Goal: Task Accomplishment & Management: Manage account settings

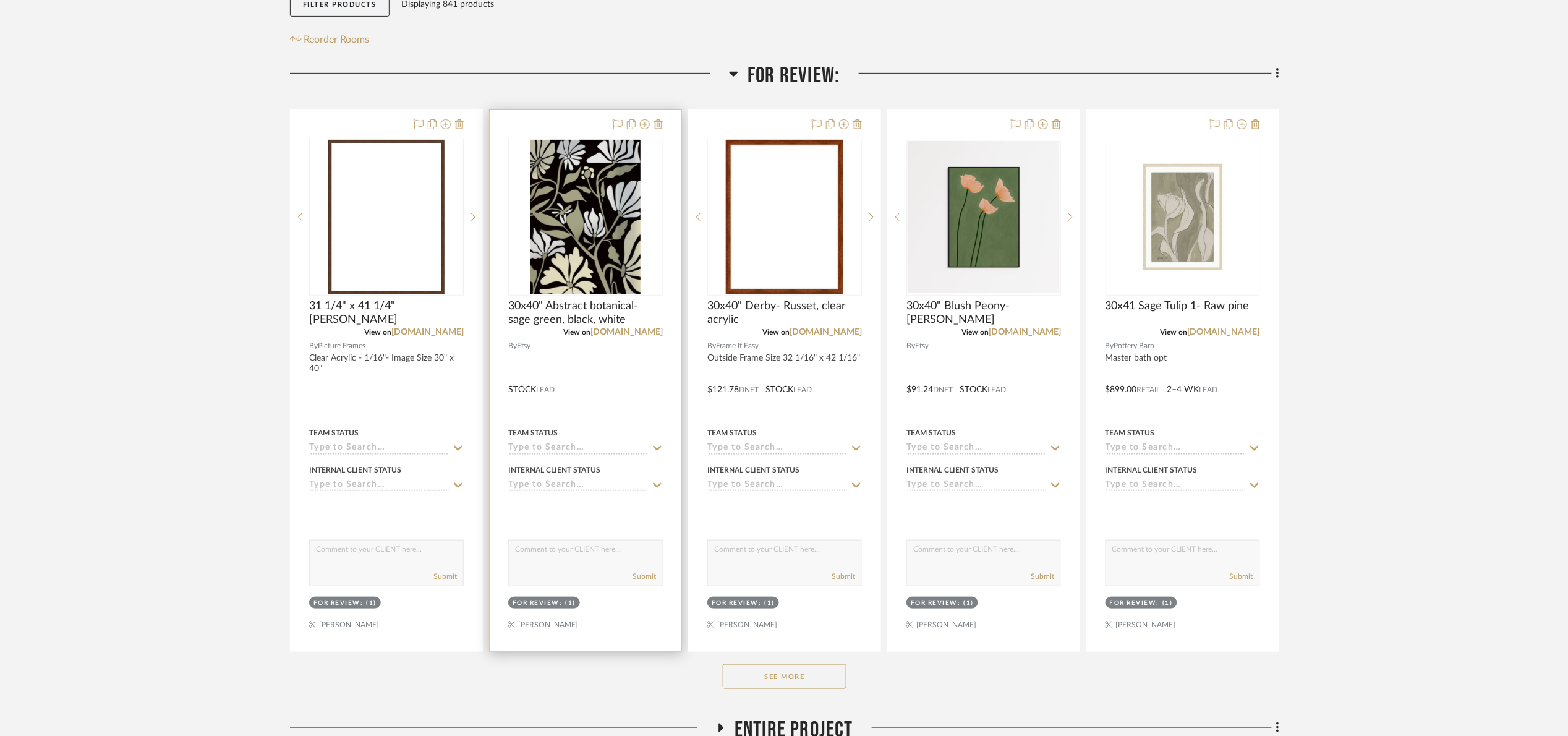
scroll to position [185, 0]
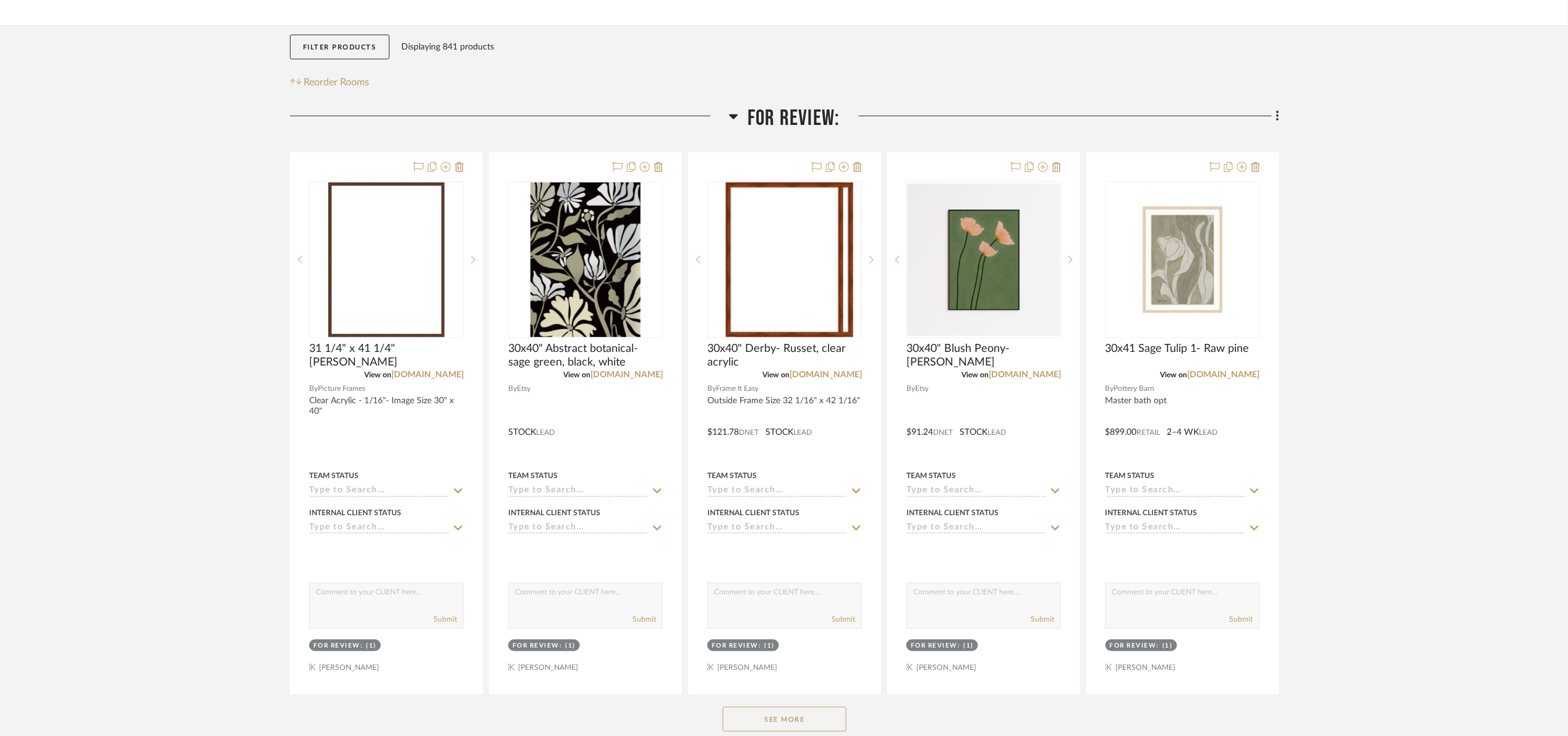
click at [787, 106] on span "For Review:" at bounding box center [794, 118] width 92 height 26
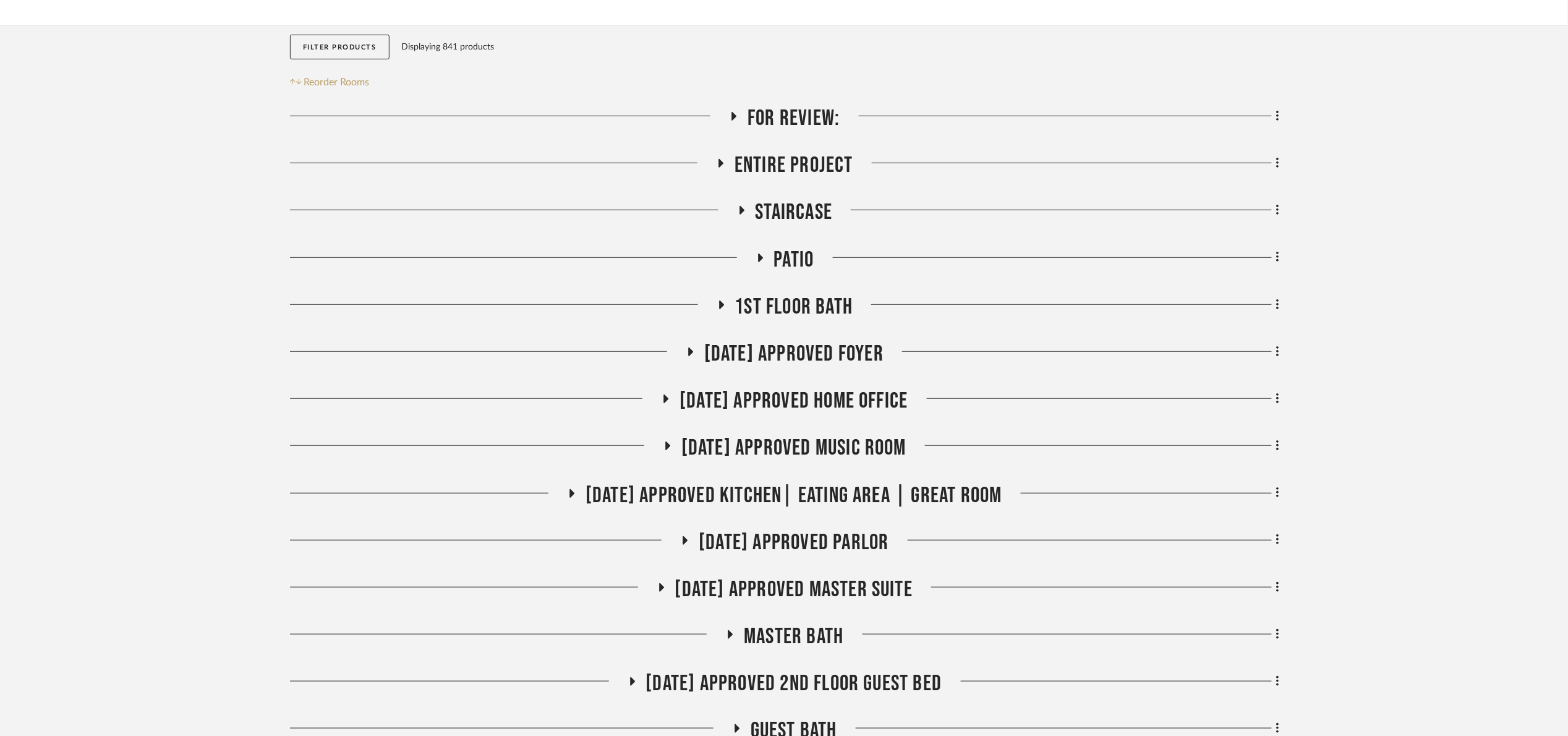
drag, startPoint x: 802, startPoint y: 253, endPoint x: 795, endPoint y: 255, distance: 7.3
click at [800, 254] on span "Patio" at bounding box center [794, 260] width 40 height 26
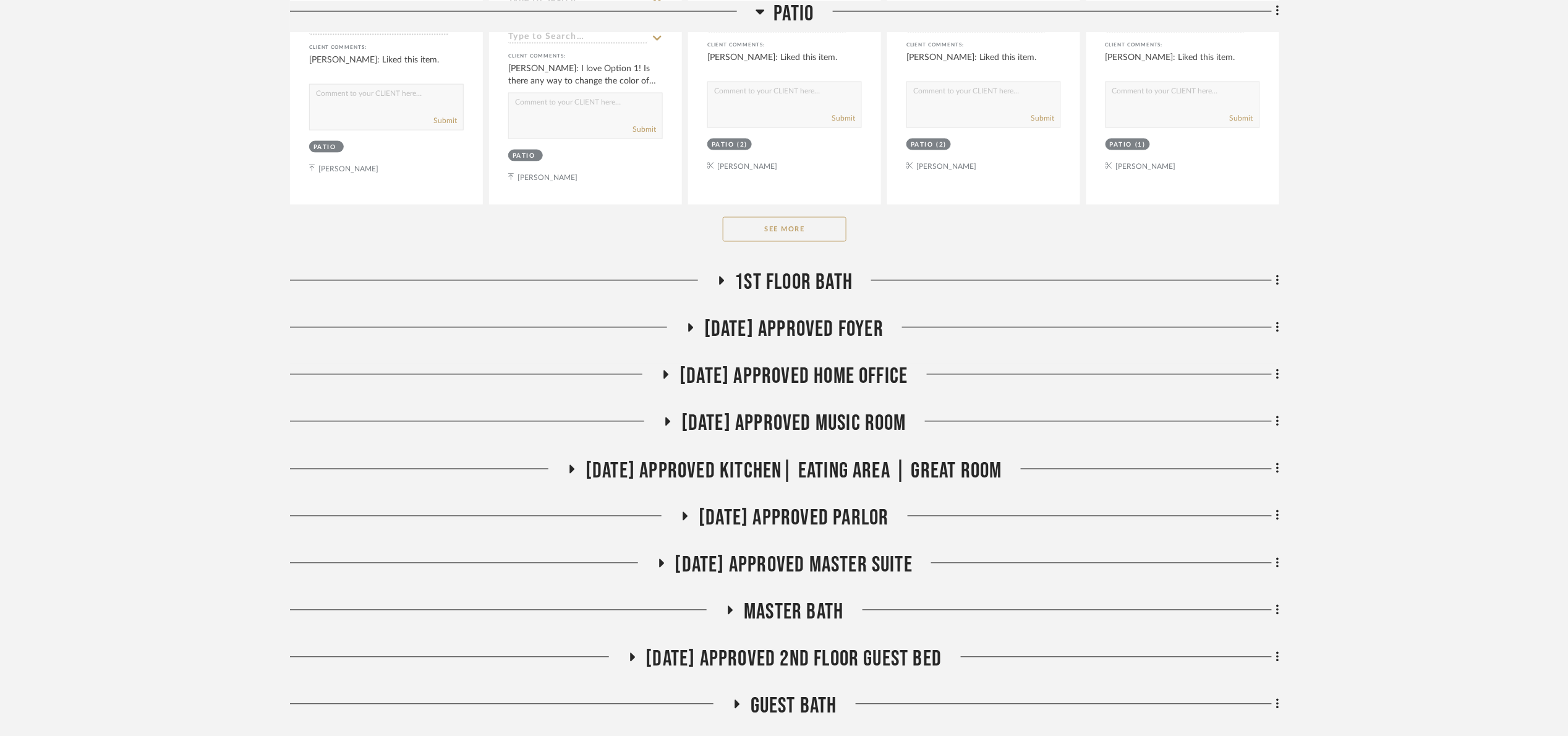
scroll to position [835, 0]
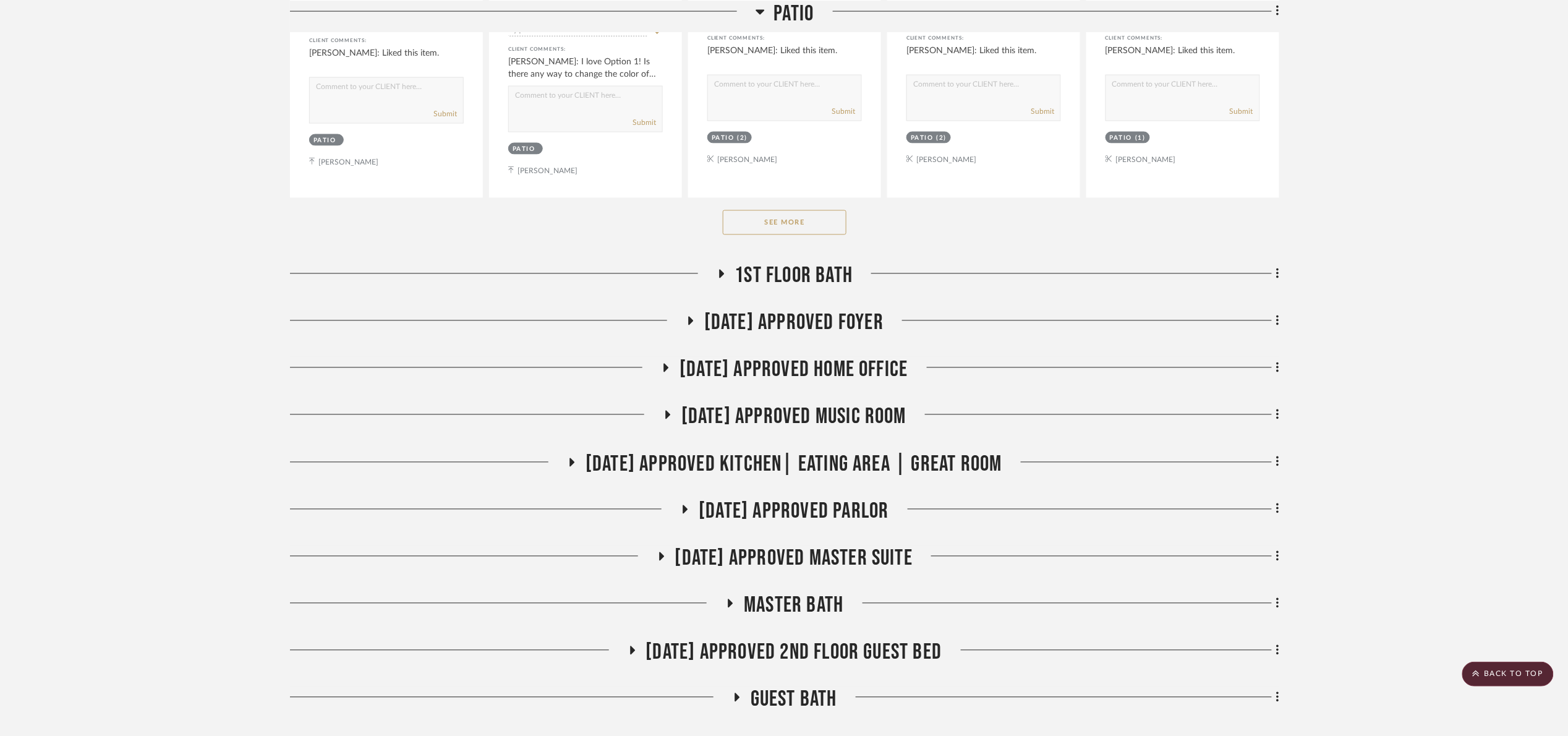
click at [806, 232] on button "See More" at bounding box center [784, 223] width 124 height 25
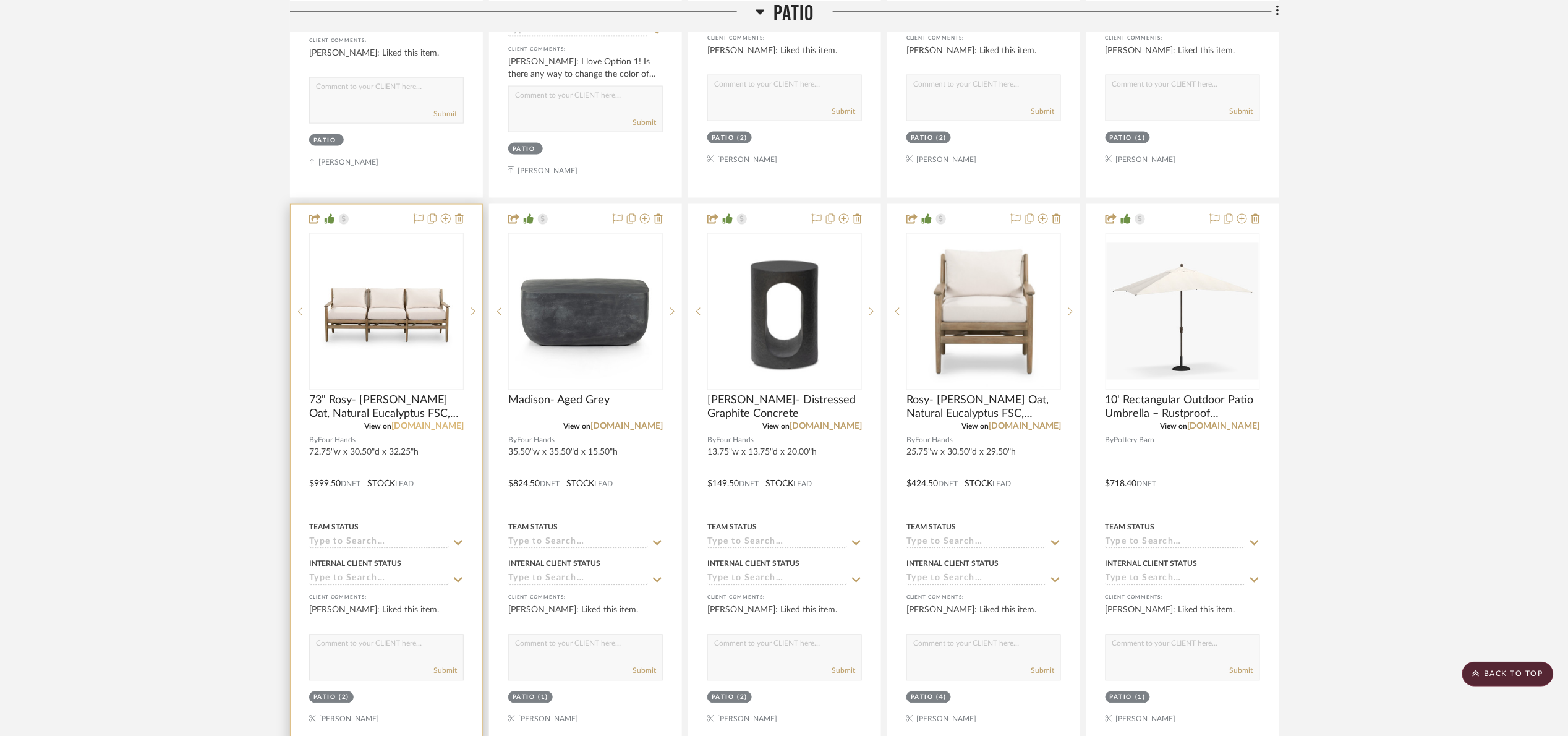
click at [441, 427] on link "fourhands.com" at bounding box center [427, 427] width 73 height 9
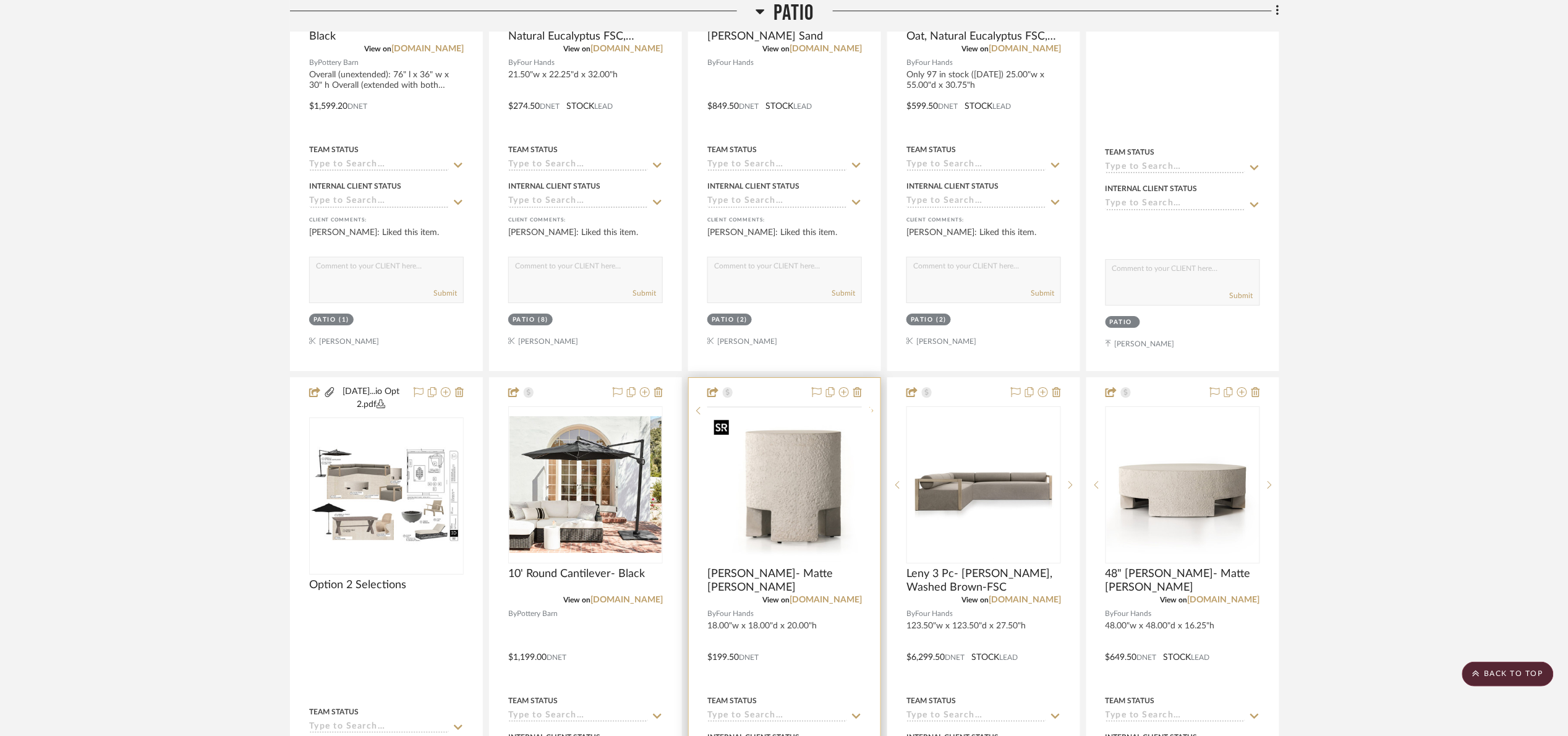
scroll to position [1763, 0]
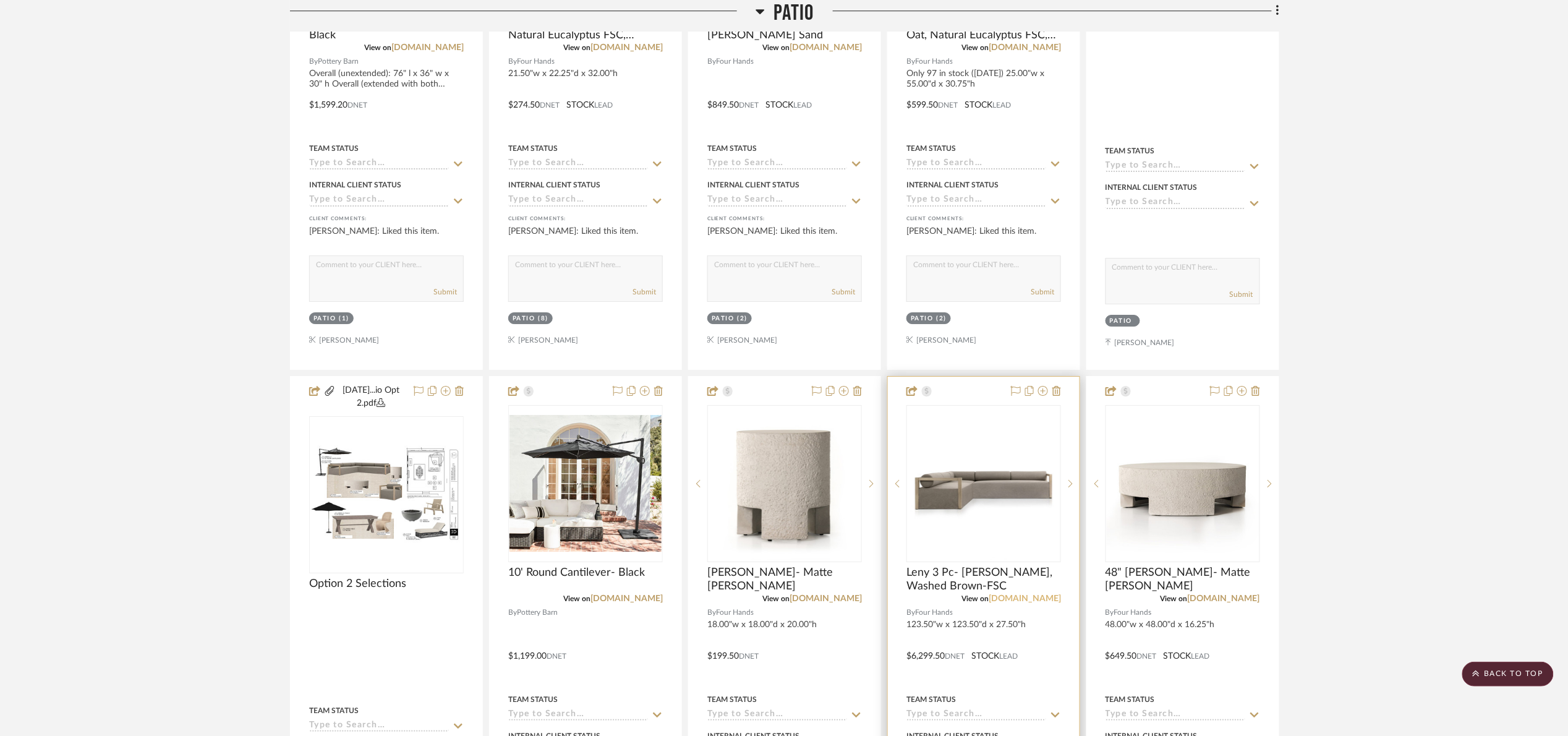
click at [1046, 603] on link "fourhands.com" at bounding box center [1024, 599] width 73 height 9
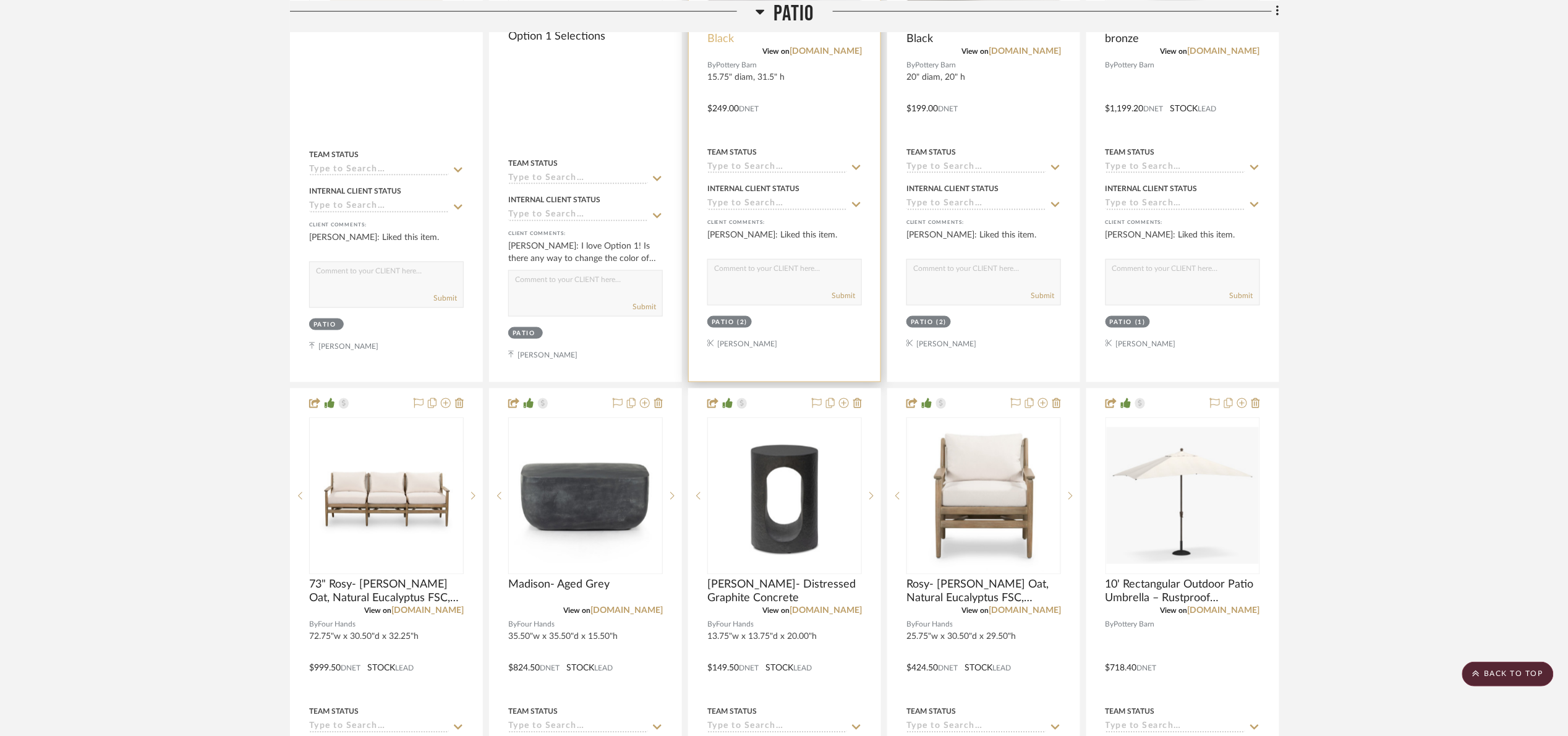
scroll to position [649, 0]
click at [782, 11] on span "Patio" at bounding box center [794, 13] width 40 height 26
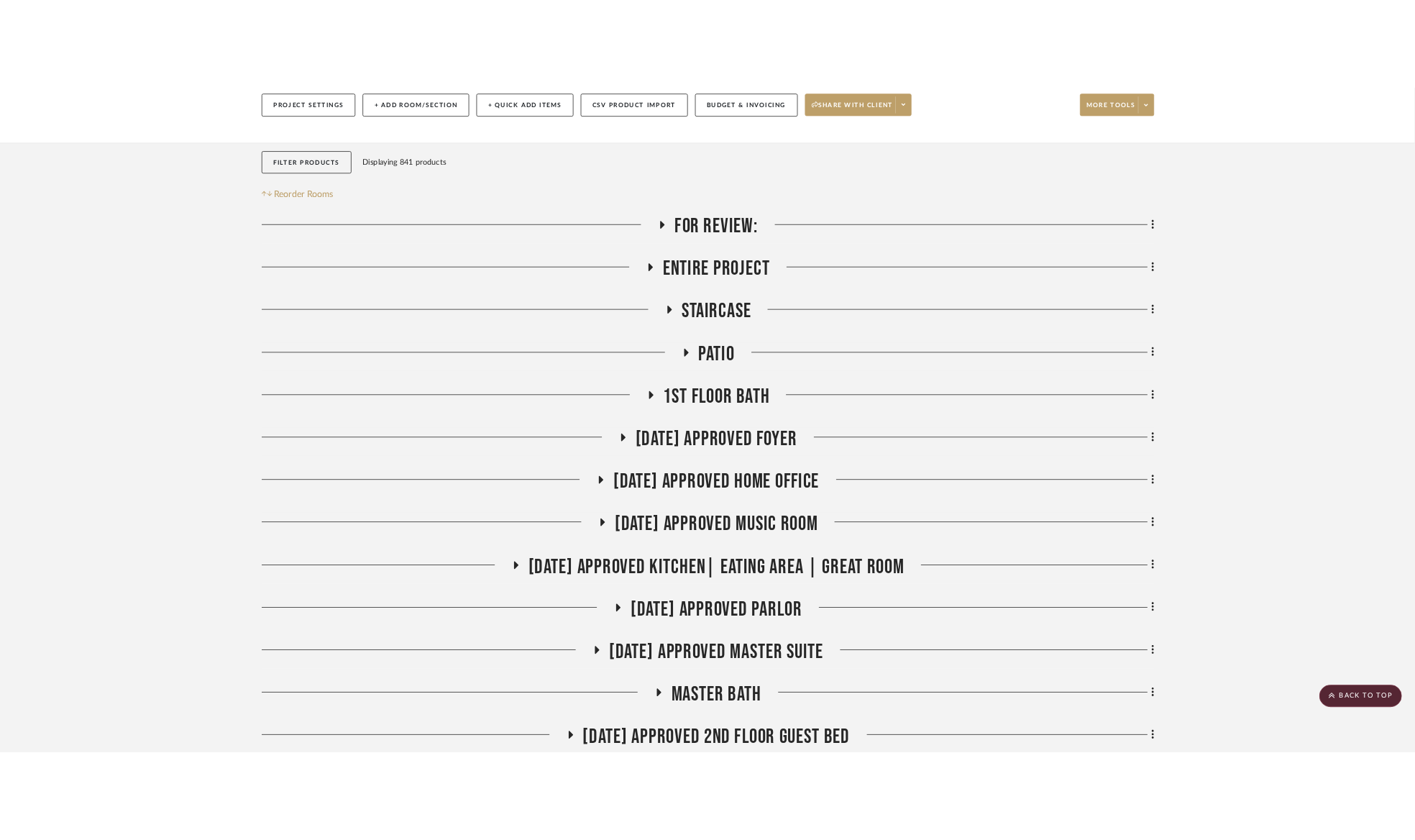
scroll to position [108, 0]
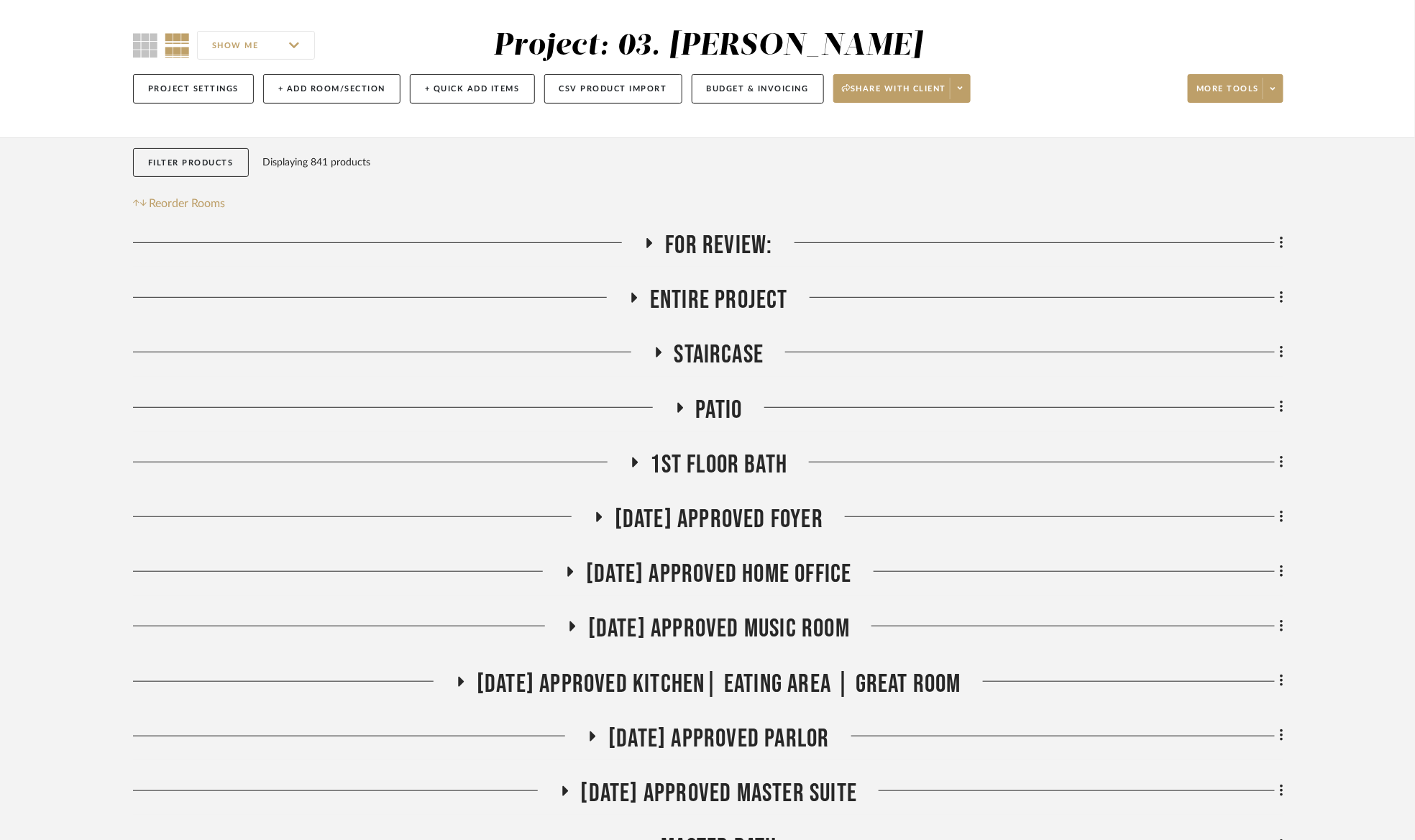
click at [739, 301] on span "Entire Project" at bounding box center [719, 300] width 138 height 31
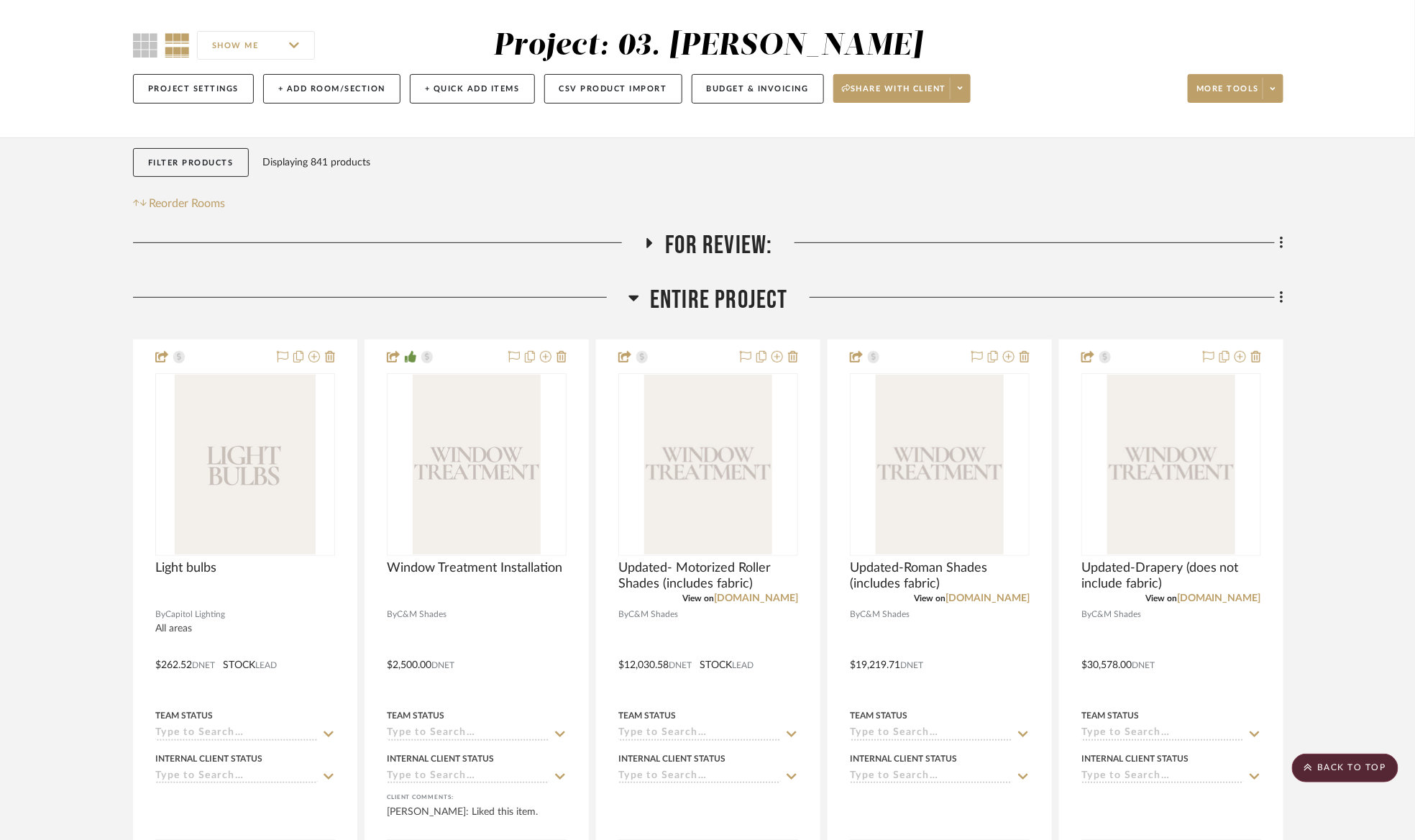
click at [729, 296] on span "Entire Project" at bounding box center [719, 300] width 138 height 31
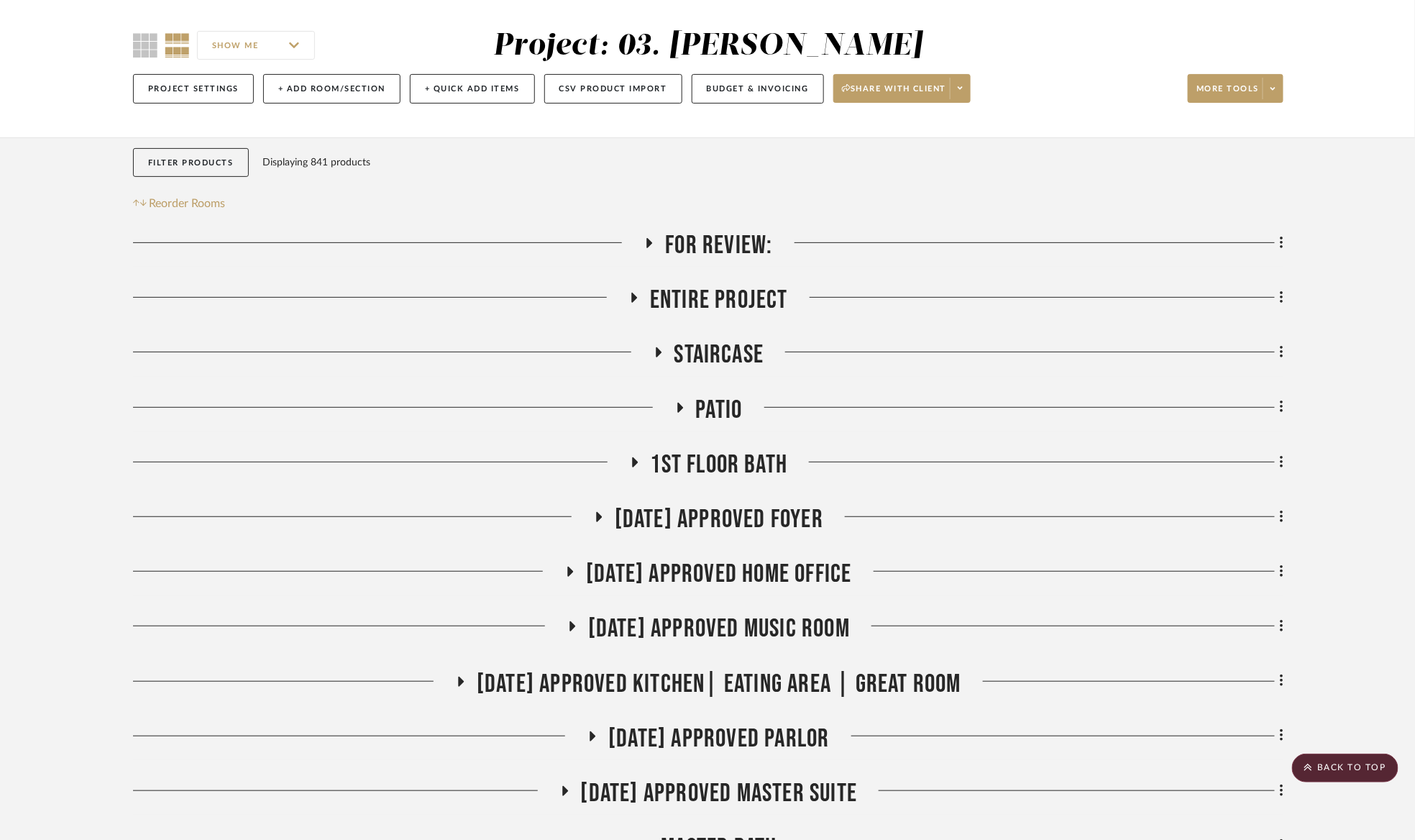
click at [726, 419] on span "Patio" at bounding box center [719, 410] width 47 height 31
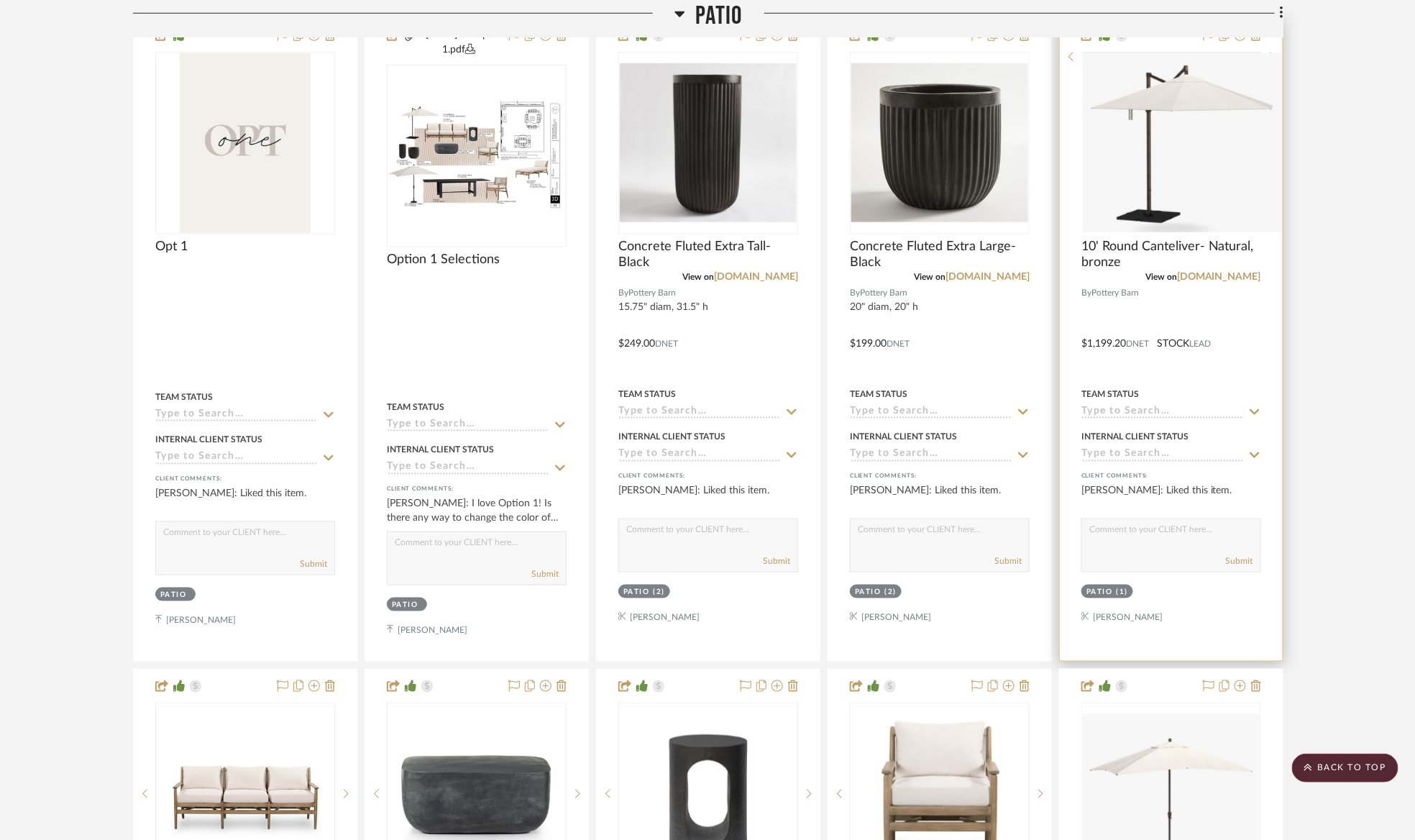
scroll to position [0, 0]
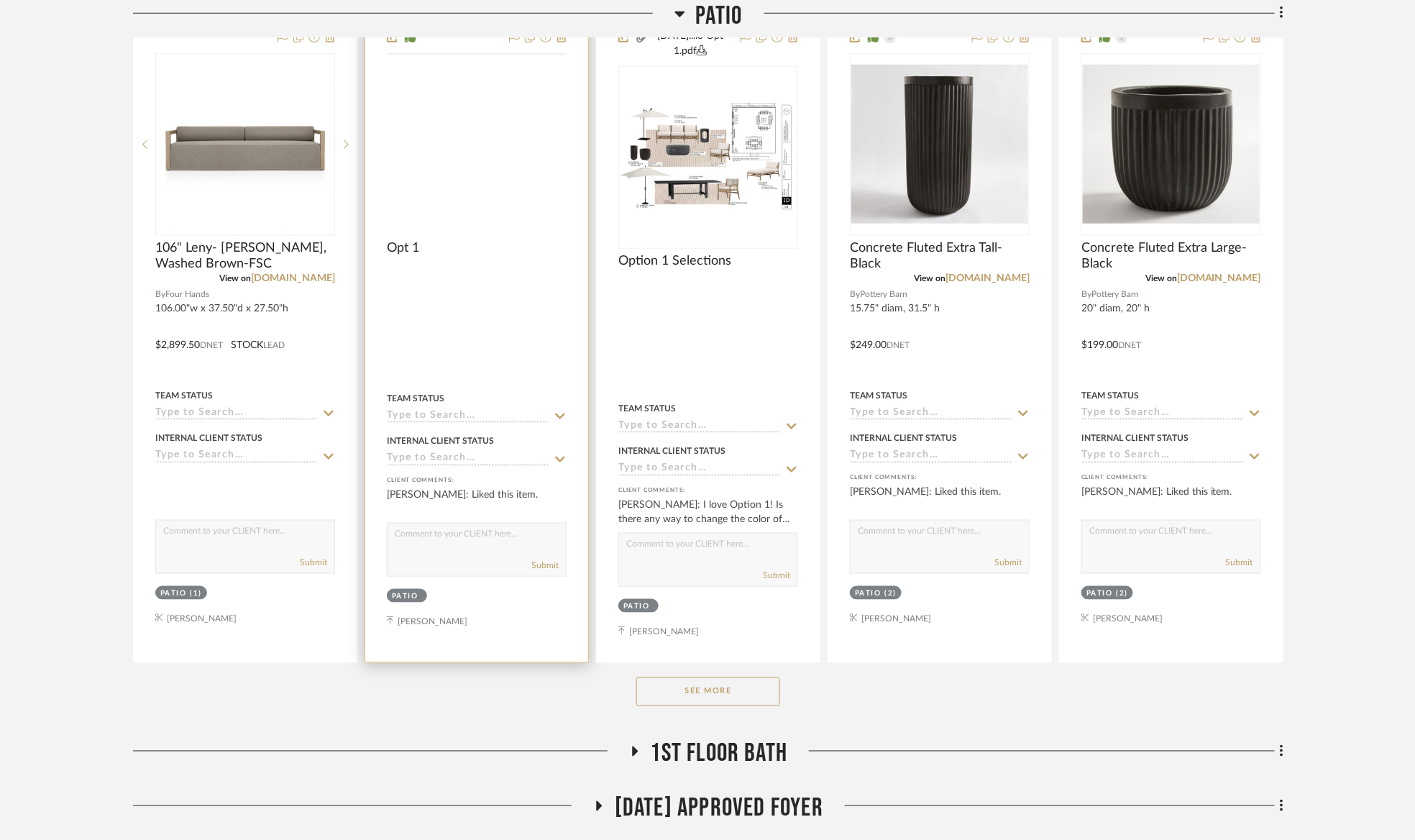
scroll to position [539, 0]
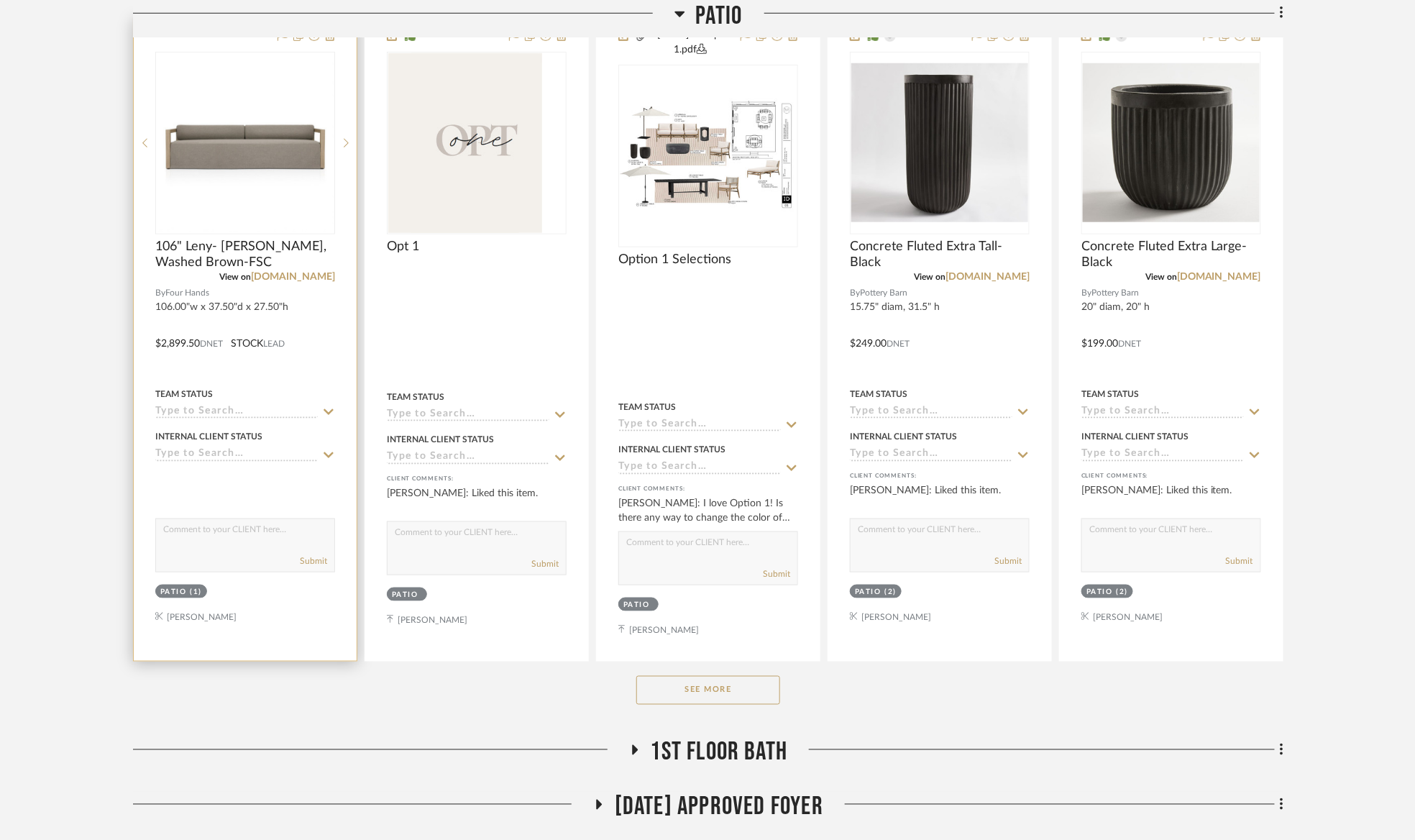
click at [0, 0] on img at bounding box center [0, 0] width 0 height 0
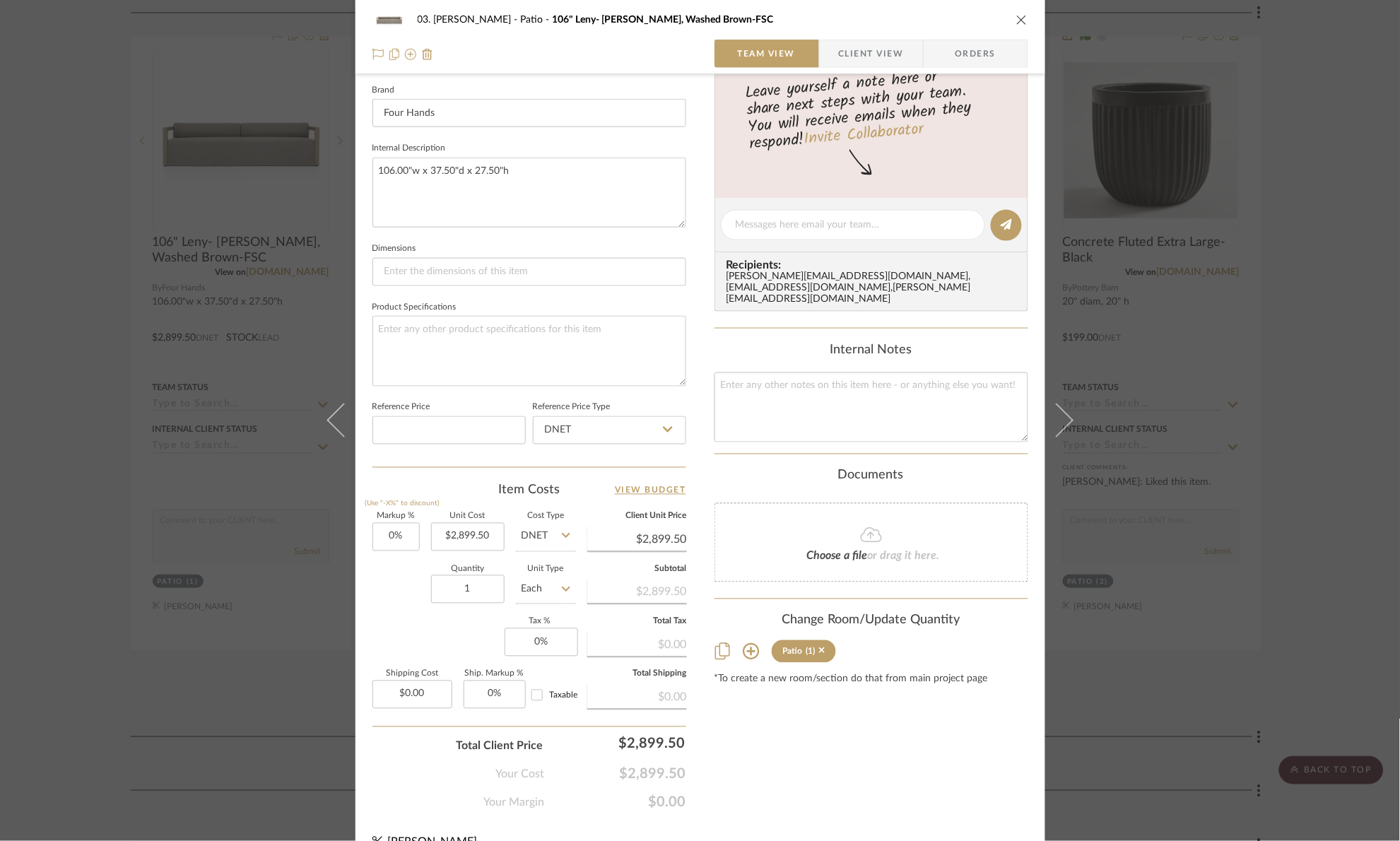
scroll to position [477, 0]
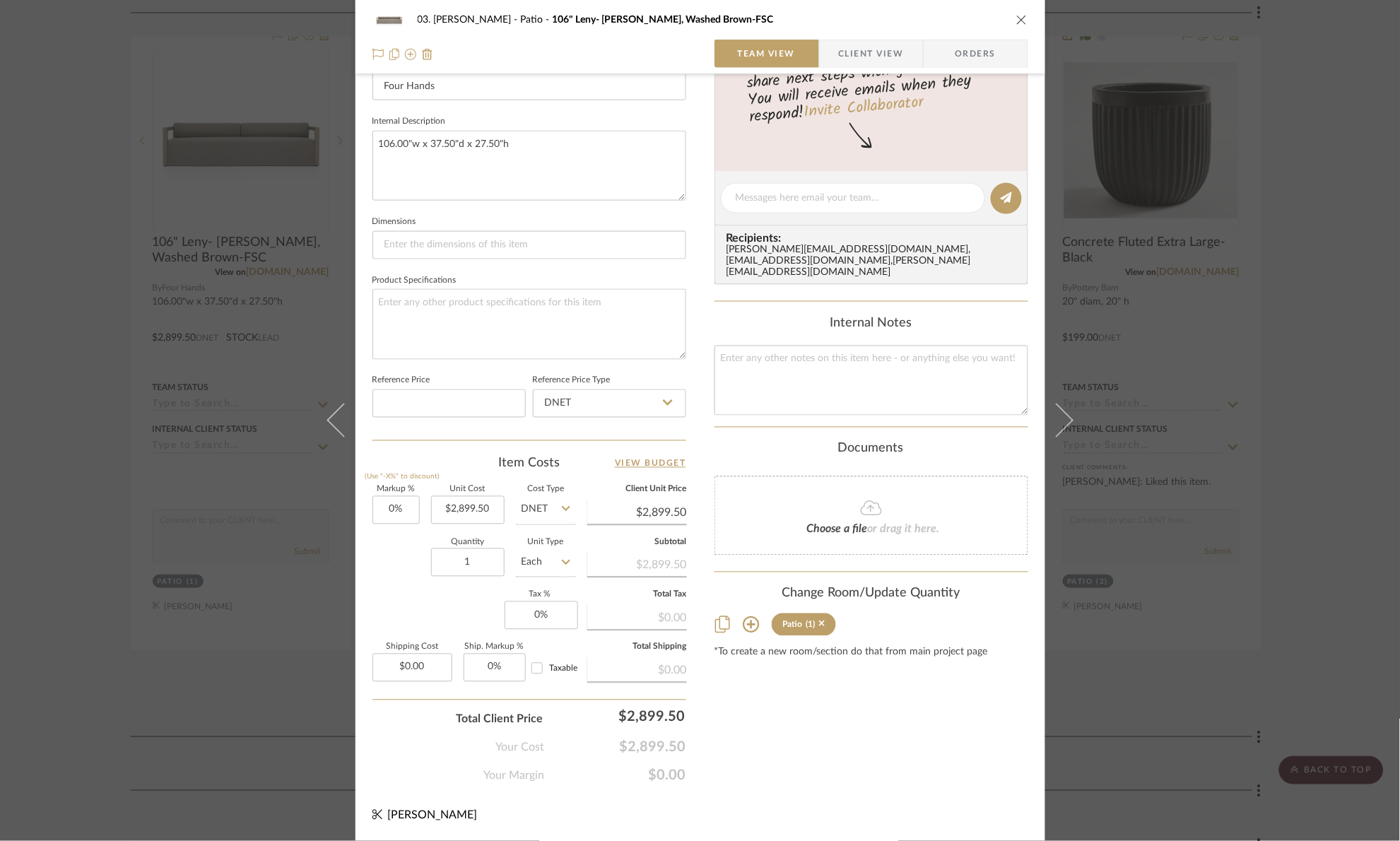
drag, startPoint x: 675, startPoint y: 709, endPoint x: 677, endPoint y: 690, distance: 19.1
type input "5700"
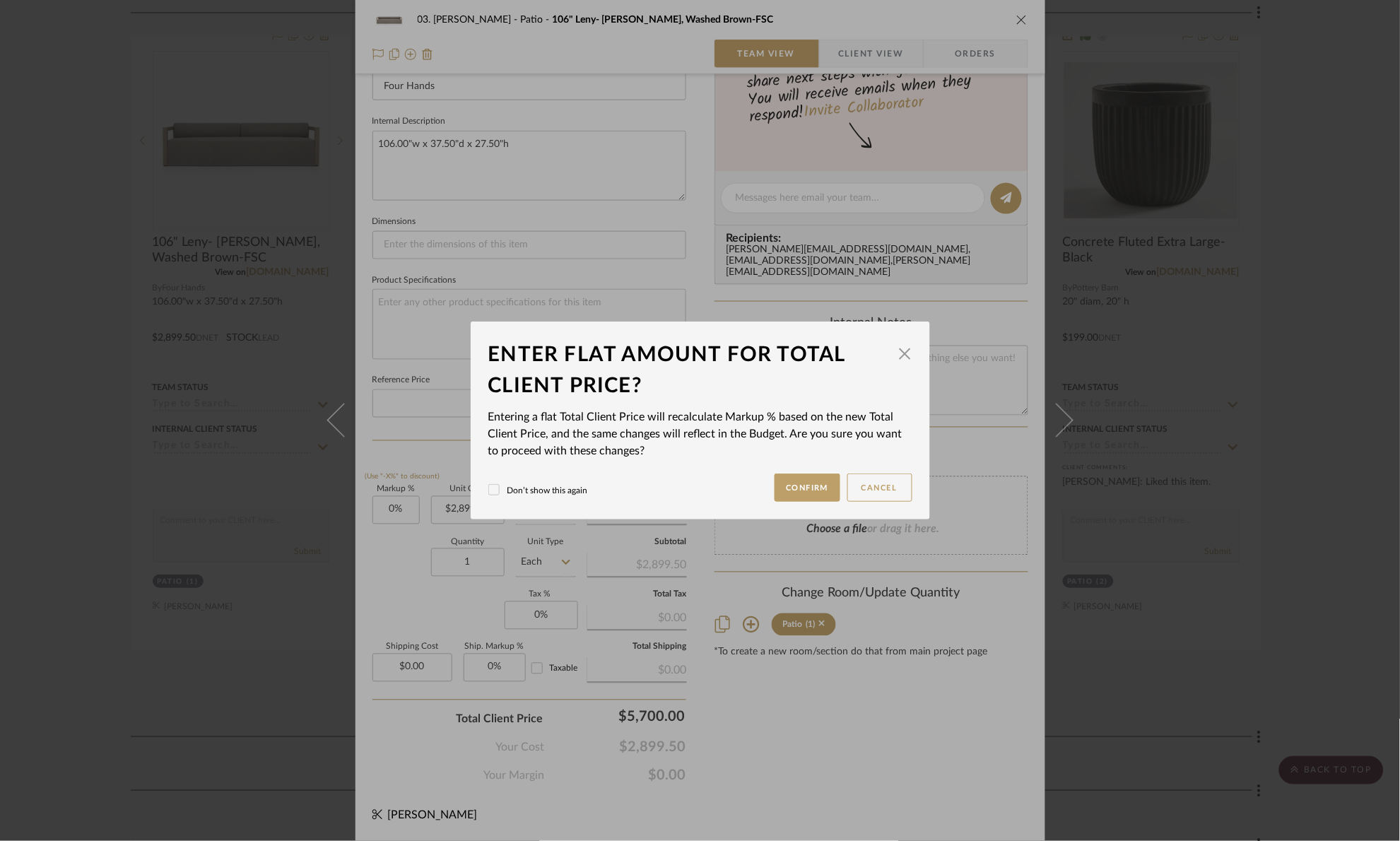
click at [728, 725] on div "03. Jennifer Patio 106" Leny- Alessi Fawn, Washed Brown-FSC Team View Client Vi…" at bounding box center [700, 420] width 1400 height 841
click at [785, 490] on button "Confirm" at bounding box center [807, 488] width 65 height 28
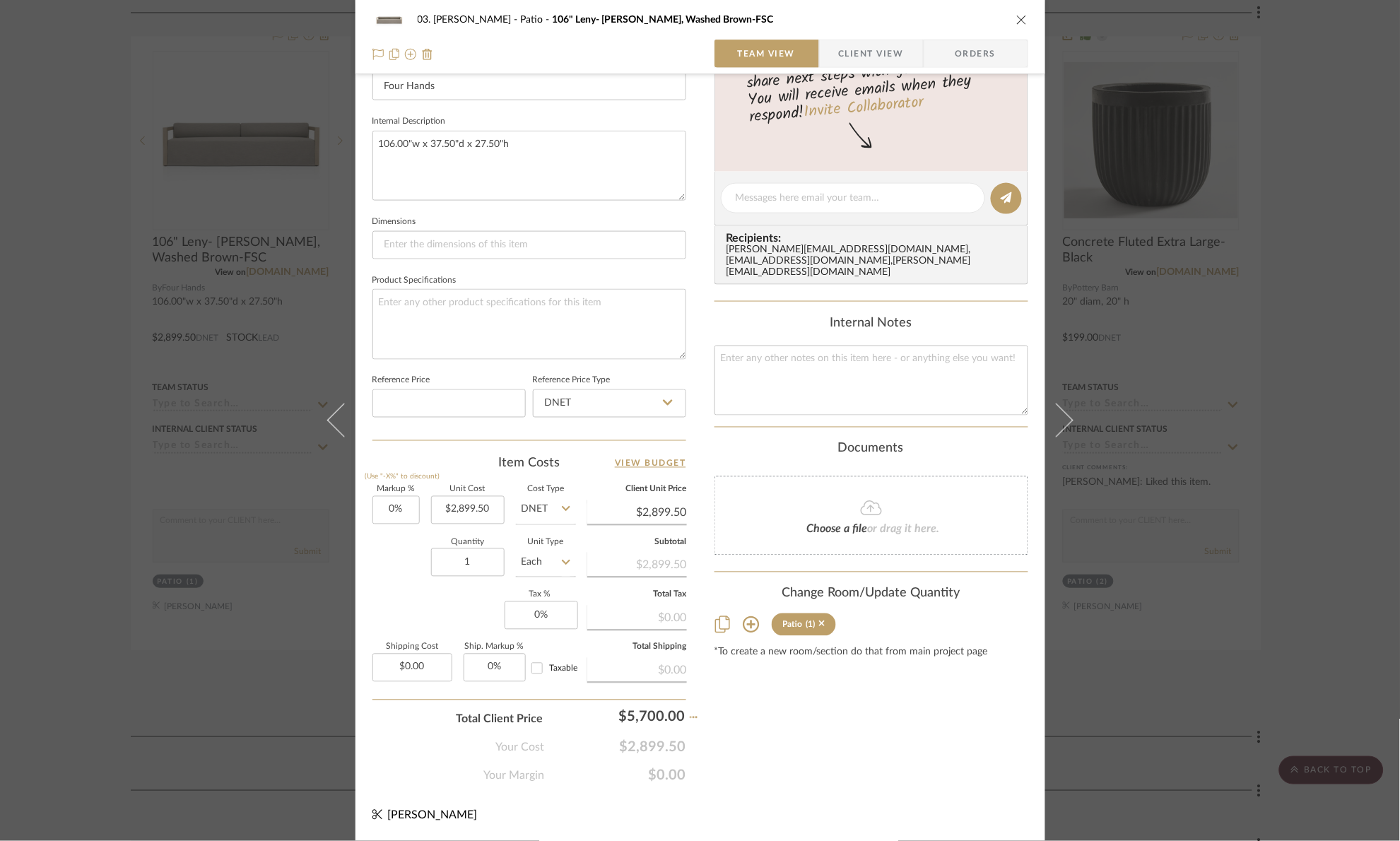
type input "96.58%"
type input "$5,700.00"
click at [1341, 575] on div "03. Jennifer Patio 106" Leny- Alessi Fawn, Washed Brown-FSC Team View Client Vi…" at bounding box center [700, 420] width 1400 height 841
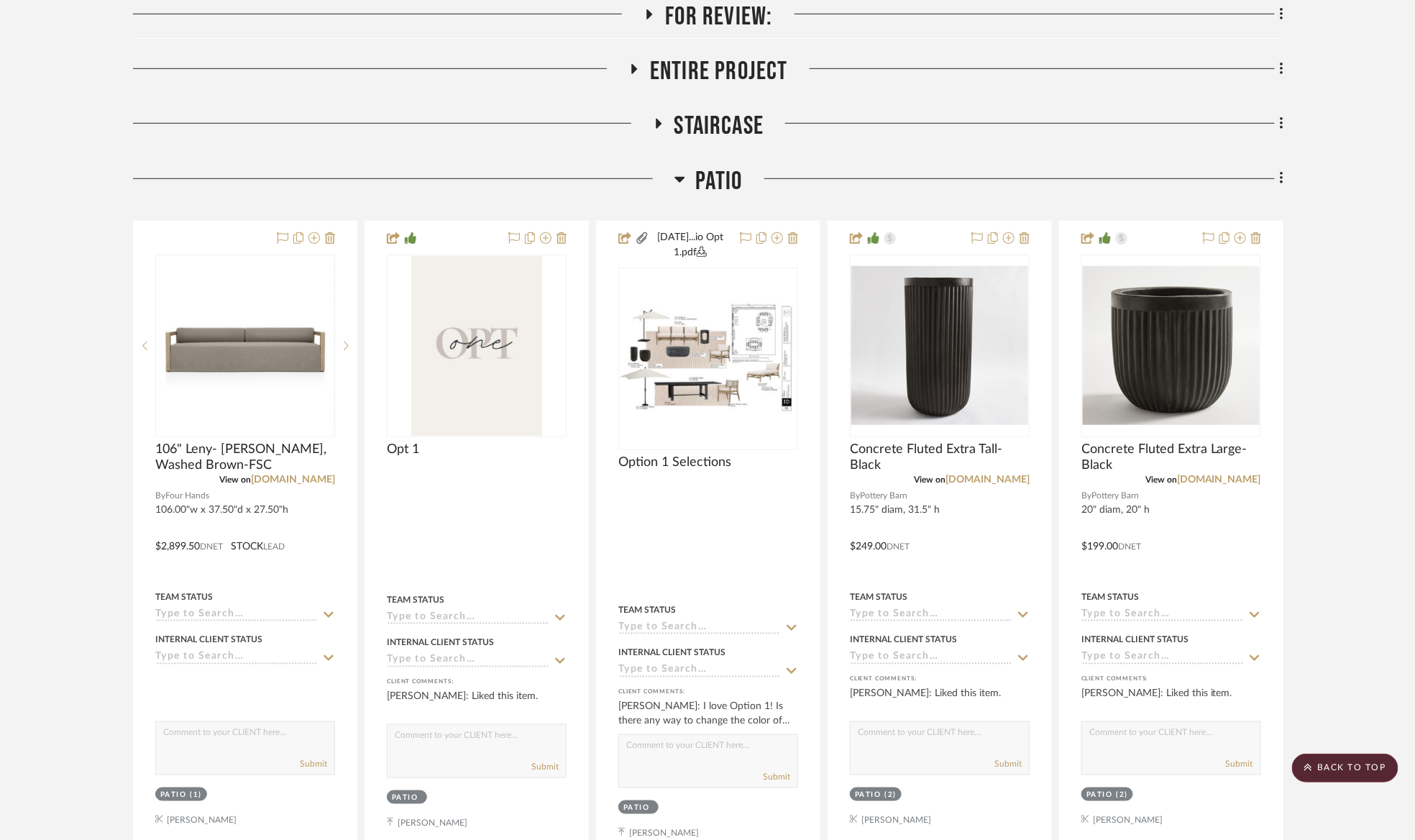
scroll to position [324, 0]
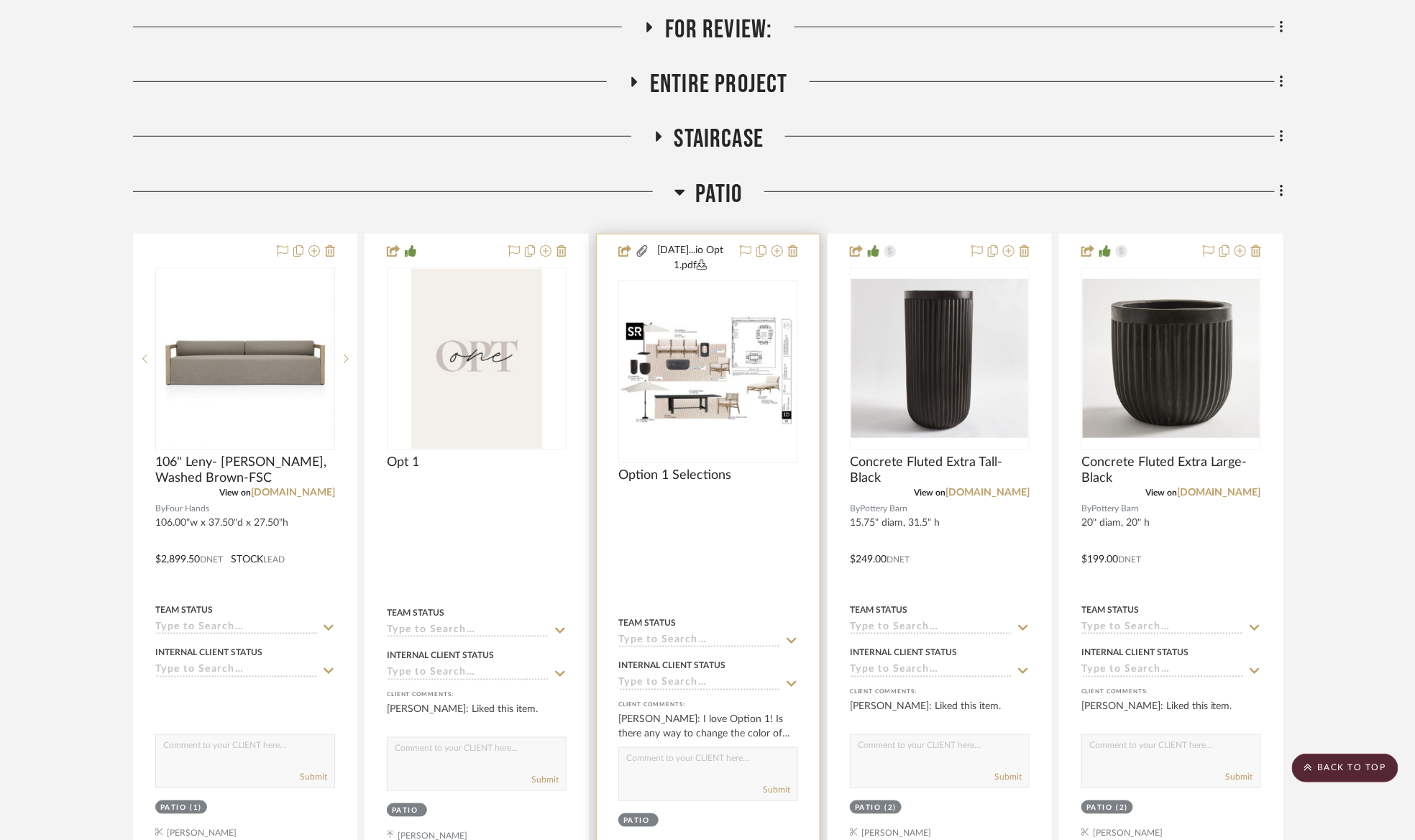
click at [716, 364] on img "0" at bounding box center [708, 371] width 177 height 114
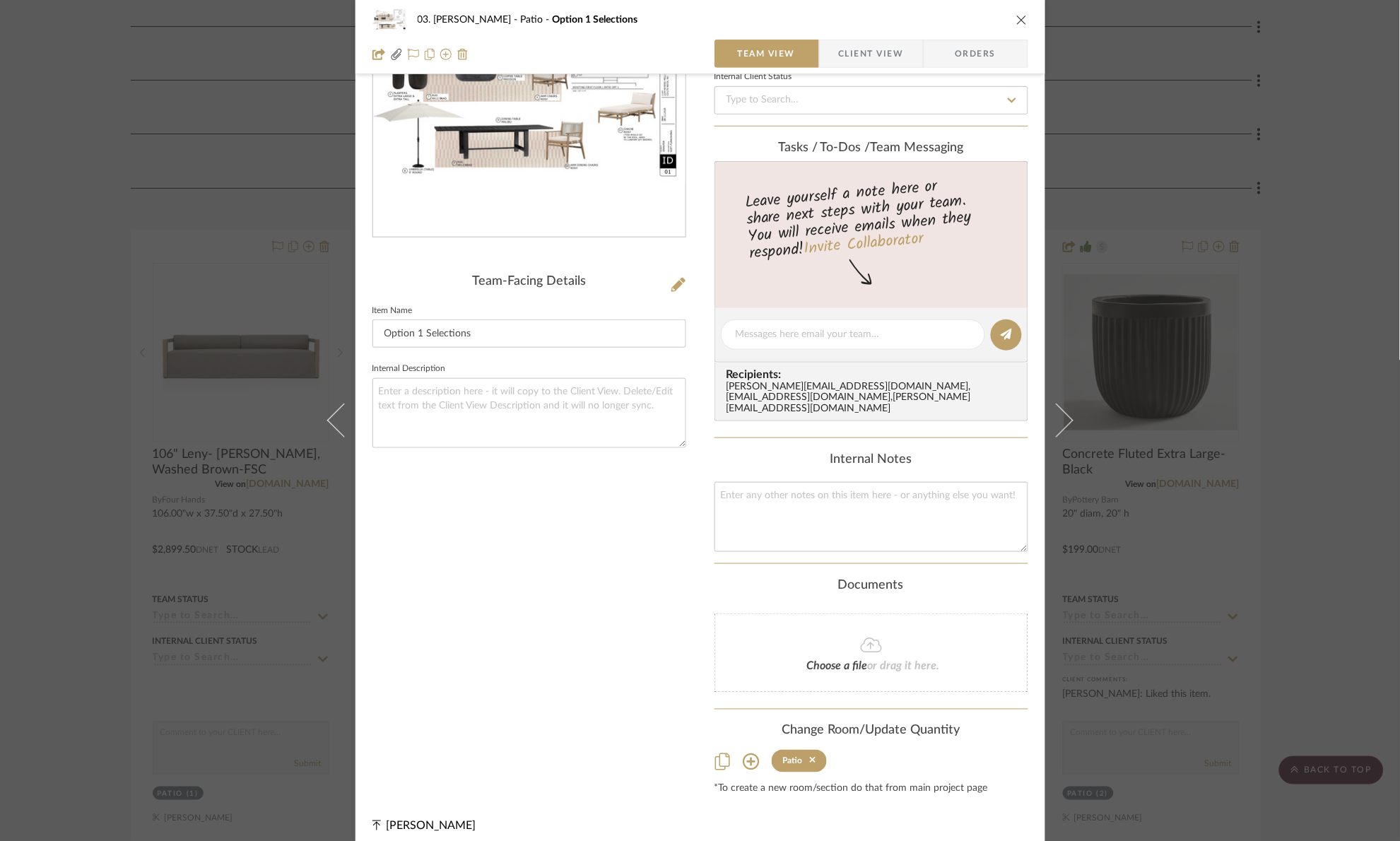
scroll to position [181, 0]
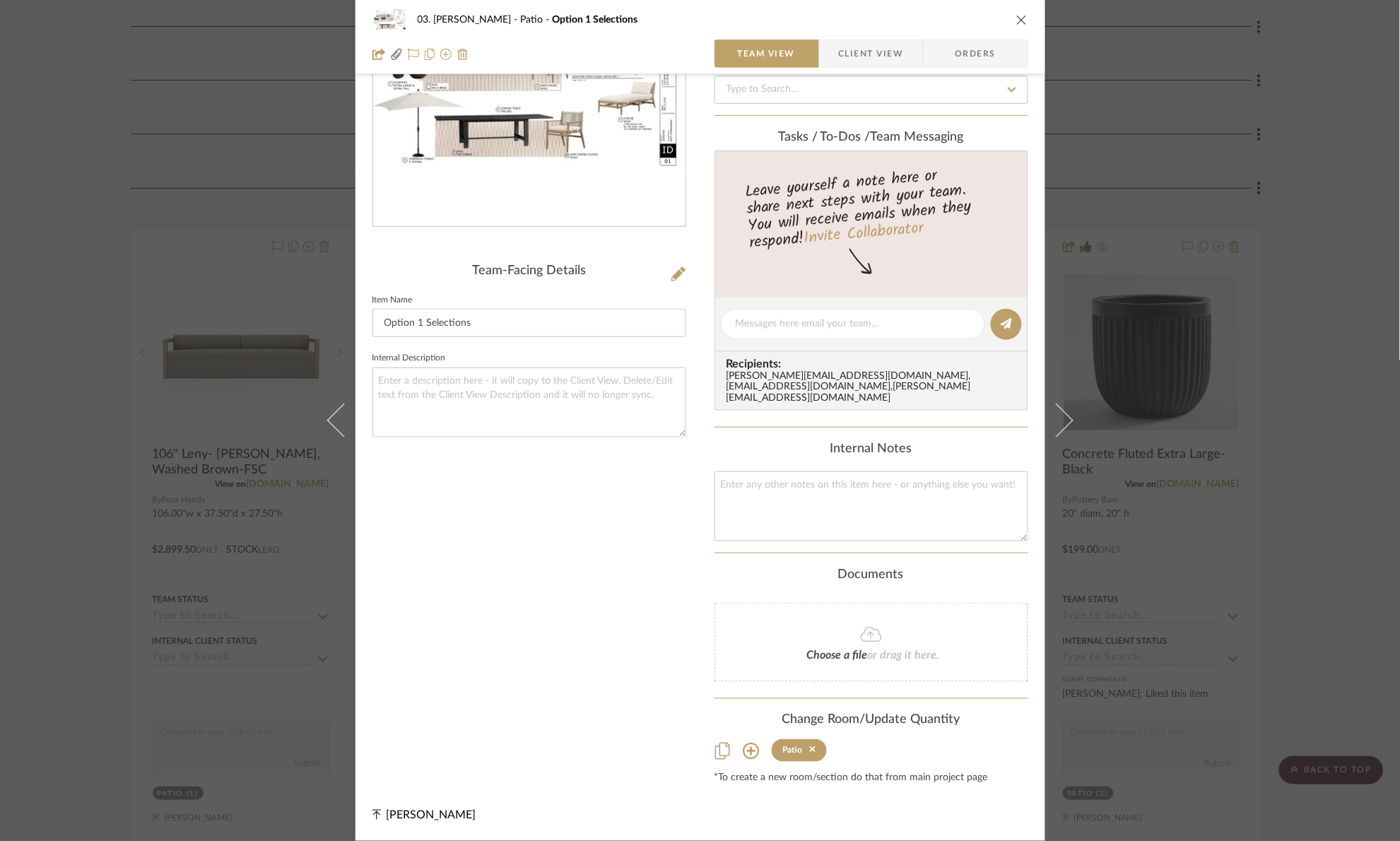
click at [1319, 338] on div "03. Jennifer Patio Option 1 Selections Team View Client View Orders 08.12.25...…" at bounding box center [700, 420] width 1400 height 841
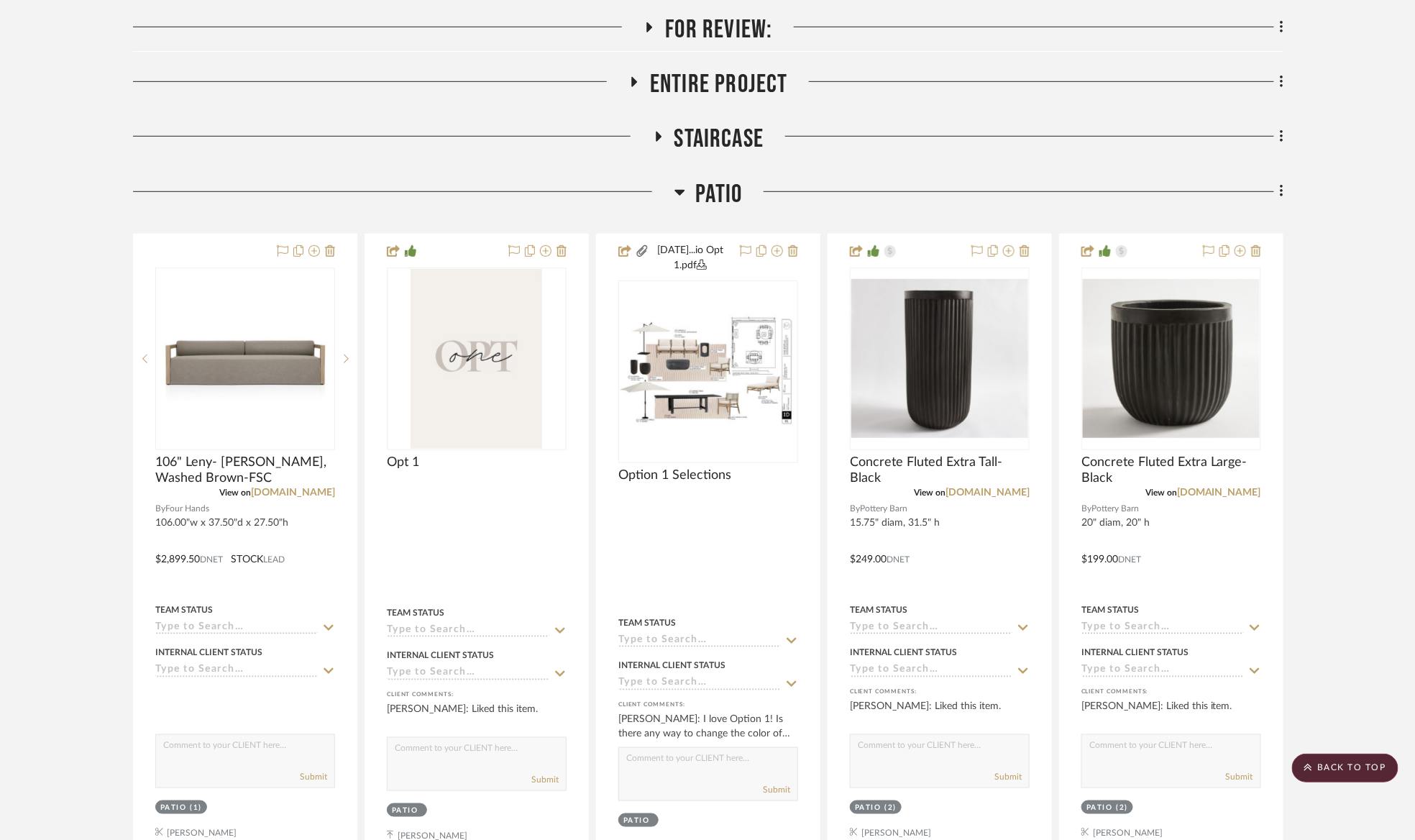
scroll to position [1079, 0]
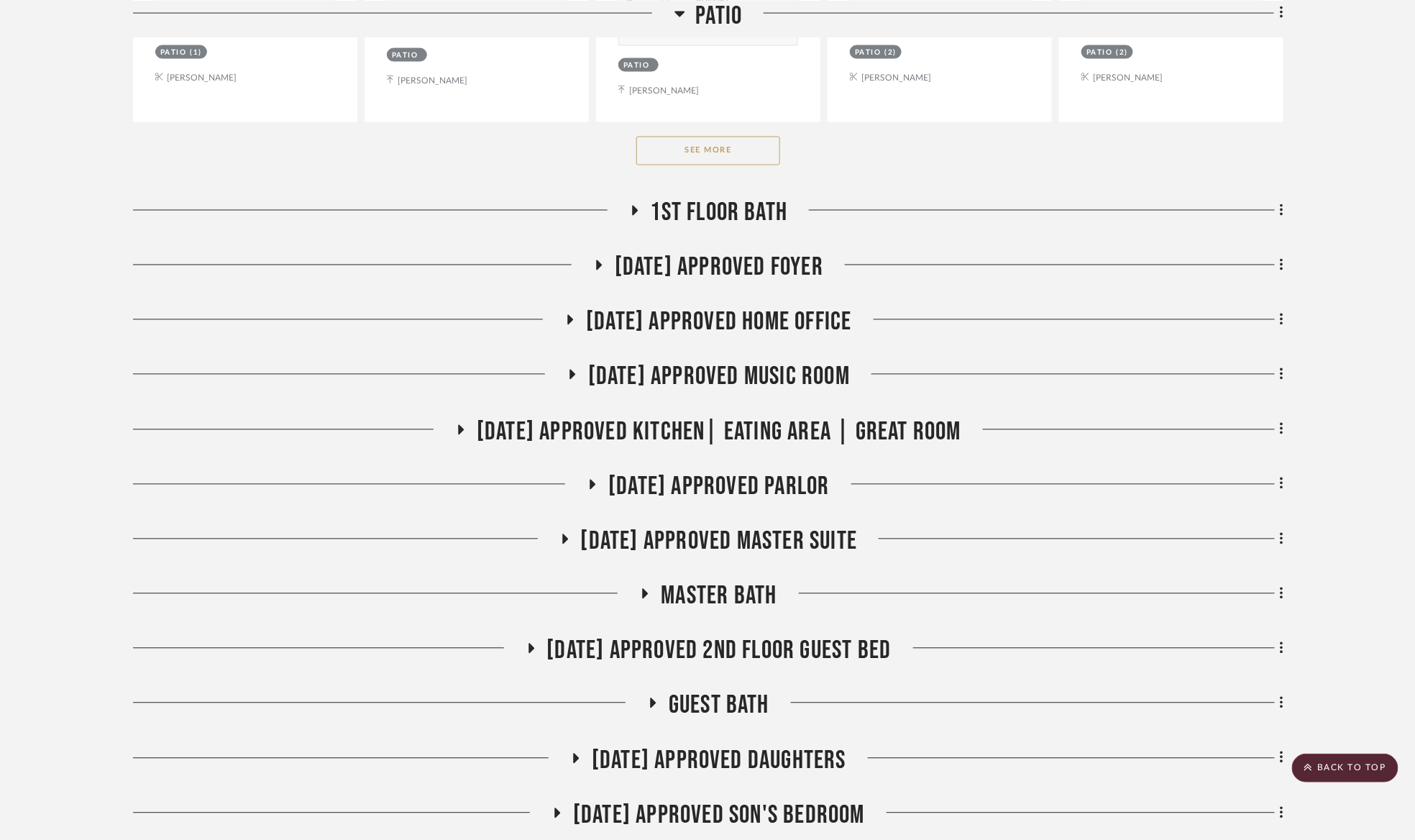
click at [738, 155] on button "See More" at bounding box center [708, 151] width 144 height 29
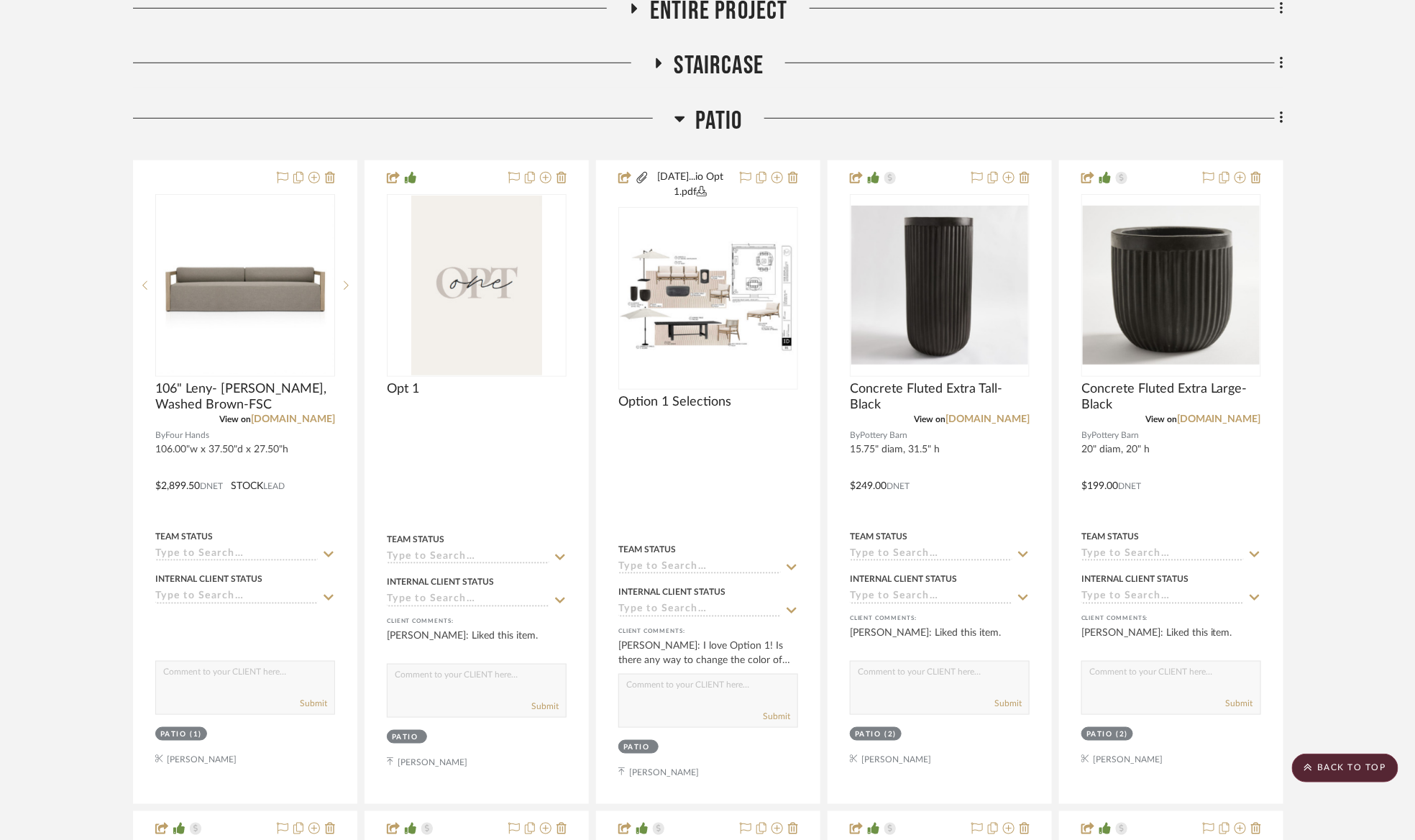
scroll to position [324, 0]
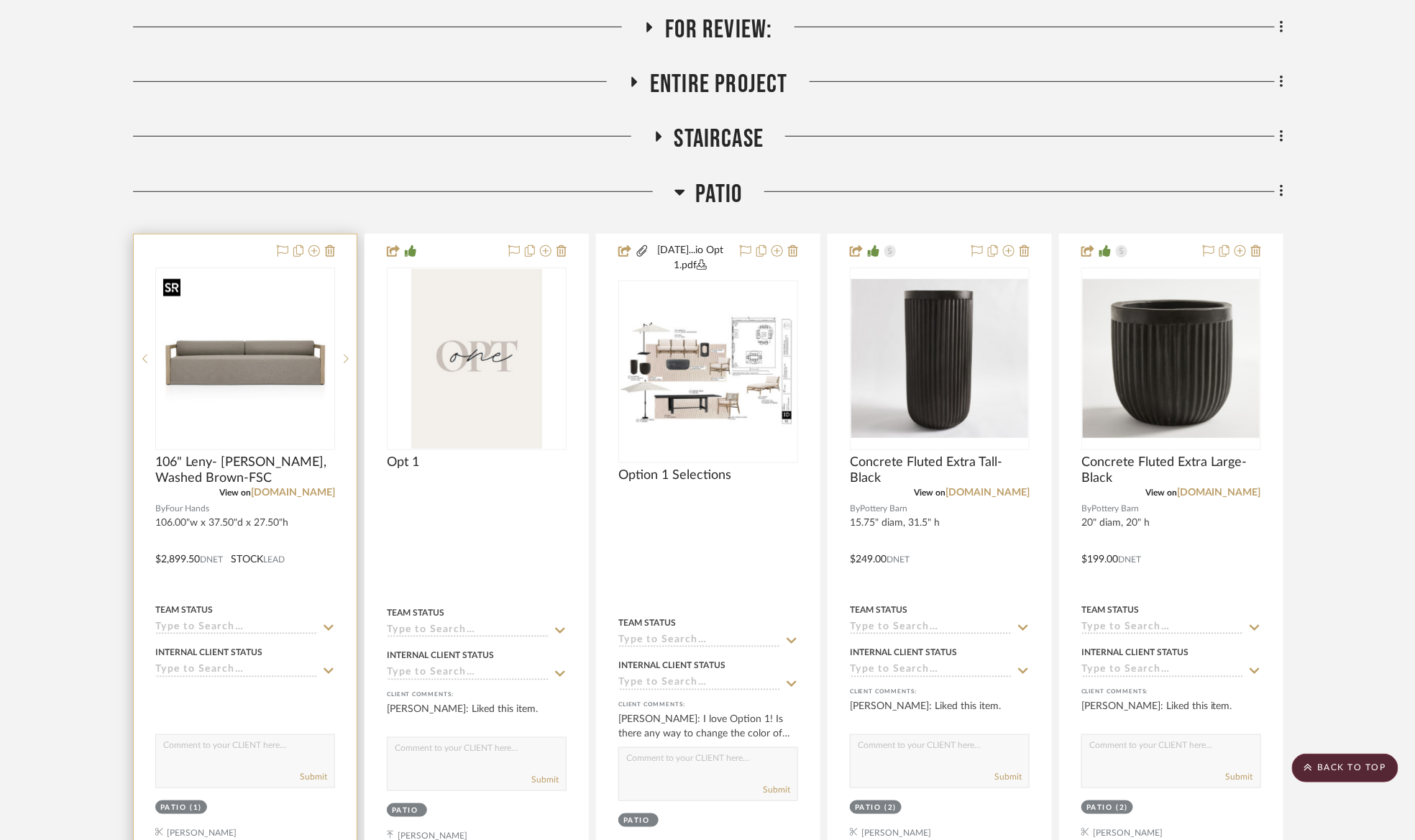
click at [260, 314] on img "0" at bounding box center [245, 359] width 177 height 177
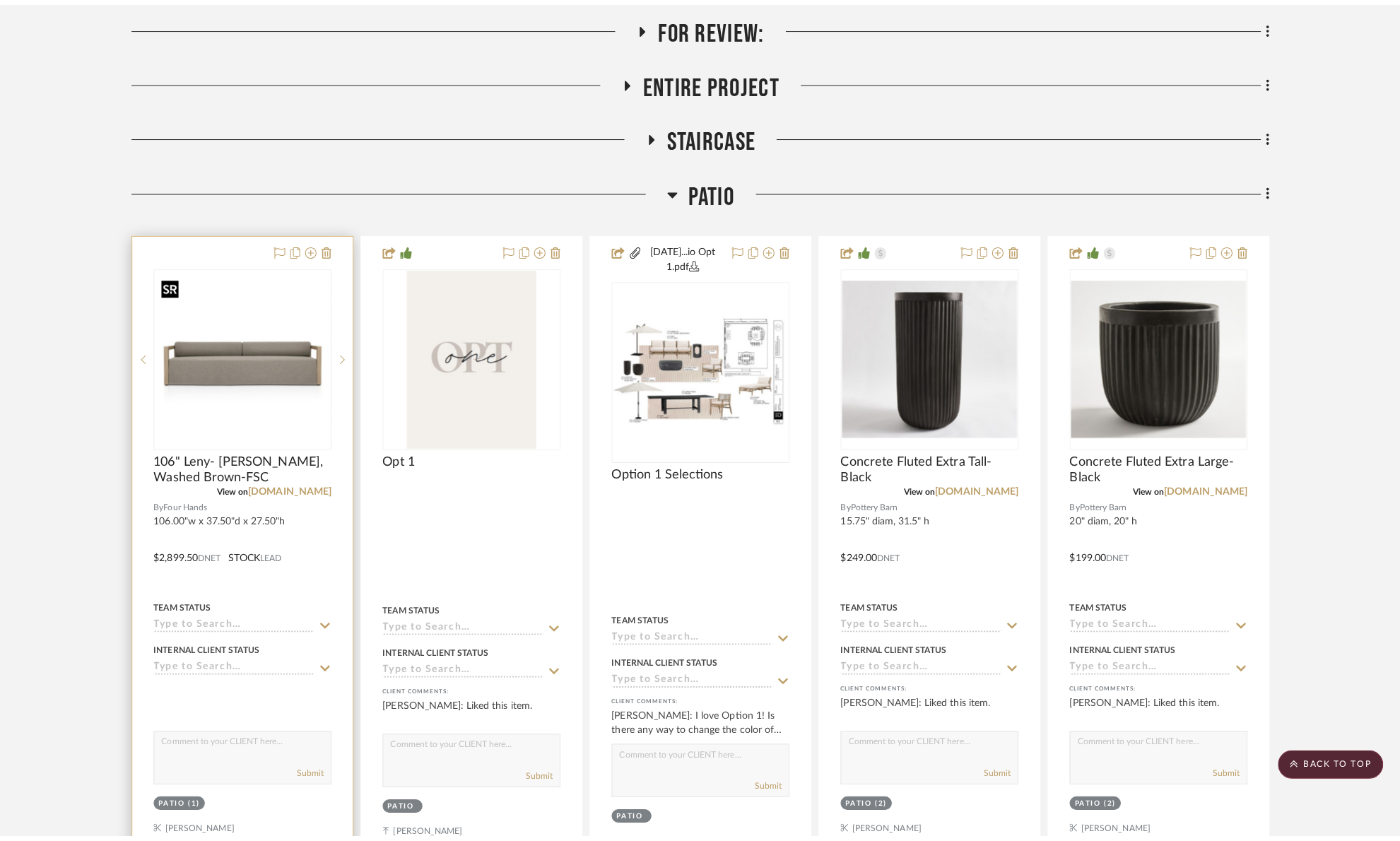
scroll to position [0, 0]
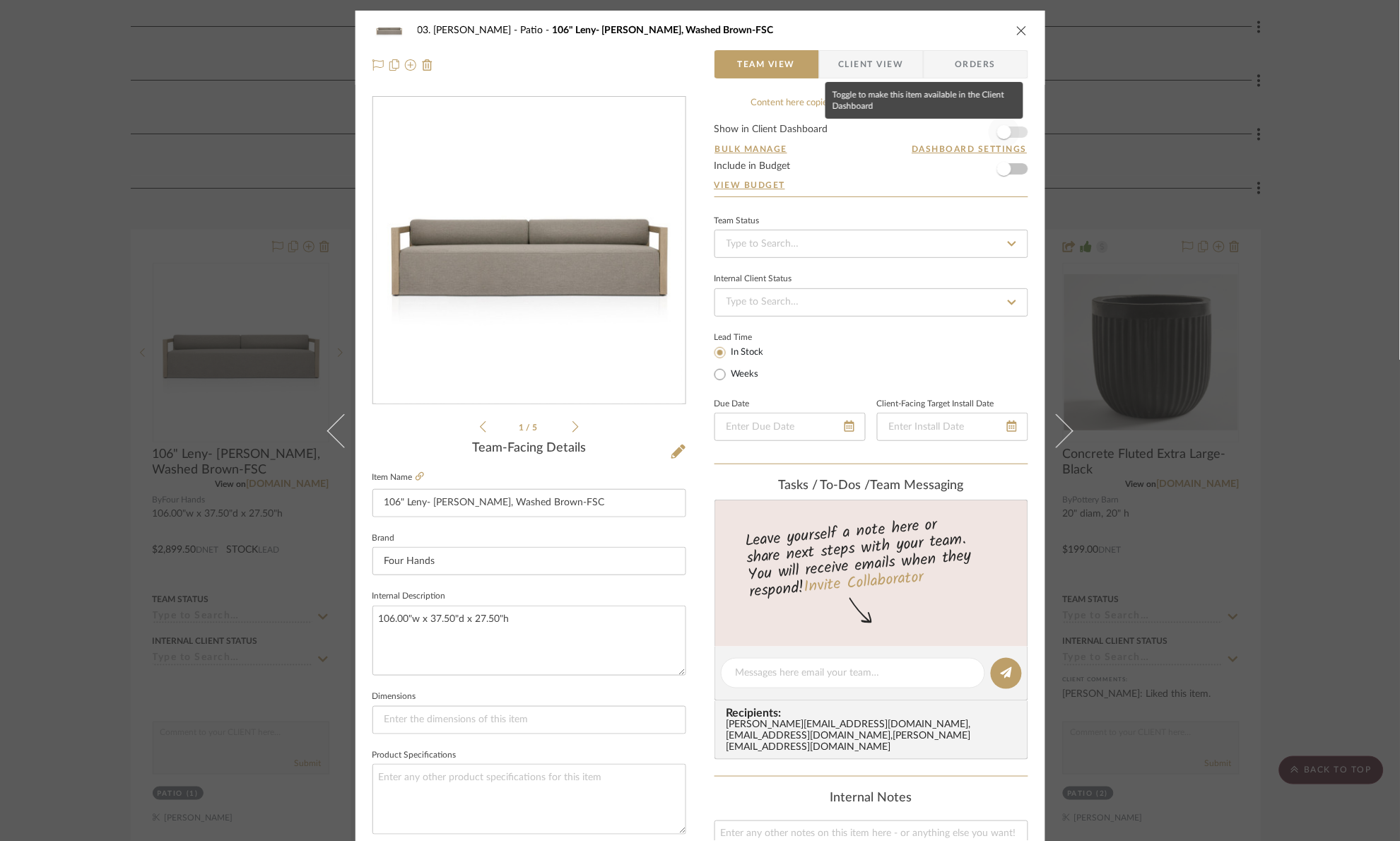
click at [1010, 127] on span "button" at bounding box center [1004, 132] width 31 height 31
drag, startPoint x: 878, startPoint y: 66, endPoint x: 836, endPoint y: 175, distance: 116.8
click at [877, 66] on span "Client View" at bounding box center [872, 64] width 65 height 28
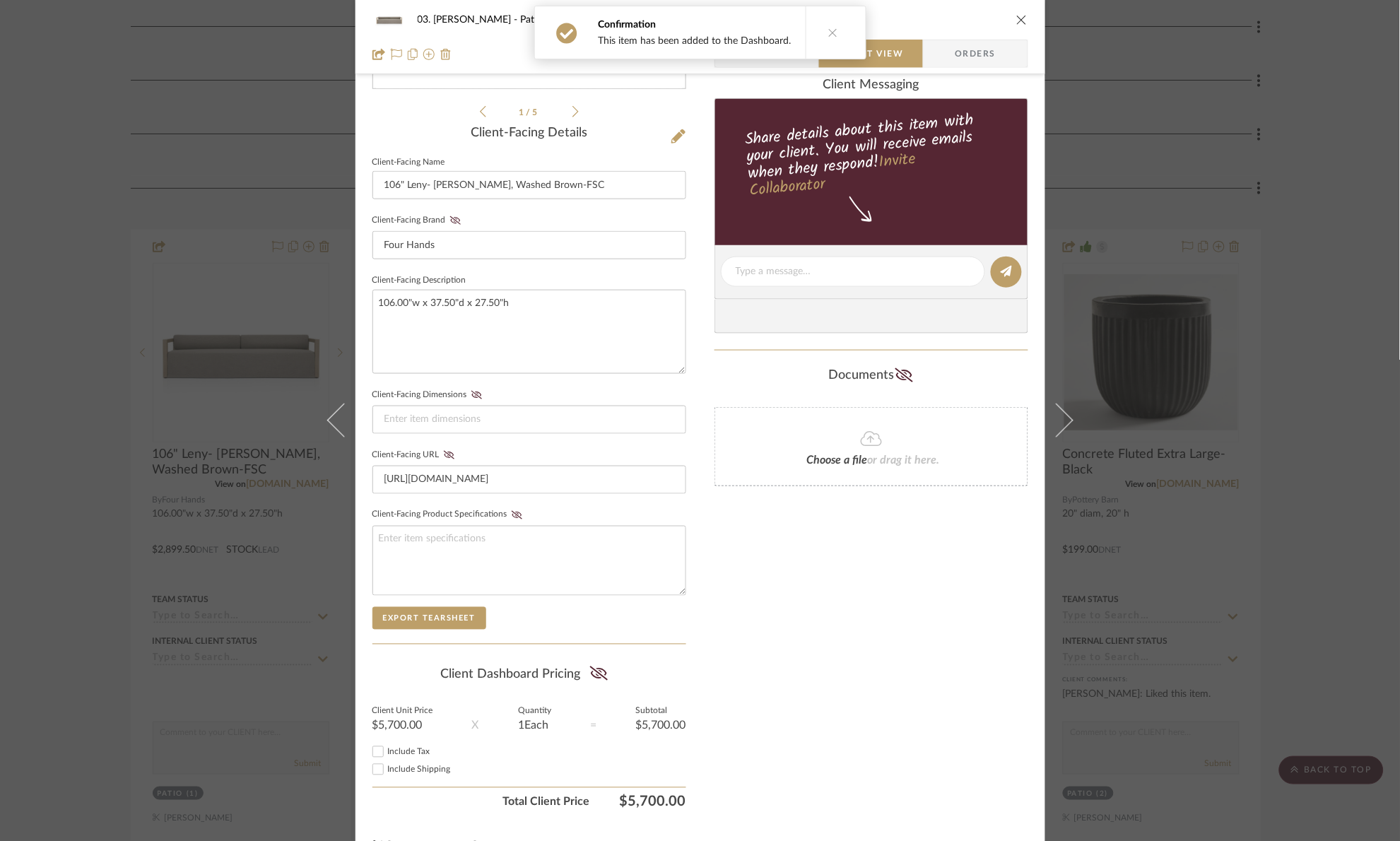
scroll to position [351, 0]
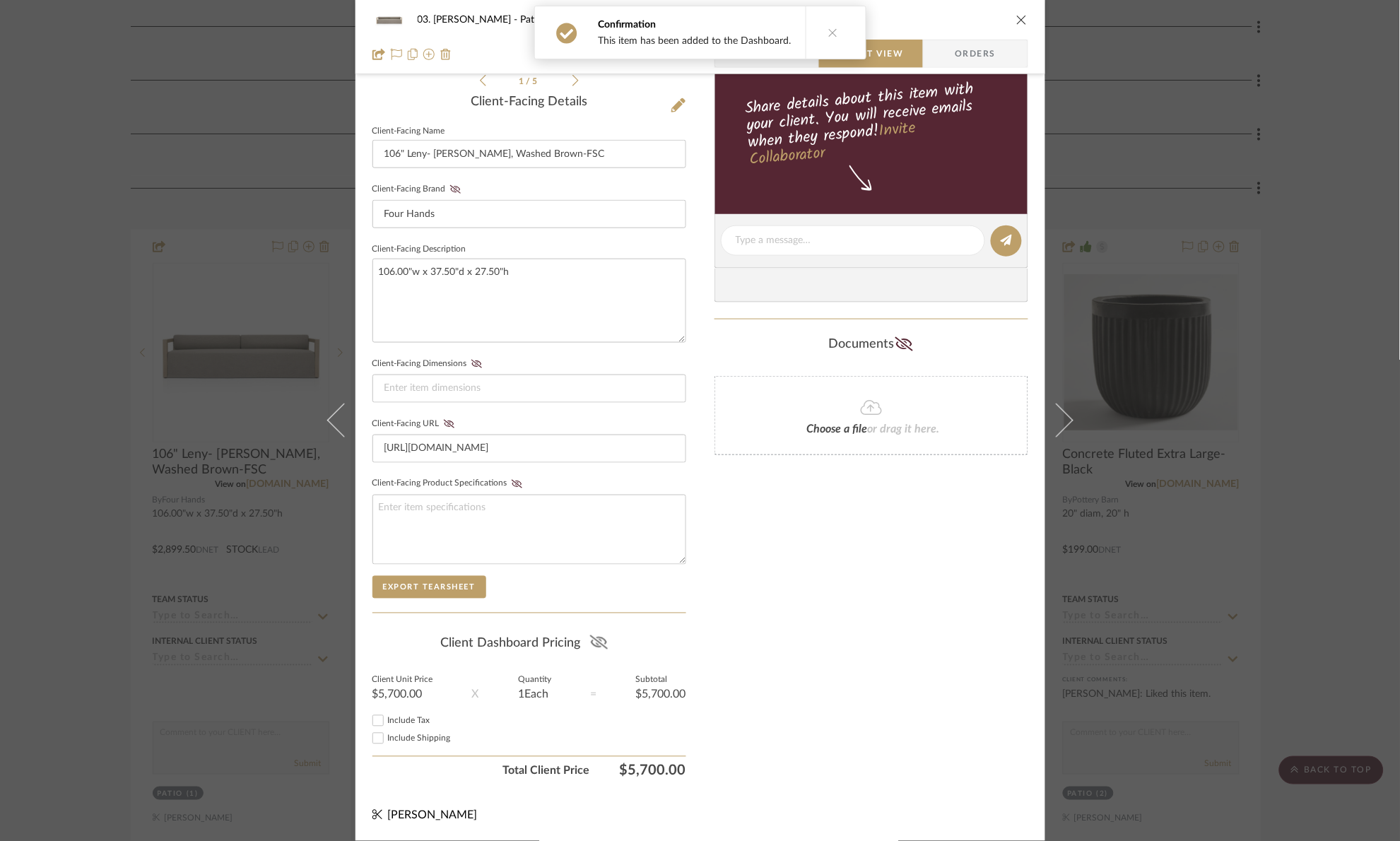
click at [590, 643] on icon at bounding box center [599, 642] width 18 height 14
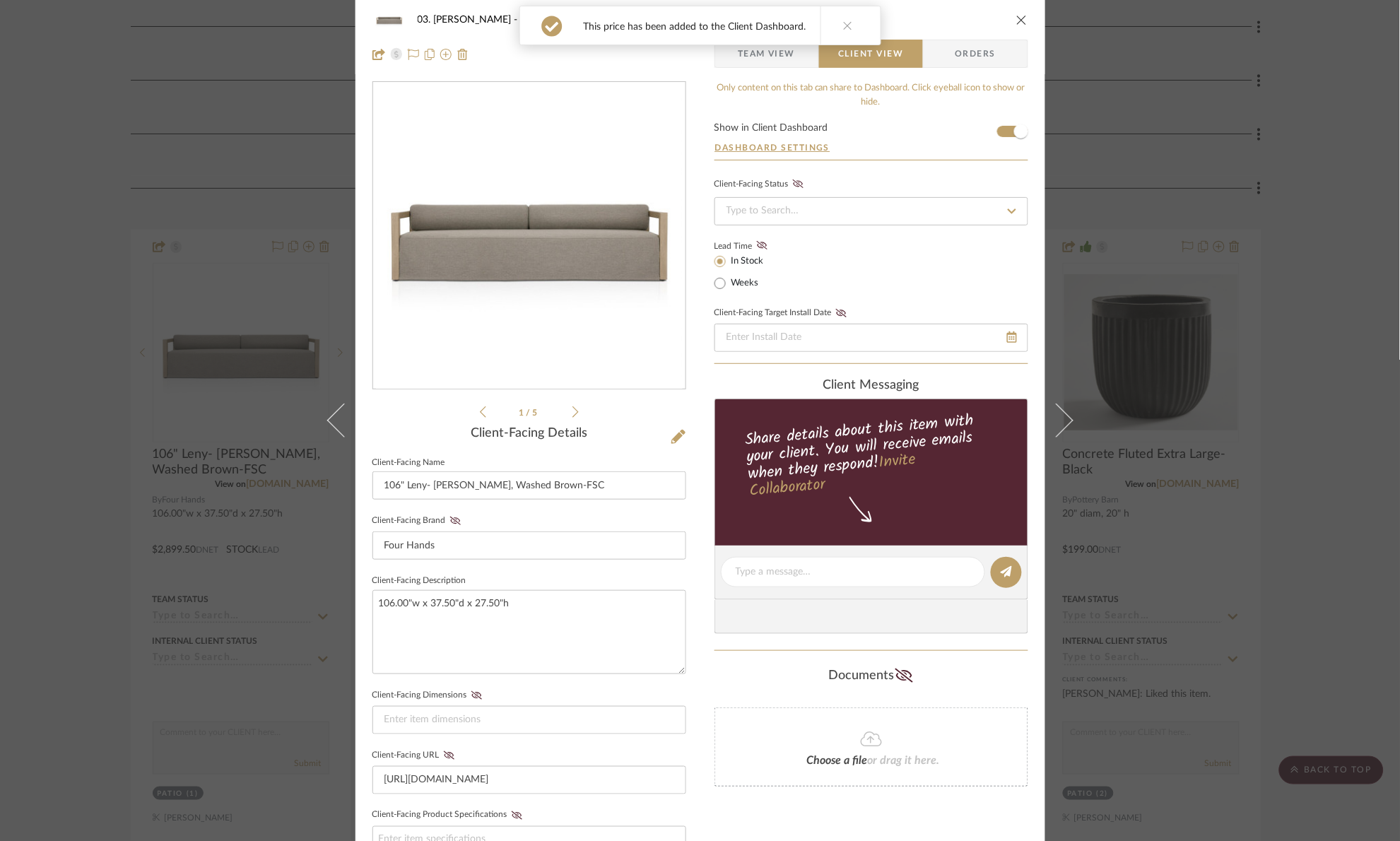
scroll to position [0, 0]
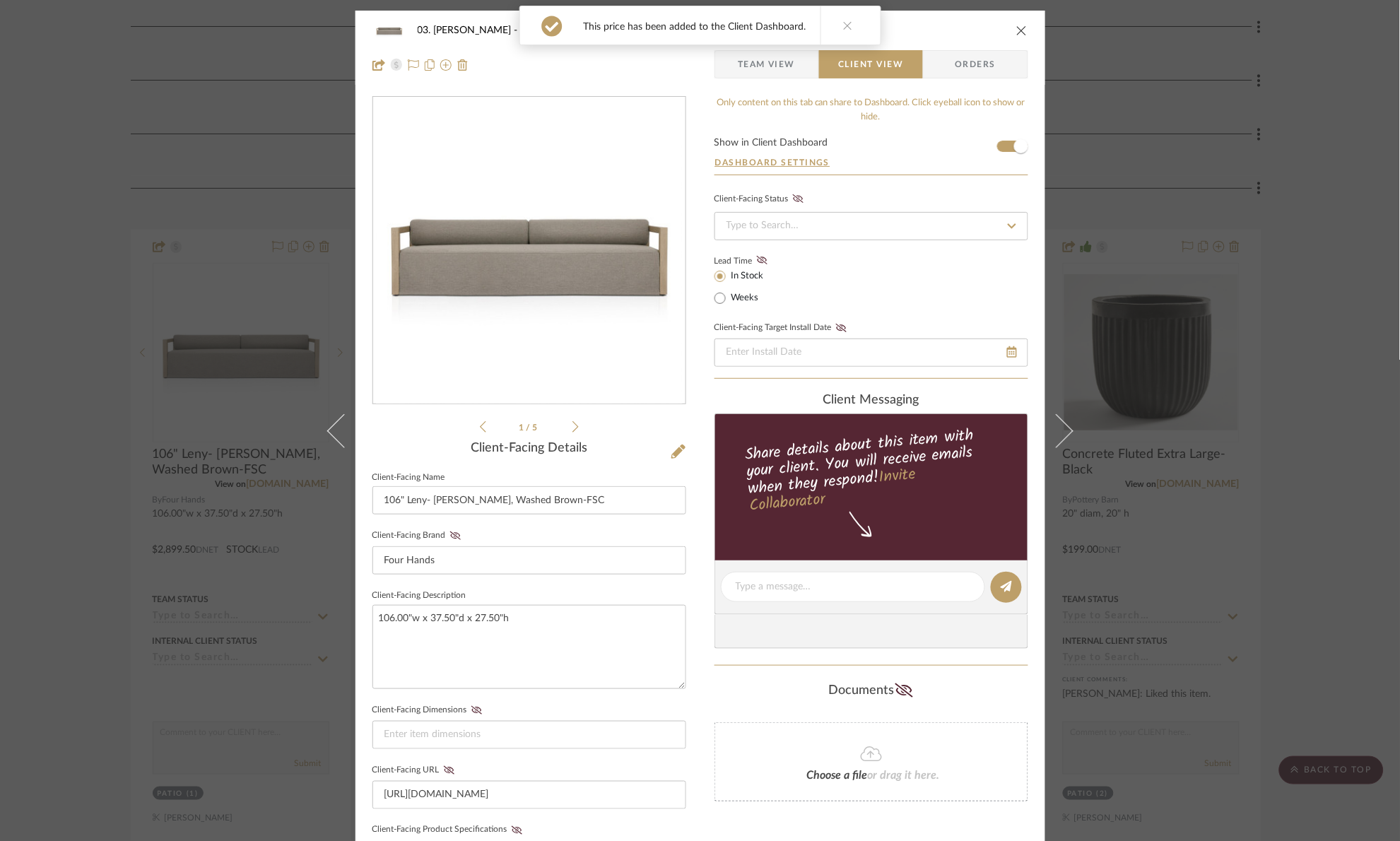
click at [1155, 101] on div "03. Jennifer Patio 106" Leny- Alessi Fawn, Washed Brown-FSC Team View Client Vi…" at bounding box center [700, 420] width 1400 height 841
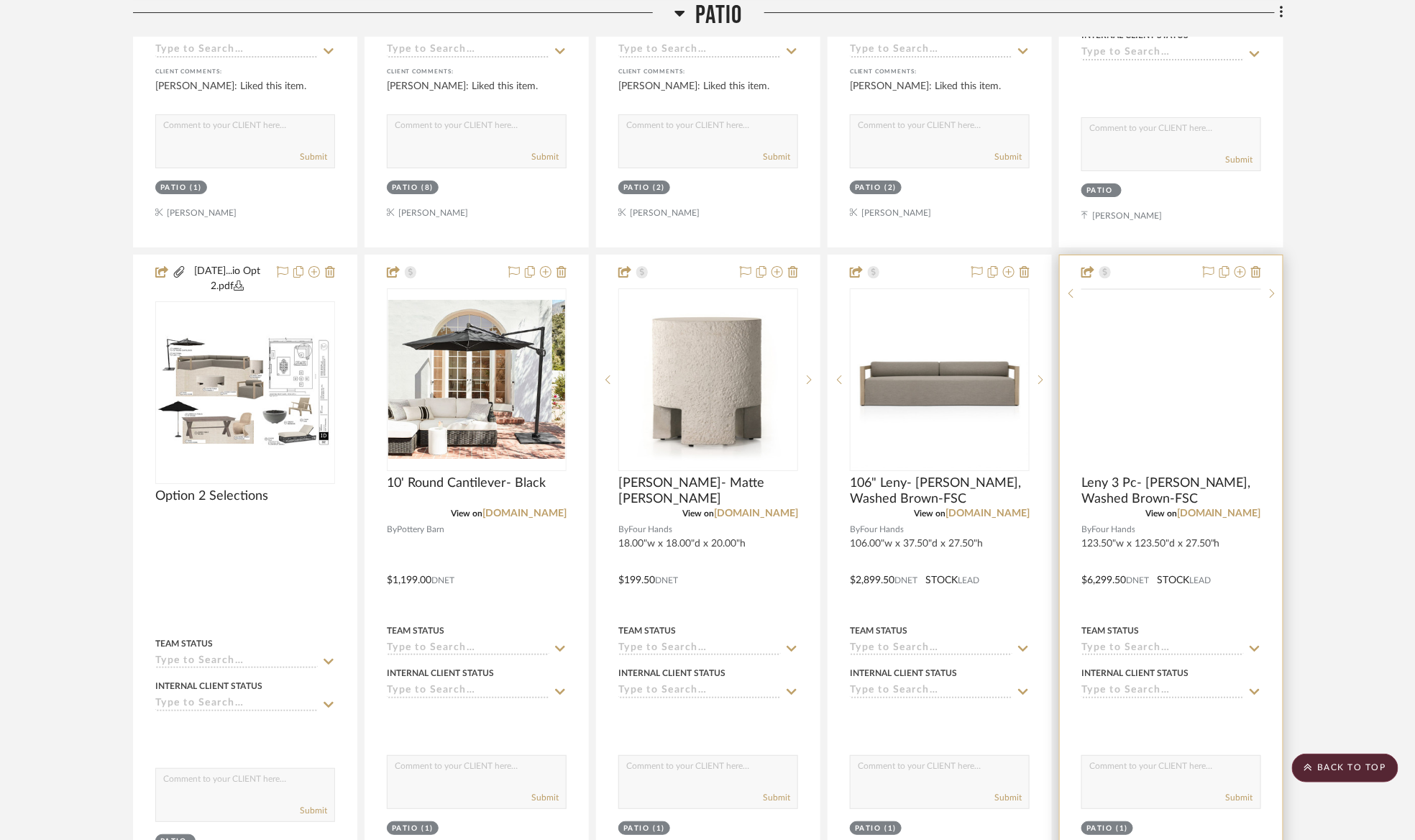
scroll to position [2264, 0]
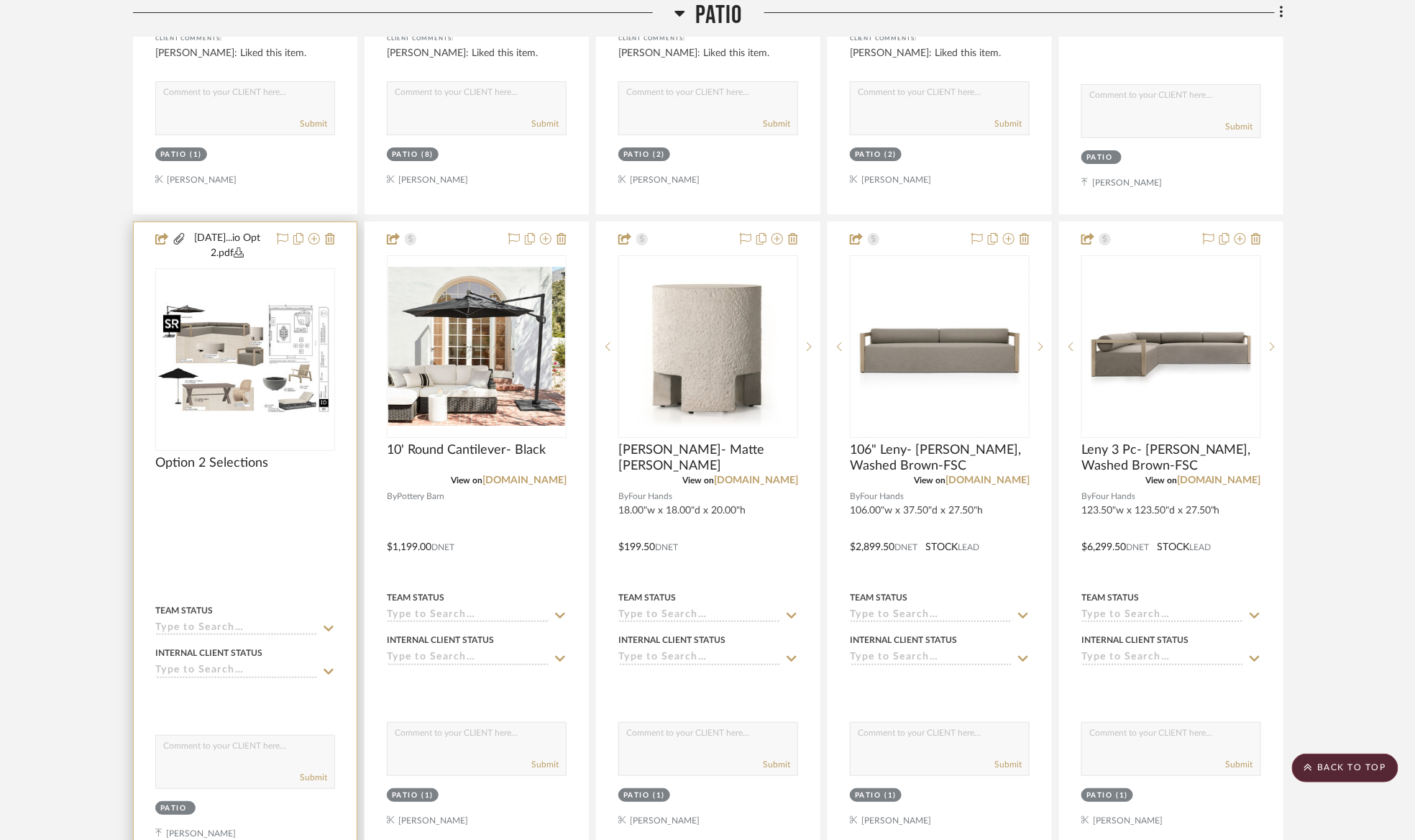
click at [279, 371] on img "0" at bounding box center [245, 359] width 177 height 114
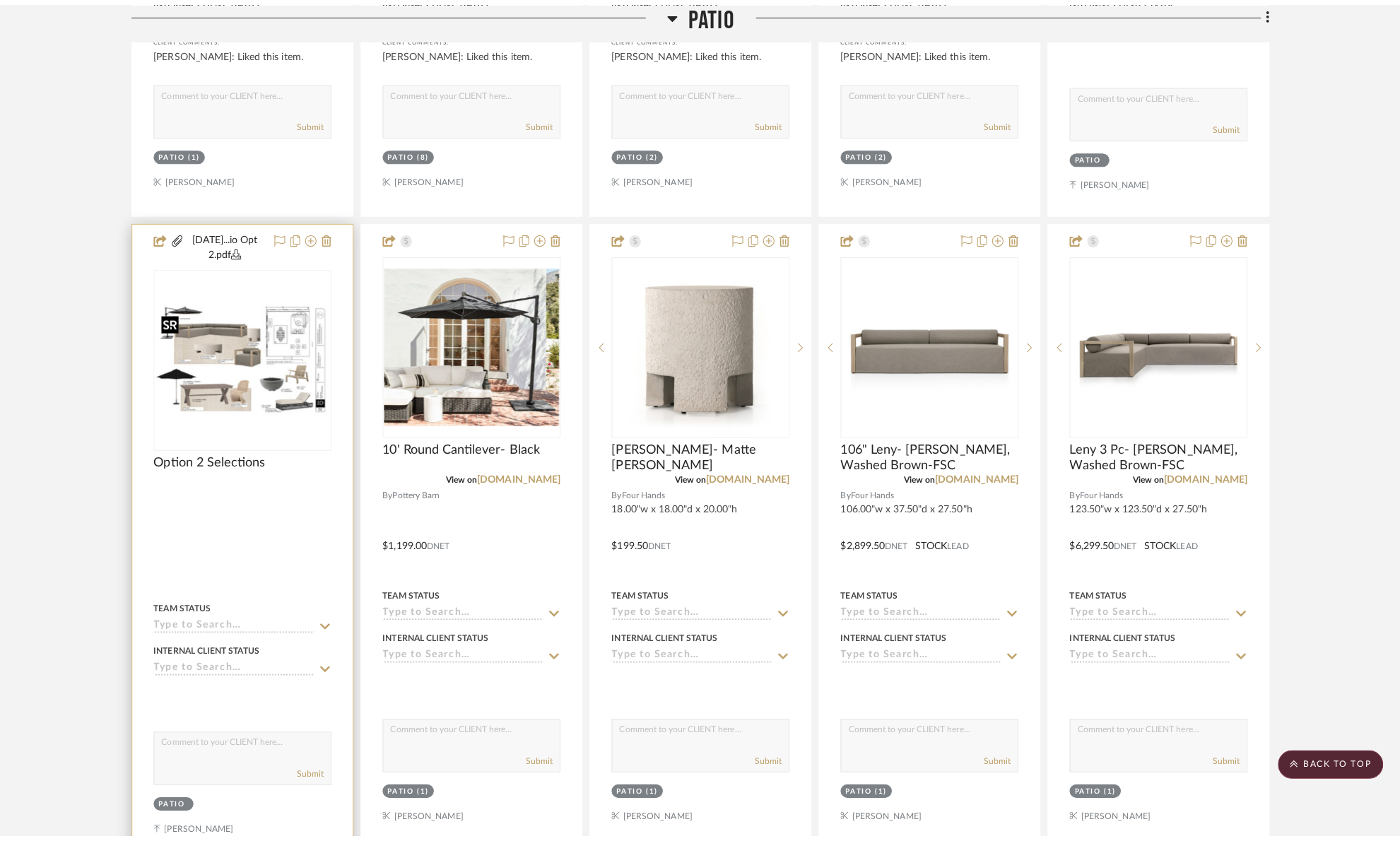
scroll to position [0, 0]
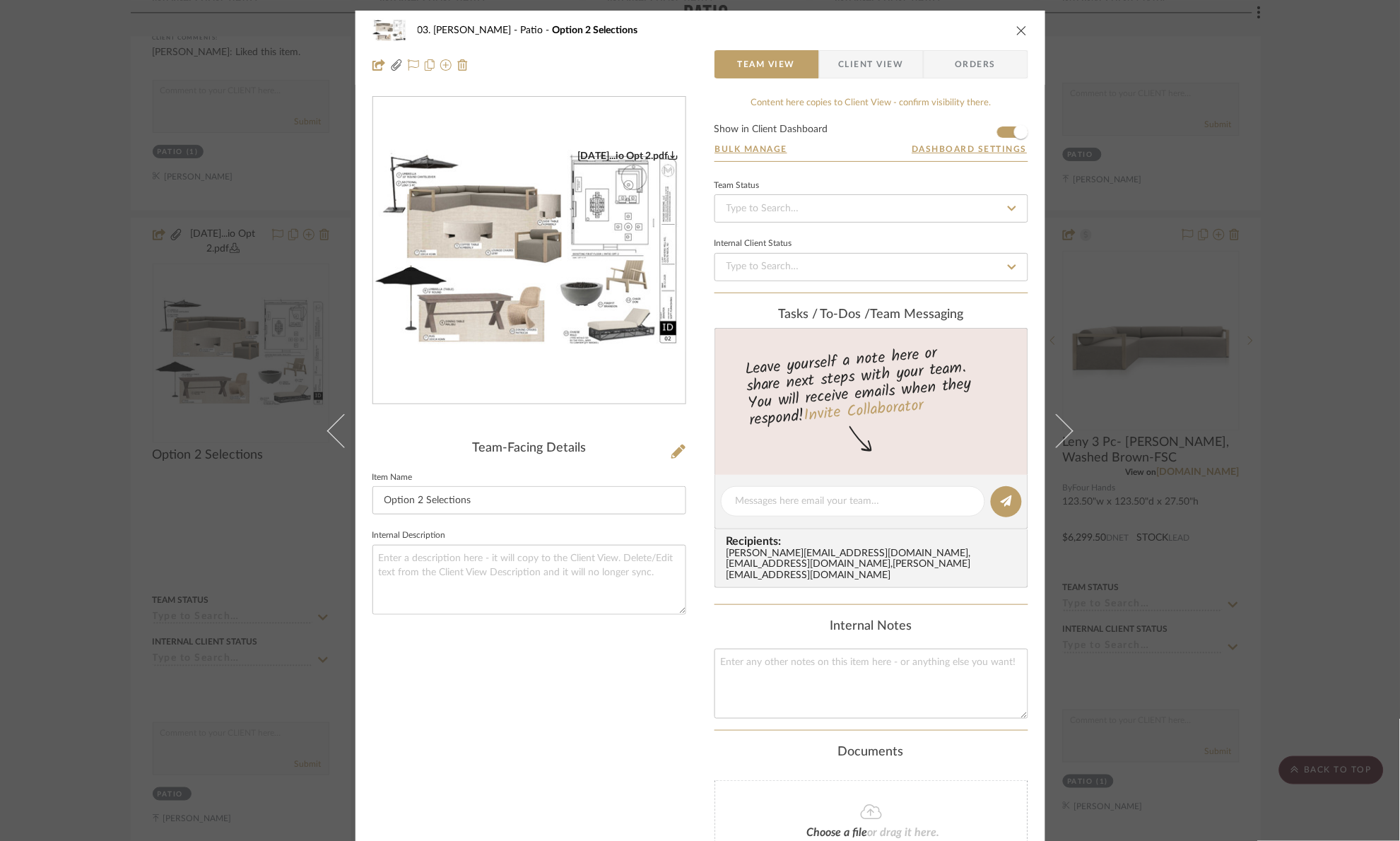
click at [549, 233] on div "08.12.25...io Opt 2.pdf" at bounding box center [529, 251] width 312 height 308
click at [1306, 146] on div "03. Jennifer Patio Option 2 Selections Team View Client View Orders 08.12.25...…" at bounding box center [700, 420] width 1400 height 841
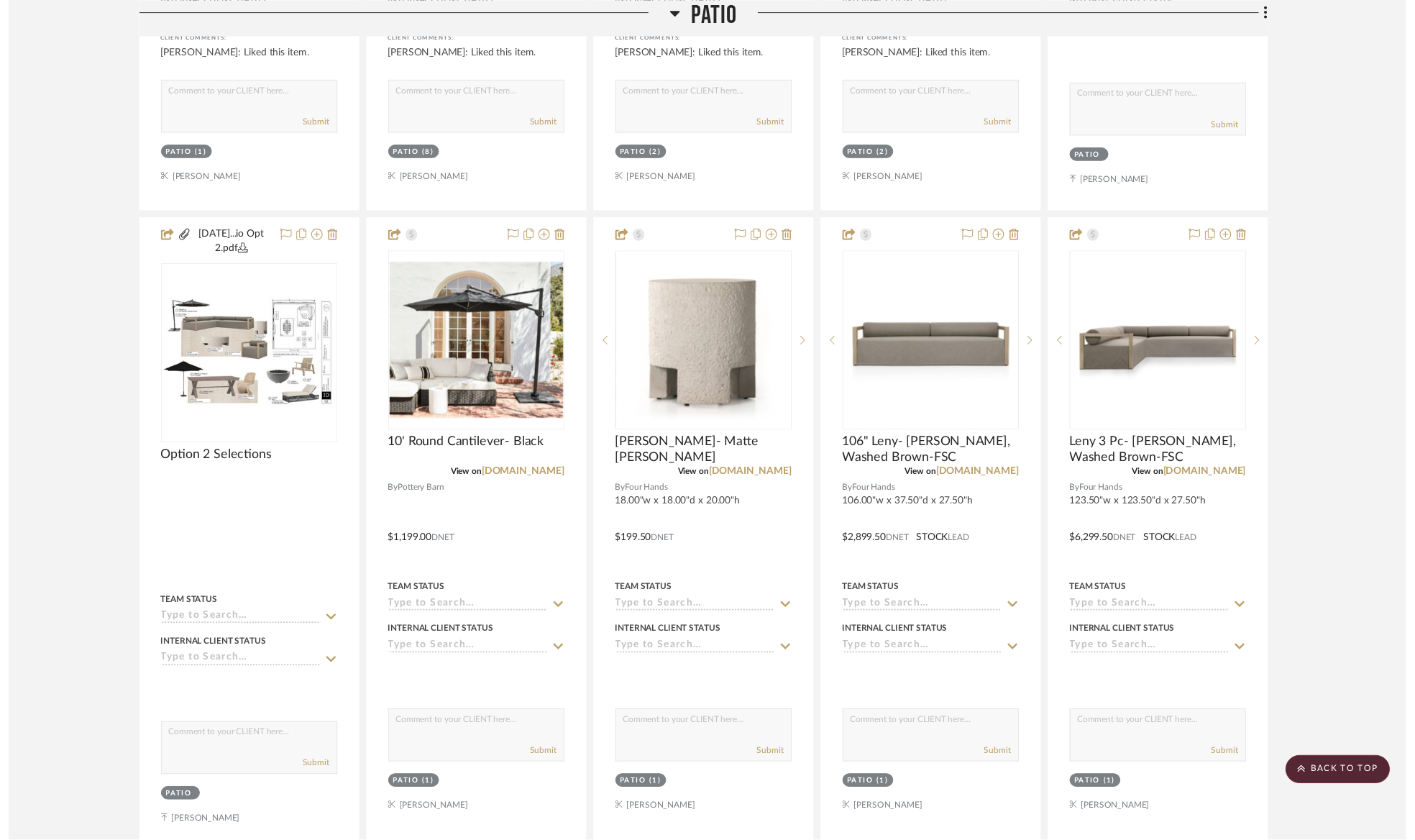
scroll to position [2264, 0]
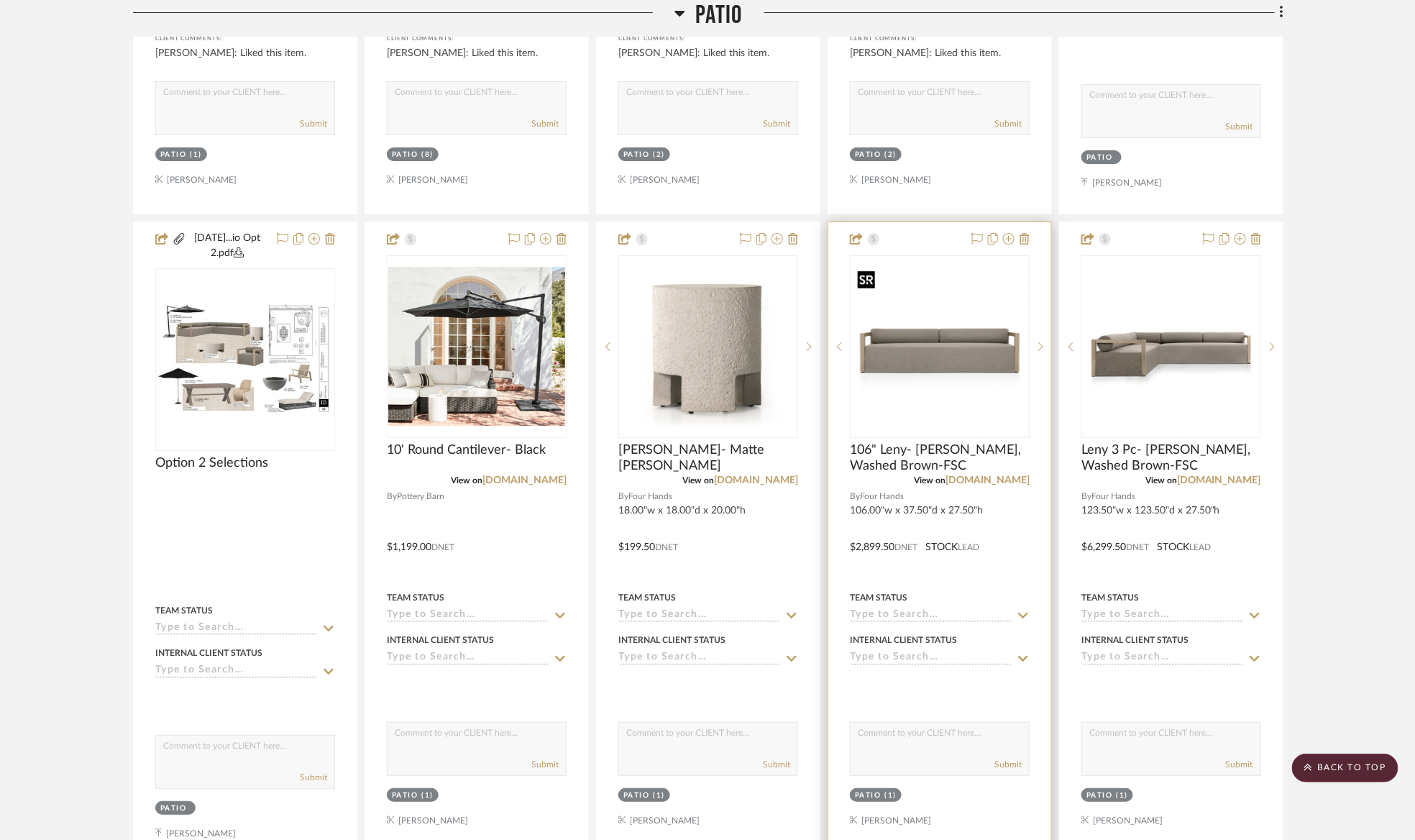
click at [948, 349] on img "0" at bounding box center [940, 347] width 177 height 177
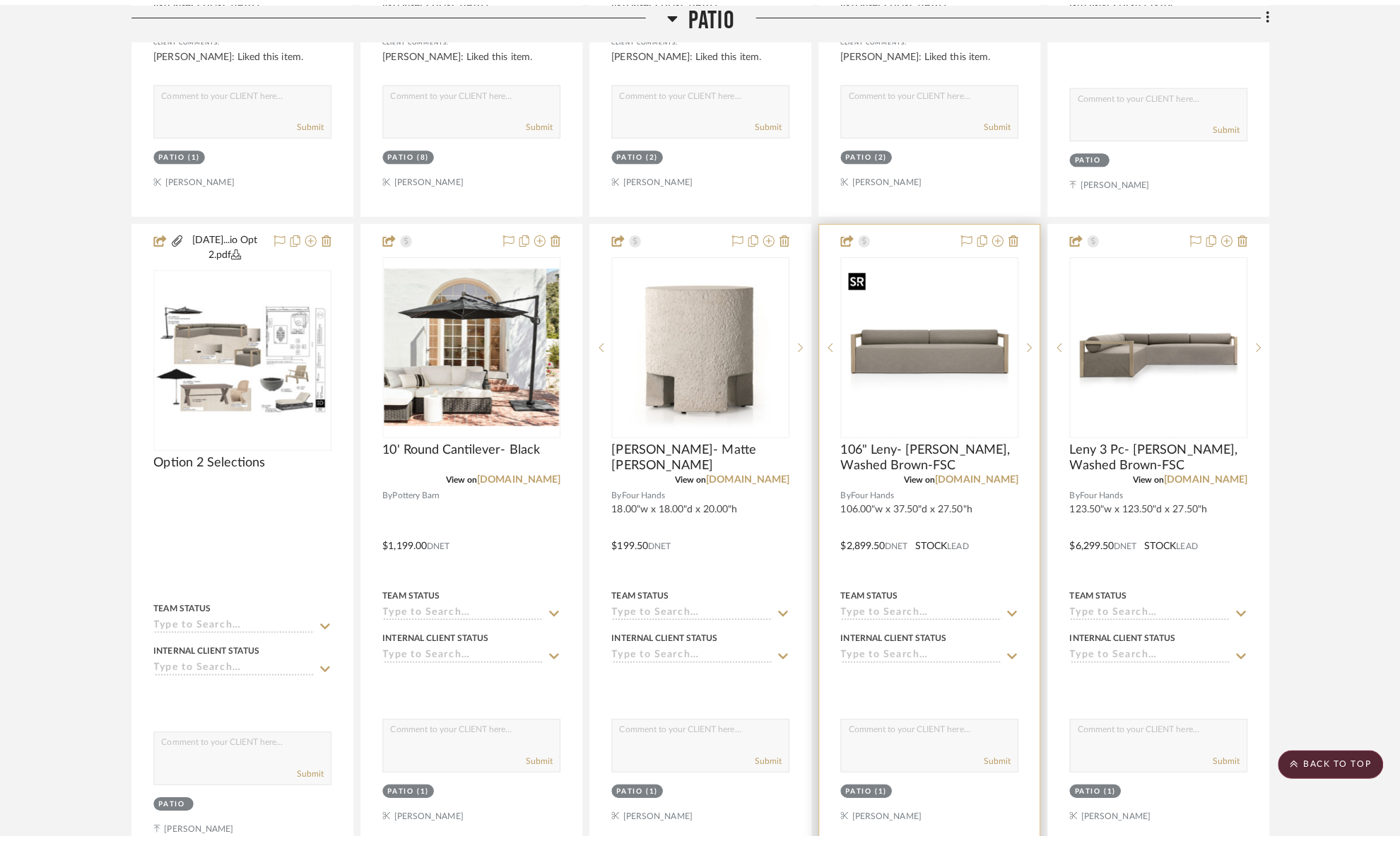
scroll to position [0, 0]
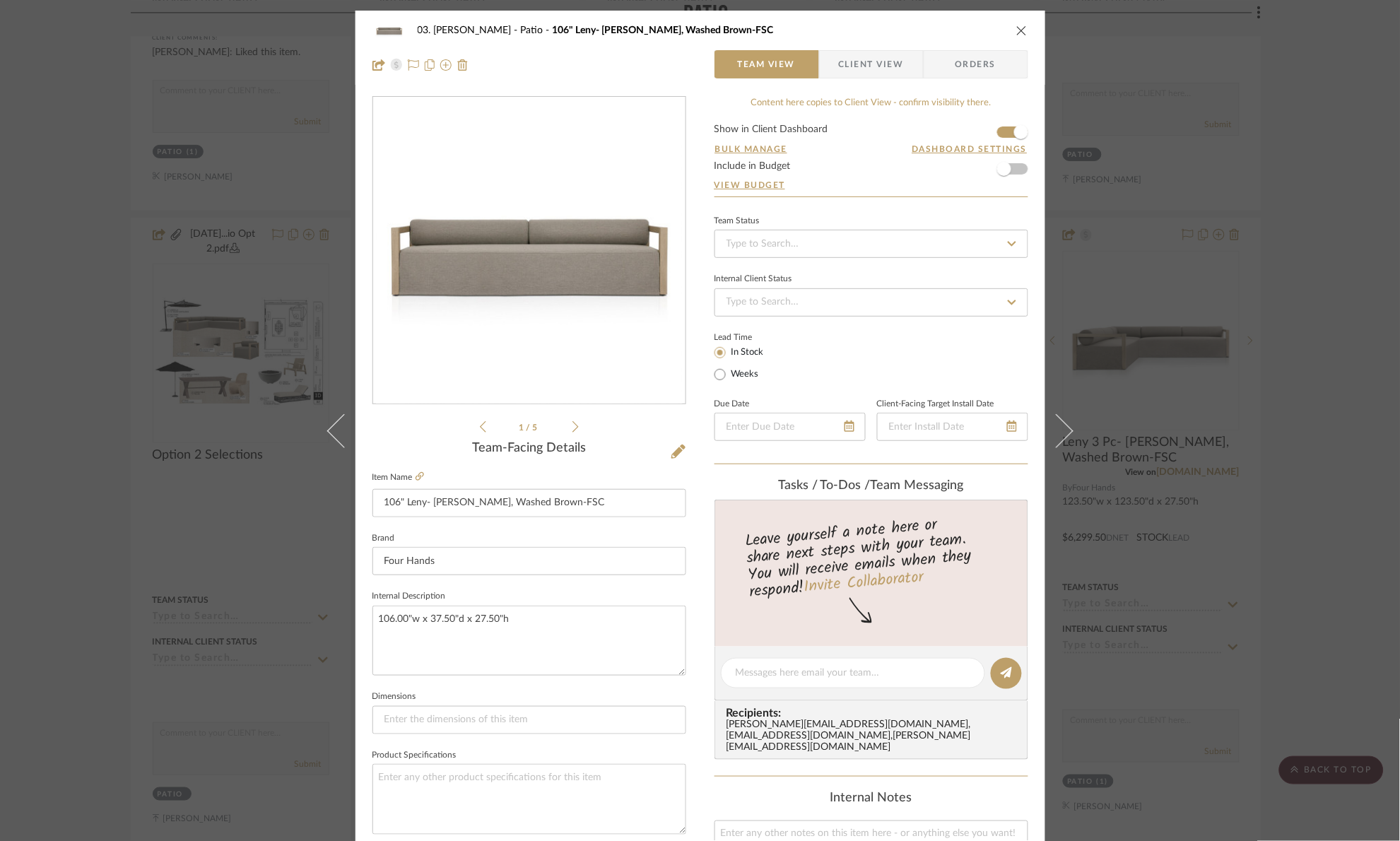
click at [1310, 147] on div "03. Jennifer Patio 106" Leny- Alessi Fawn, Washed Brown-FSC Team View Client Vi…" at bounding box center [700, 420] width 1400 height 841
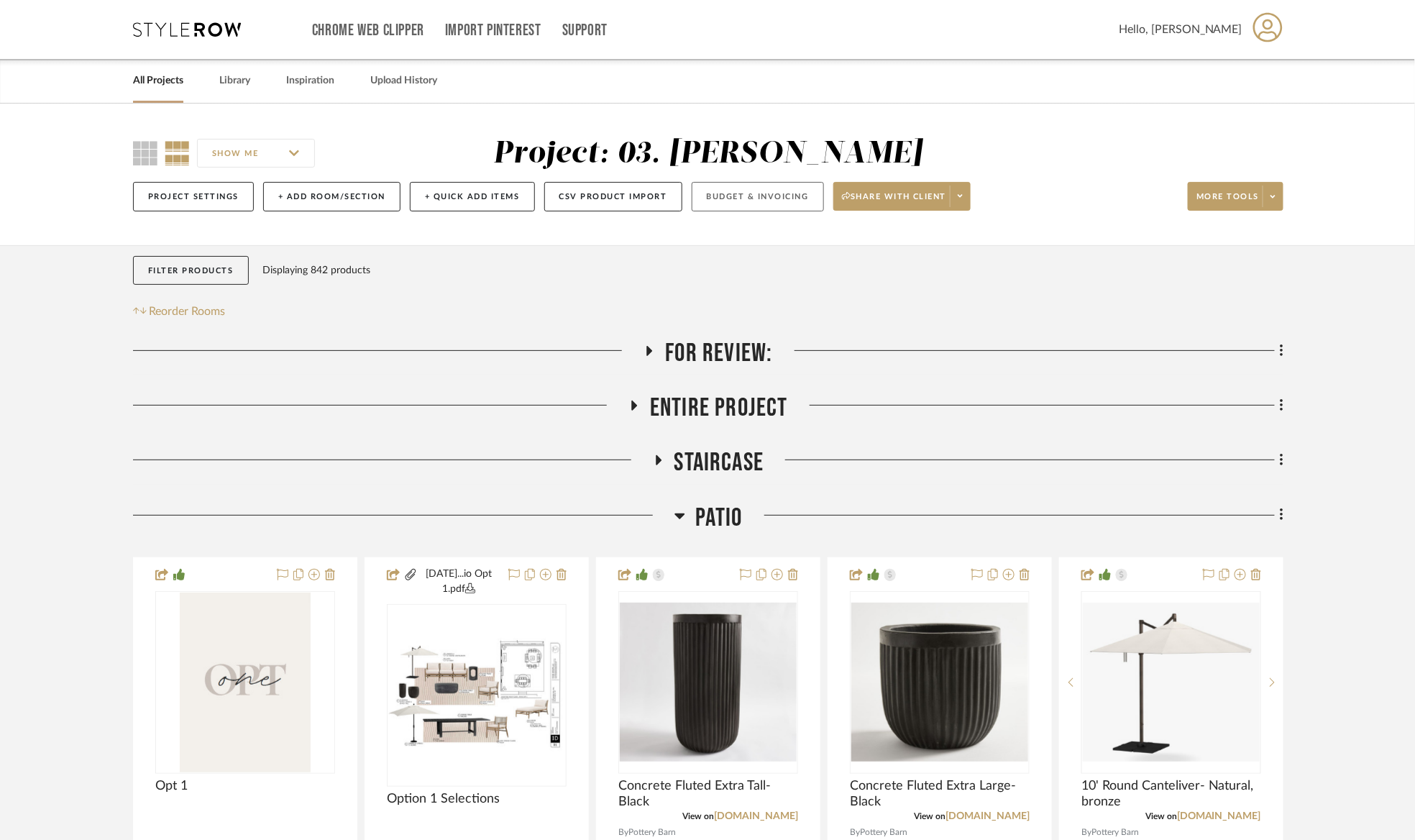
click at [785, 193] on button "Budget & Invoicing" at bounding box center [757, 196] width 132 height 30
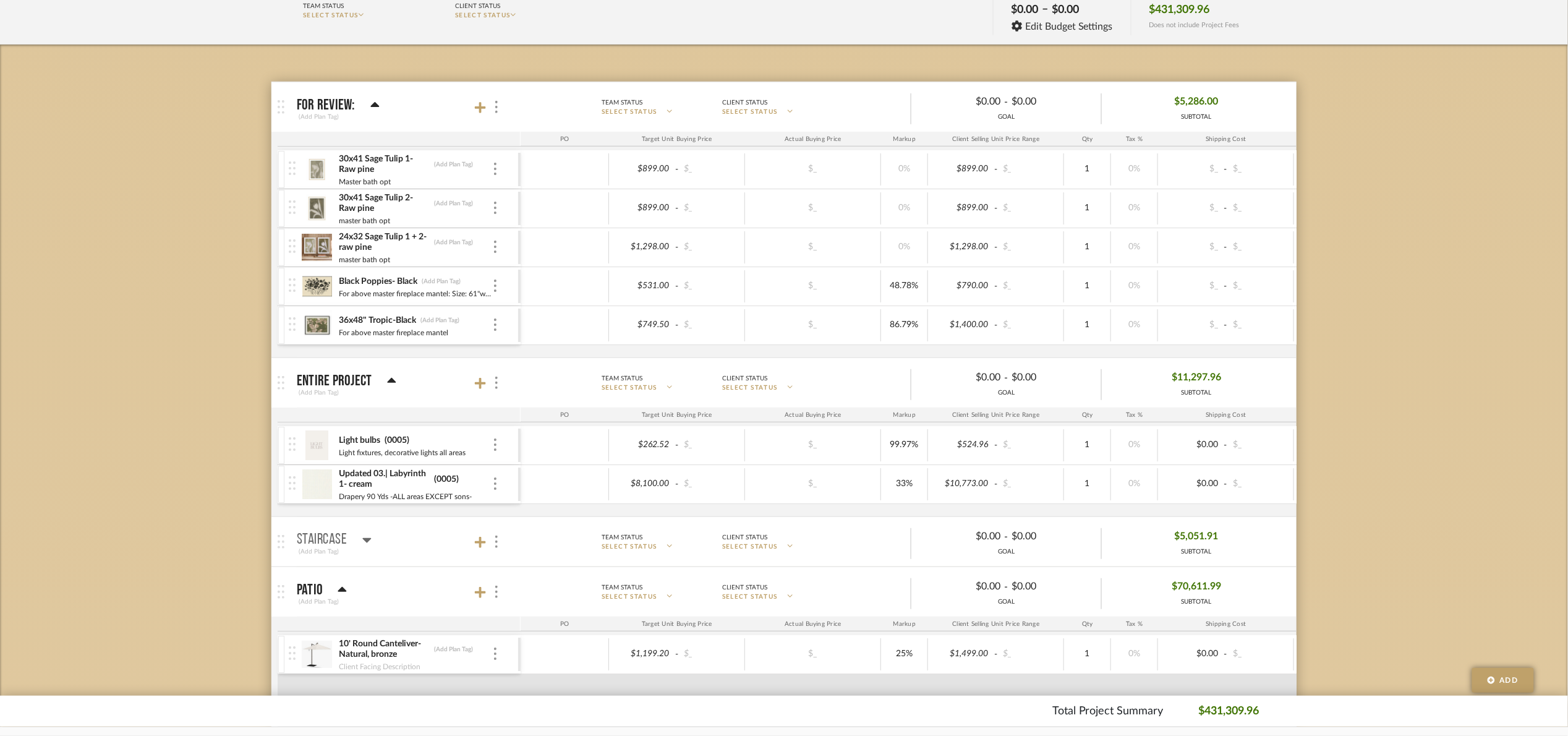
scroll to position [279, 0]
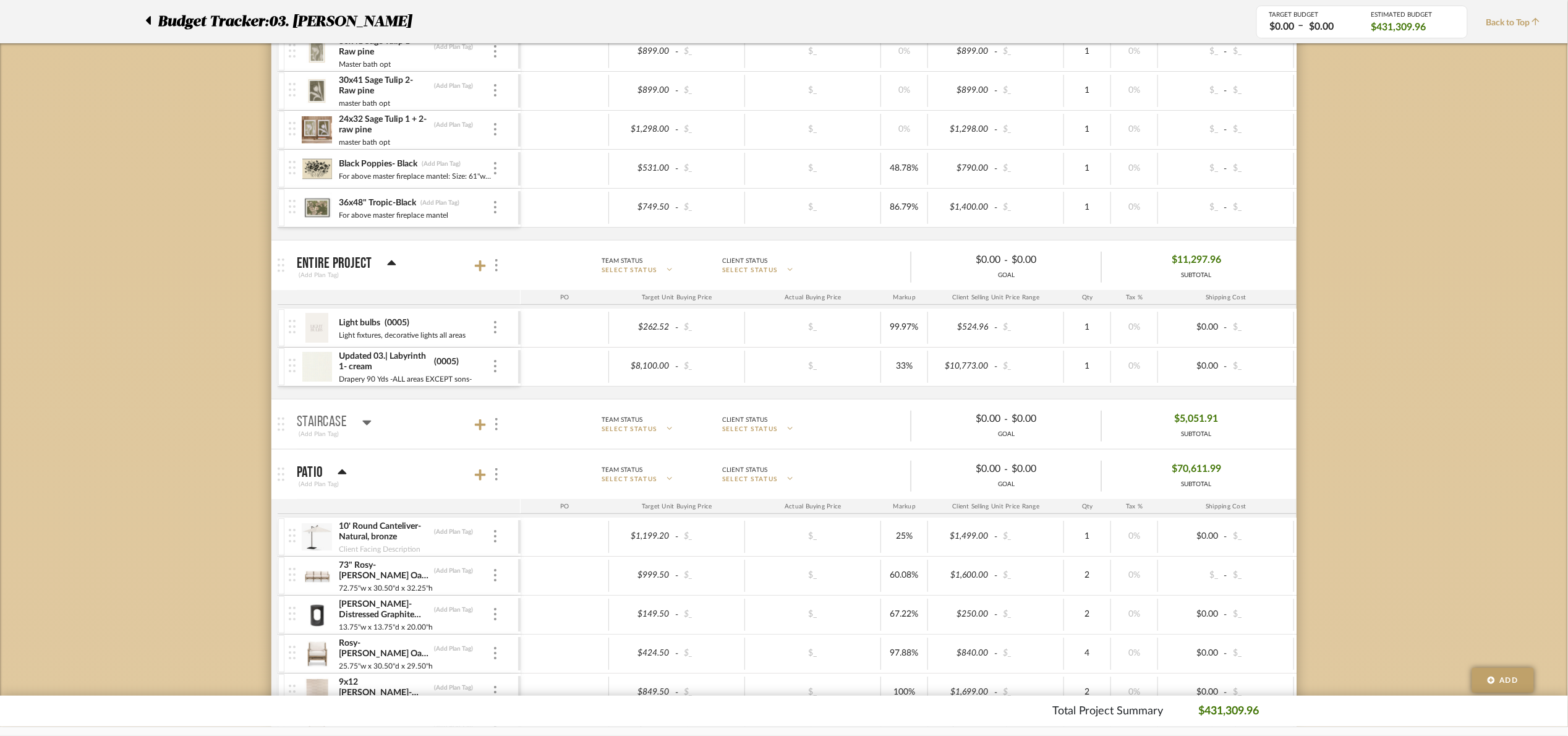
click at [393, 263] on icon at bounding box center [391, 263] width 10 height 15
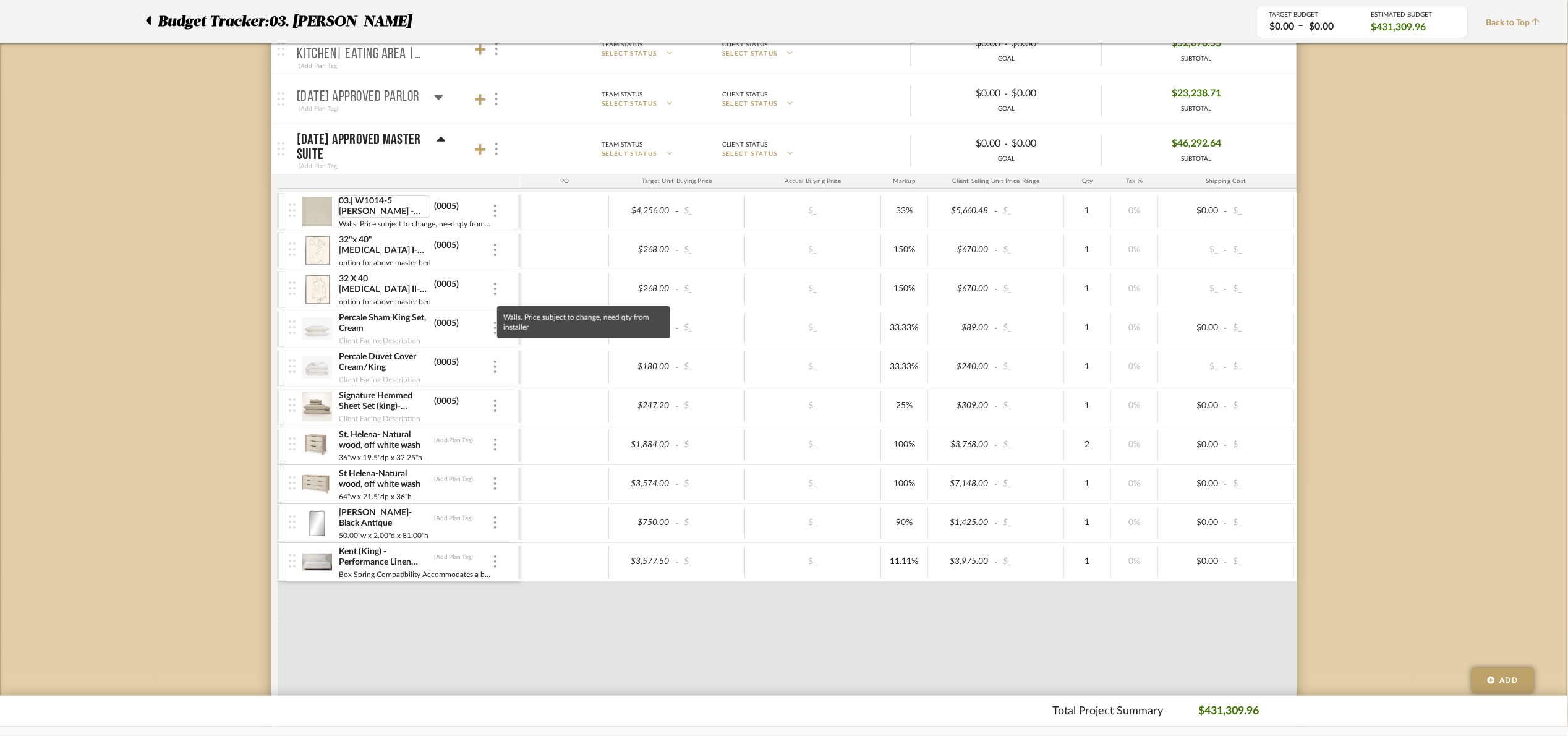
scroll to position [2319, 0]
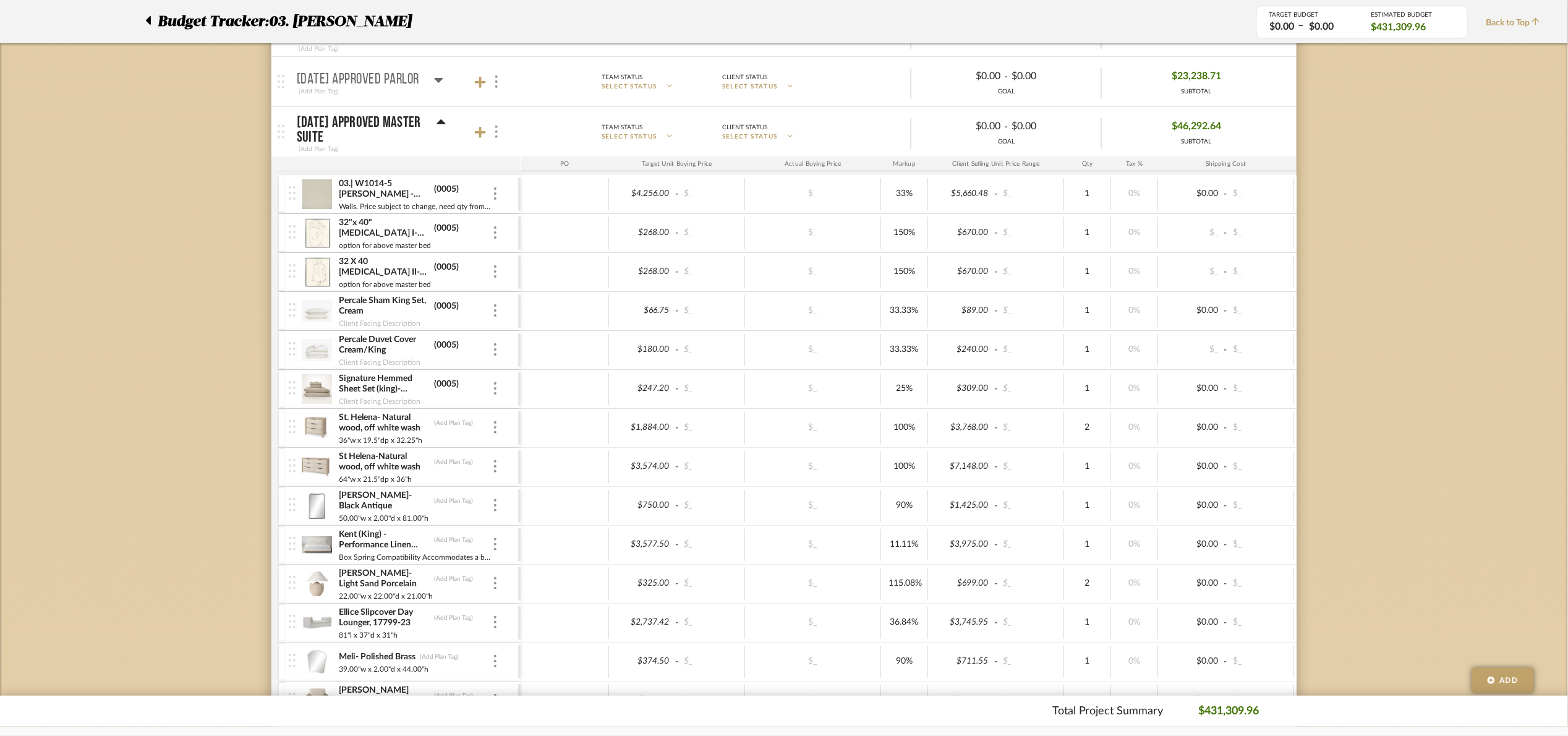
click at [444, 128] on icon at bounding box center [441, 122] width 10 height 15
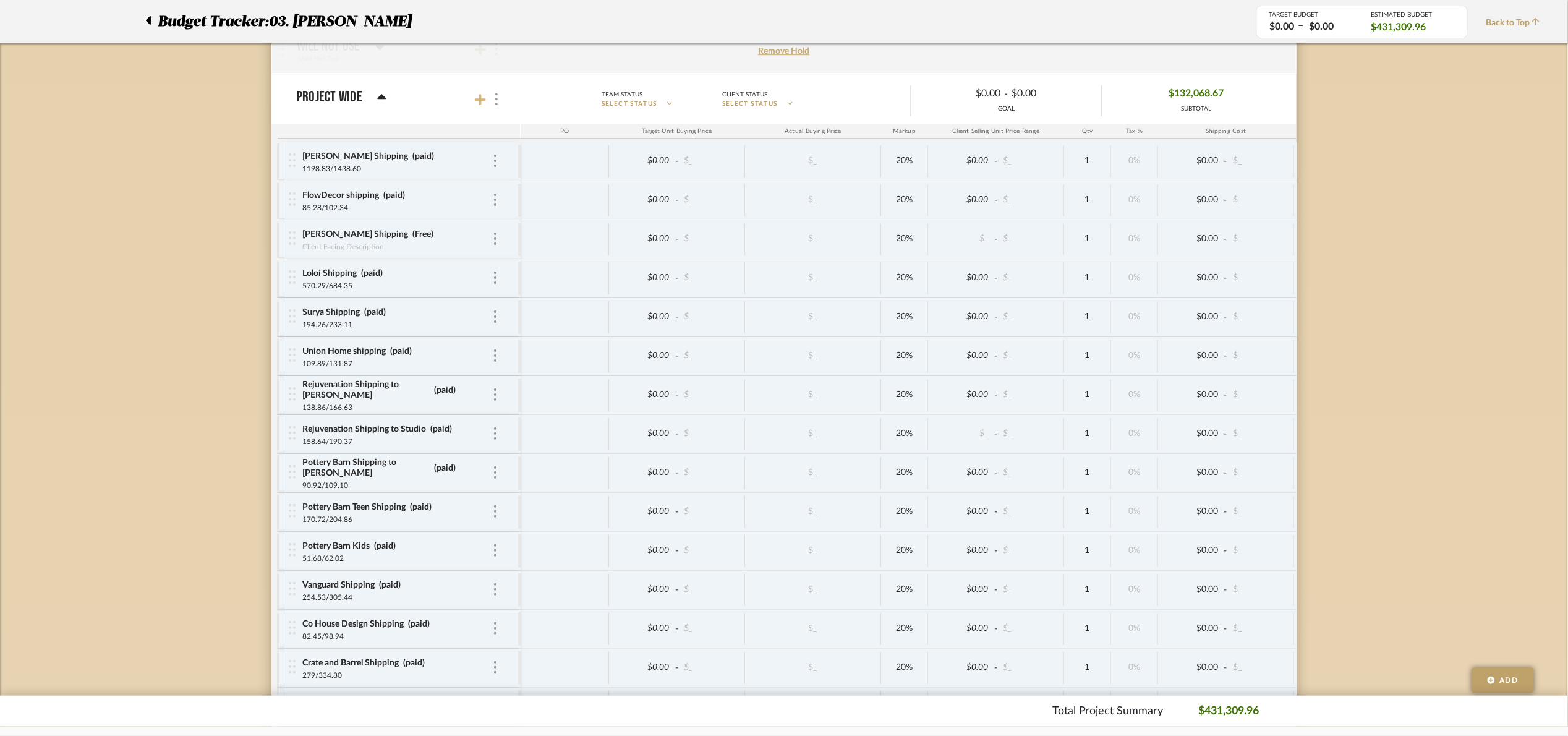
scroll to position [3580, 0]
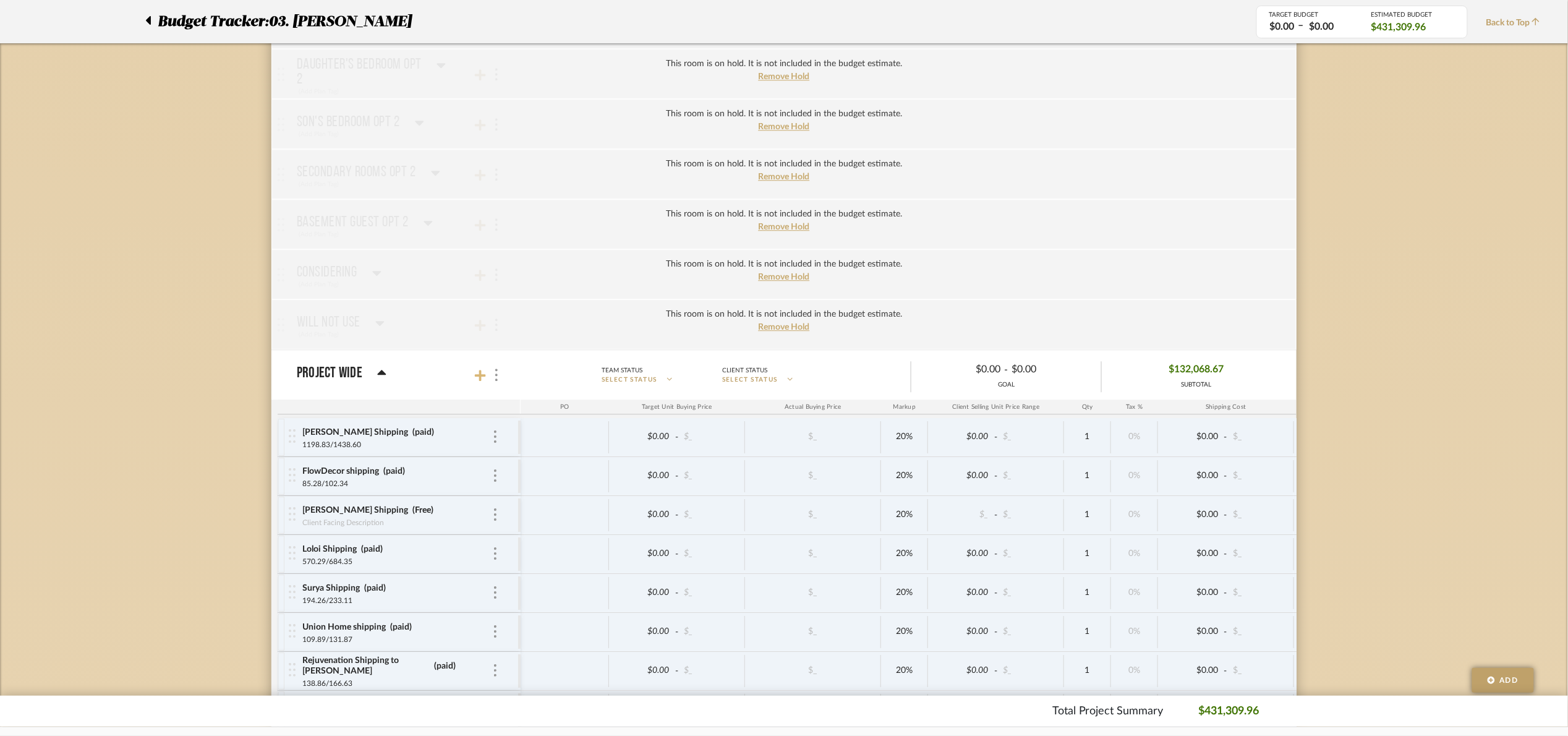
click at [478, 381] on icon at bounding box center [480, 375] width 11 height 11
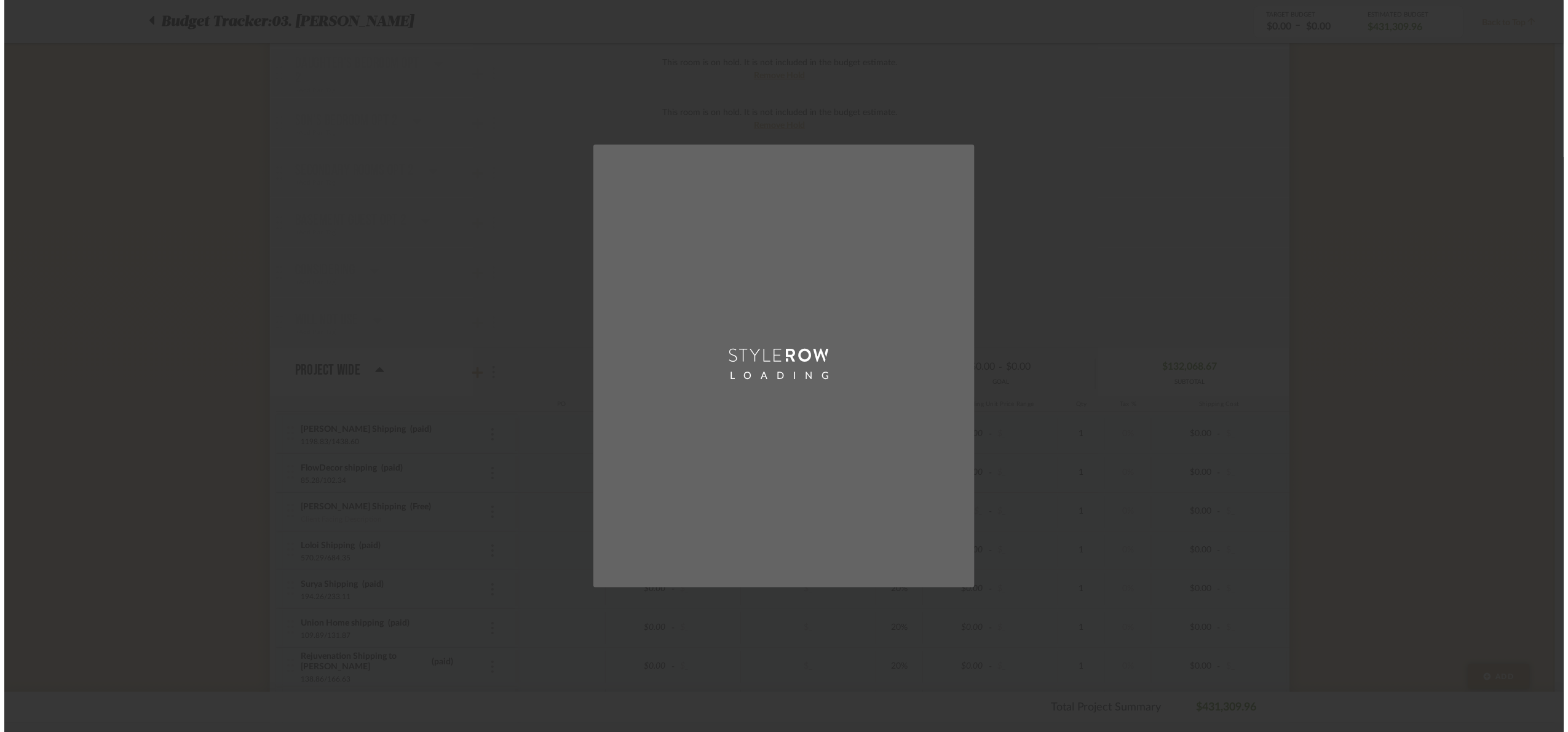
scroll to position [0, 0]
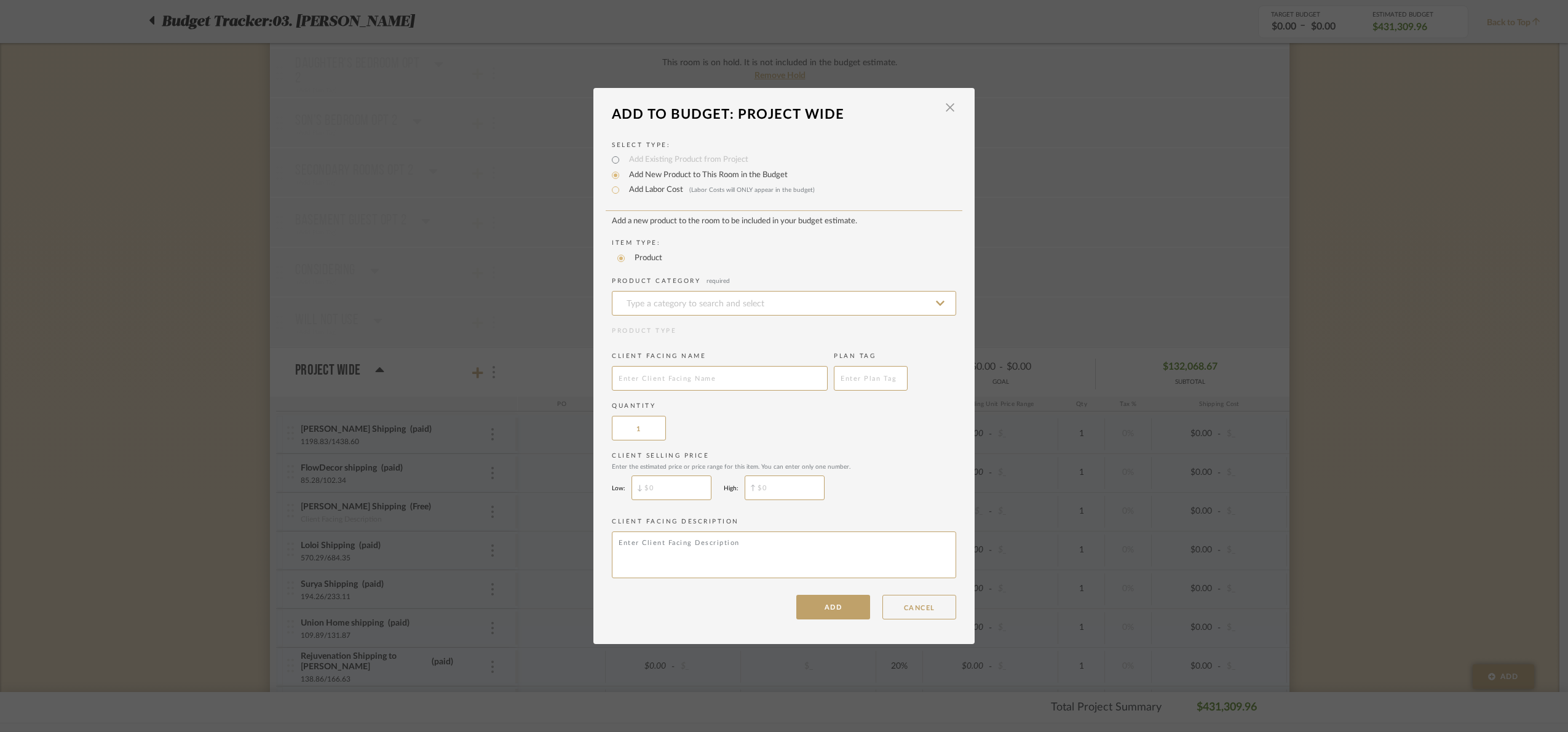
click at [616, 197] on div "Select Type: Add Existing Product from Project Add New Product to This Room in …" at bounding box center [783, 374] width 381 height 492
click at [612, 190] on input "Add Labor Cost (Labor Costs will ONLY appear in the budget)" at bounding box center [616, 190] width 15 height 15
radio input "true"
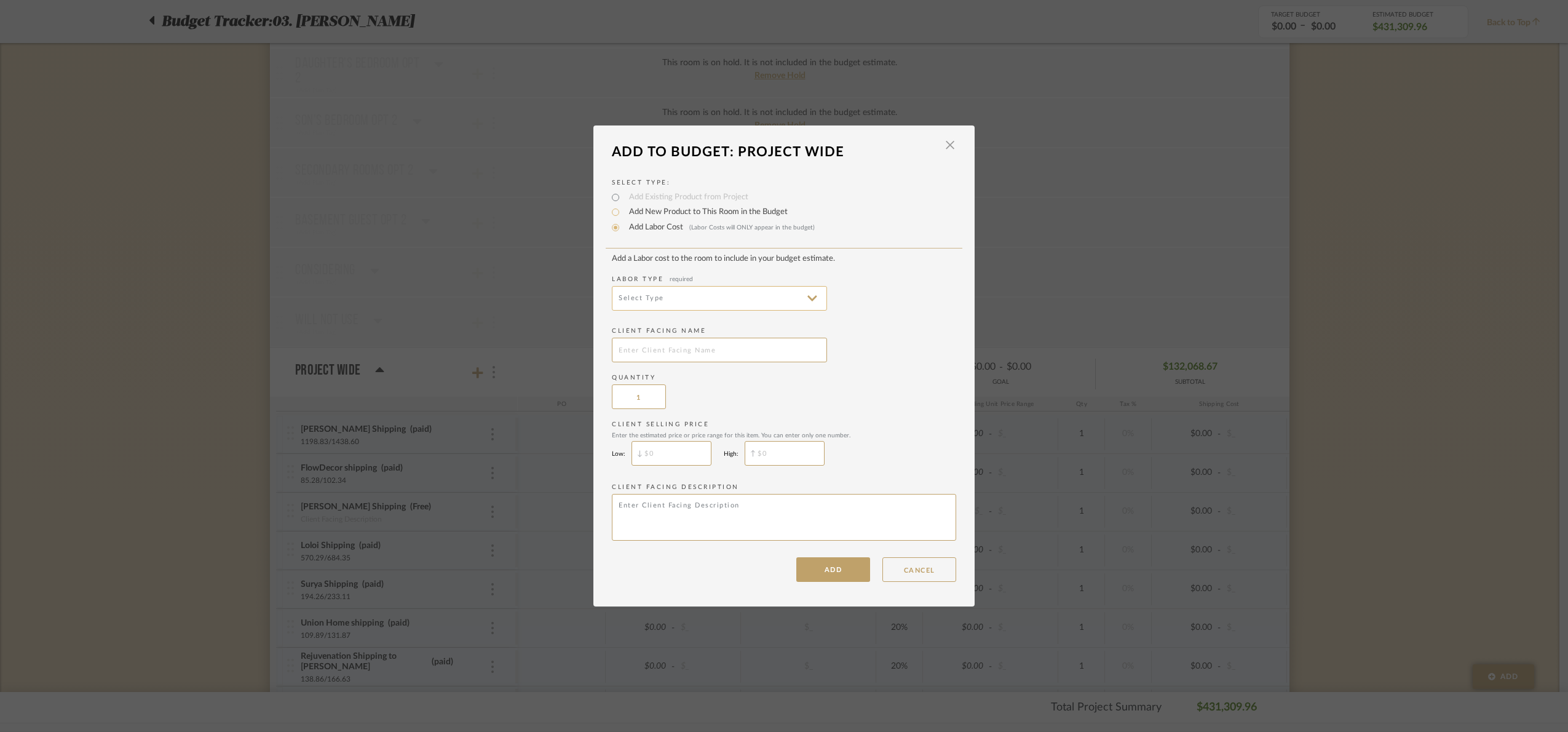
click at [663, 297] on input at bounding box center [719, 298] width 215 height 25
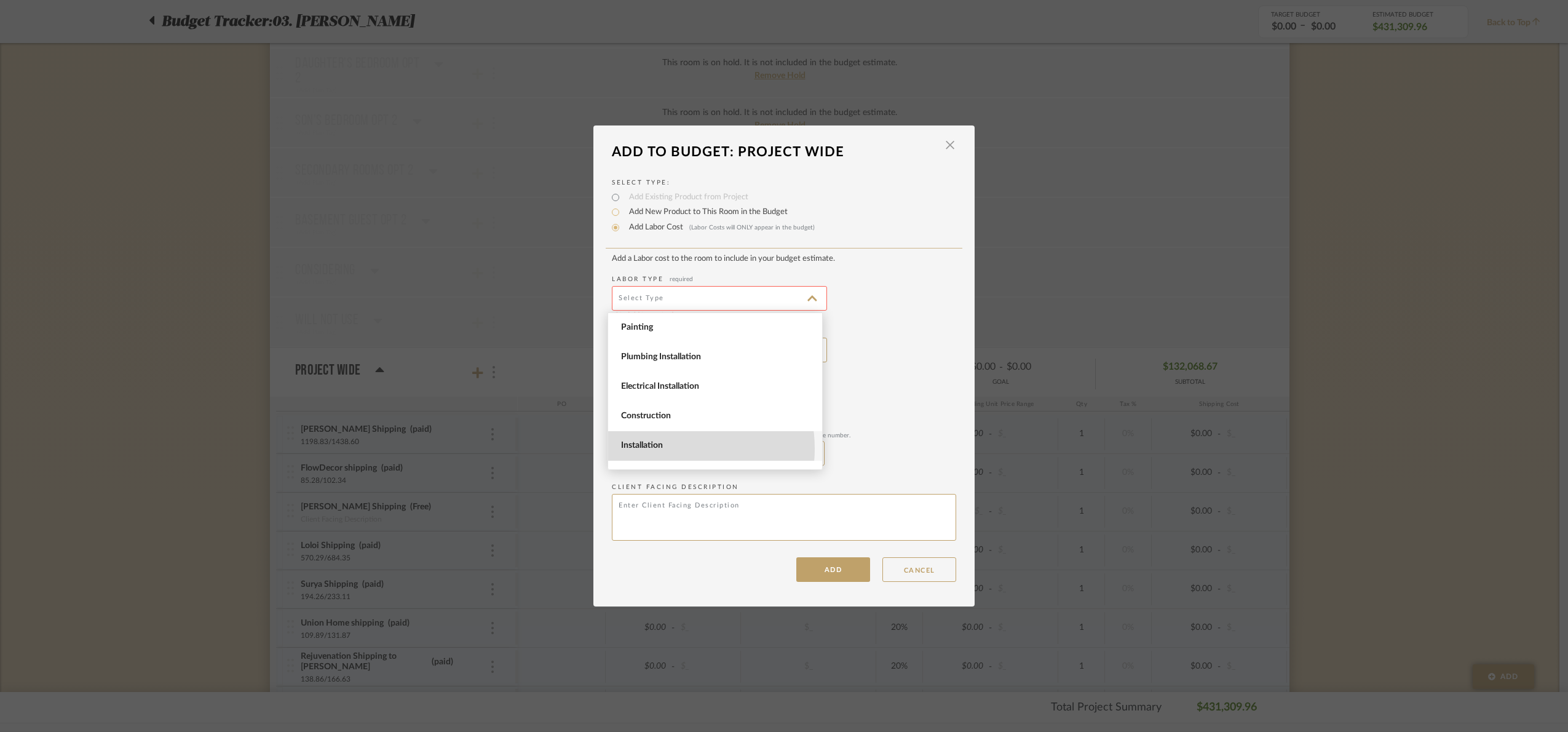
click at [667, 449] on span "Installation" at bounding box center [716, 445] width 191 height 10
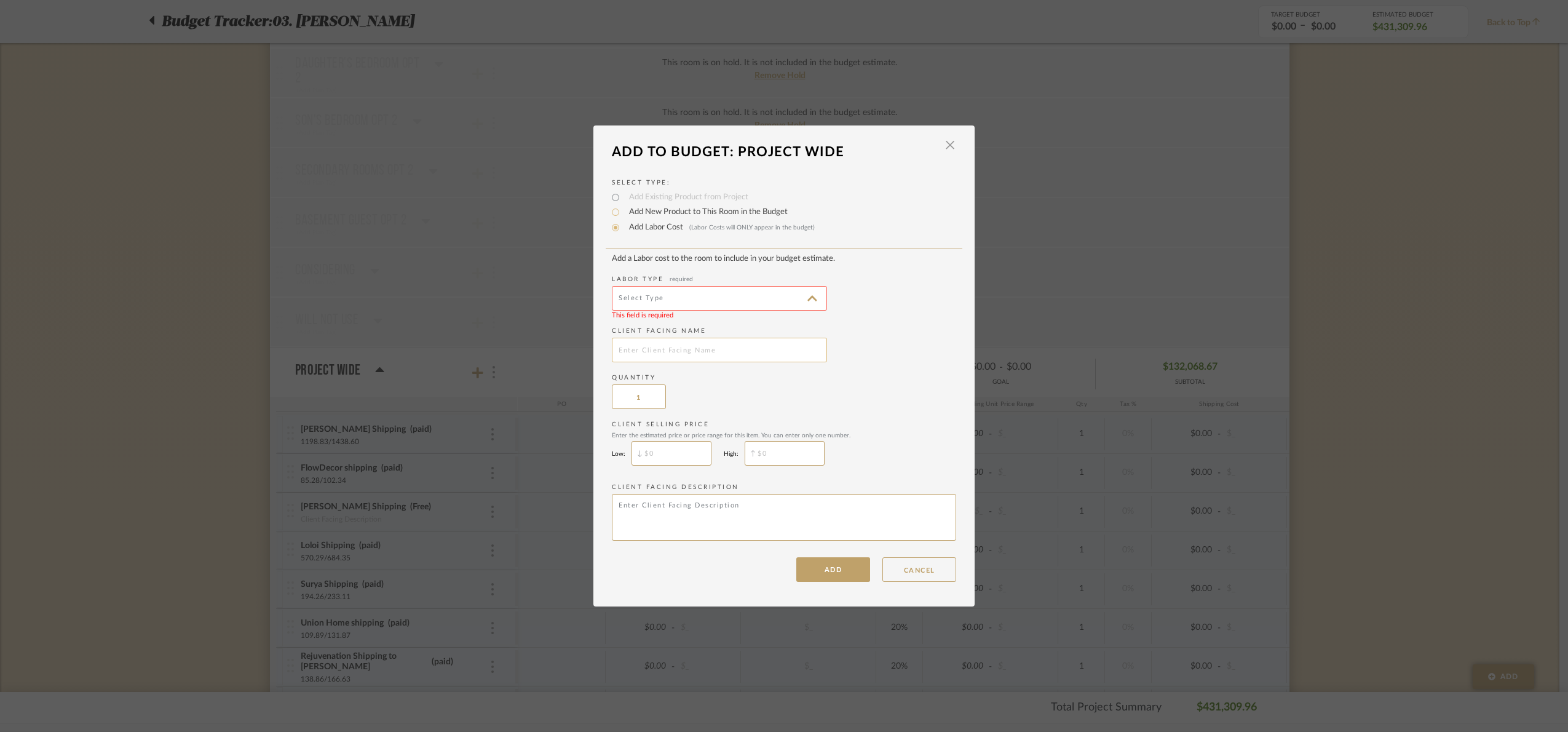
type input "Installation"
click at [640, 349] on input "text" at bounding box center [719, 350] width 215 height 25
type input "Four hands shipping Patio"
click at [841, 573] on button "ADD" at bounding box center [833, 570] width 74 height 25
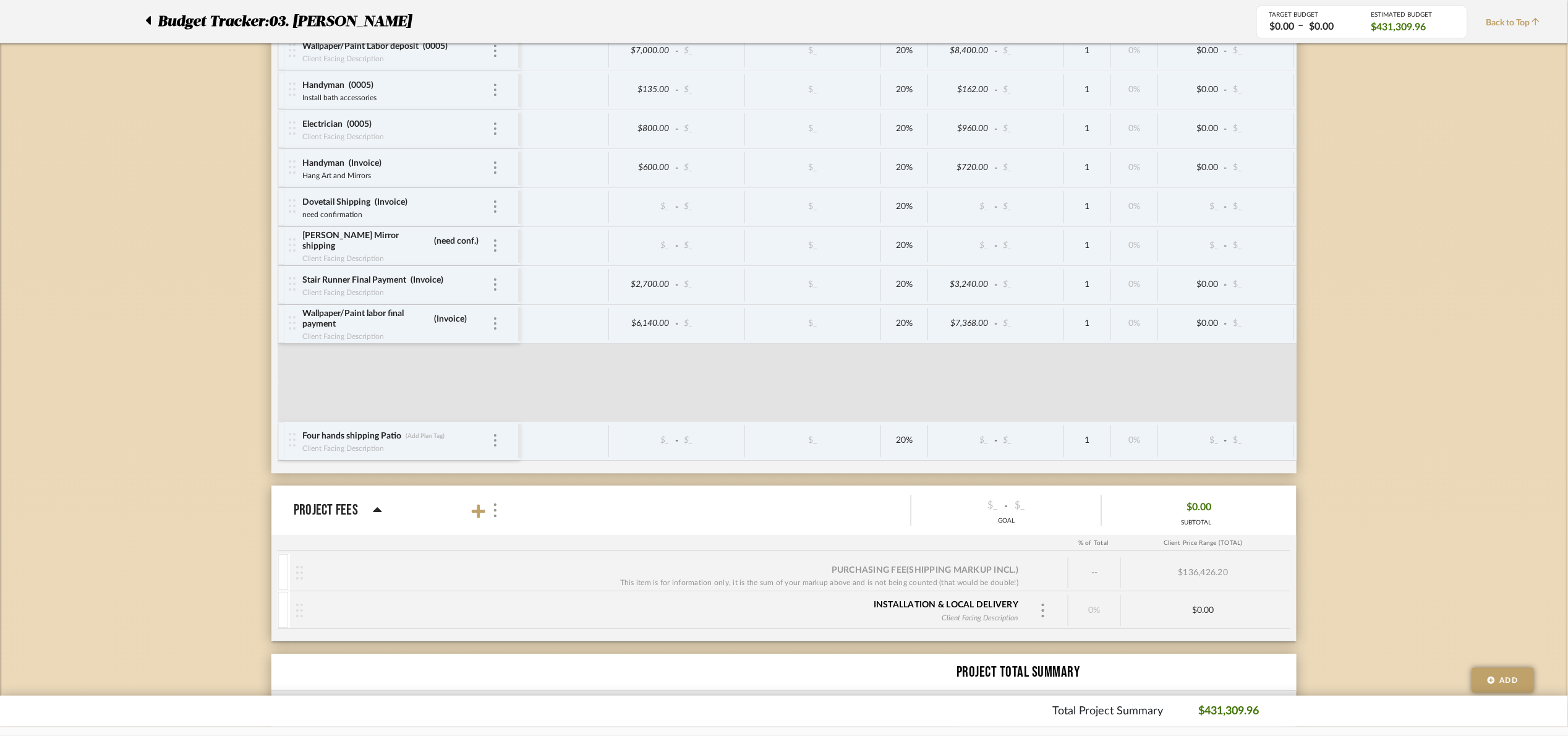
scroll to position [5714, 0]
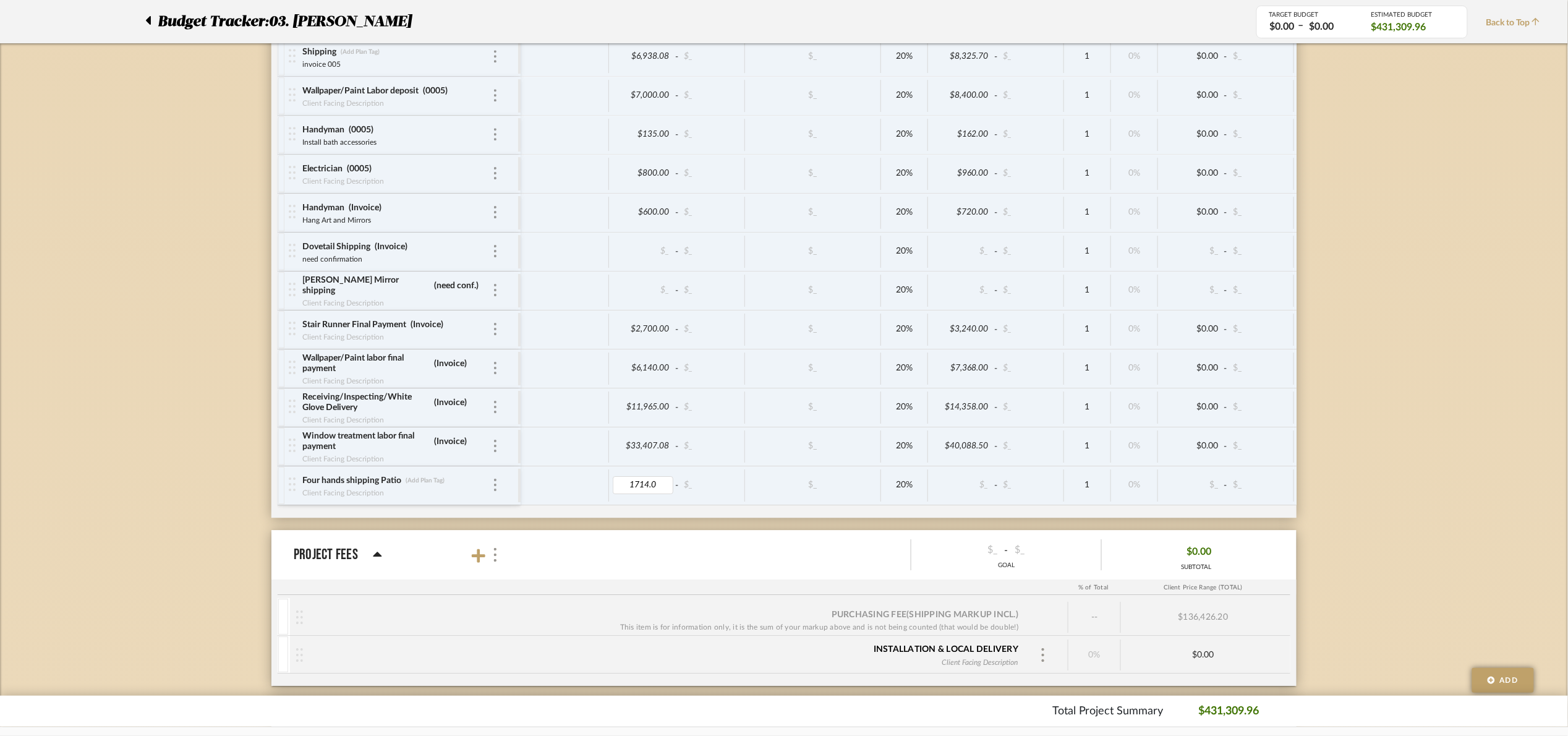
type input "1714.06"
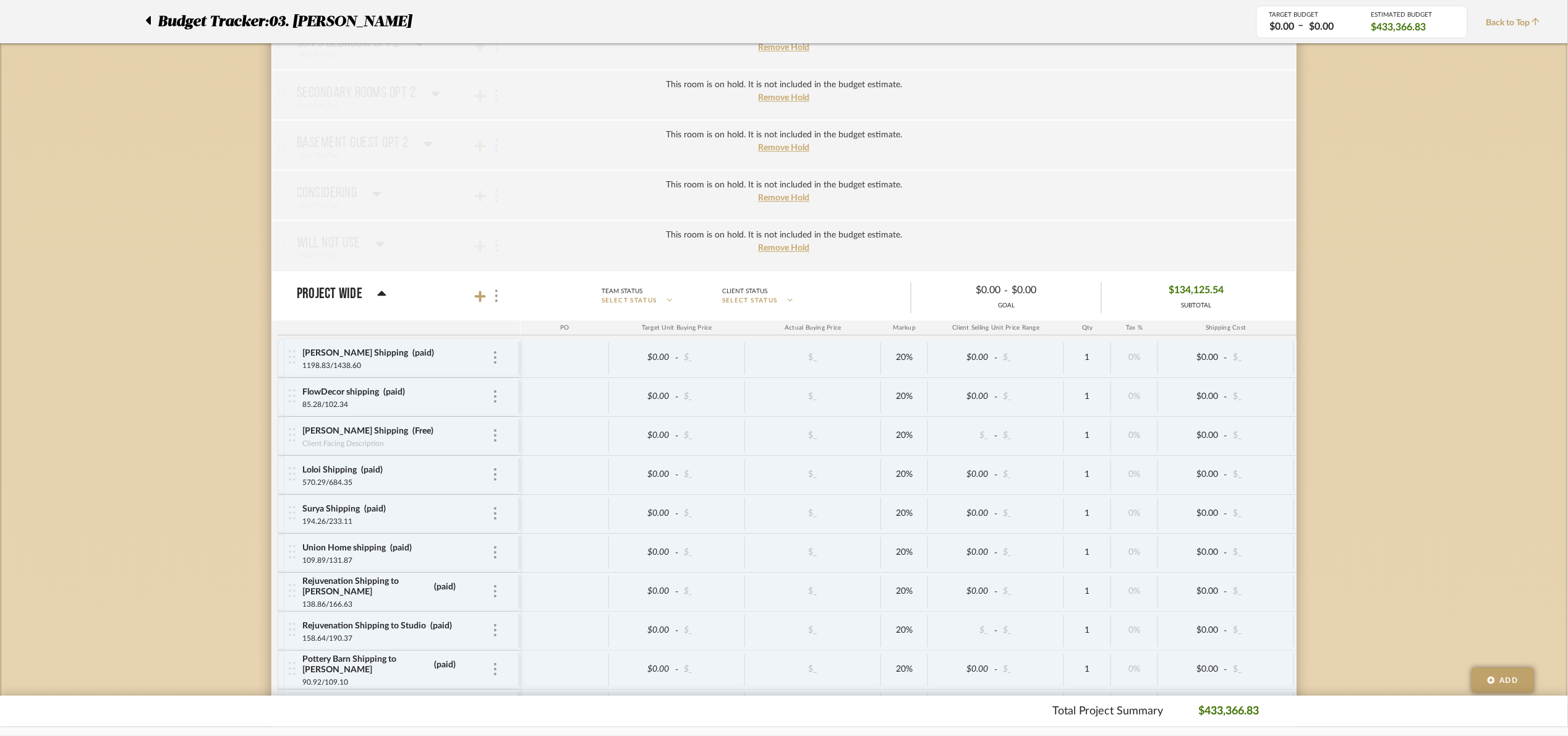
scroll to position [3394, 0]
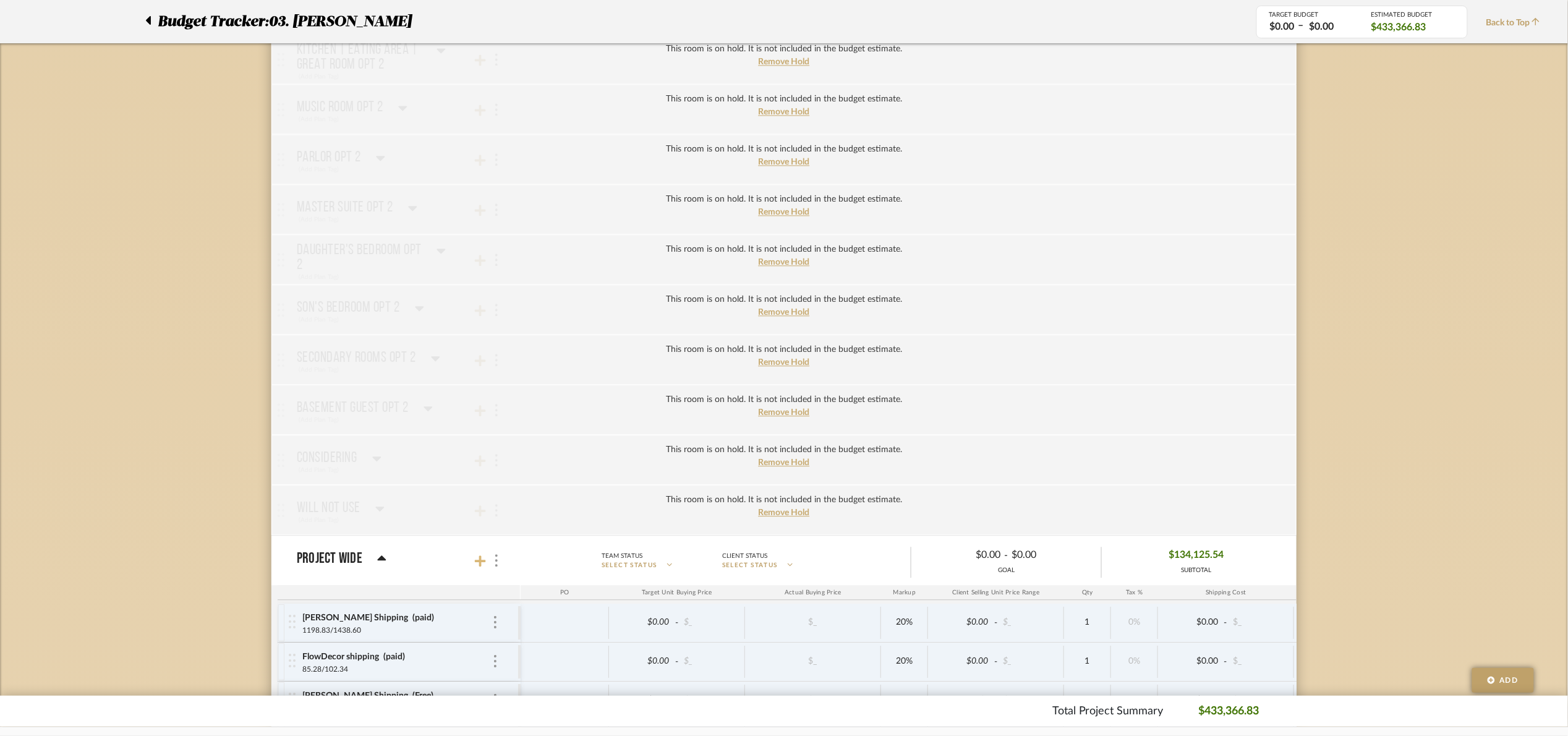
click at [475, 567] on icon at bounding box center [480, 561] width 11 height 12
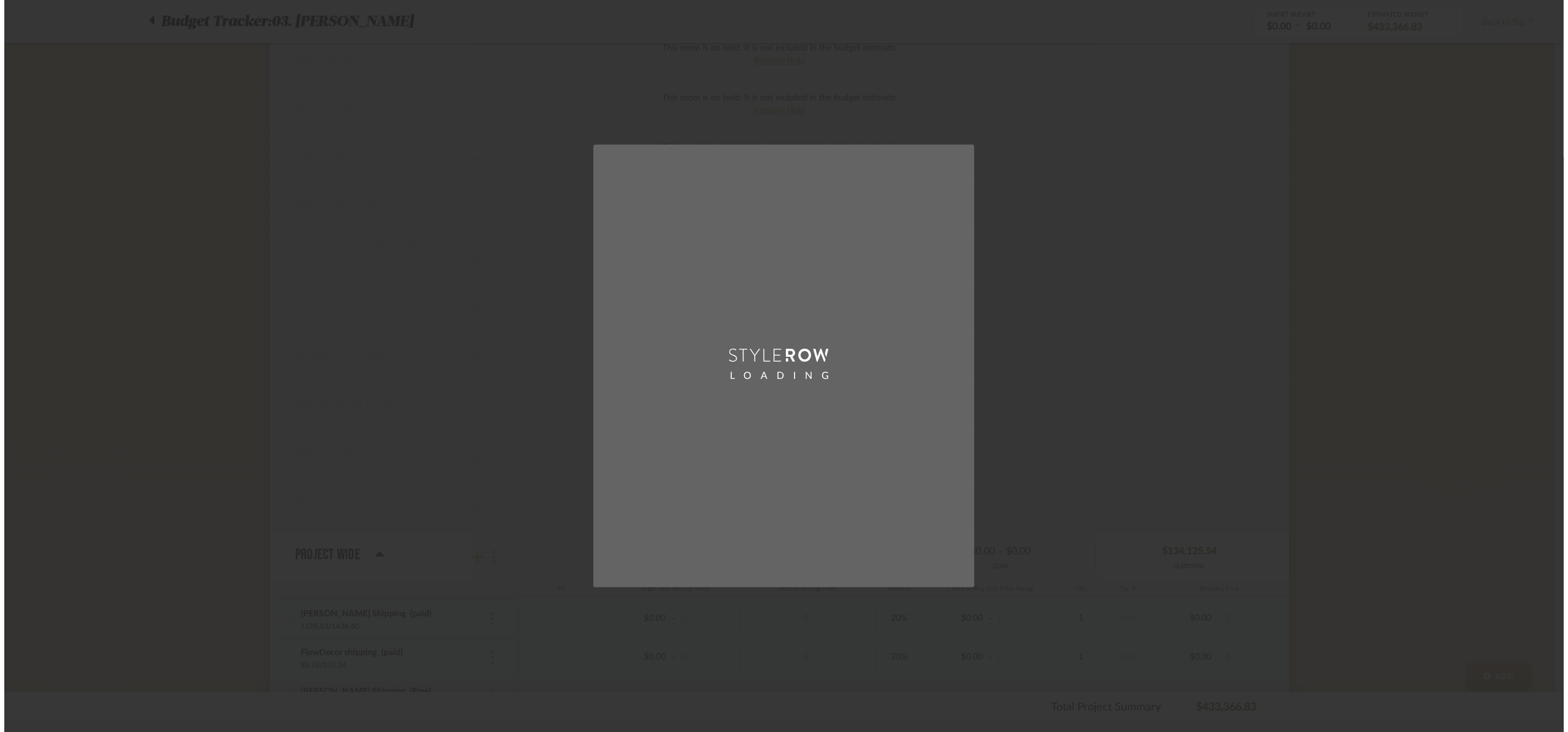
scroll to position [0, 0]
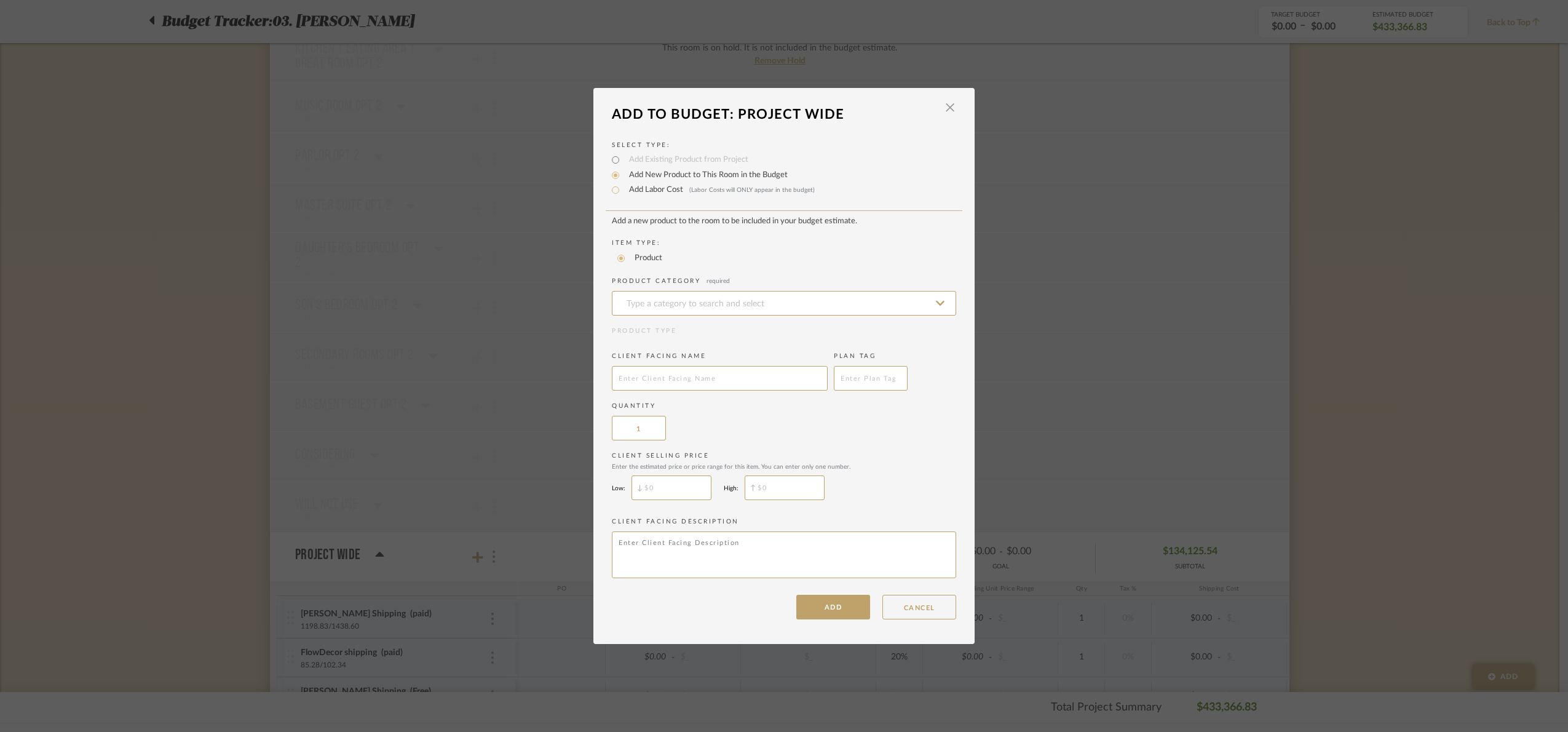
drag, startPoint x: 634, startPoint y: 188, endPoint x: 626, endPoint y: 219, distance: 32.0
click at [633, 188] on label "Add Labor Cost (Labor Costs will ONLY appear in the budget)" at bounding box center [718, 190] width 192 height 12
click at [623, 188] on input "Add Labor Cost (Labor Costs will ONLY appear in the budget)" at bounding box center [616, 190] width 15 height 15
radio input "true"
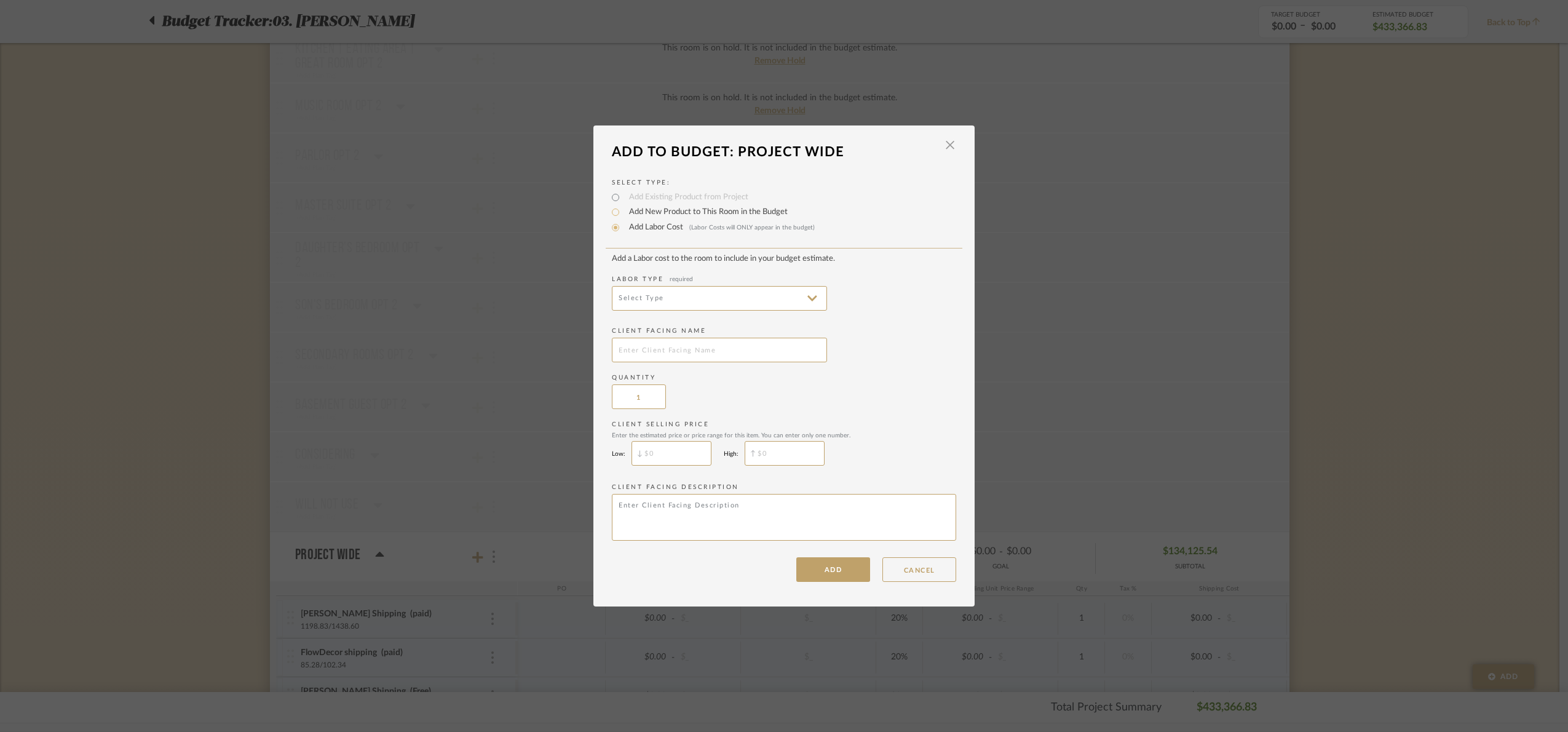
click at [640, 303] on input at bounding box center [719, 298] width 215 height 25
drag, startPoint x: 661, startPoint y: 447, endPoint x: 647, endPoint y: 385, distance: 63.6
click at [659, 446] on span "Installation" at bounding box center [716, 445] width 191 height 10
type input "Installation"
click at [640, 350] on input "text" at bounding box center [719, 350] width 215 height 25
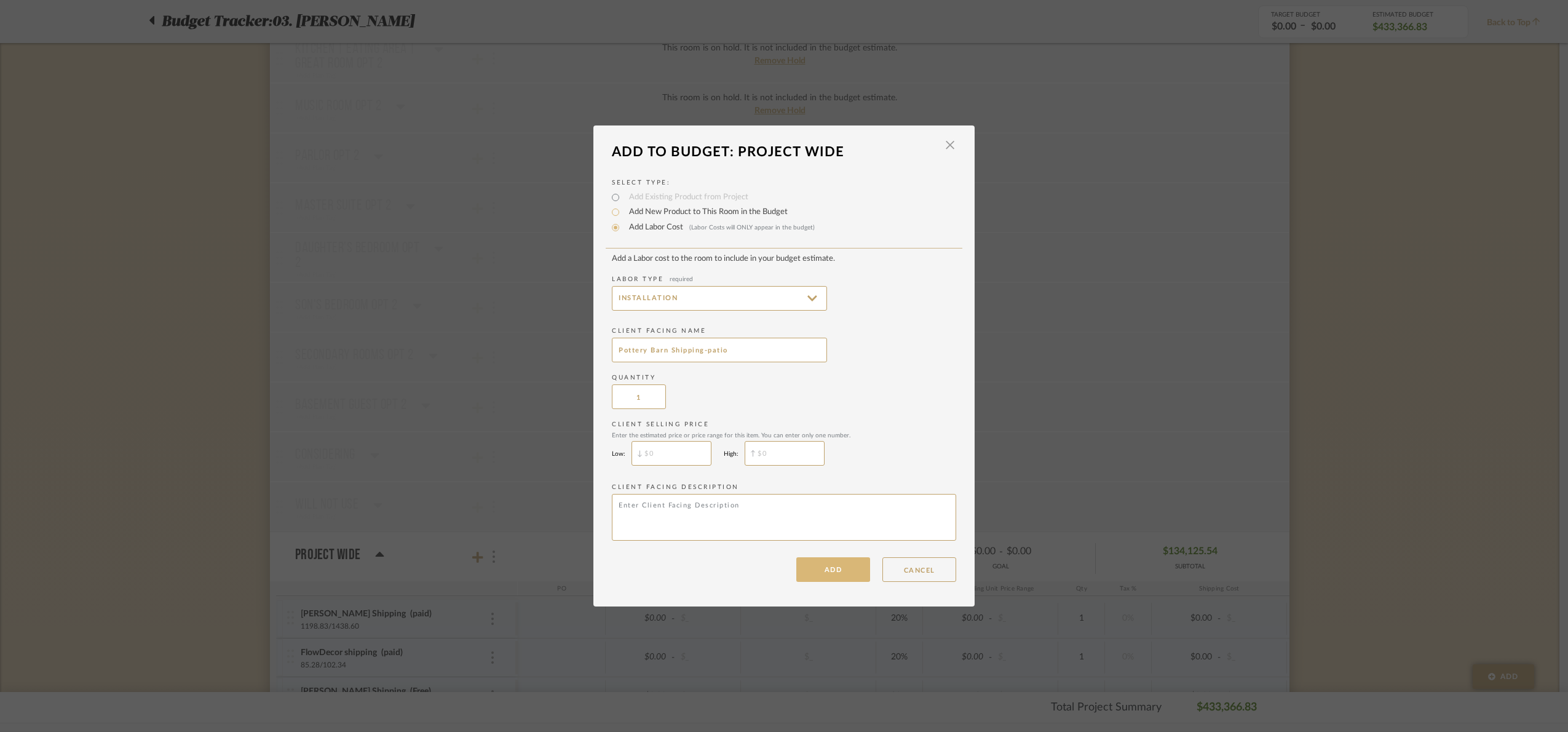
type input "Pottery Barn Shipping-patio"
click at [831, 581] on button "ADD" at bounding box center [833, 570] width 74 height 25
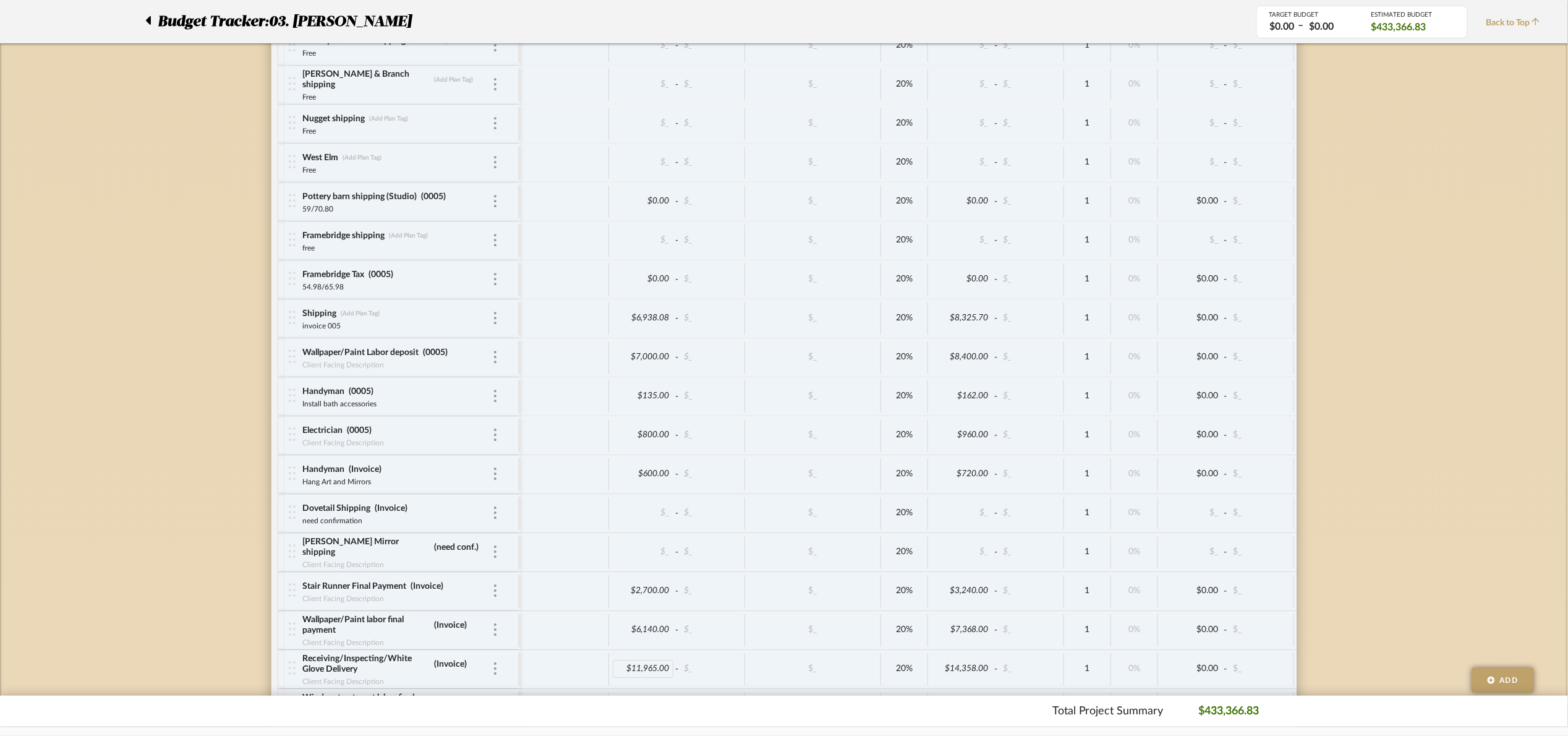
scroll to position [5714, 0]
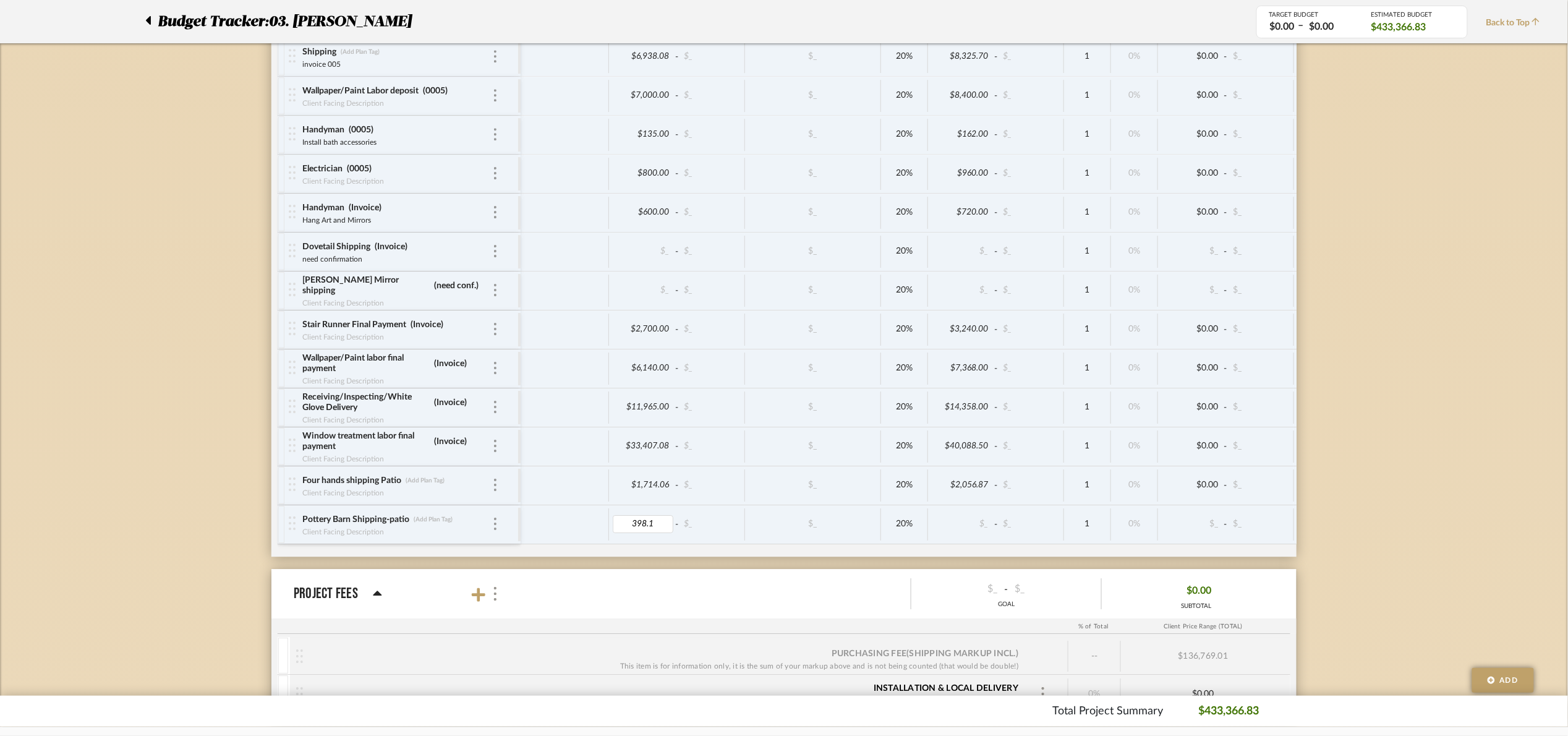
type input "398.15"
click at [670, 533] on input "398.15" at bounding box center [643, 524] width 61 height 18
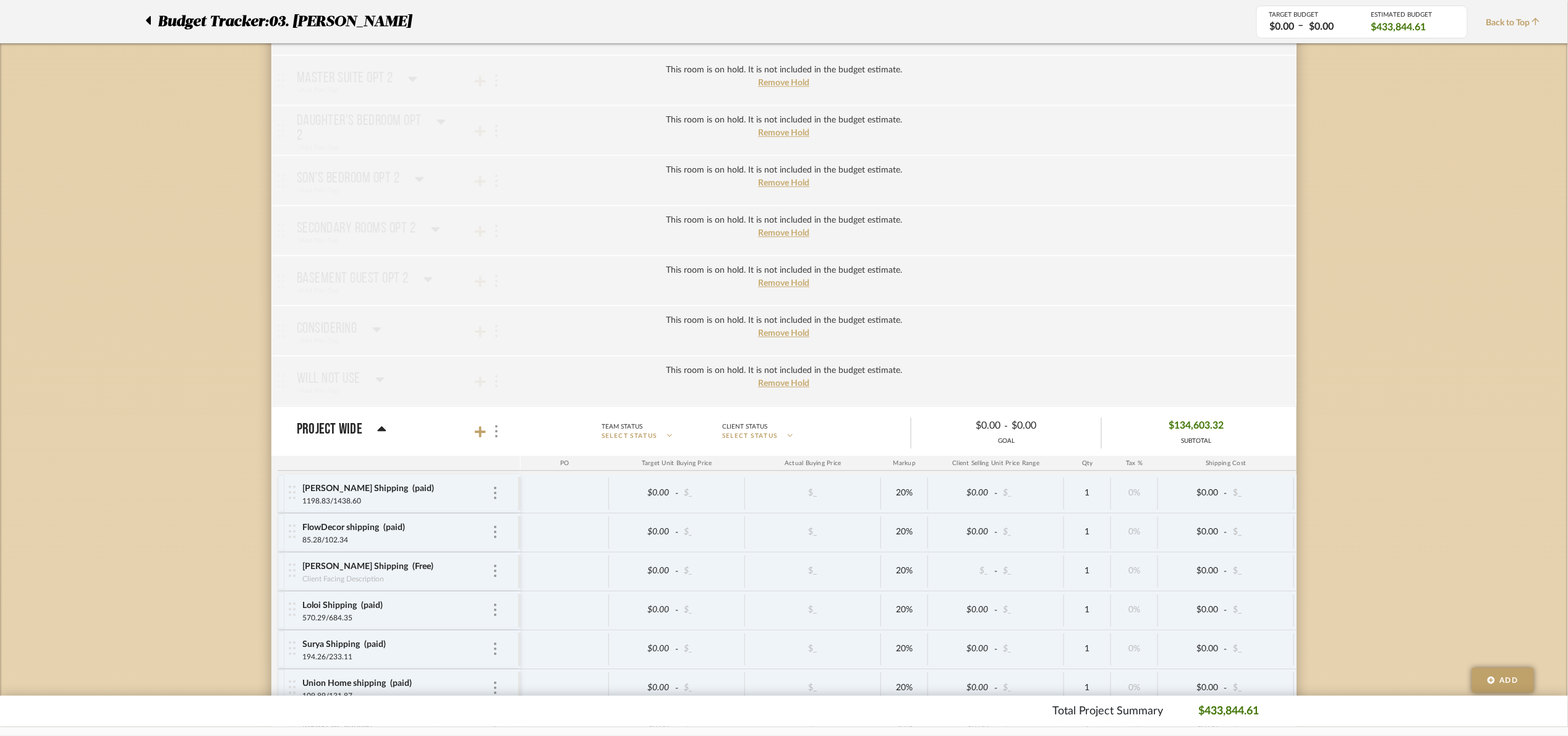
scroll to position [3858, 0]
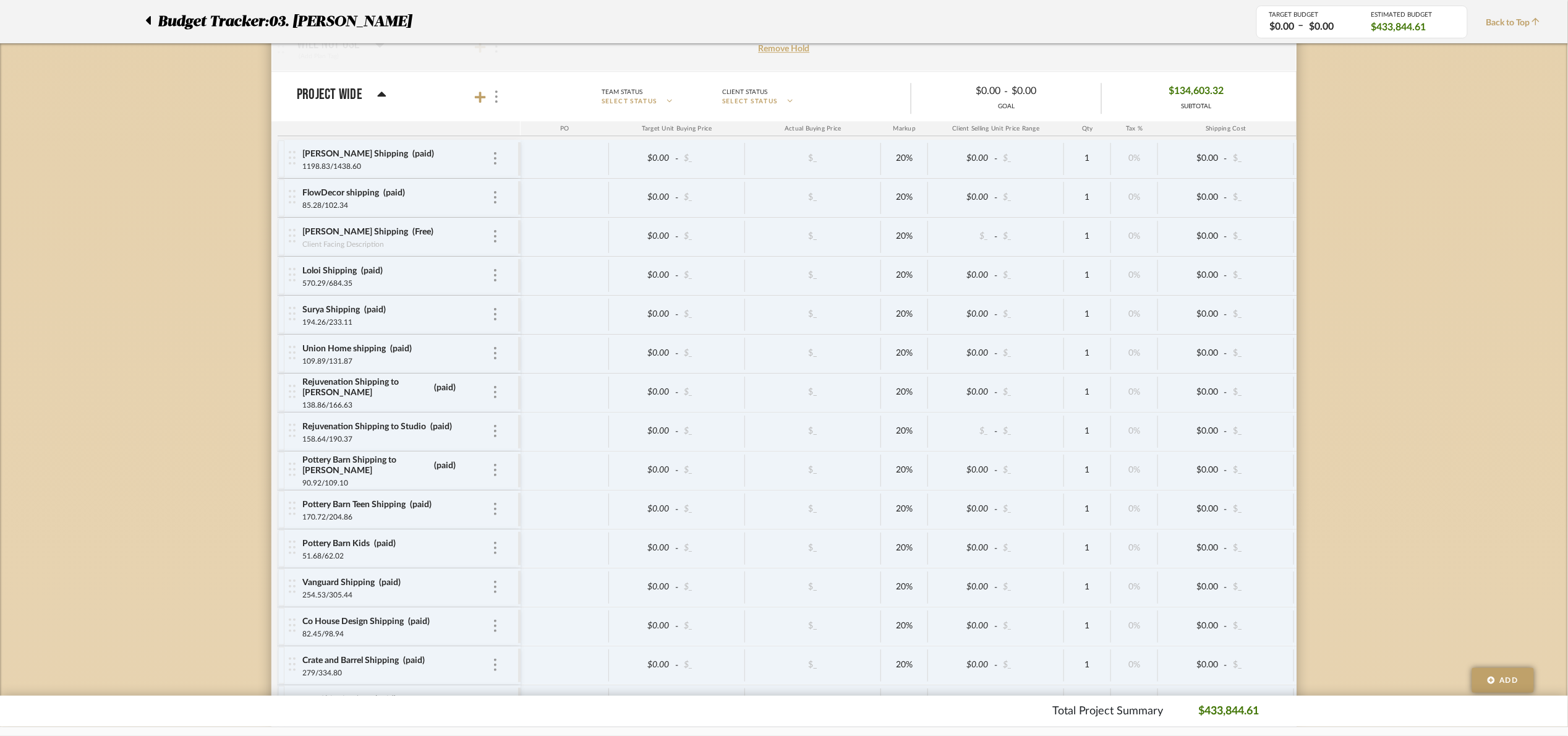
click at [478, 105] on div at bounding box center [488, 97] width 27 height 17
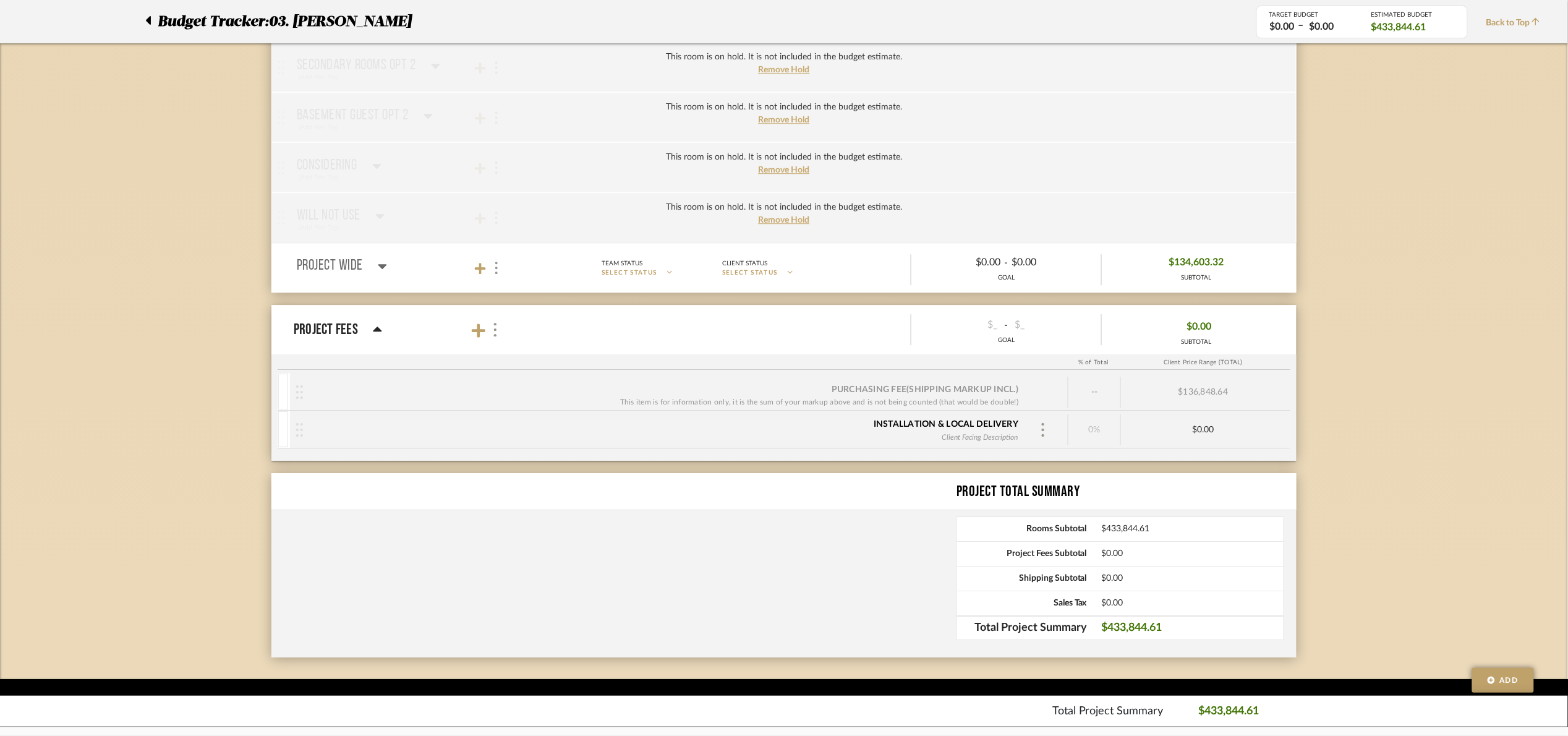
scroll to position [3704, 0]
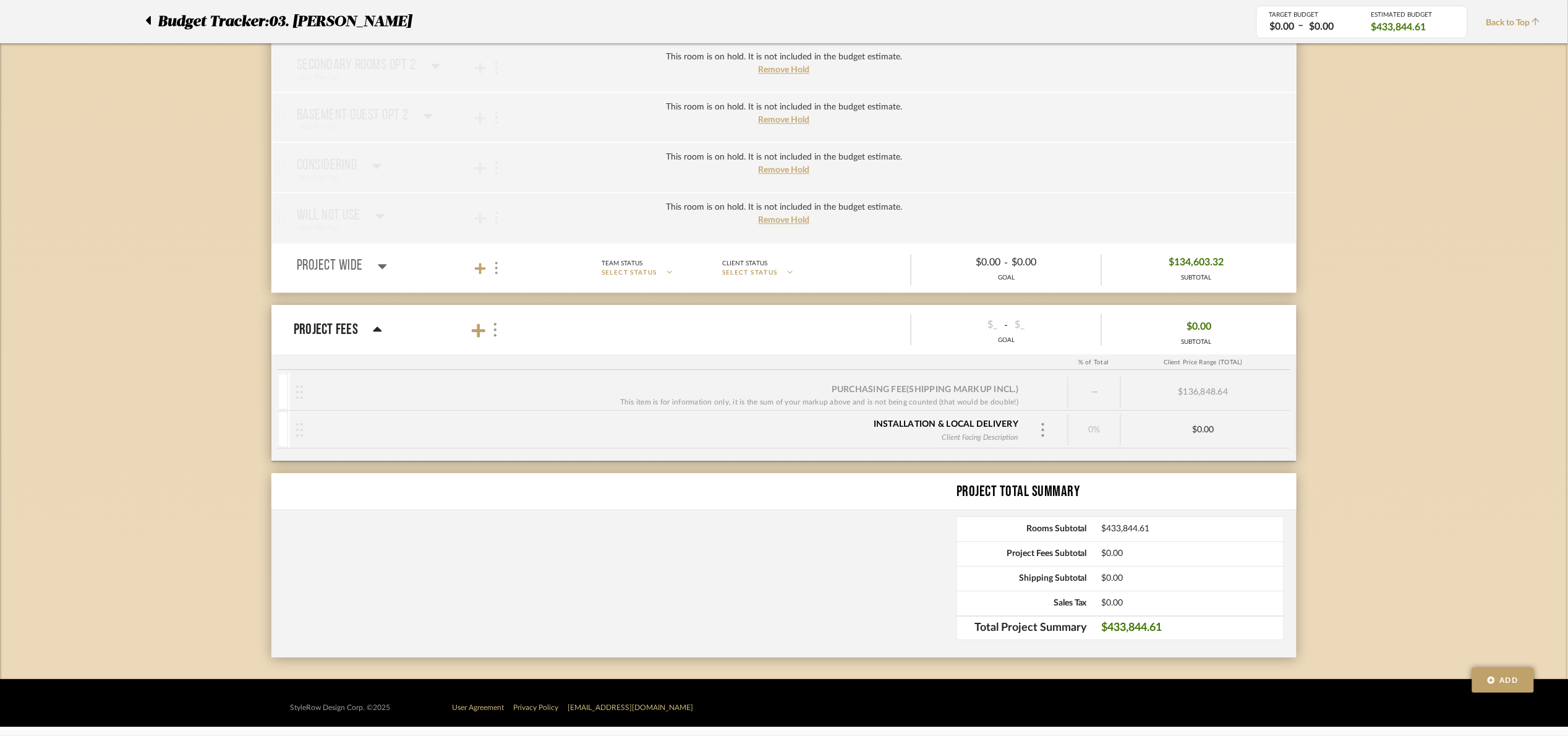
drag, startPoint x: 377, startPoint y: 321, endPoint x: 412, endPoint y: 339, distance: 39.4
click at [377, 323] on icon at bounding box center [377, 330] width 10 height 15
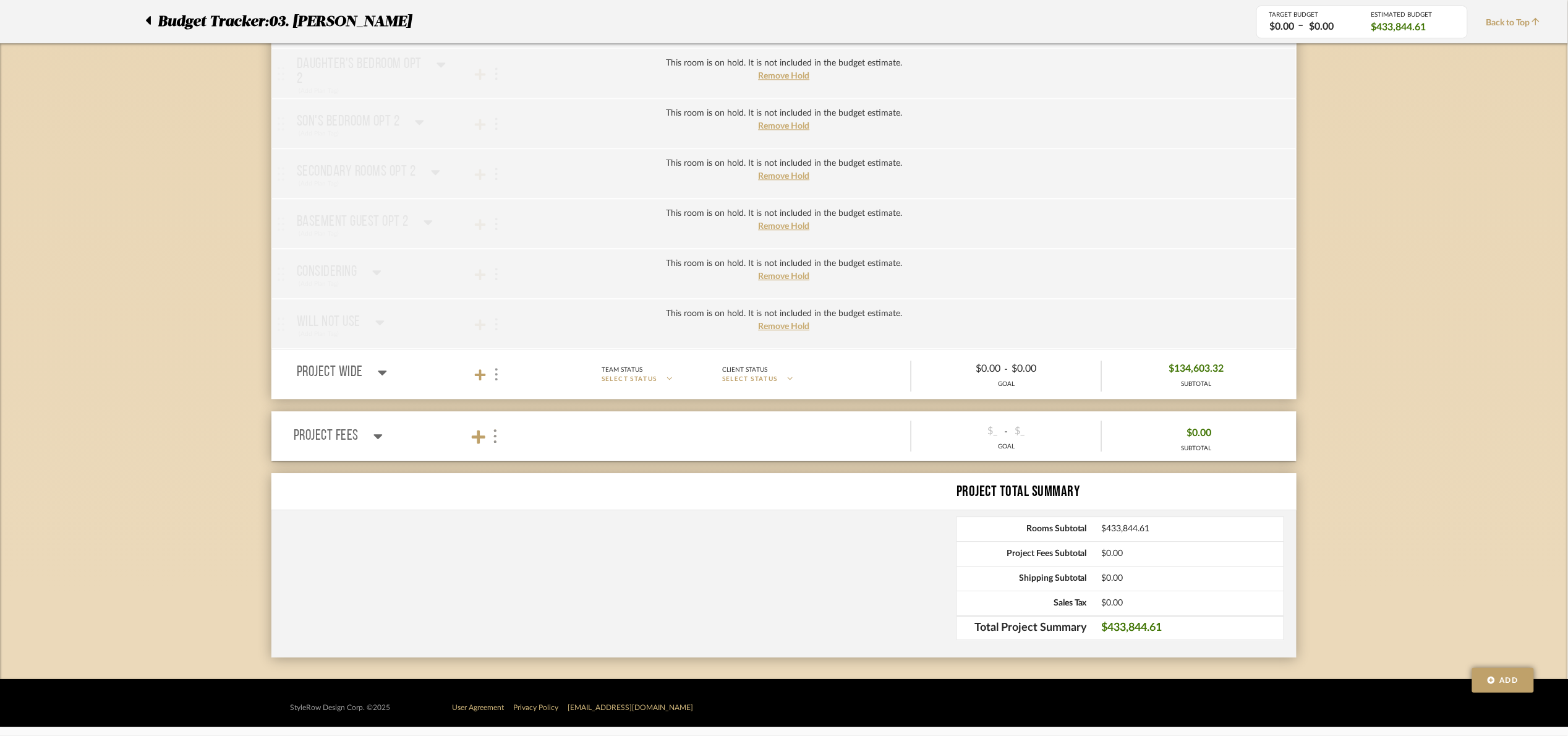
click at [379, 441] on icon at bounding box center [378, 436] width 10 height 15
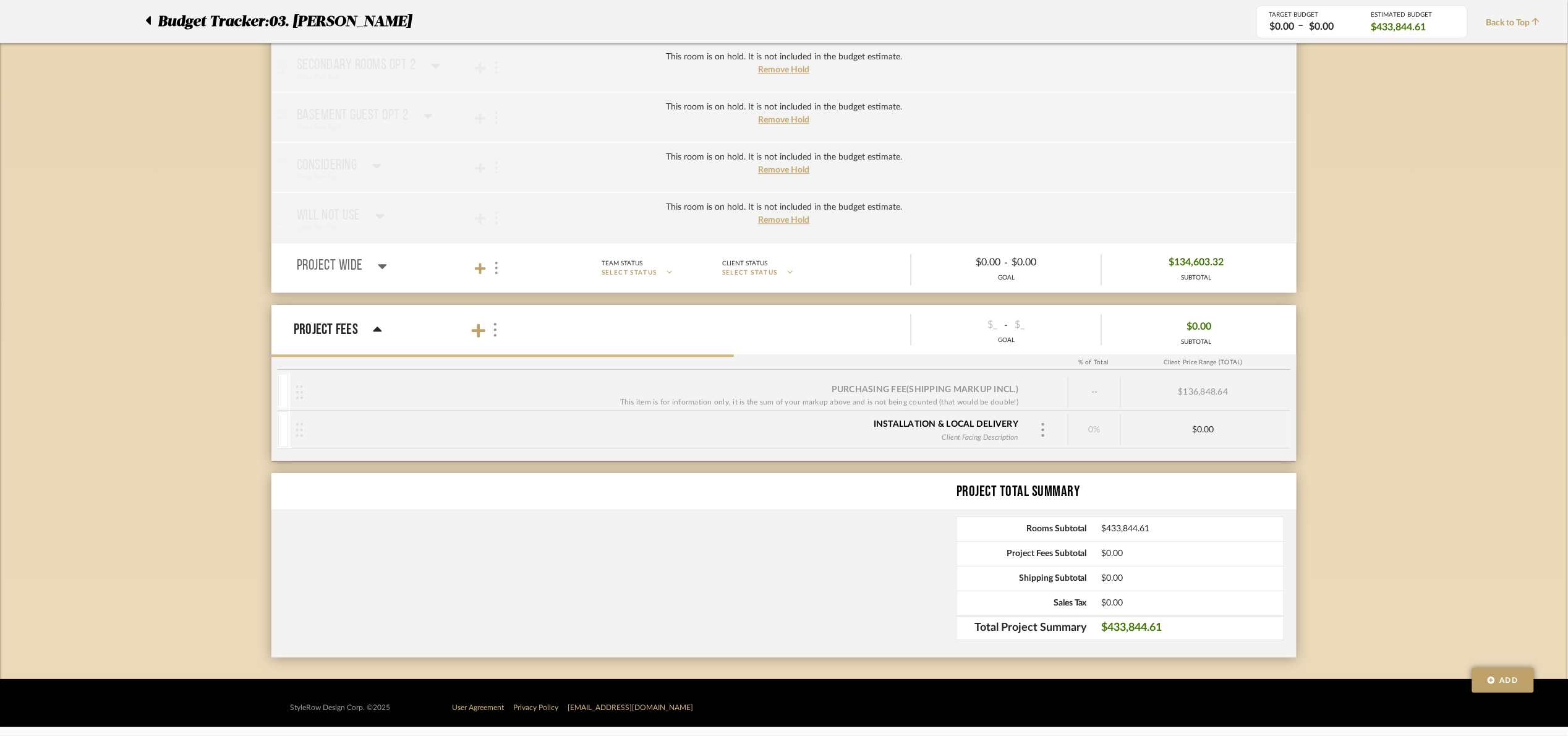
click at [382, 343] on mat-panel-title "Project Fees" at bounding box center [402, 330] width 218 height 40
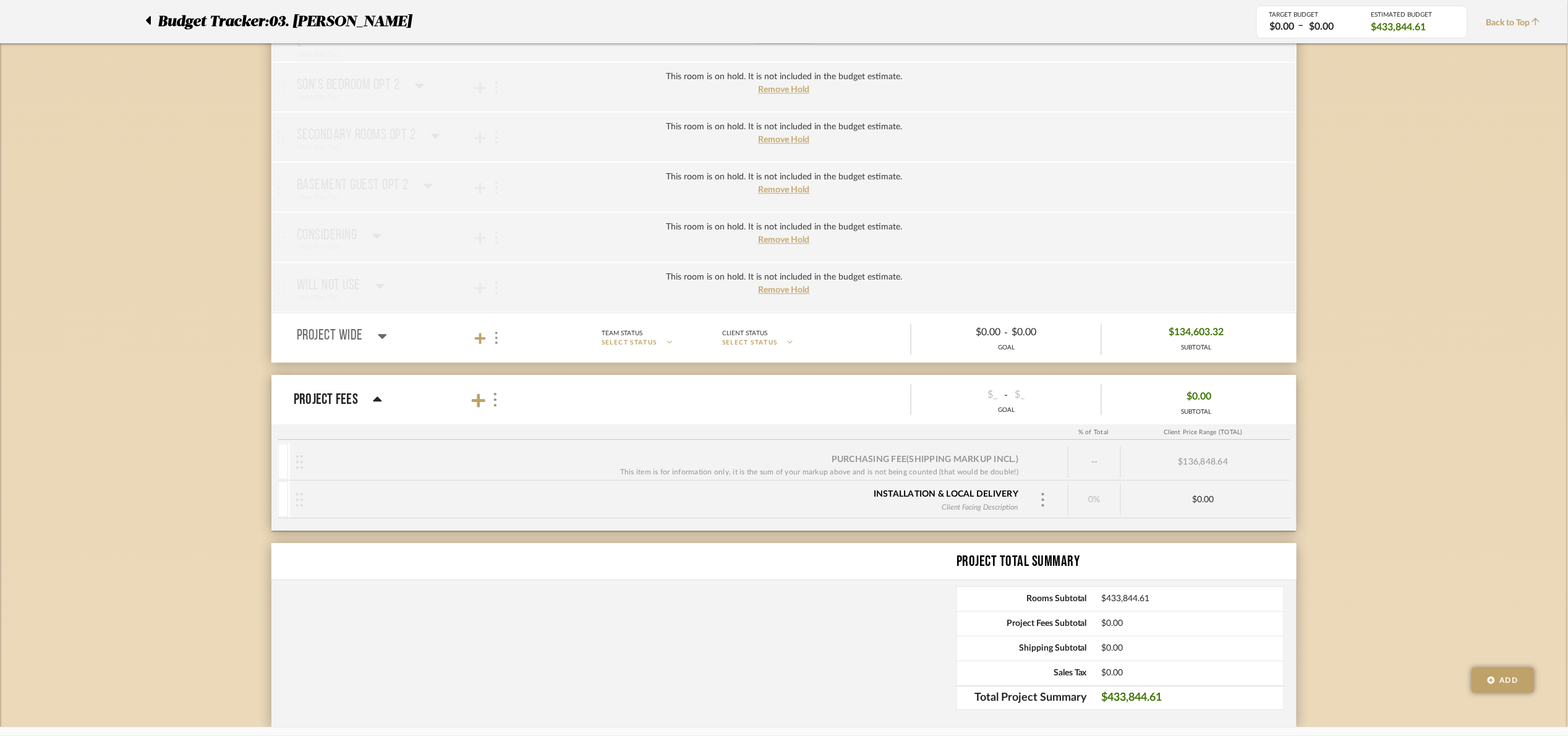
scroll to position [3596, 0]
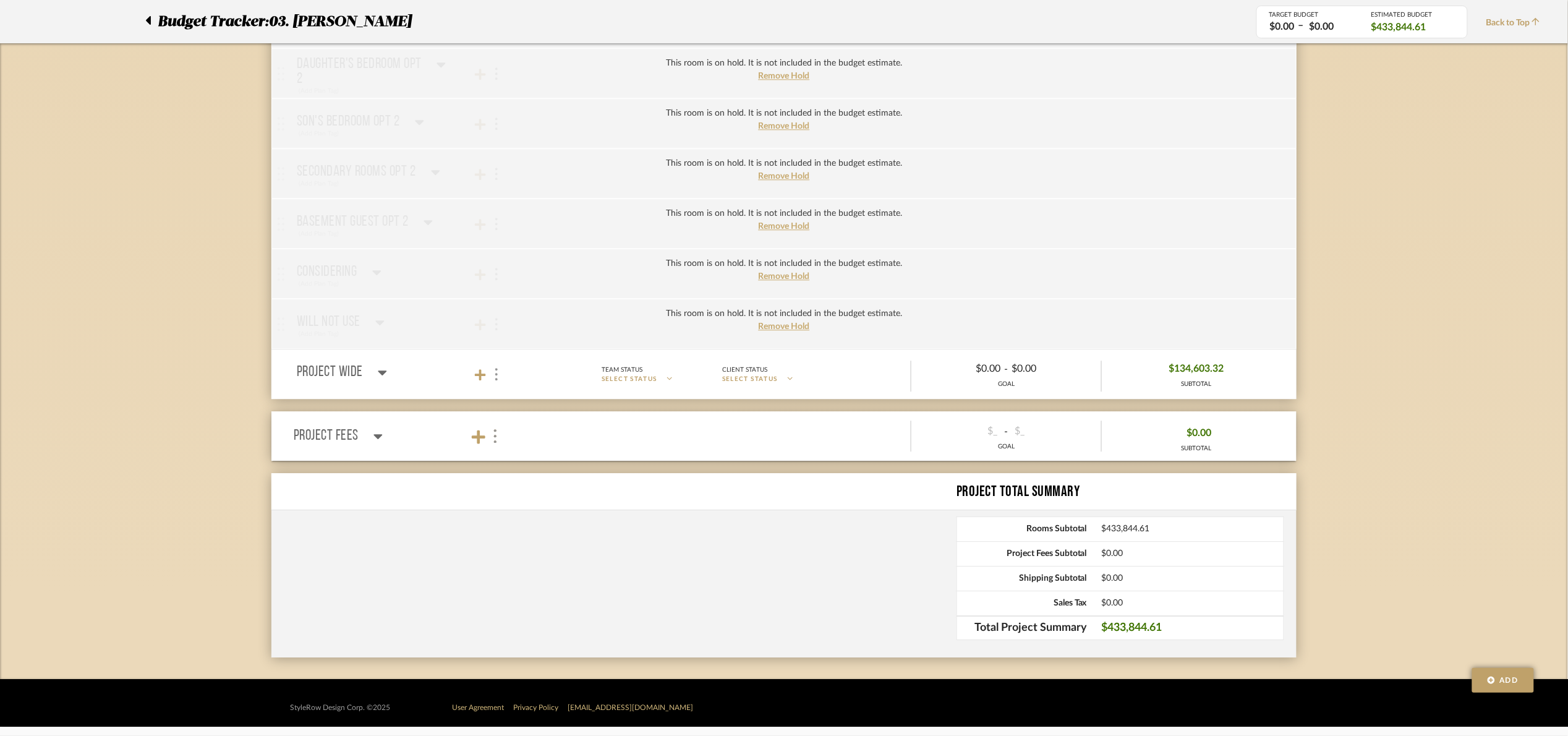
drag, startPoint x: 382, startPoint y: 372, endPoint x: 421, endPoint y: 375, distance: 39.1
click at [382, 372] on icon at bounding box center [382, 372] width 9 height 5
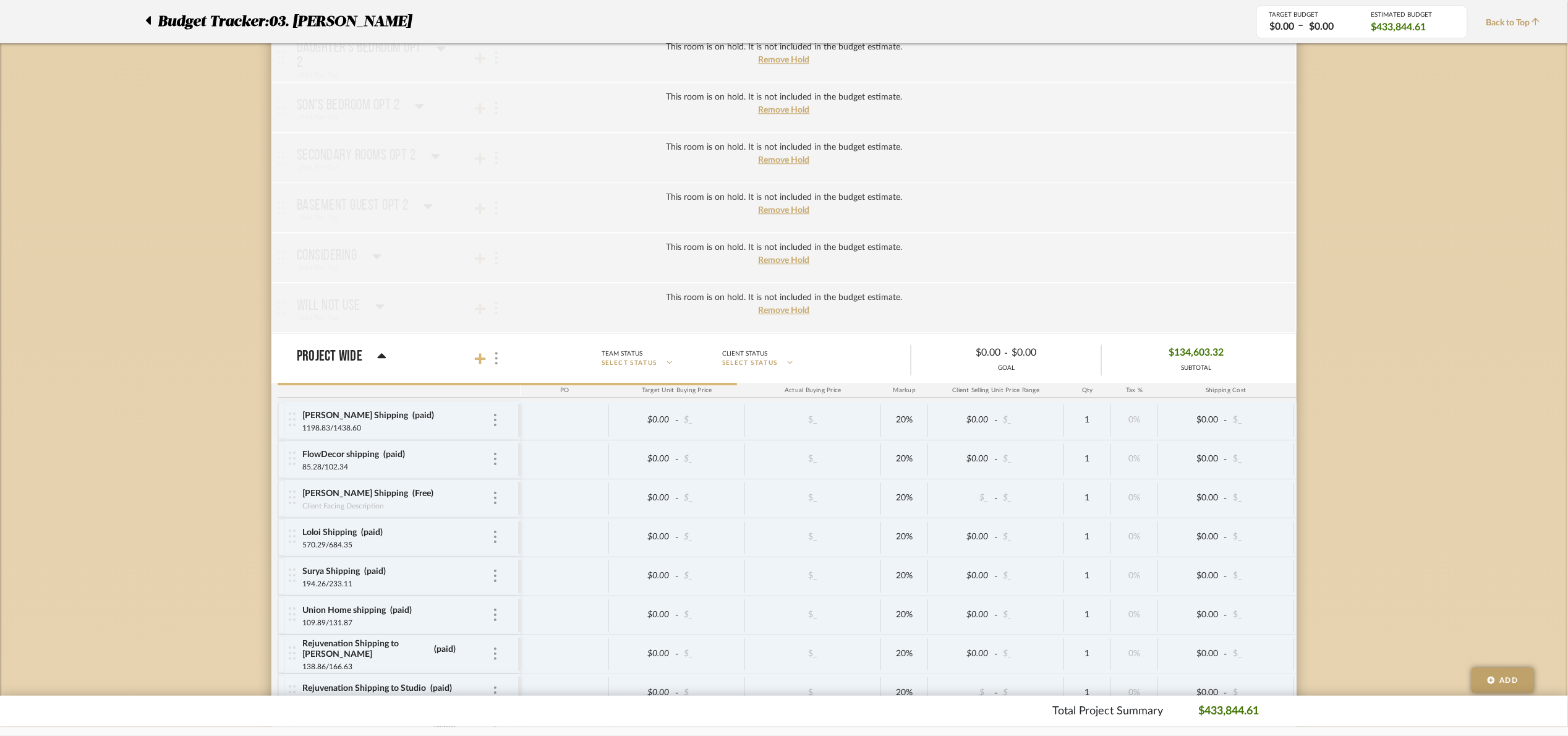
click at [478, 365] on icon at bounding box center [480, 358] width 11 height 12
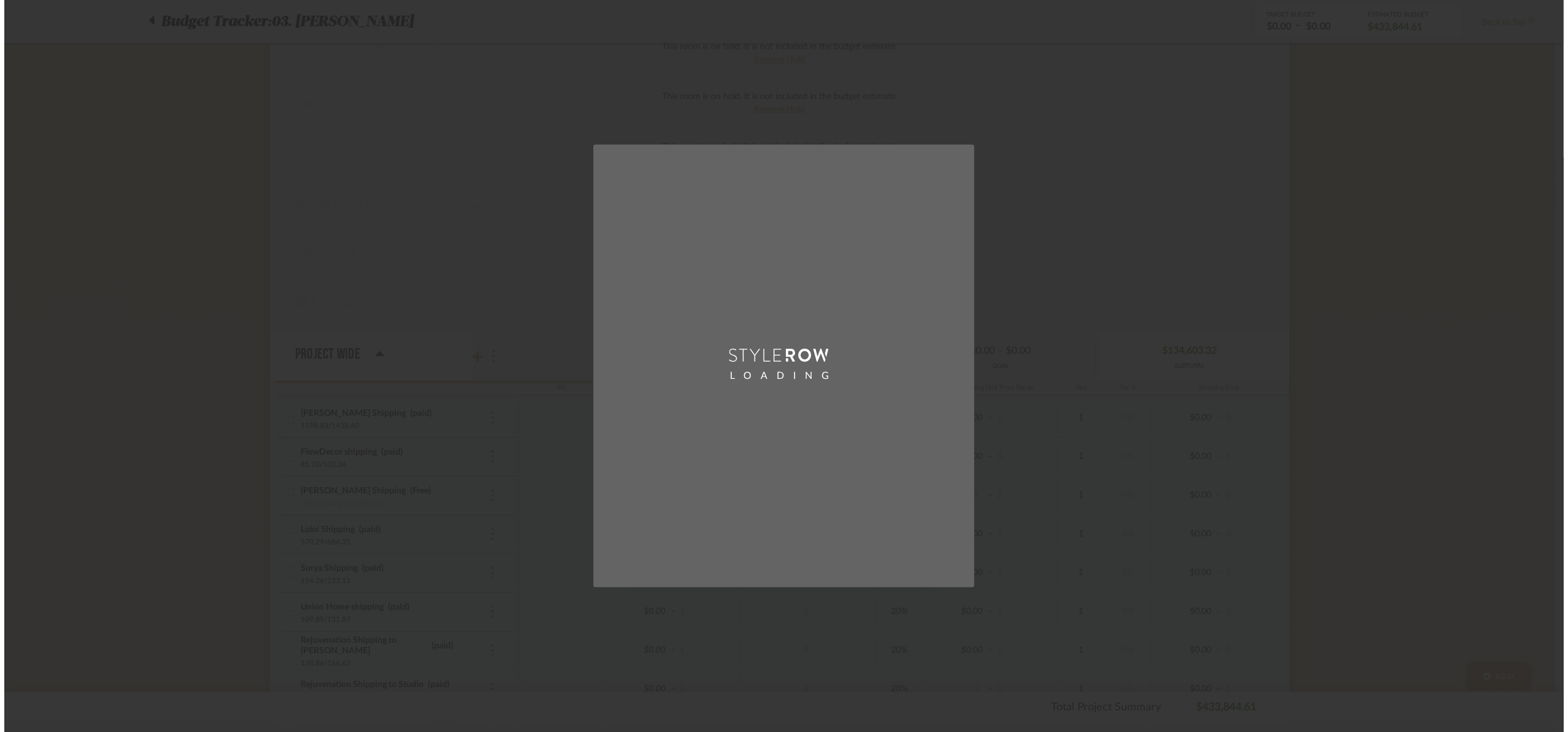
scroll to position [0, 0]
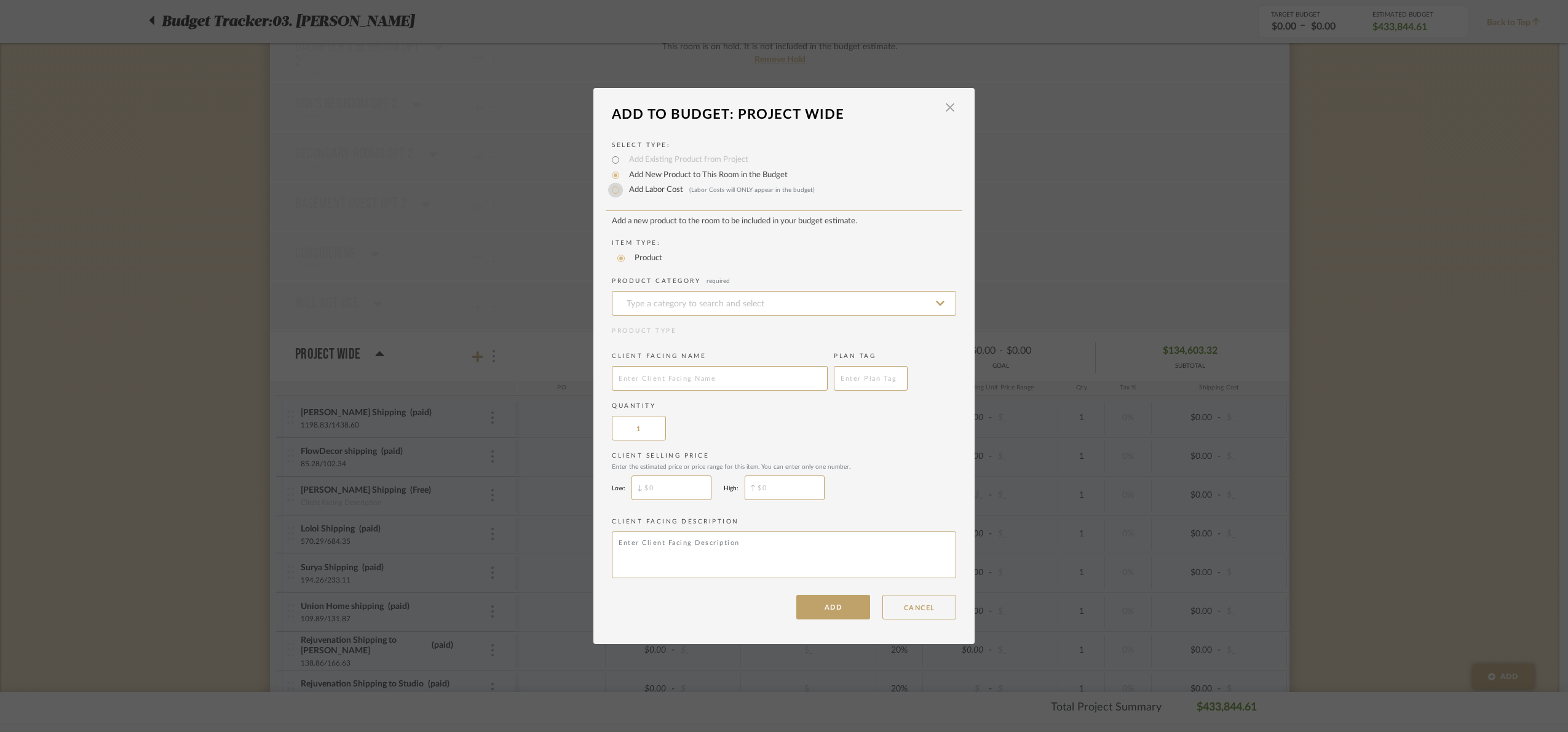
click at [616, 192] on input "Add Labor Cost (Labor Costs will ONLY appear in the budget)" at bounding box center [616, 190] width 15 height 15
radio input "true"
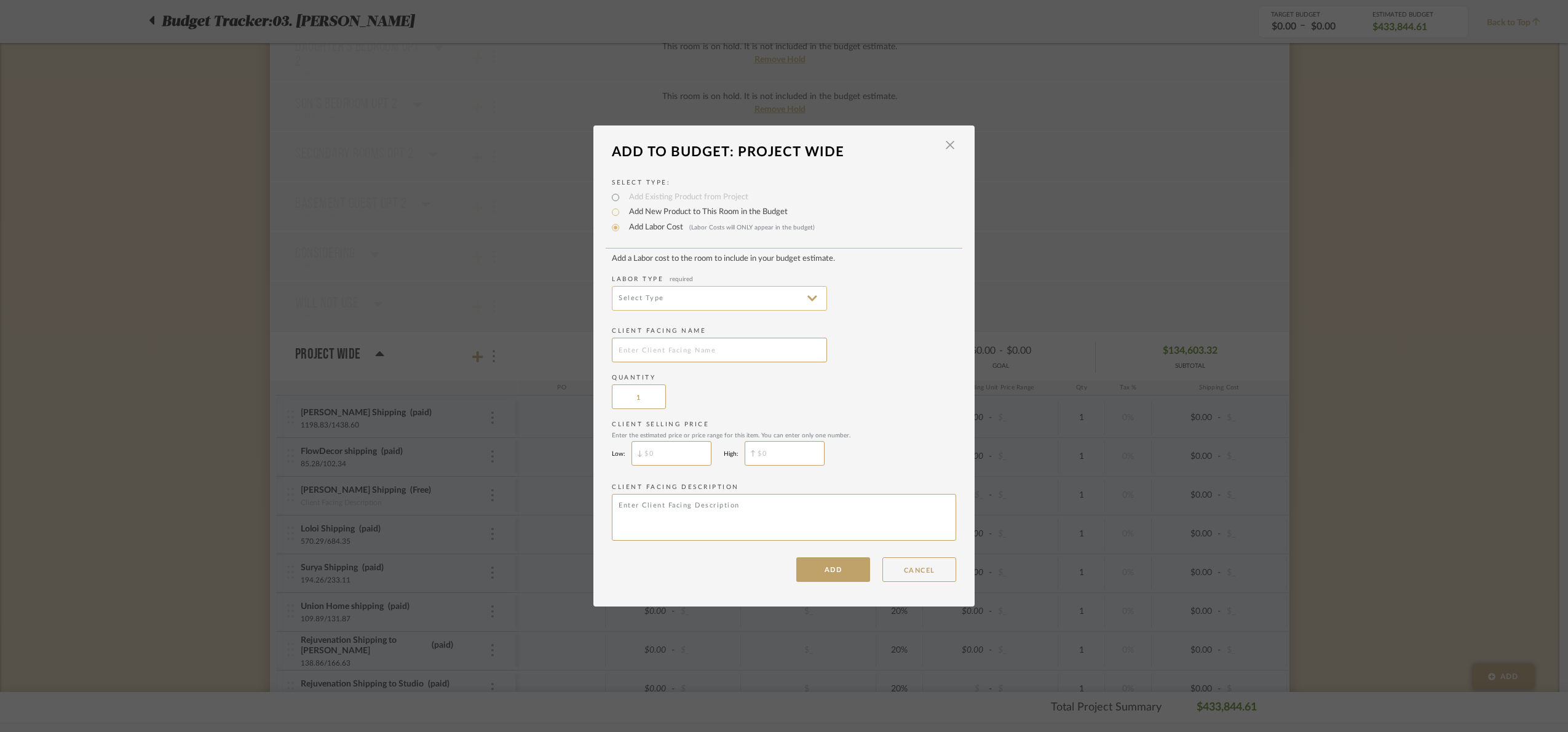
click at [649, 301] on input at bounding box center [719, 298] width 215 height 25
click at [670, 459] on span "Installation" at bounding box center [716, 446] width 214 height 30
type input "Installation"
drag, startPoint x: 664, startPoint y: 347, endPoint x: 708, endPoint y: 345, distance: 44.0
click at [671, 342] on input "text" at bounding box center [719, 350] width 215 height 25
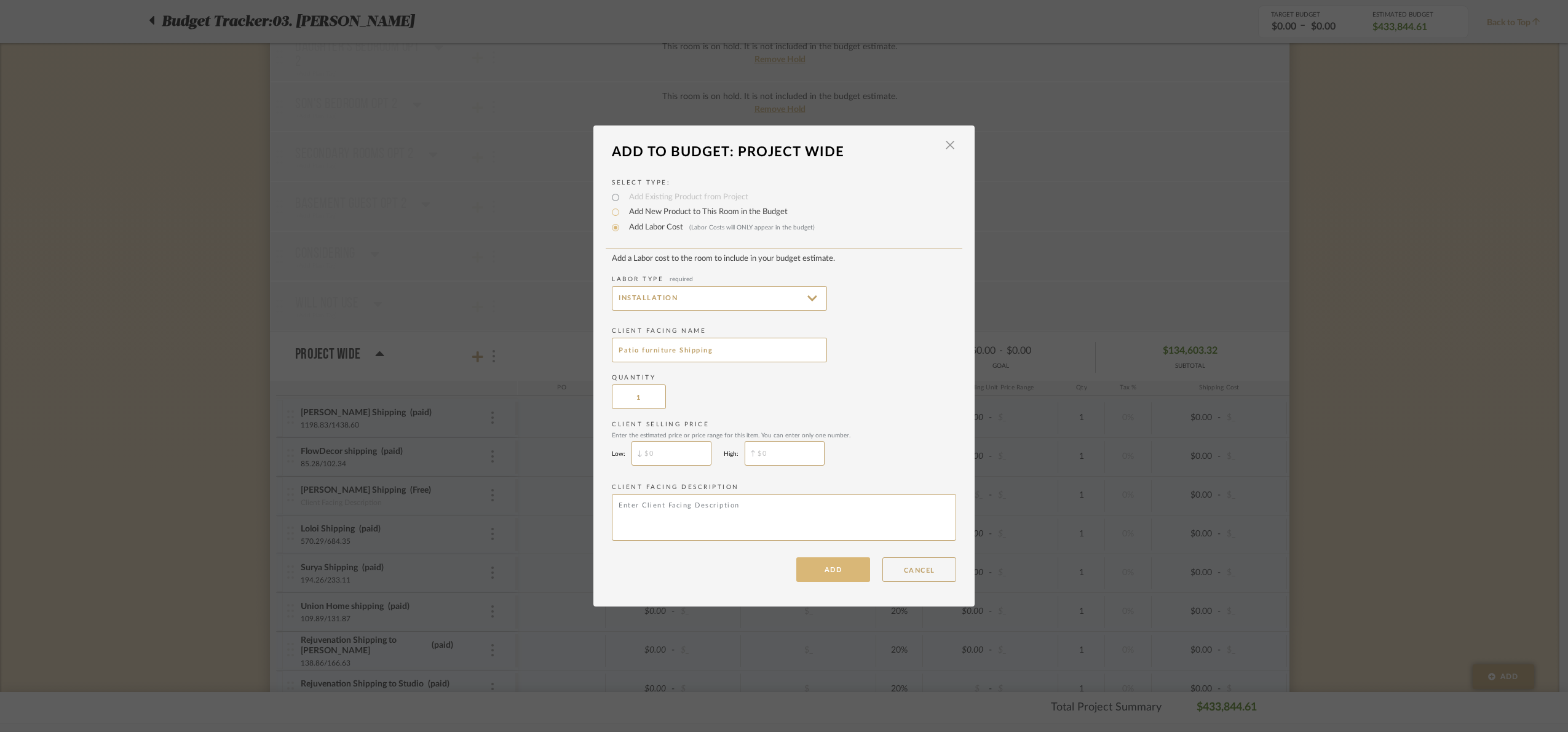
type input "Patio furniture Shipping"
click at [820, 577] on button "ADD" at bounding box center [833, 570] width 74 height 25
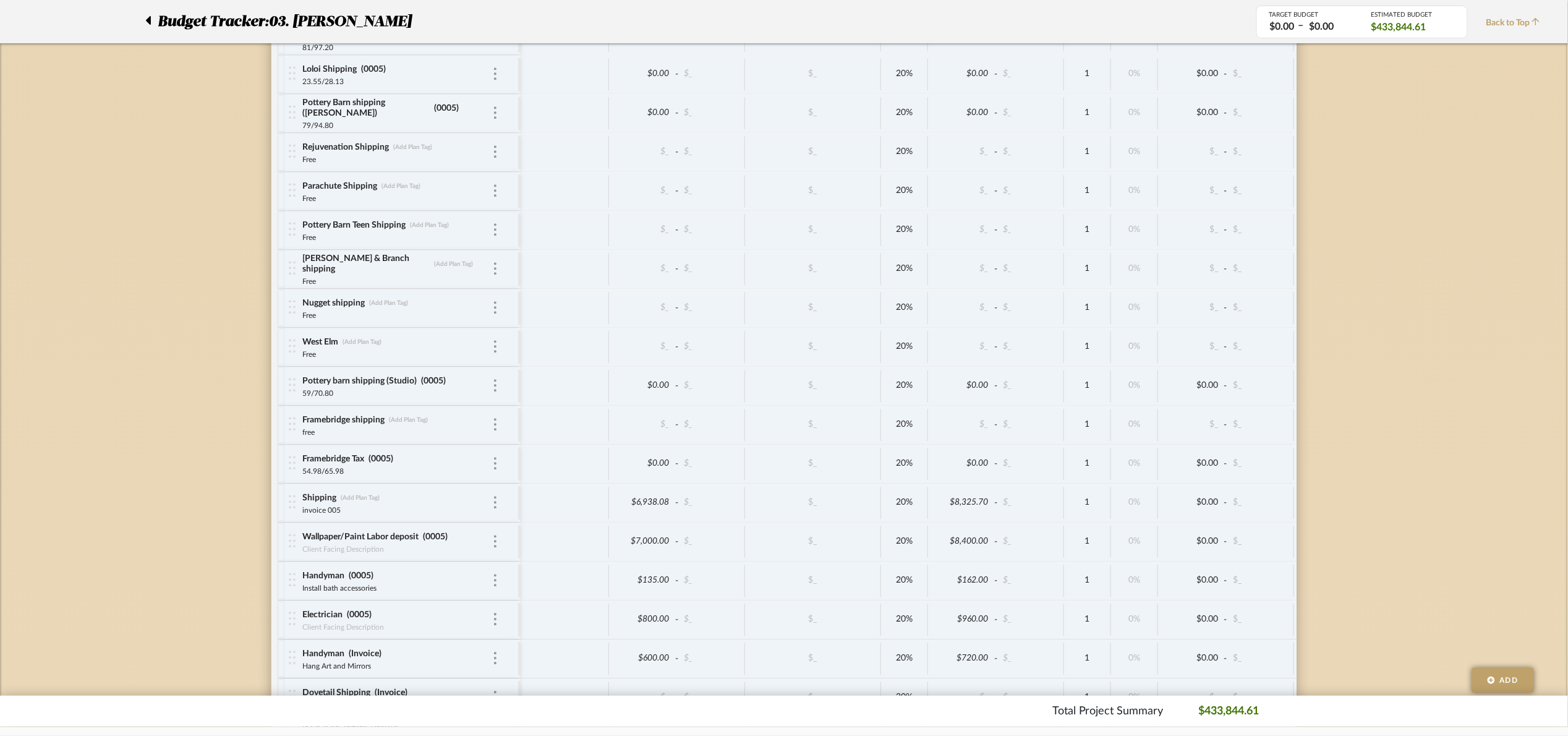
scroll to position [5939, 0]
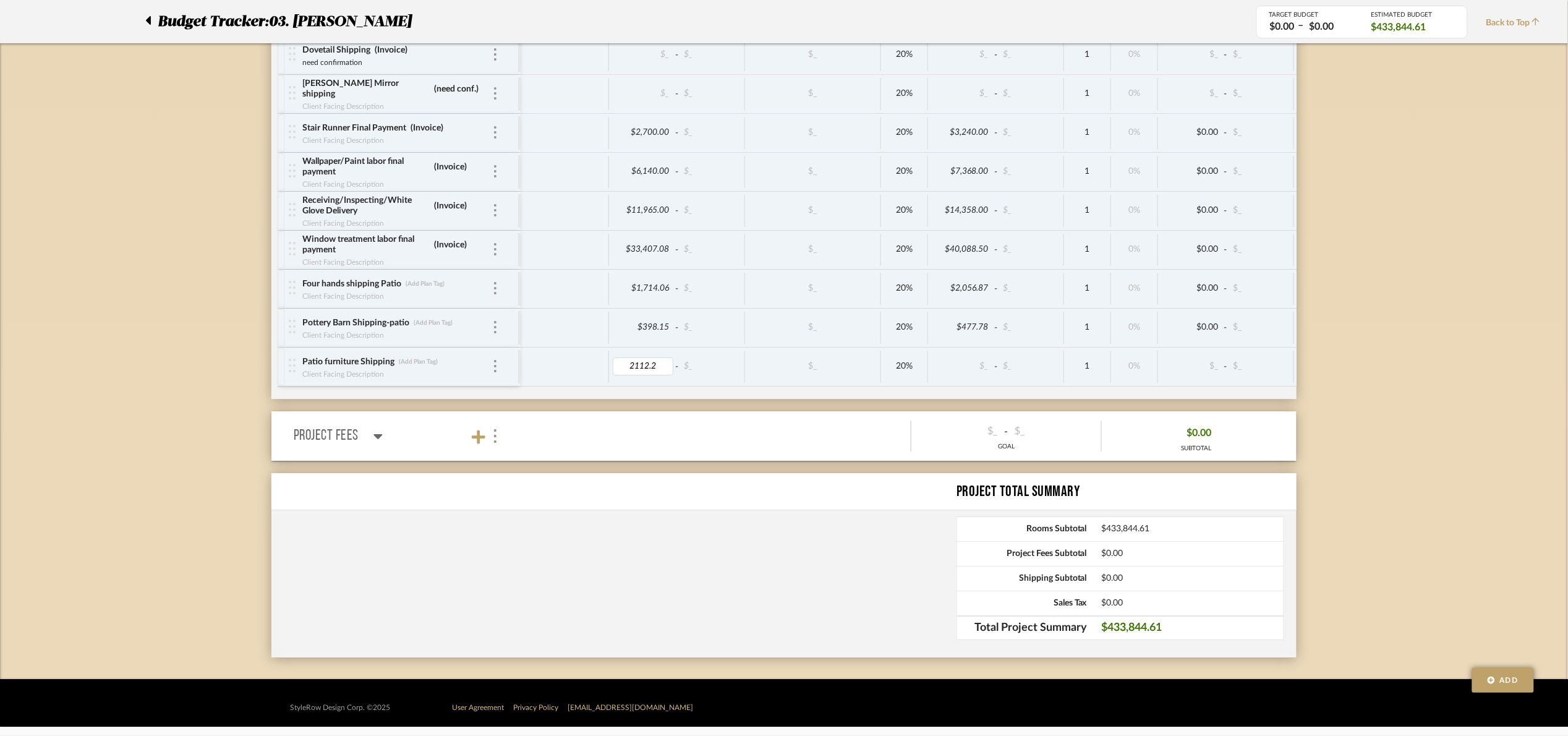
type input "2112.21"
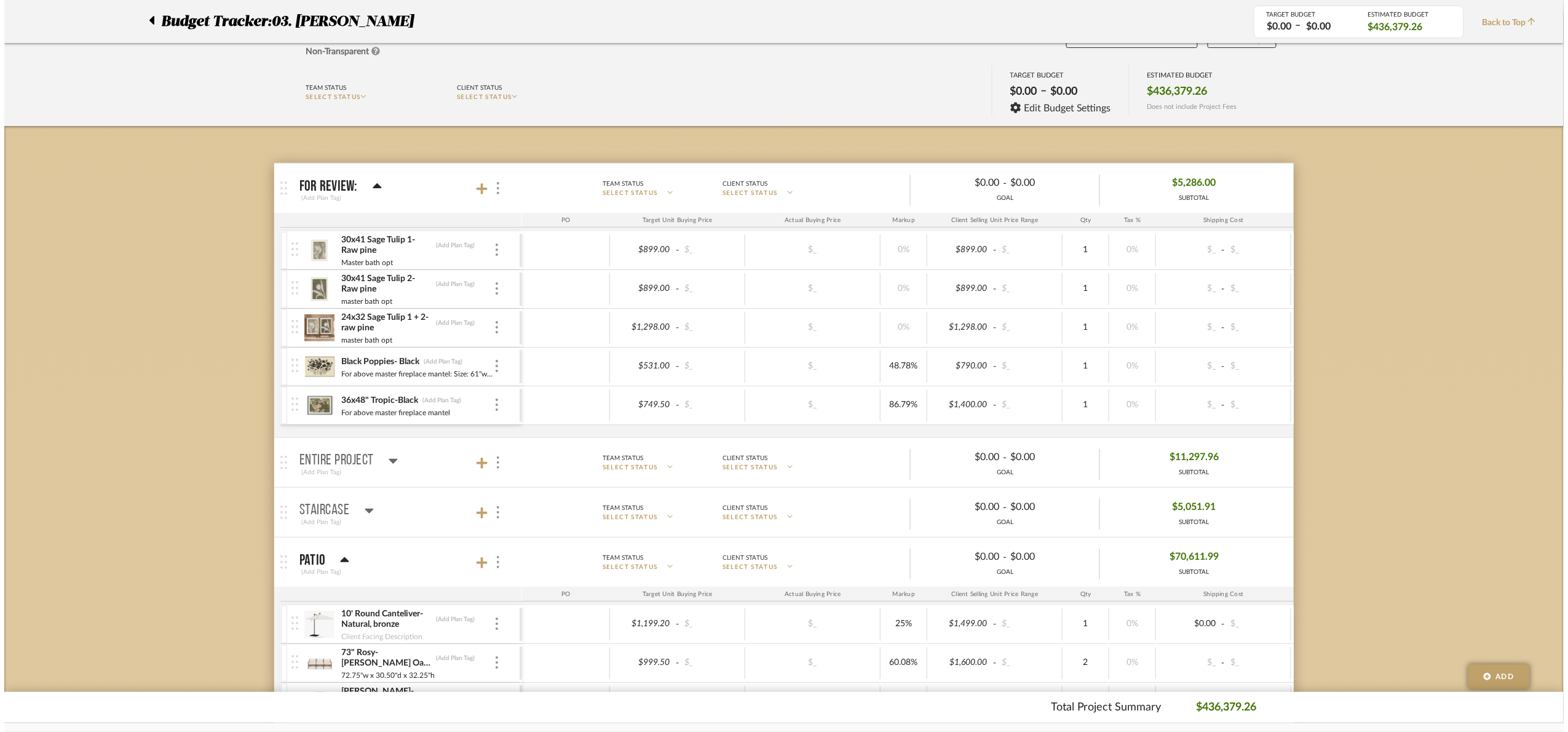
scroll to position [0, 0]
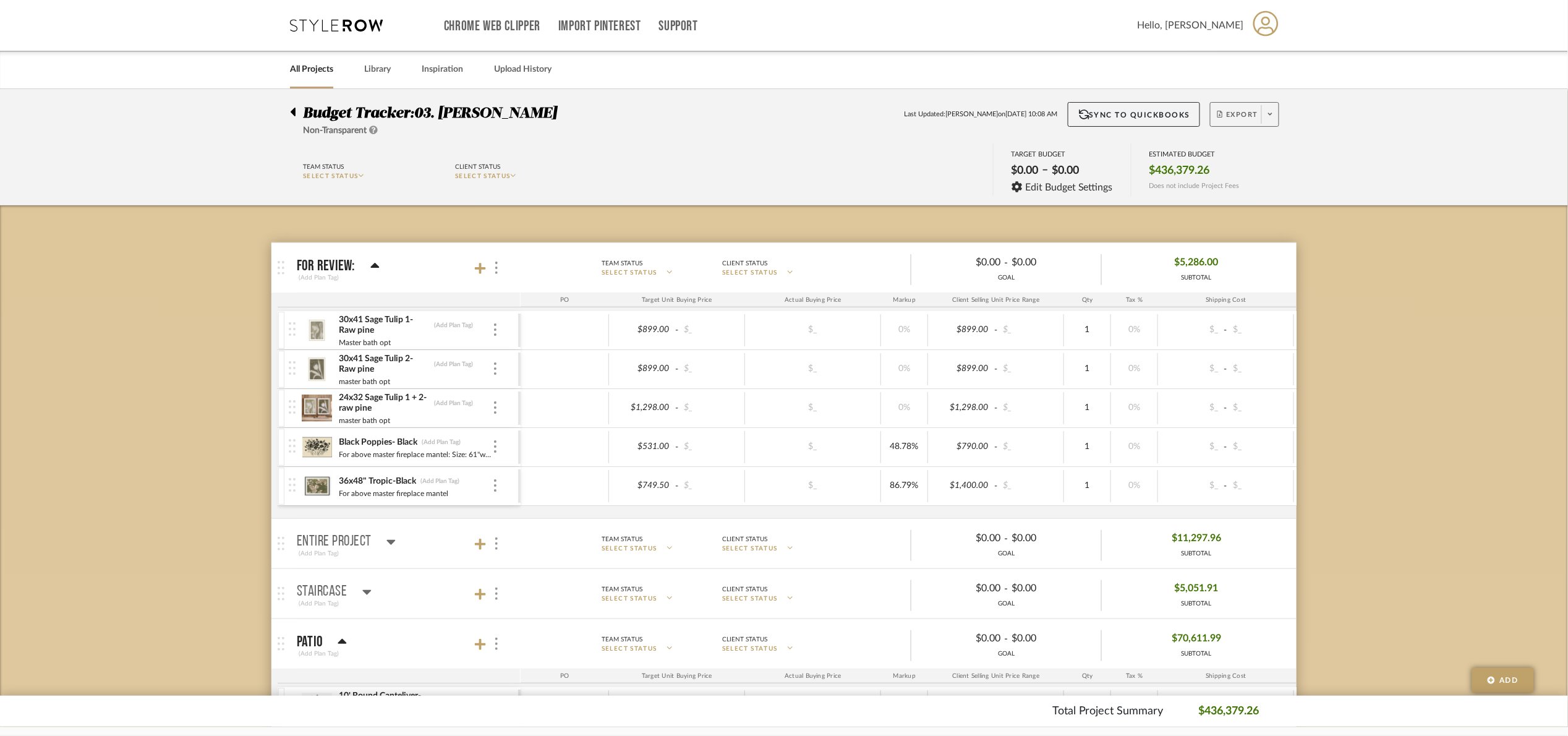
click at [1224, 114] on span "Export" at bounding box center [1238, 119] width 41 height 18
click at [1224, 151] on span "Export PDF" at bounding box center [1266, 150] width 93 height 10
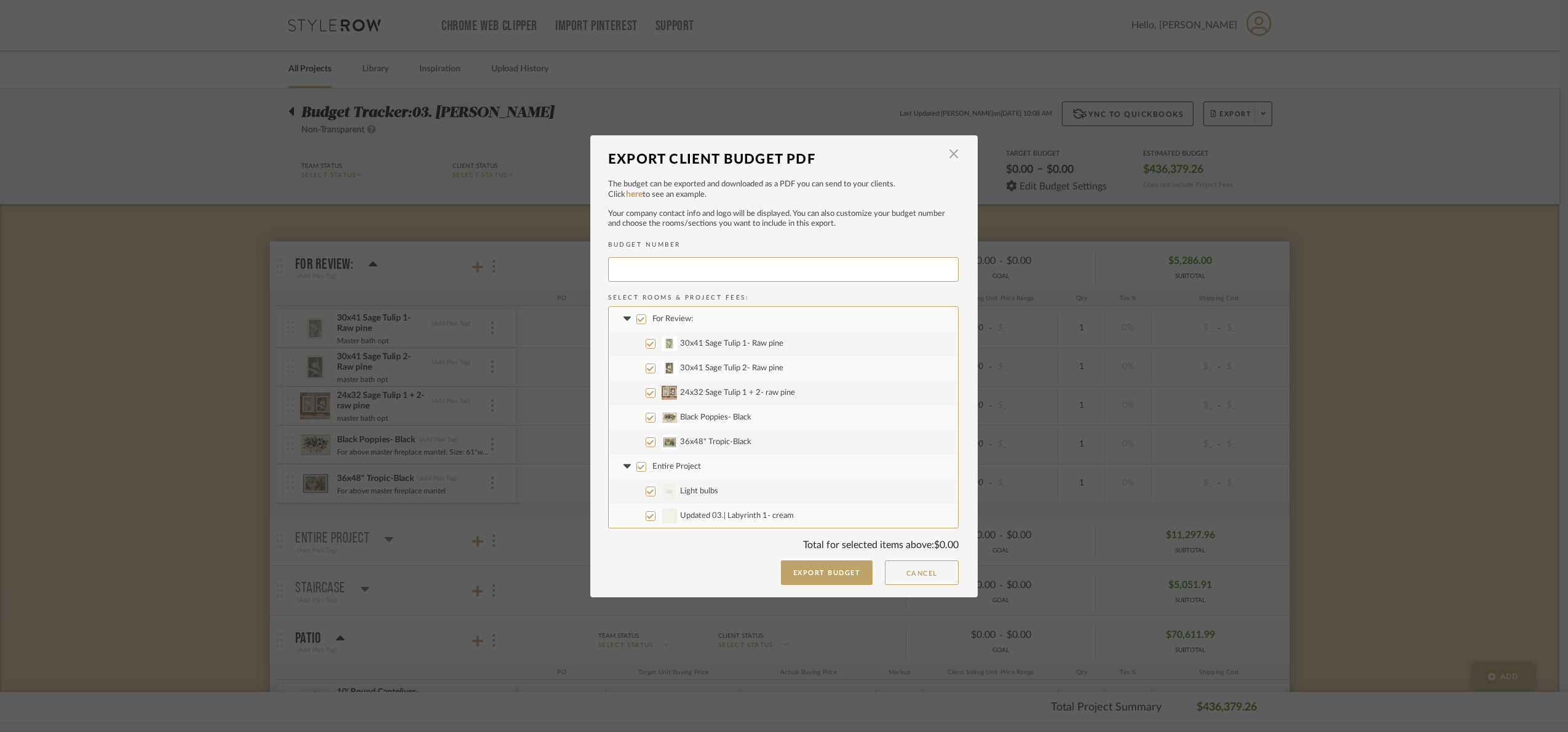
type input "JENNIF-006"
click at [636, 319] on input "For Review:" at bounding box center [641, 319] width 10 height 10
checkbox input "false"
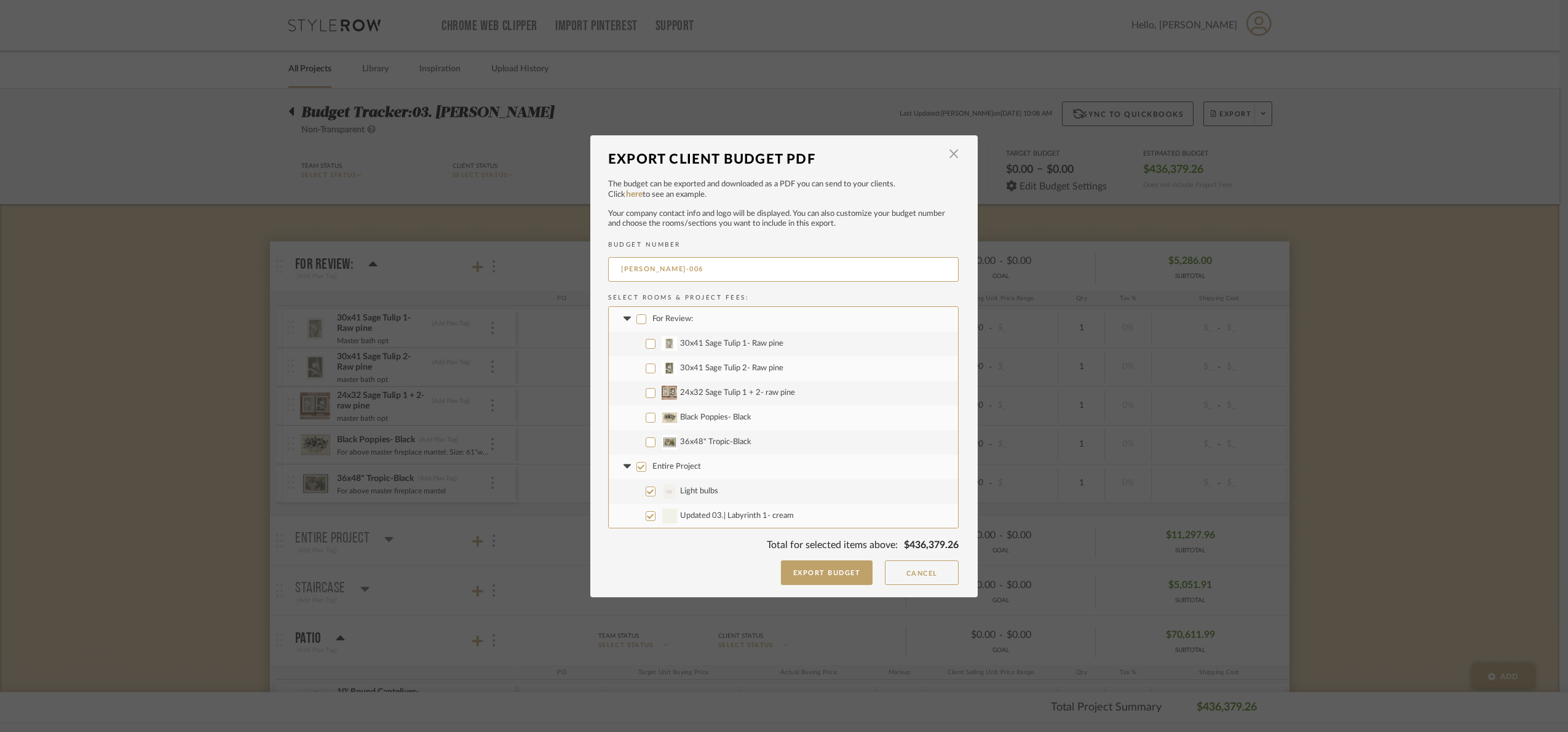
checkbox input "false"
click at [623, 317] on icon at bounding box center [627, 319] width 7 height 4
drag, startPoint x: 639, startPoint y: 342, endPoint x: 630, endPoint y: 345, distance: 9.5
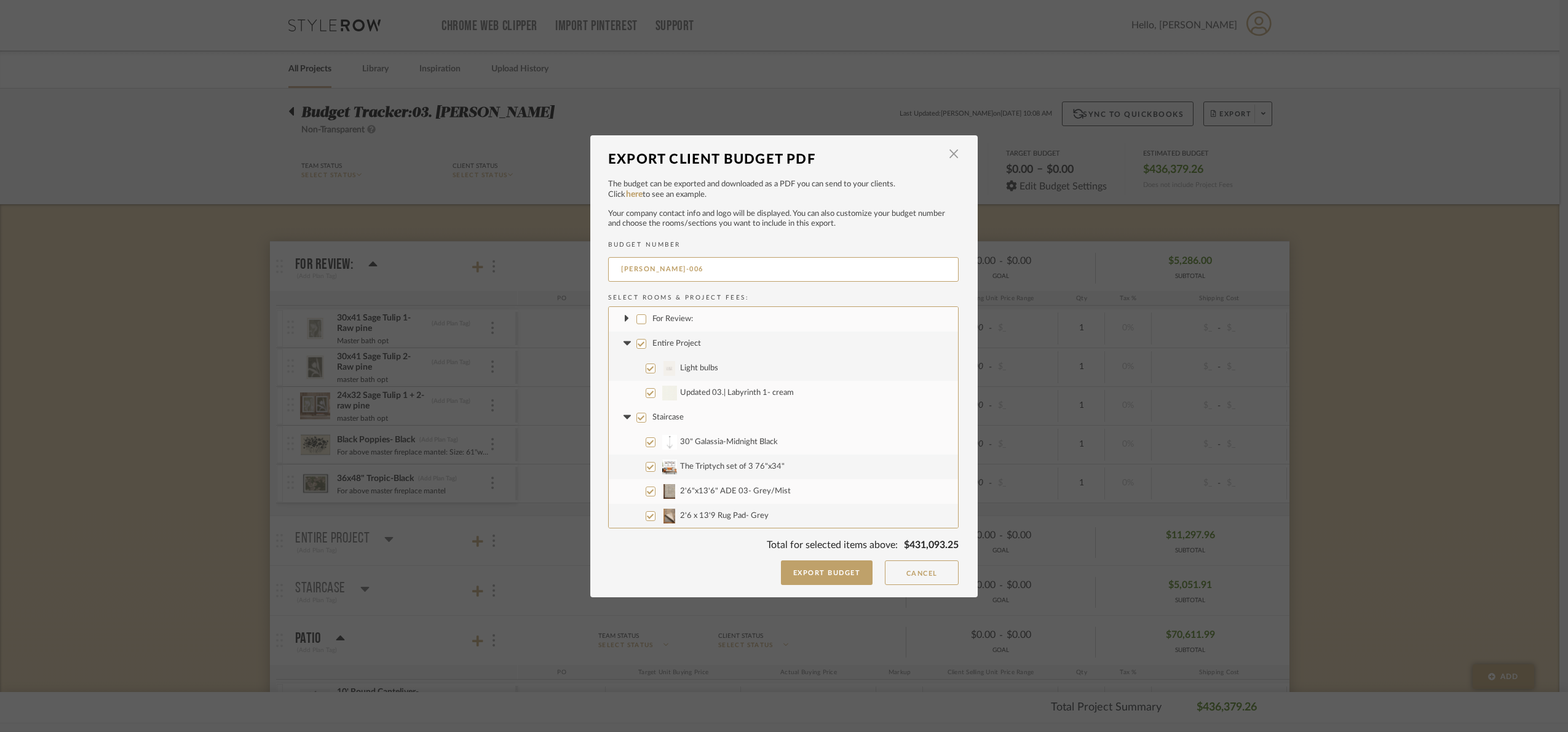
click at [638, 342] on input "Entire Project" at bounding box center [641, 344] width 10 height 10
checkbox input "false"
click at [624, 345] on icon at bounding box center [627, 343] width 13 height 5
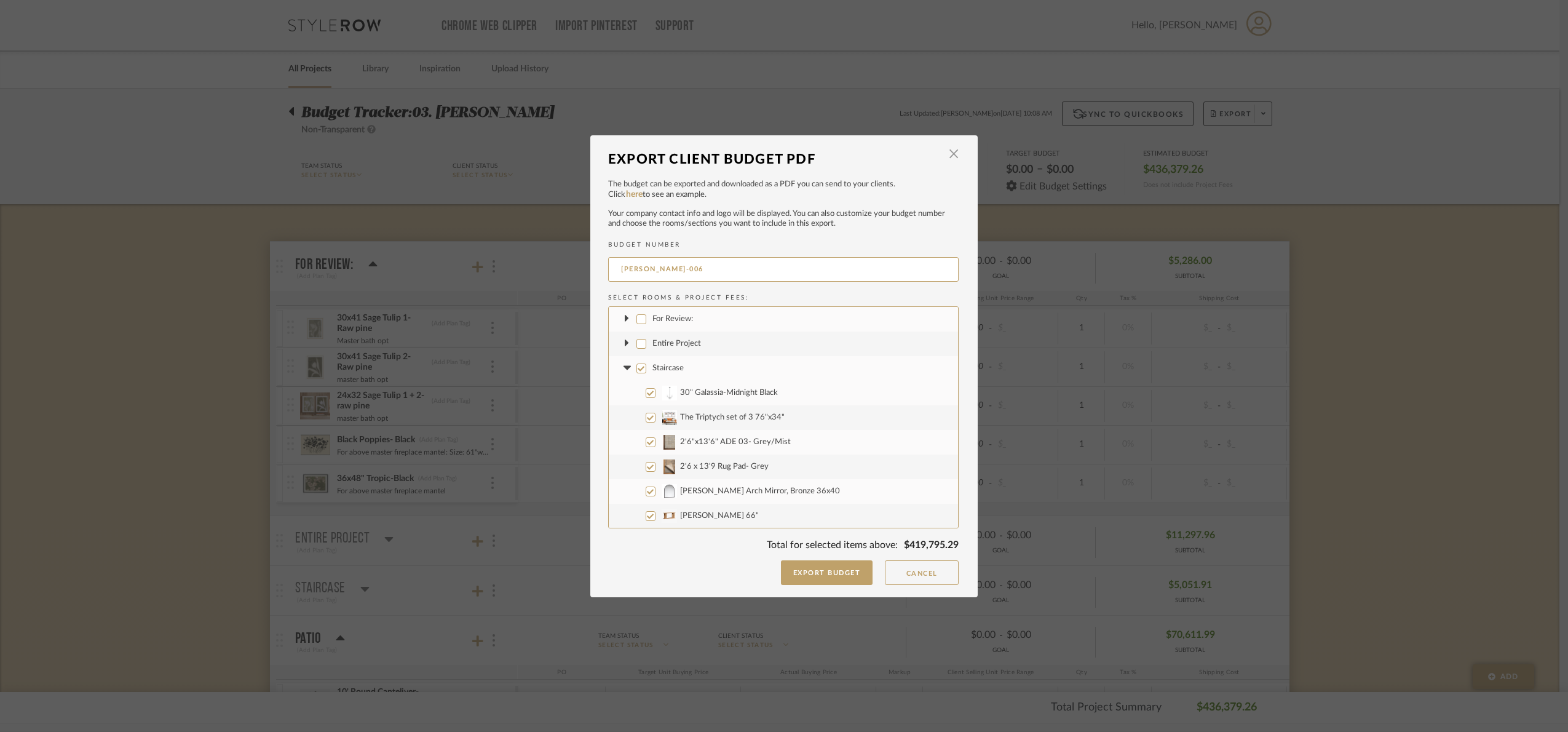
drag, startPoint x: 639, startPoint y: 369, endPoint x: 633, endPoint y: 373, distance: 7.2
click at [638, 368] on input "Staircase" at bounding box center [641, 369] width 10 height 10
checkbox input "false"
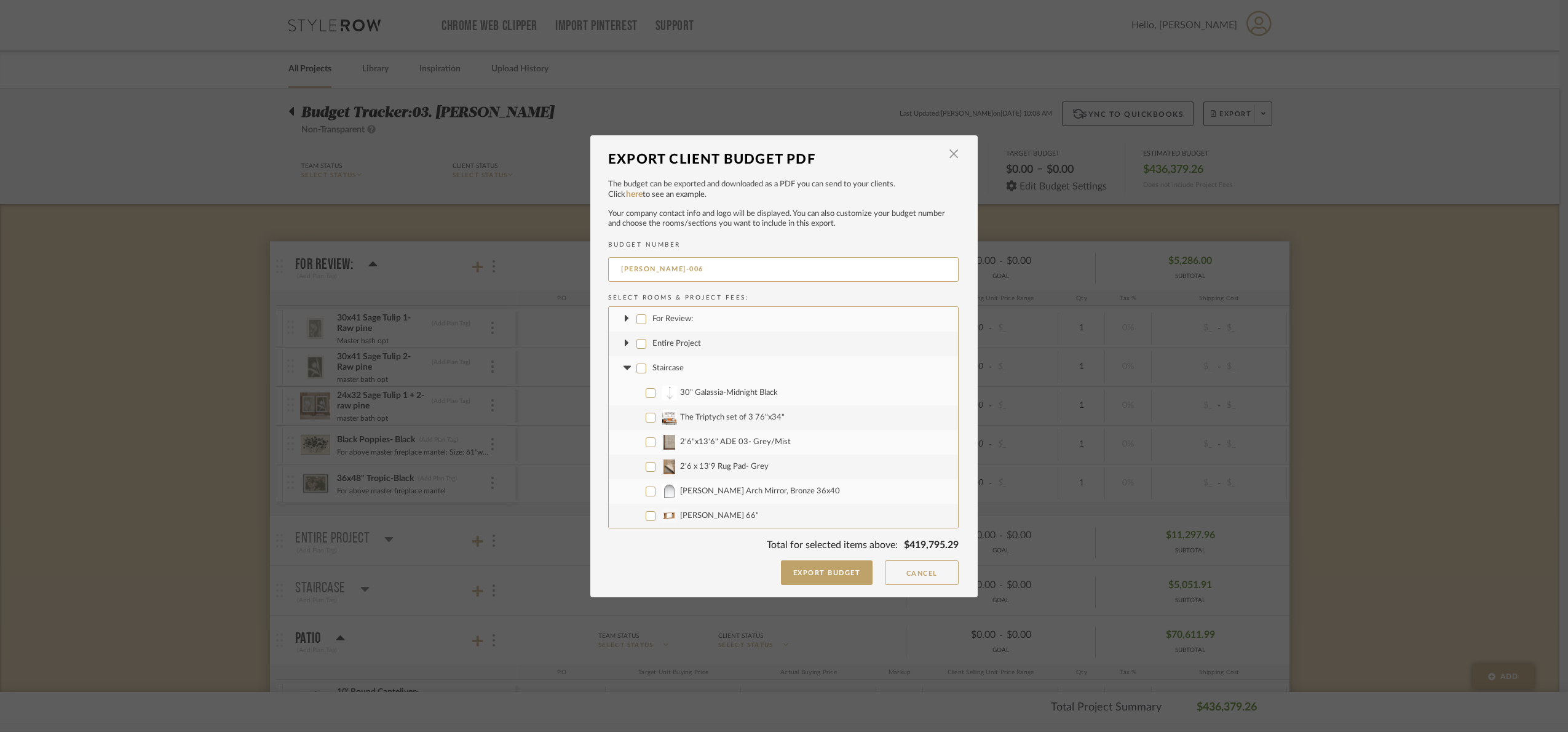
checkbox input "false"
click at [624, 367] on icon at bounding box center [627, 368] width 7 height 4
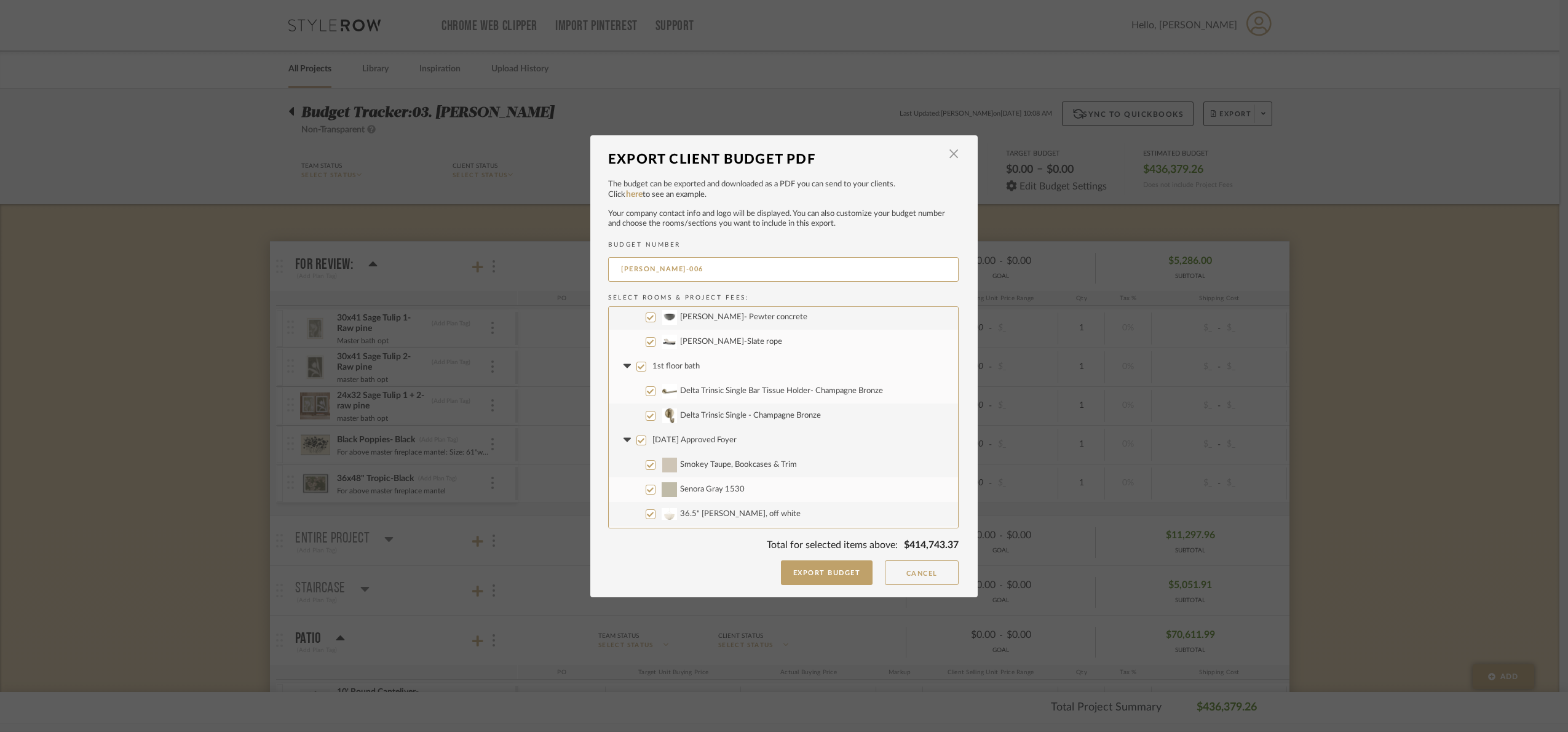
scroll to position [646, 0]
click at [637, 362] on input "1st floor bath" at bounding box center [641, 362] width 10 height 10
checkbox input "false"
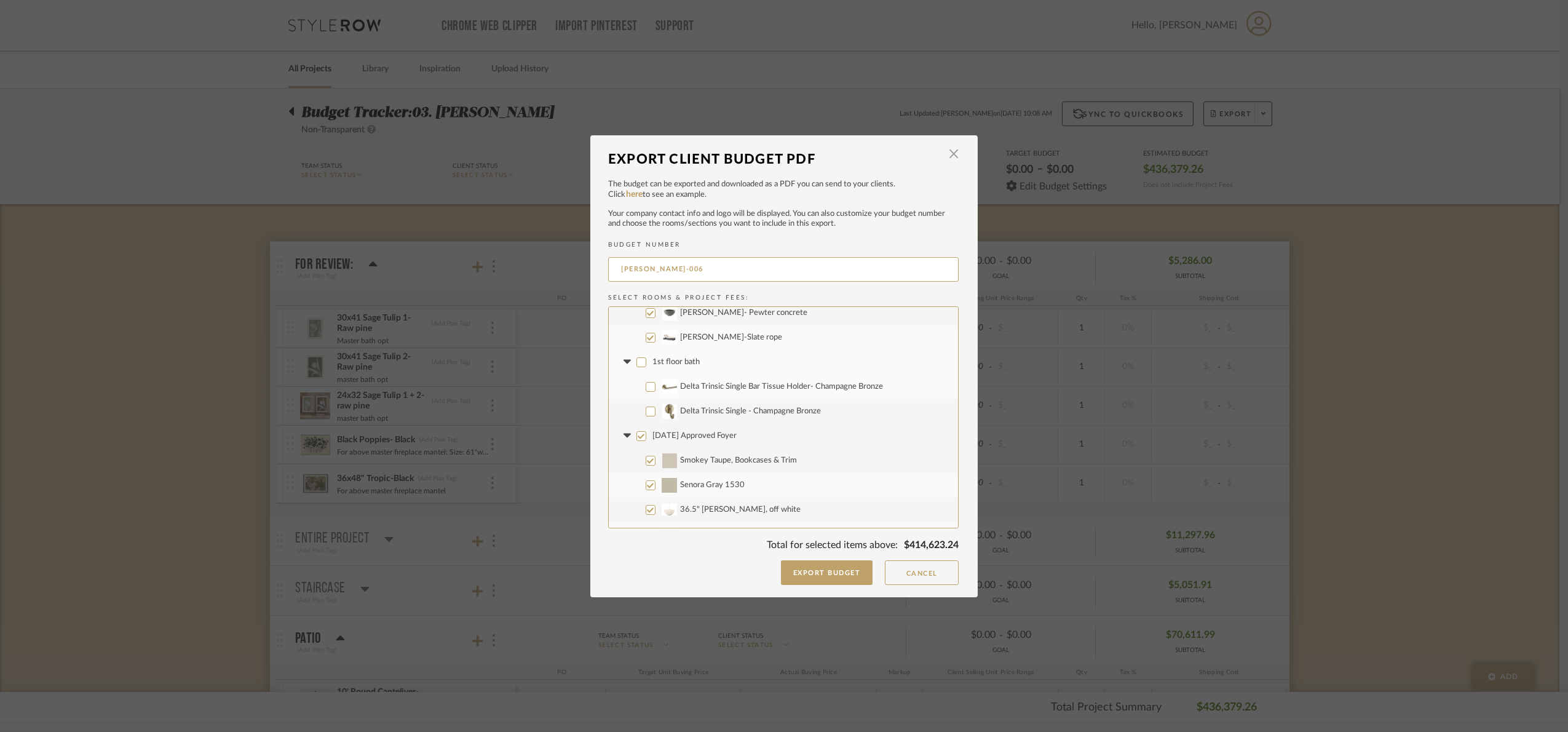
drag, startPoint x: 622, startPoint y: 362, endPoint x: 628, endPoint y: 414, distance: 52.3
click at [623, 362] on icon at bounding box center [627, 362] width 7 height 4
click at [638, 387] on input "[DATE] Approved Foyer" at bounding box center [641, 387] width 10 height 10
checkbox input "false"
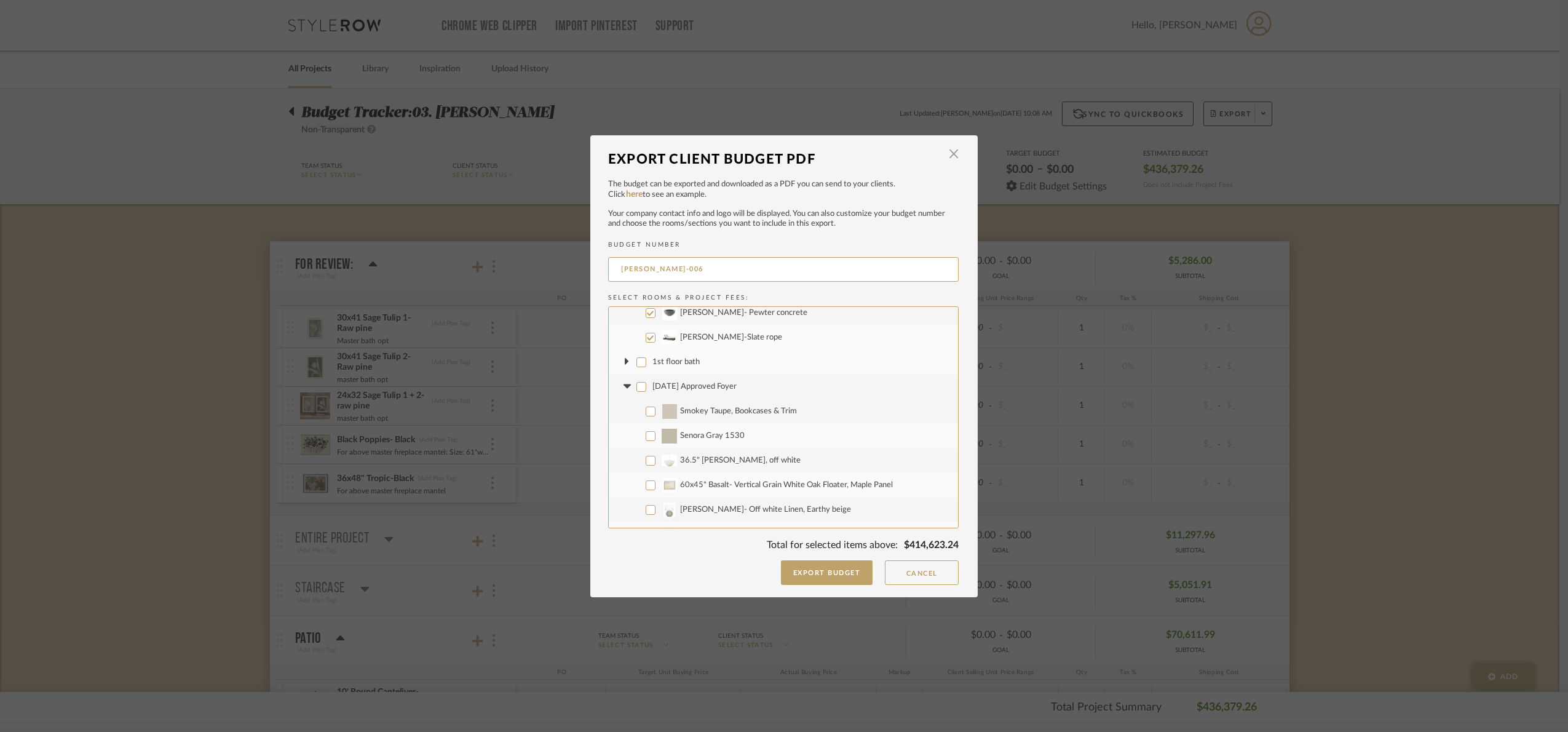
checkbox input "false"
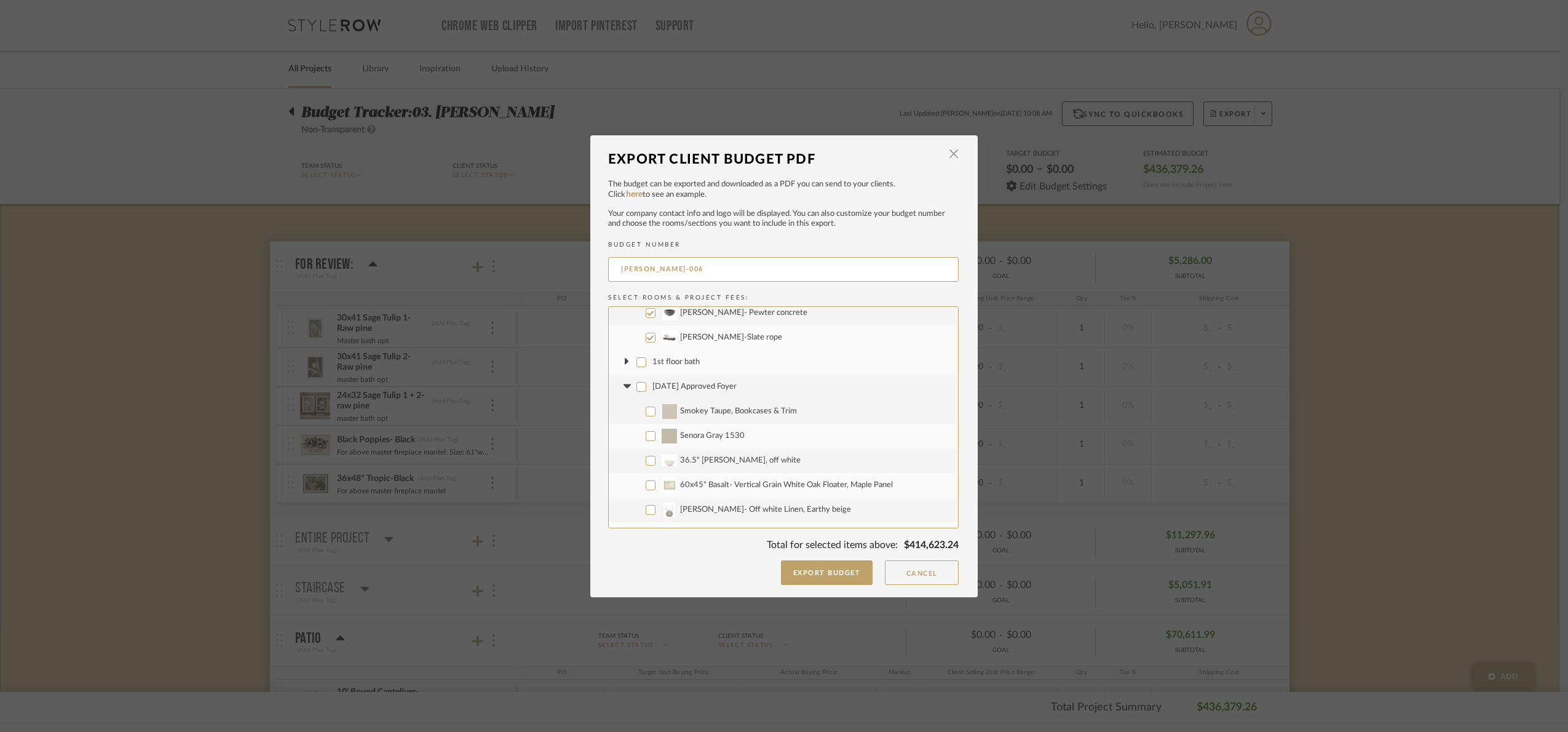
checkbox input "false"
click at [624, 387] on icon at bounding box center [627, 386] width 7 height 4
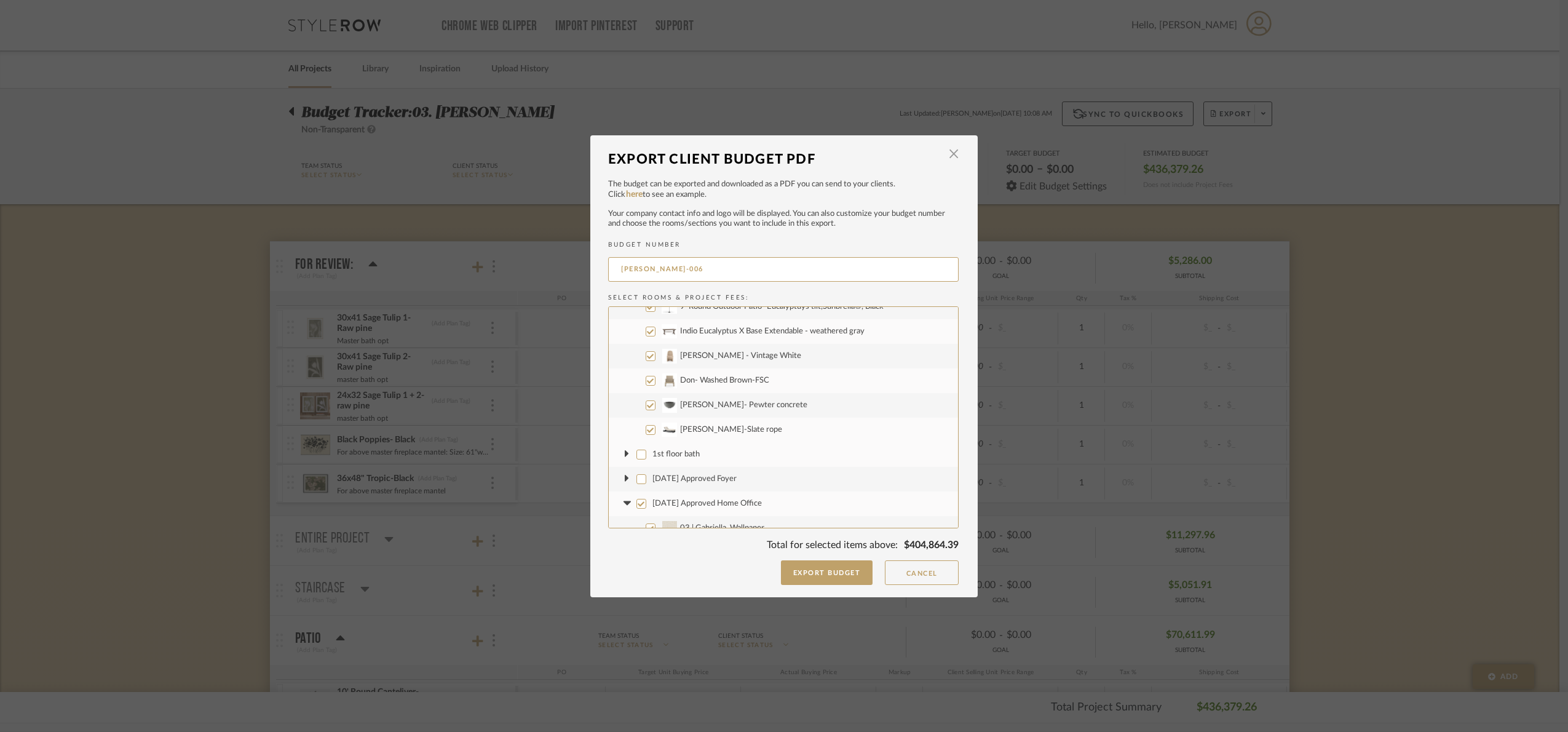
drag, startPoint x: 644, startPoint y: 429, endPoint x: 647, endPoint y: 420, distance: 9.5
click at [646, 427] on input "Milo-Slate rope" at bounding box center [651, 430] width 10 height 10
checkbox input "false"
click at [648, 408] on input "Brandon- Pewter concrete" at bounding box center [651, 405] width 10 height 10
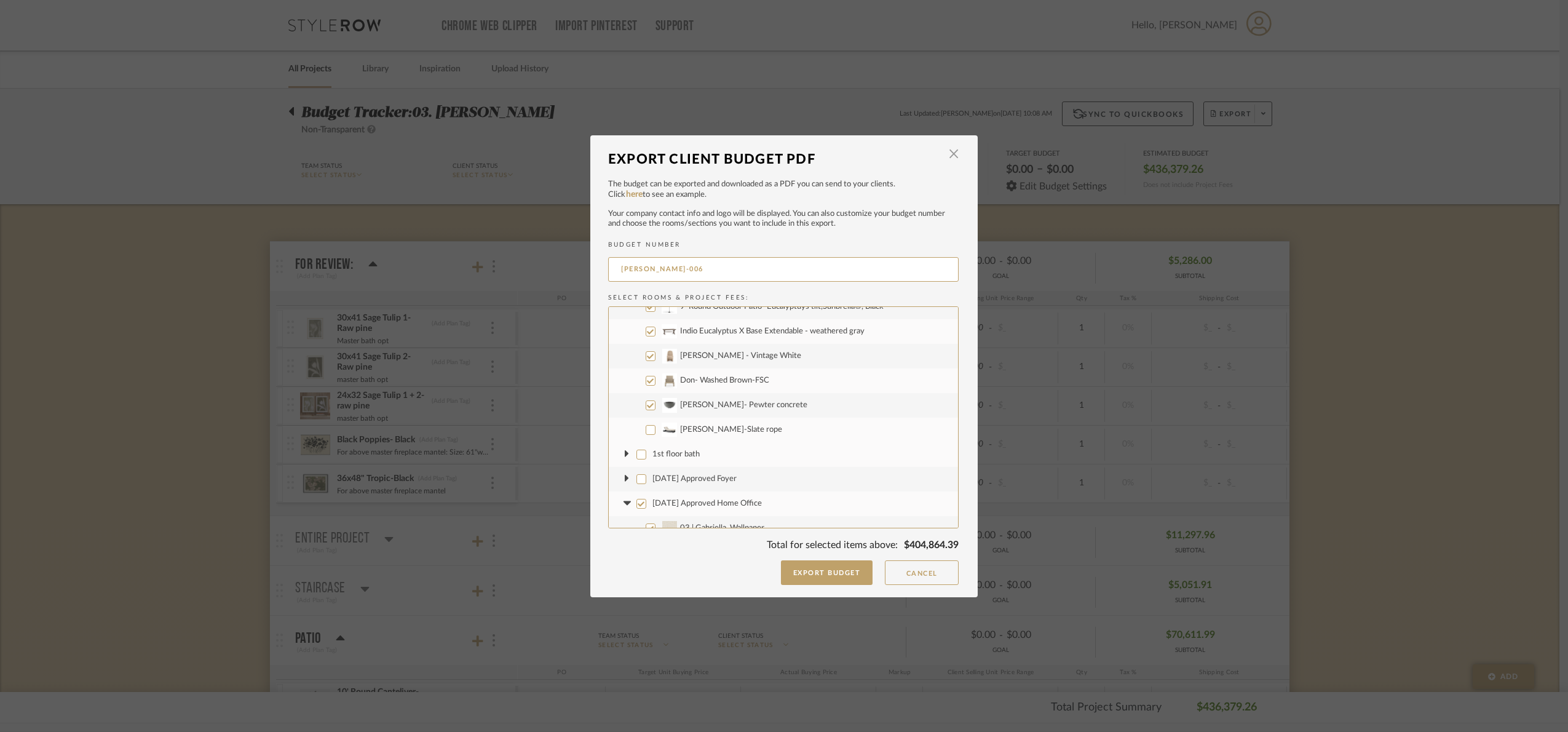
checkbox input "false"
click at [646, 383] on input "Don- Washed Brown-FSC" at bounding box center [651, 381] width 10 height 10
checkbox input "false"
click at [647, 359] on input "Patricia - Vintage White" at bounding box center [651, 357] width 10 height 10
checkbox input "false"
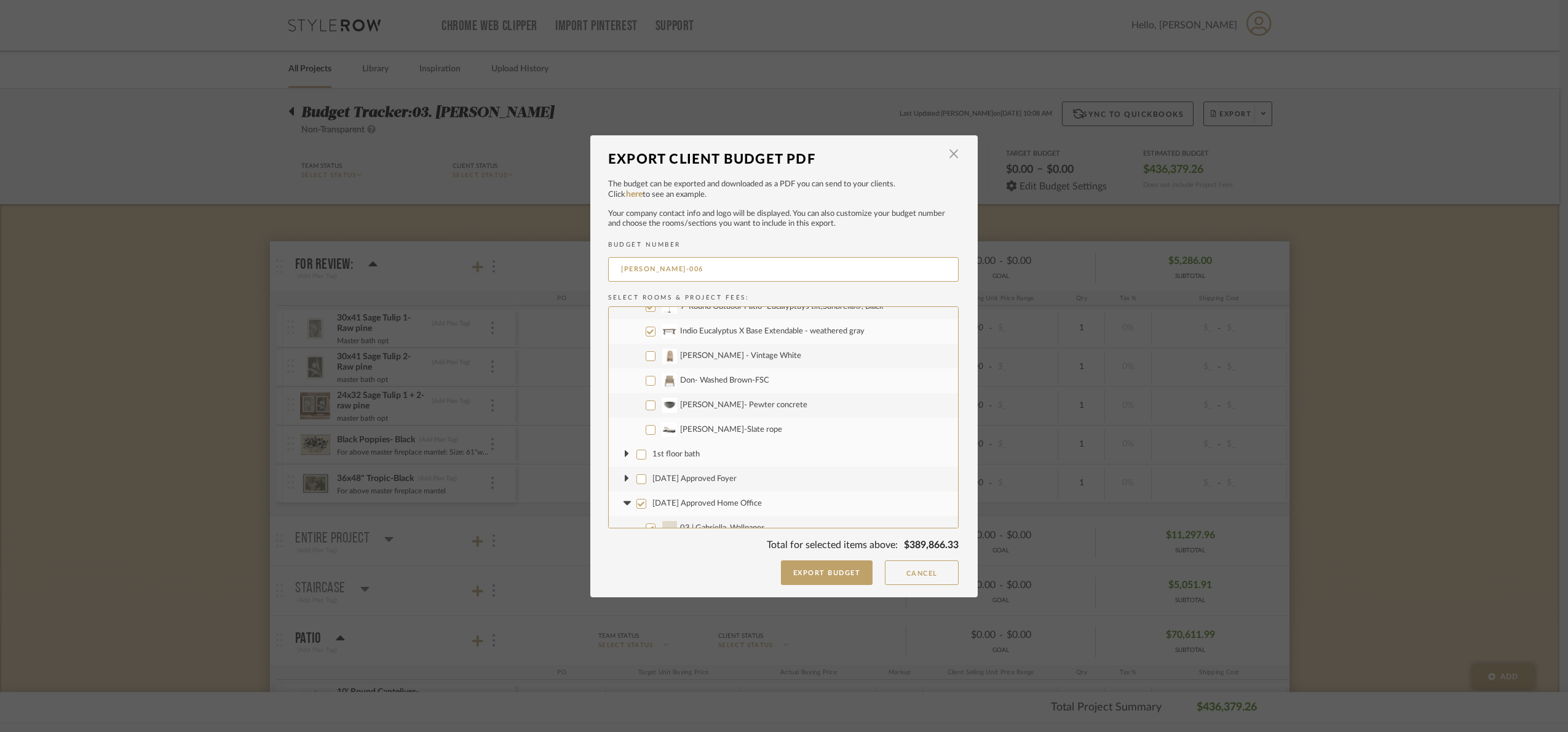
click at [646, 333] on input "Indio Eucalyptus X Base Extendable - weathered gray" at bounding box center [651, 332] width 10 height 10
checkbox input "false"
click at [648, 397] on input "9' Round Outdoor Patio- Eucalyptuys tilt,Sunbrella®, Black" at bounding box center [651, 400] width 10 height 10
checkbox input "false"
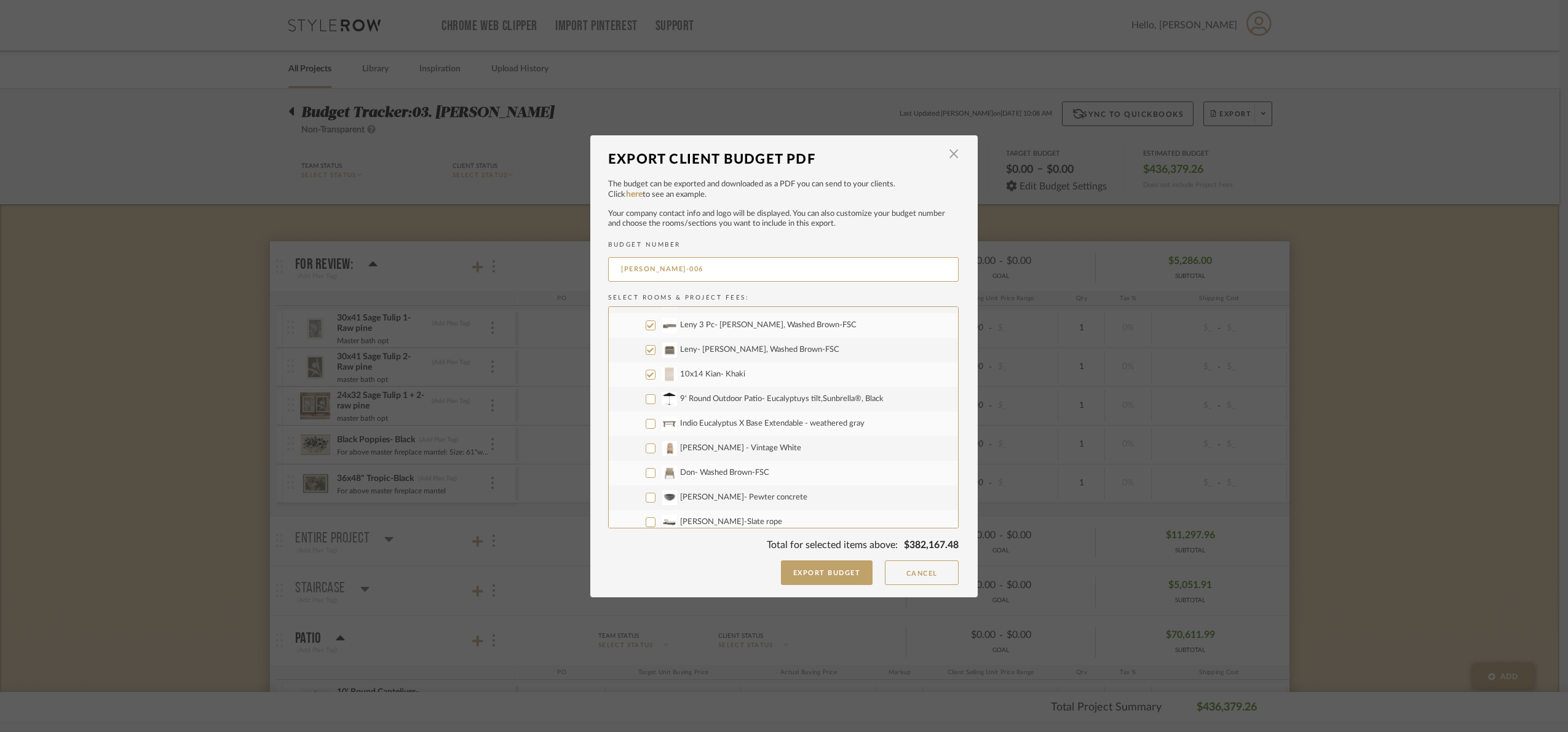
click at [649, 376] on input "10x14 Kian- Khaki" at bounding box center [651, 375] width 10 height 10
checkbox input "false"
click at [648, 355] on label "Leny- Alessi Fawn, Washed Brown-FSC" at bounding box center [783, 350] width 349 height 25
click at [648, 355] on input "Leny- Alessi Fawn, Washed Brown-FSC" at bounding box center [651, 350] width 10 height 10
checkbox input "false"
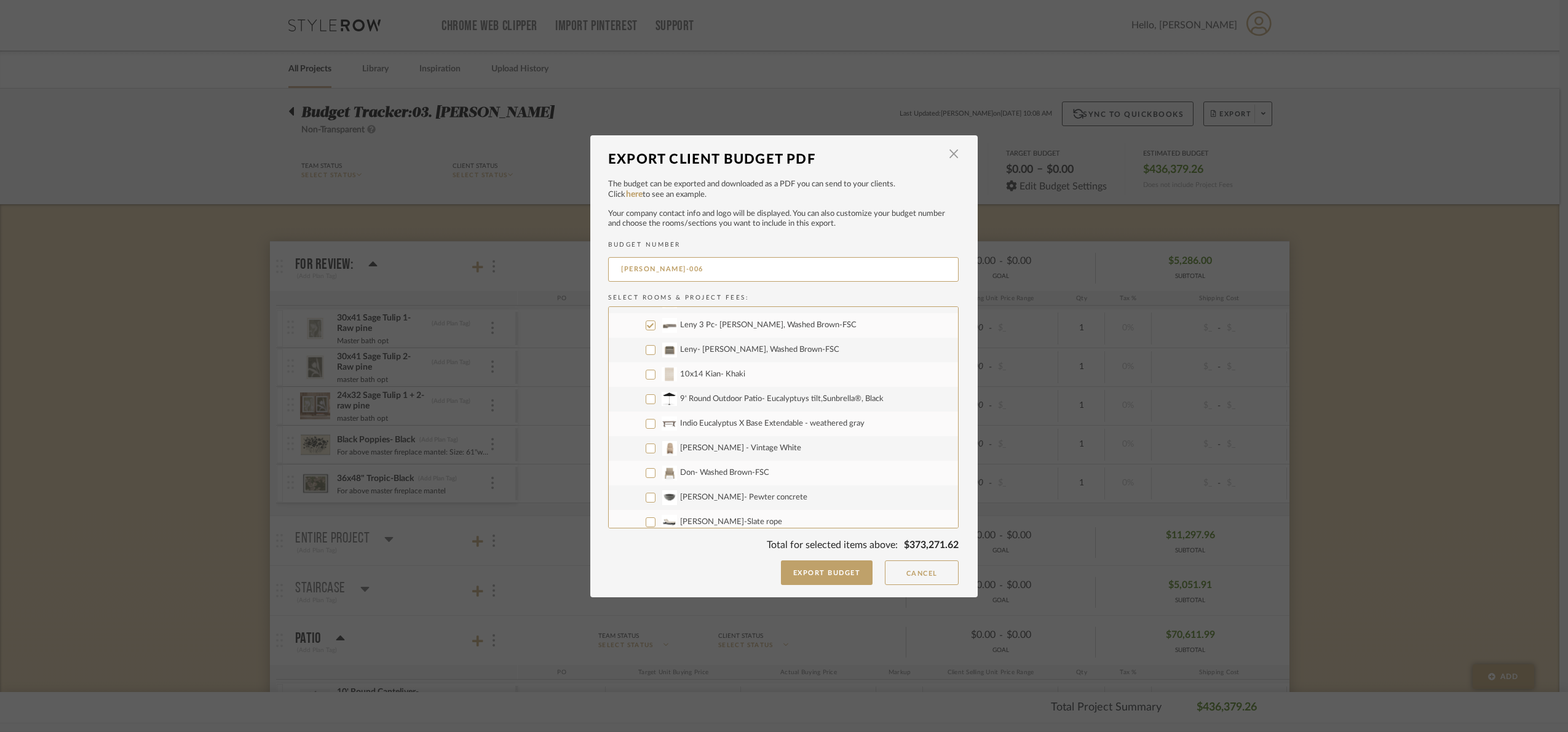
click at [649, 327] on input "Leny 3 Pc- Alessi Fawn, Washed Brown-FSC" at bounding box center [651, 326] width 10 height 10
checkbox input "false"
click at [646, 394] on input "Kimberly- Matte stone" at bounding box center [651, 393] width 10 height 10
checkbox input "false"
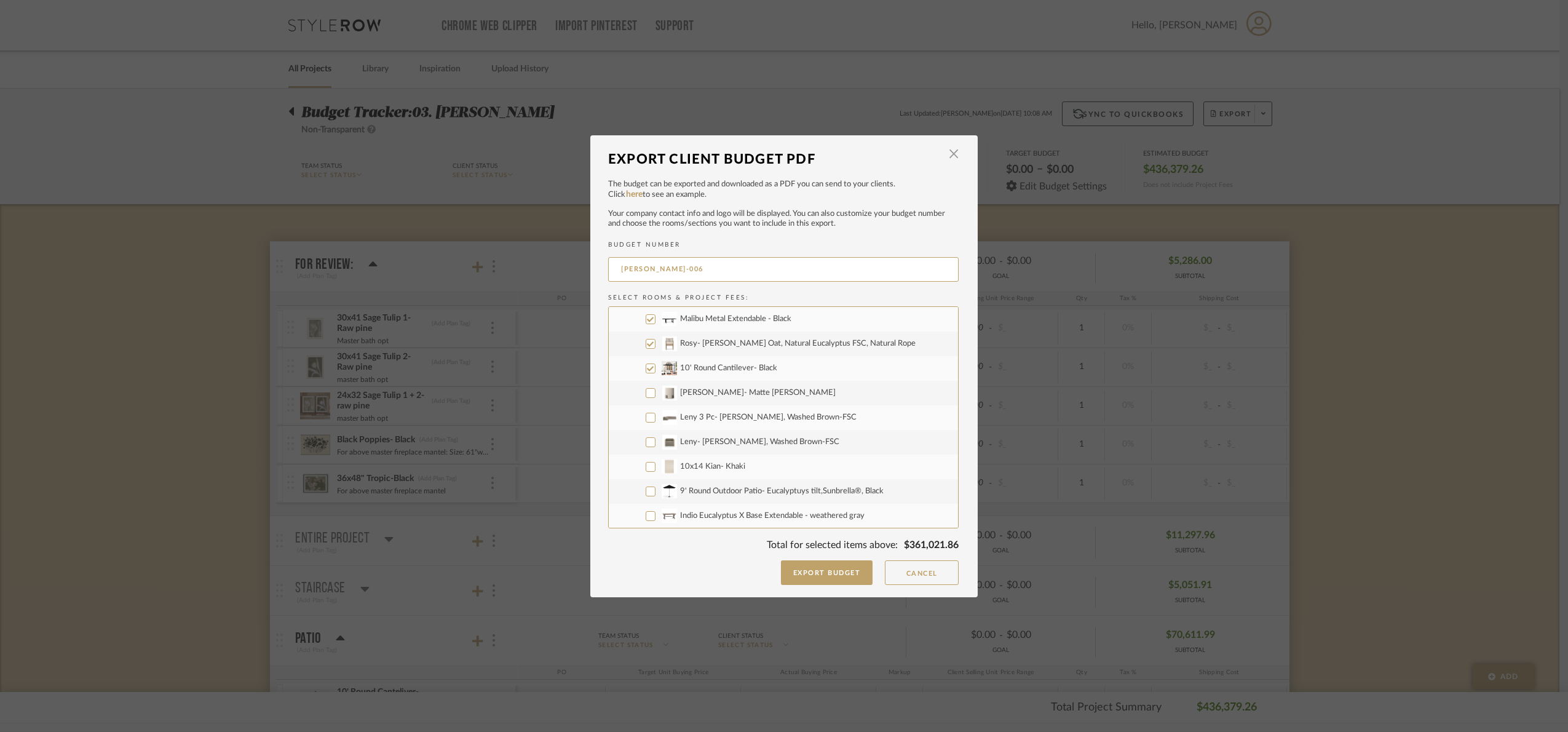
click at [647, 371] on input "10' Round Cantilever- Black" at bounding box center [651, 369] width 10 height 10
checkbox input "false"
click at [646, 345] on input "Rosy- Lakin Oat, Natural Eucalyptus FSC, Natural Rope" at bounding box center [651, 344] width 10 height 10
click at [646, 347] on input "Rosy- Lakin Oat, Natural Eucalyptus FSC, Natural Rope" at bounding box center [651, 344] width 10 height 10
checkbox input "true"
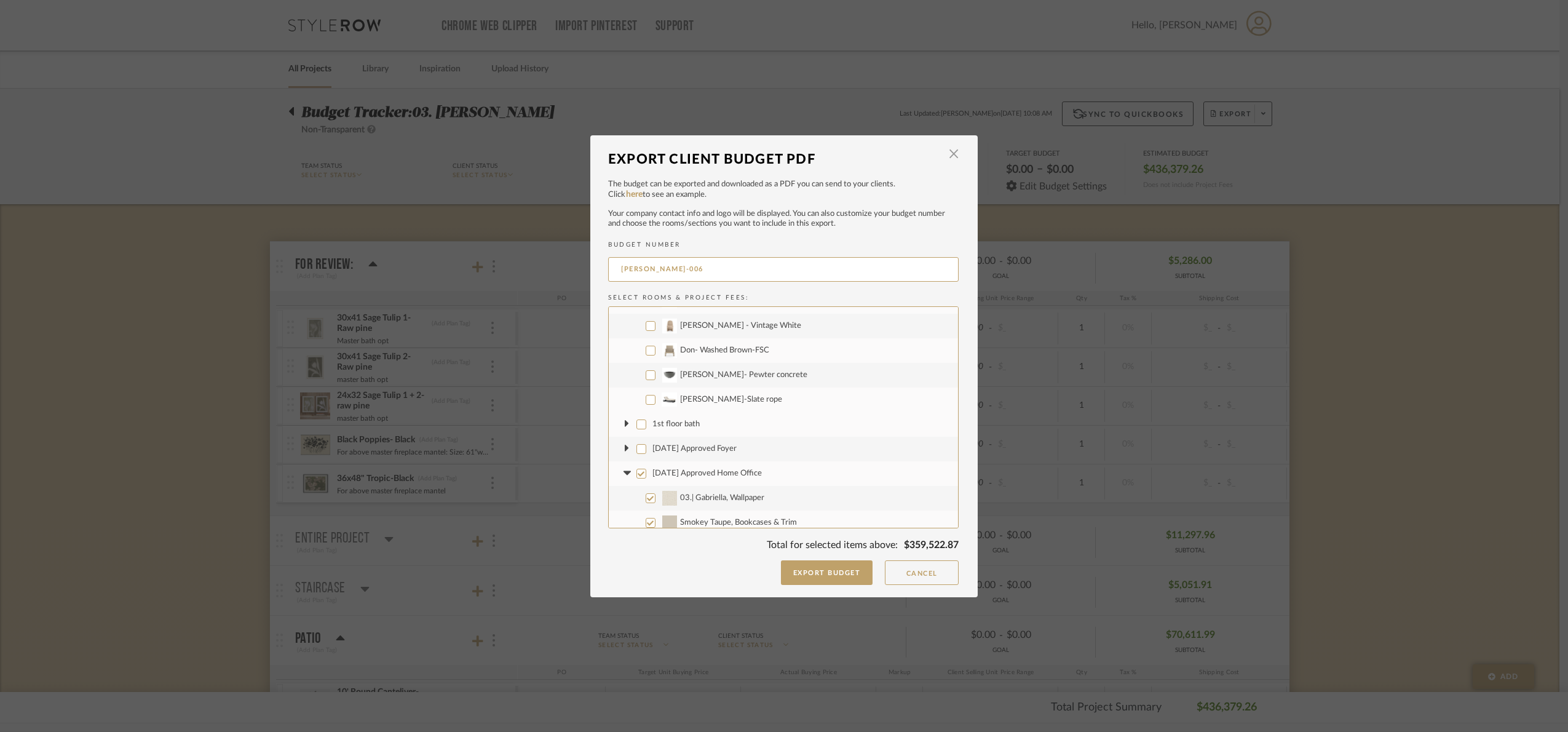
scroll to position [646, 0]
drag, startPoint x: 639, startPoint y: 408, endPoint x: 632, endPoint y: 408, distance: 7.0
click at [638, 408] on input "[DATE] Approved Home Office" at bounding box center [641, 412] width 10 height 10
checkbox input "false"
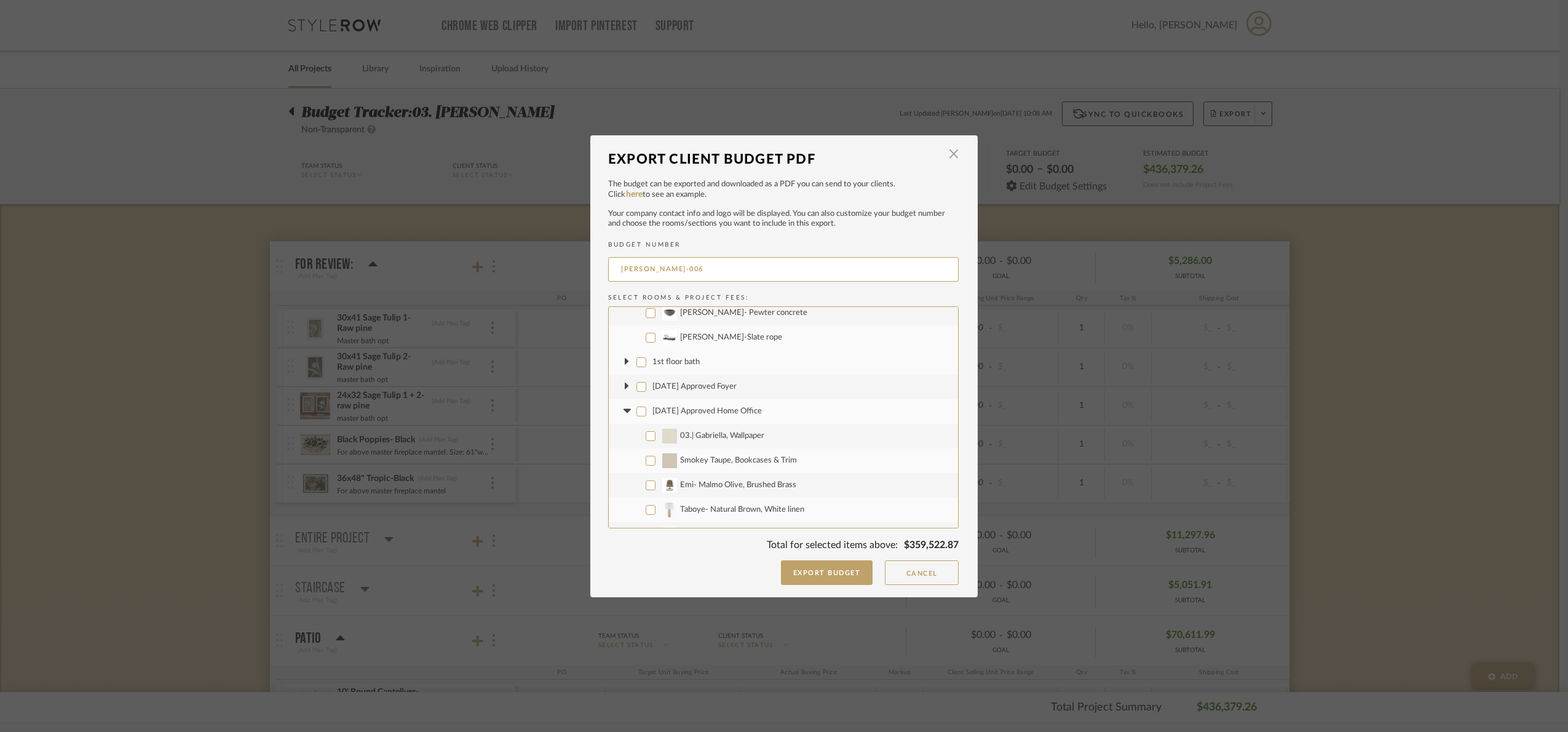
checkbox input "false"
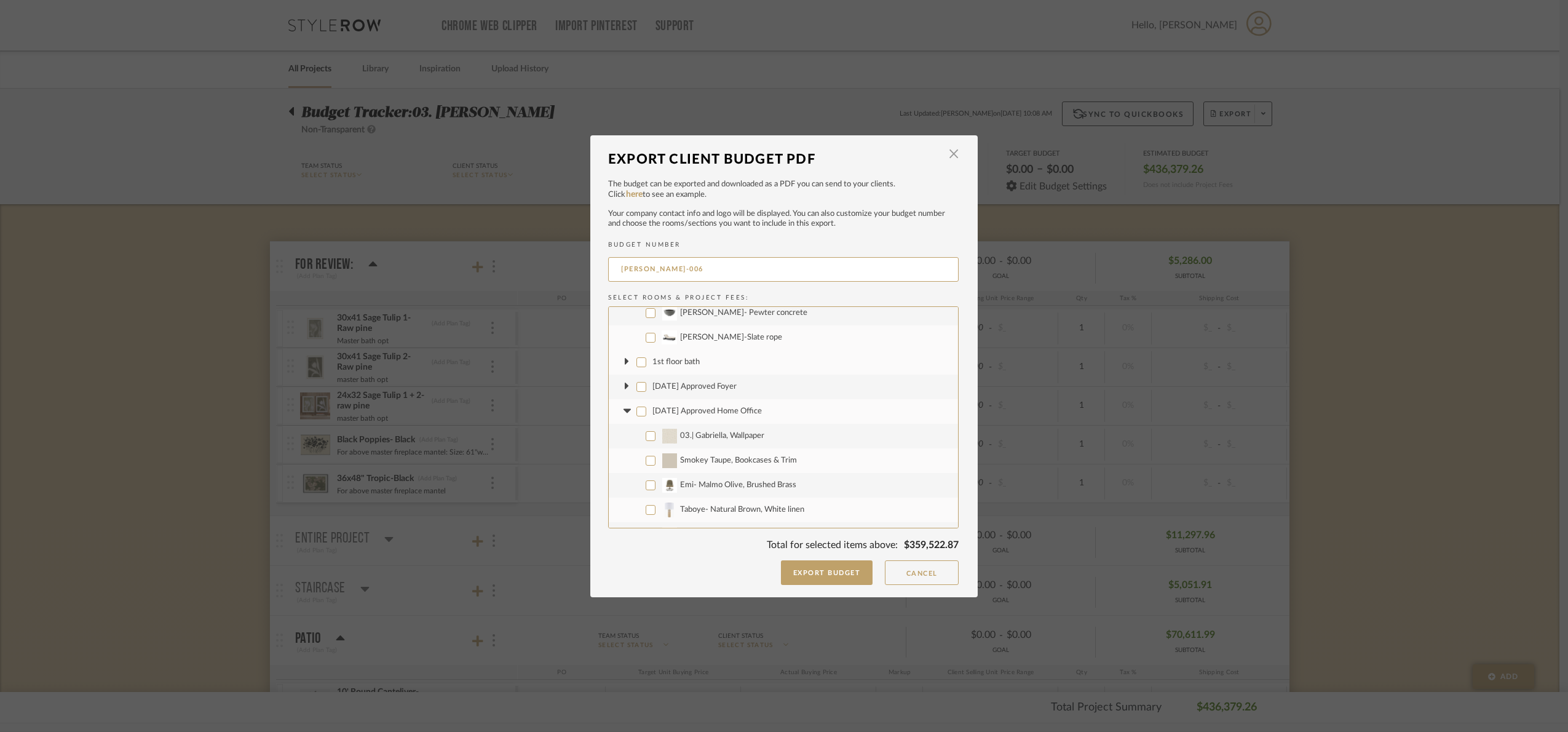
checkbox input "false"
click at [624, 409] on icon at bounding box center [627, 411] width 7 height 4
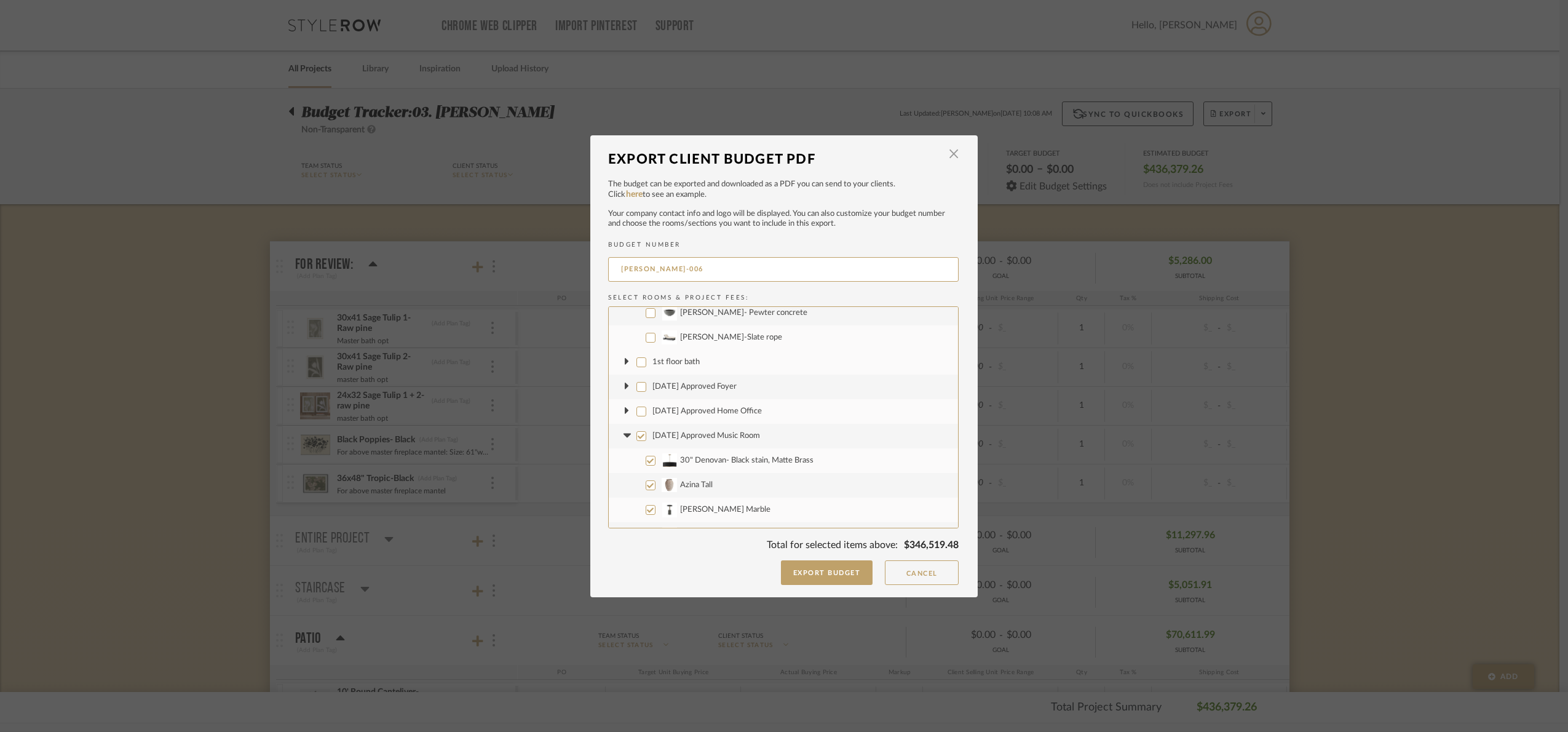
click at [636, 435] on input "[DATE] Approved Music Room" at bounding box center [641, 437] width 10 height 10
checkbox input "false"
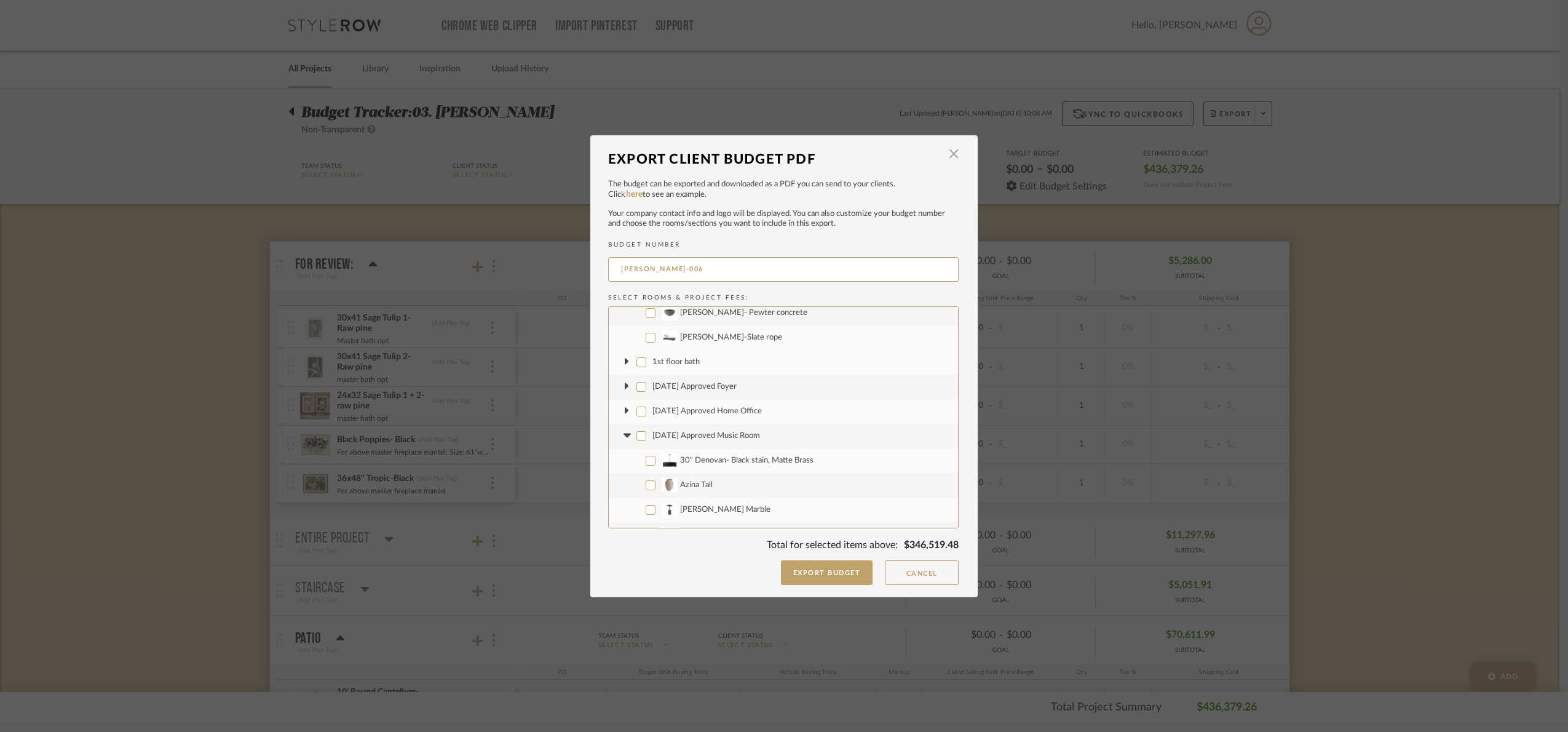
checkbox input "false"
click at [624, 439] on fa-icon at bounding box center [627, 436] width 13 height 13
click at [636, 365] on input "[DATE] Approved Kitchen| Eating Area | Great Room" at bounding box center [641, 369] width 10 height 10
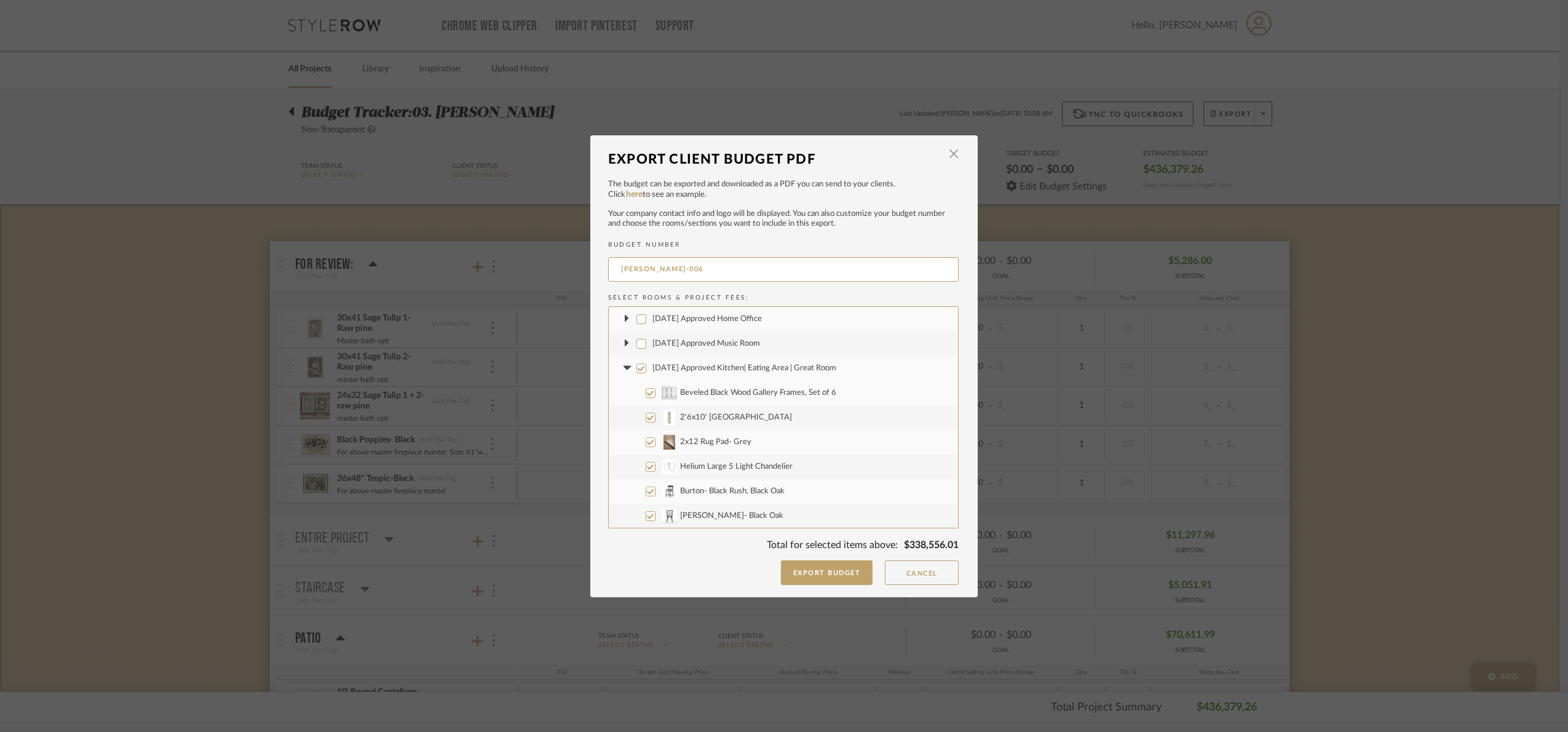
checkbox input "false"
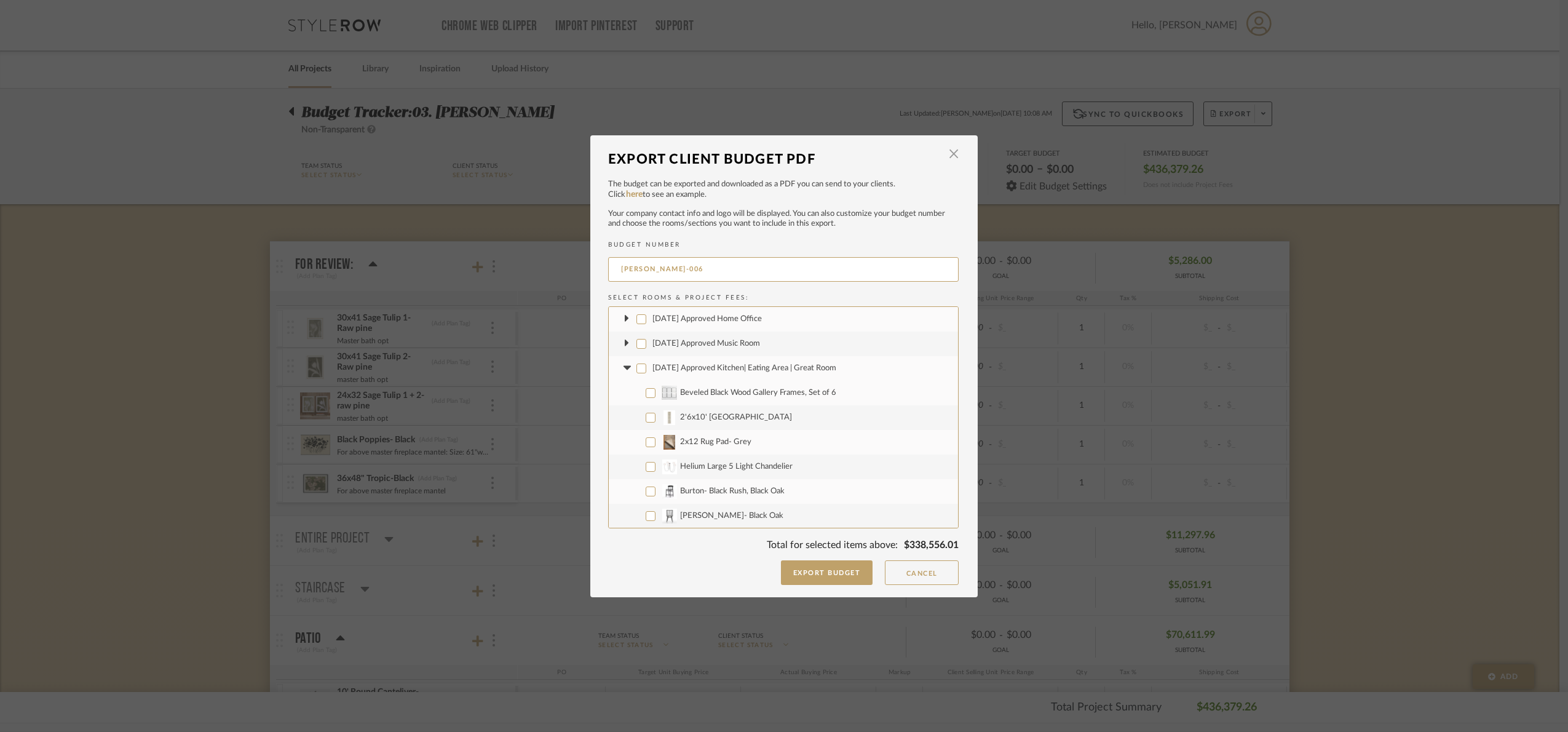
checkbox input "false"
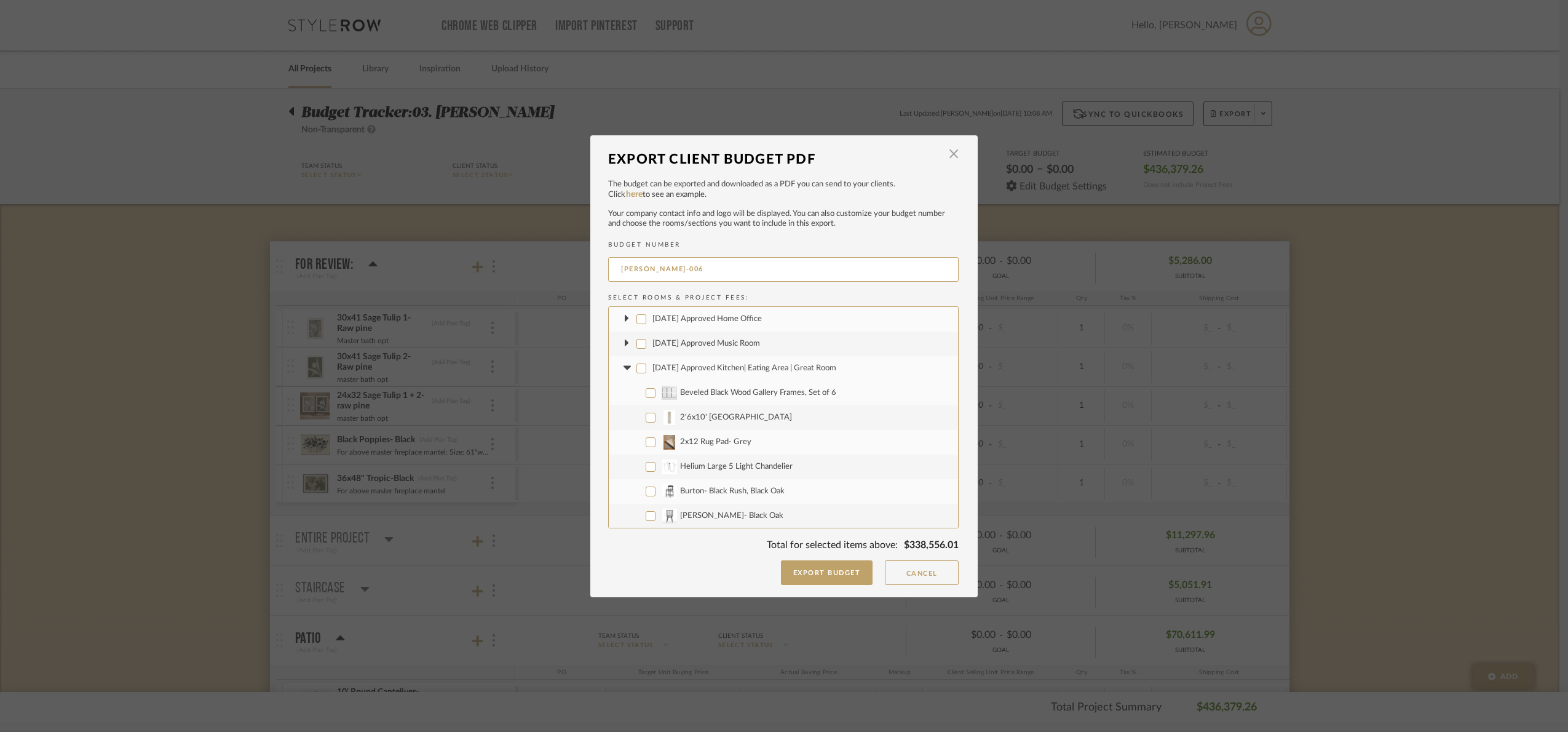
checkbox input "false"
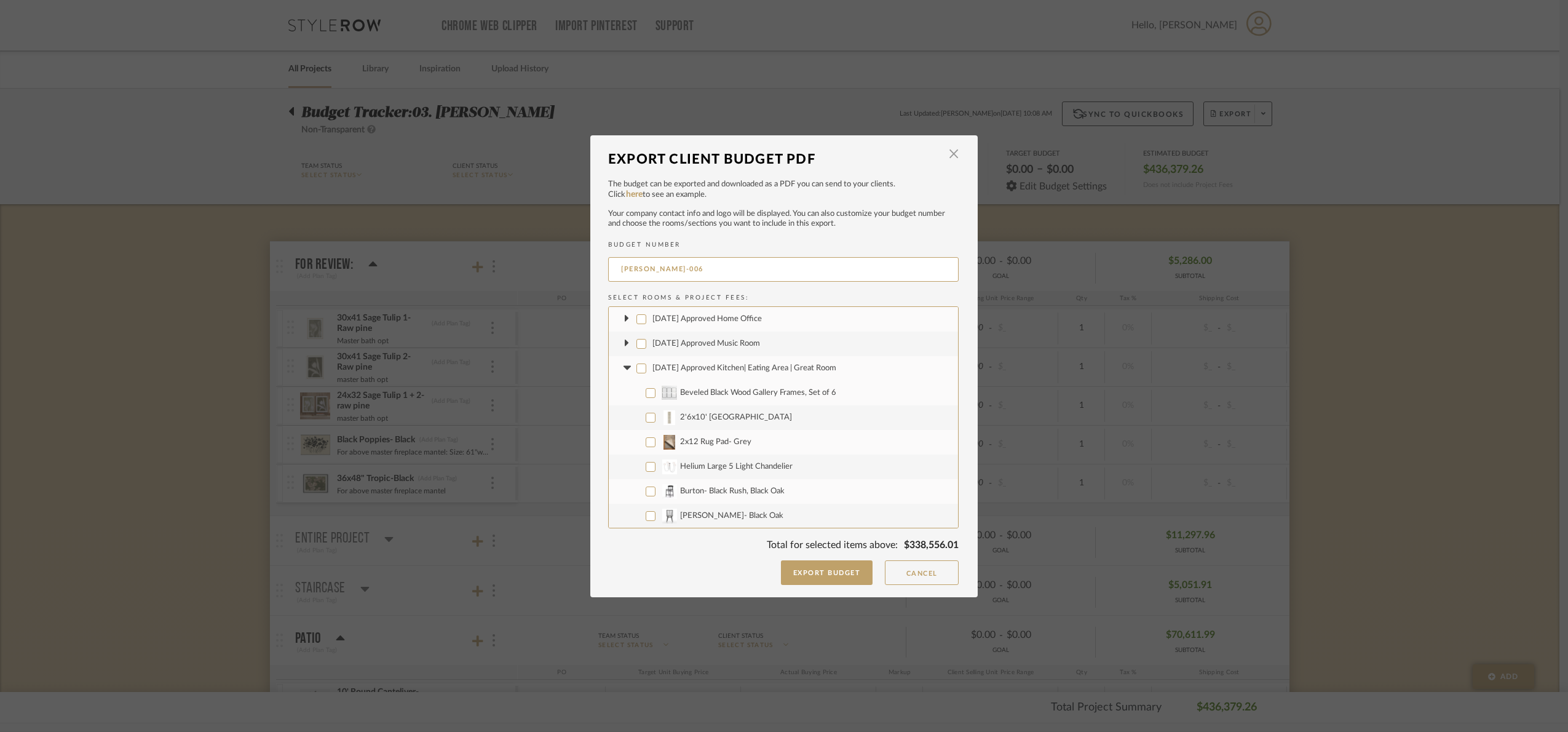
checkbox input "false"
click at [623, 367] on icon at bounding box center [627, 368] width 7 height 4
click at [638, 394] on input "[DATE] Approved Parlor" at bounding box center [641, 393] width 10 height 10
checkbox input "false"
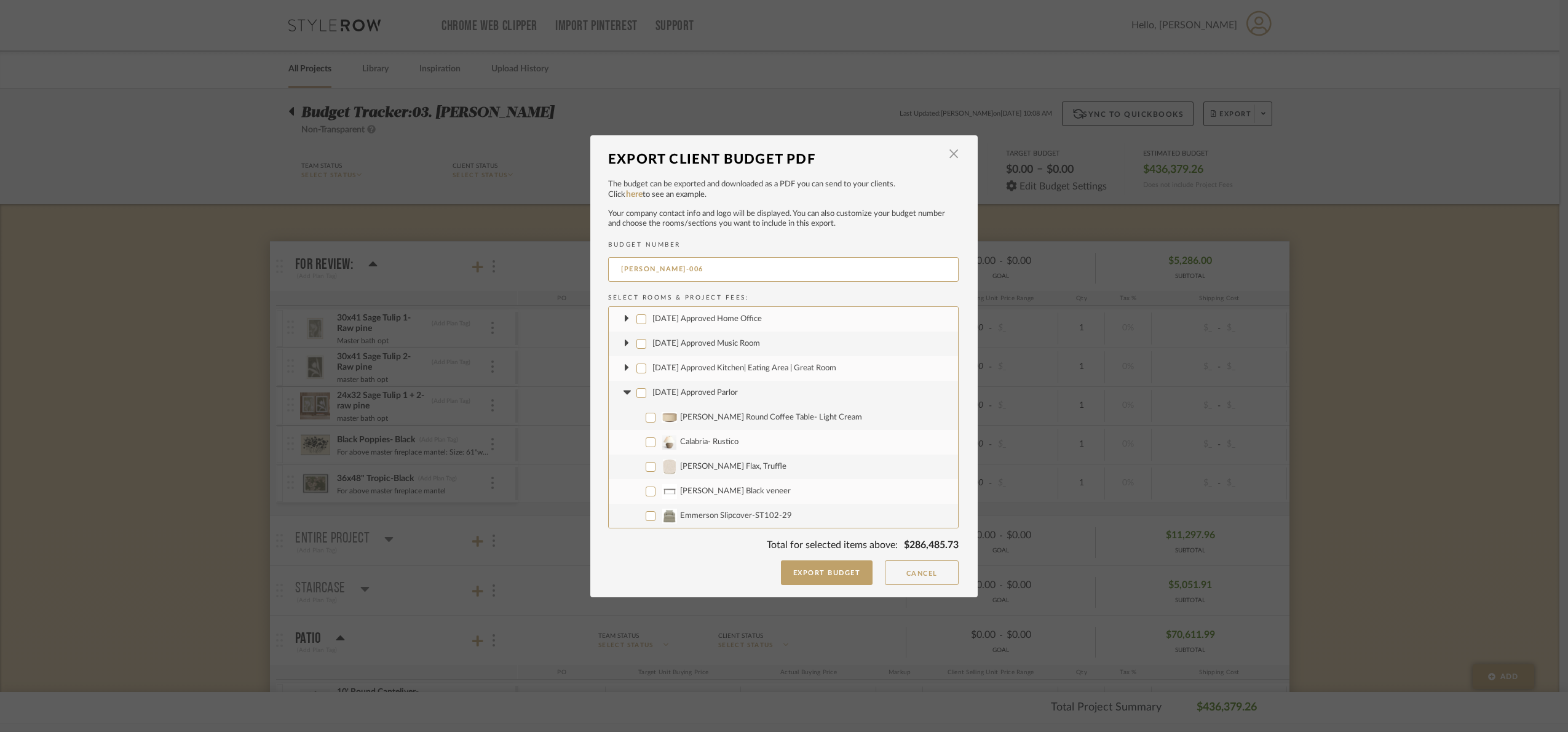
checkbox input "false"
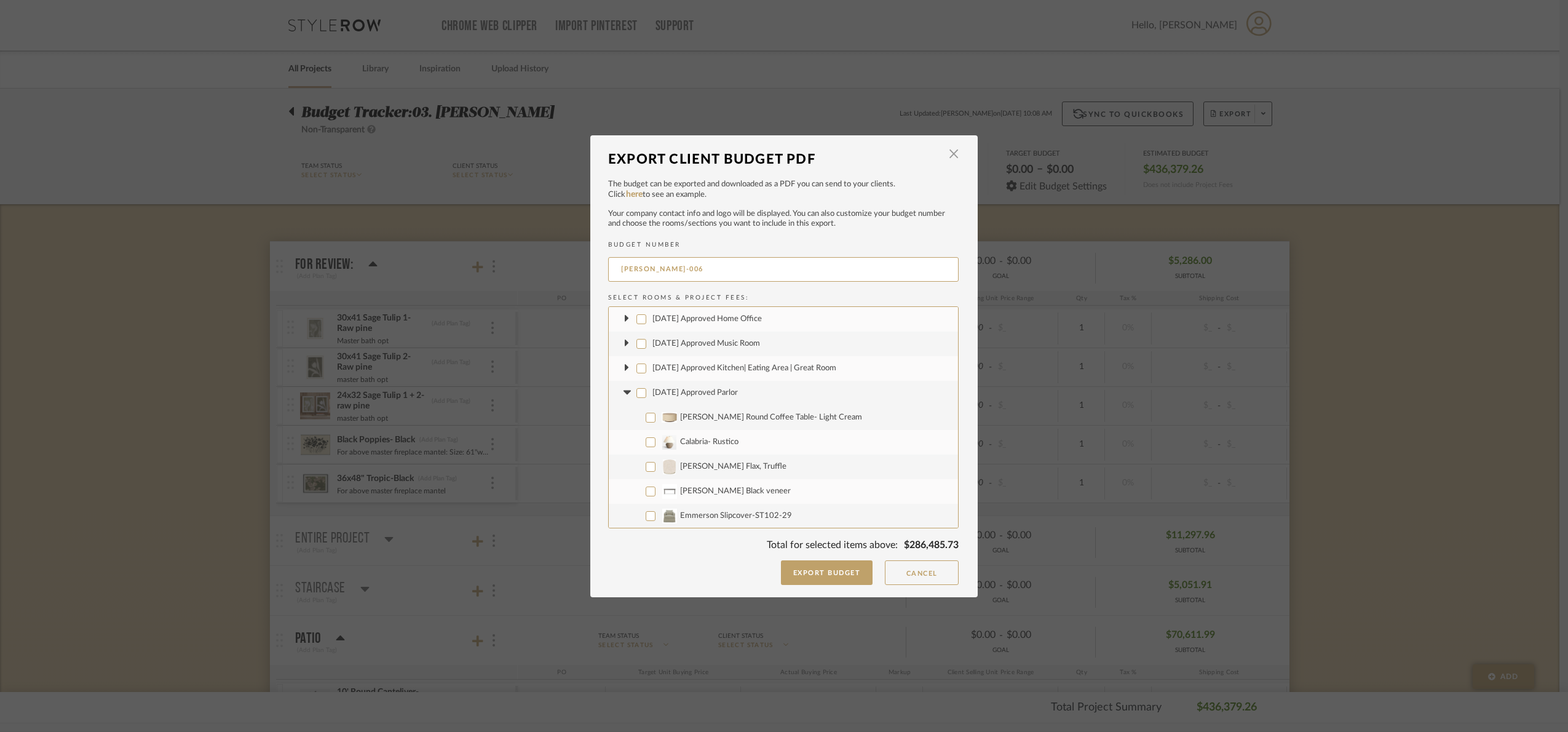
checkbox input "false"
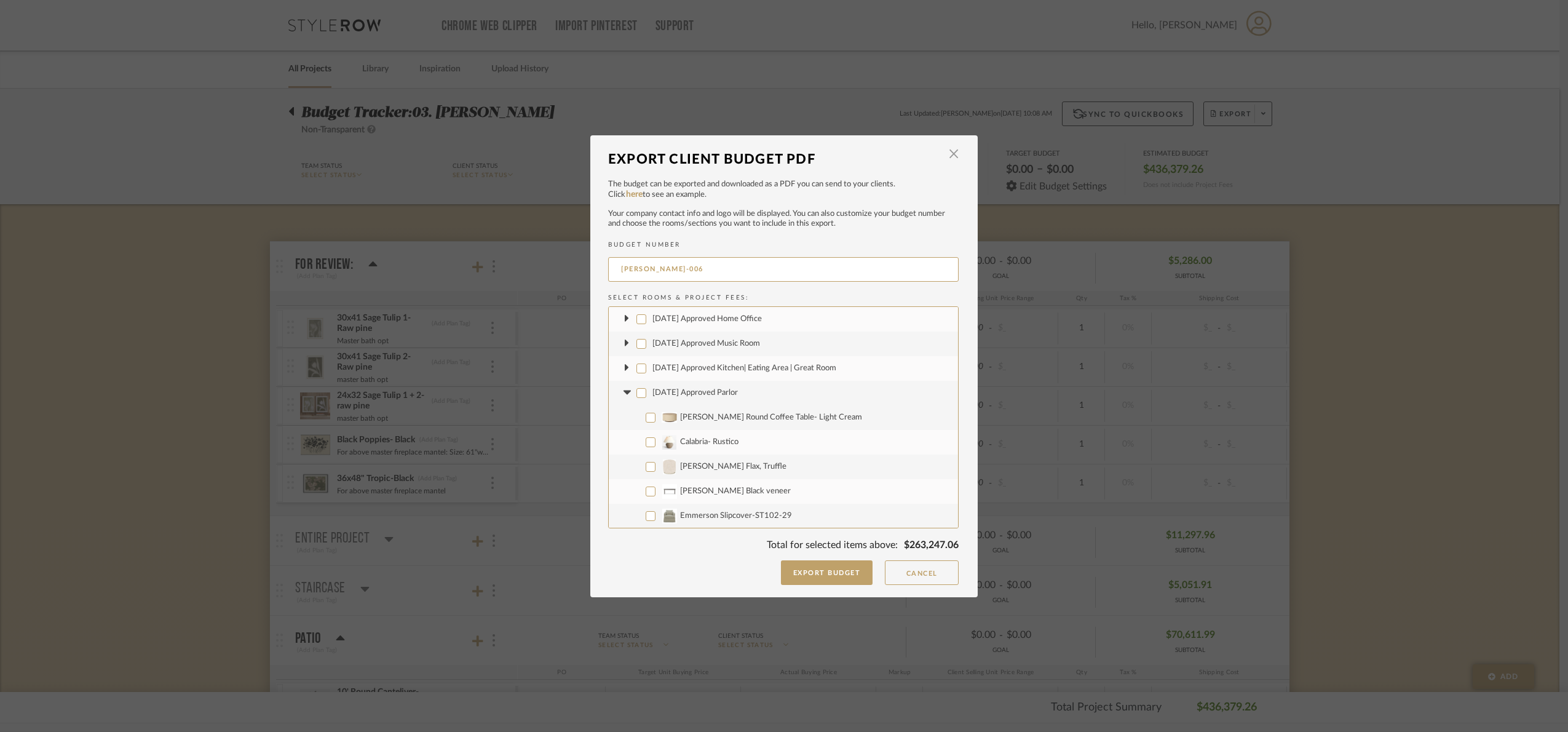
click at [623, 391] on icon at bounding box center [627, 393] width 7 height 4
click at [637, 414] on input "[DATE] Approved Master Suite" at bounding box center [641, 418] width 10 height 10
checkbox input "false"
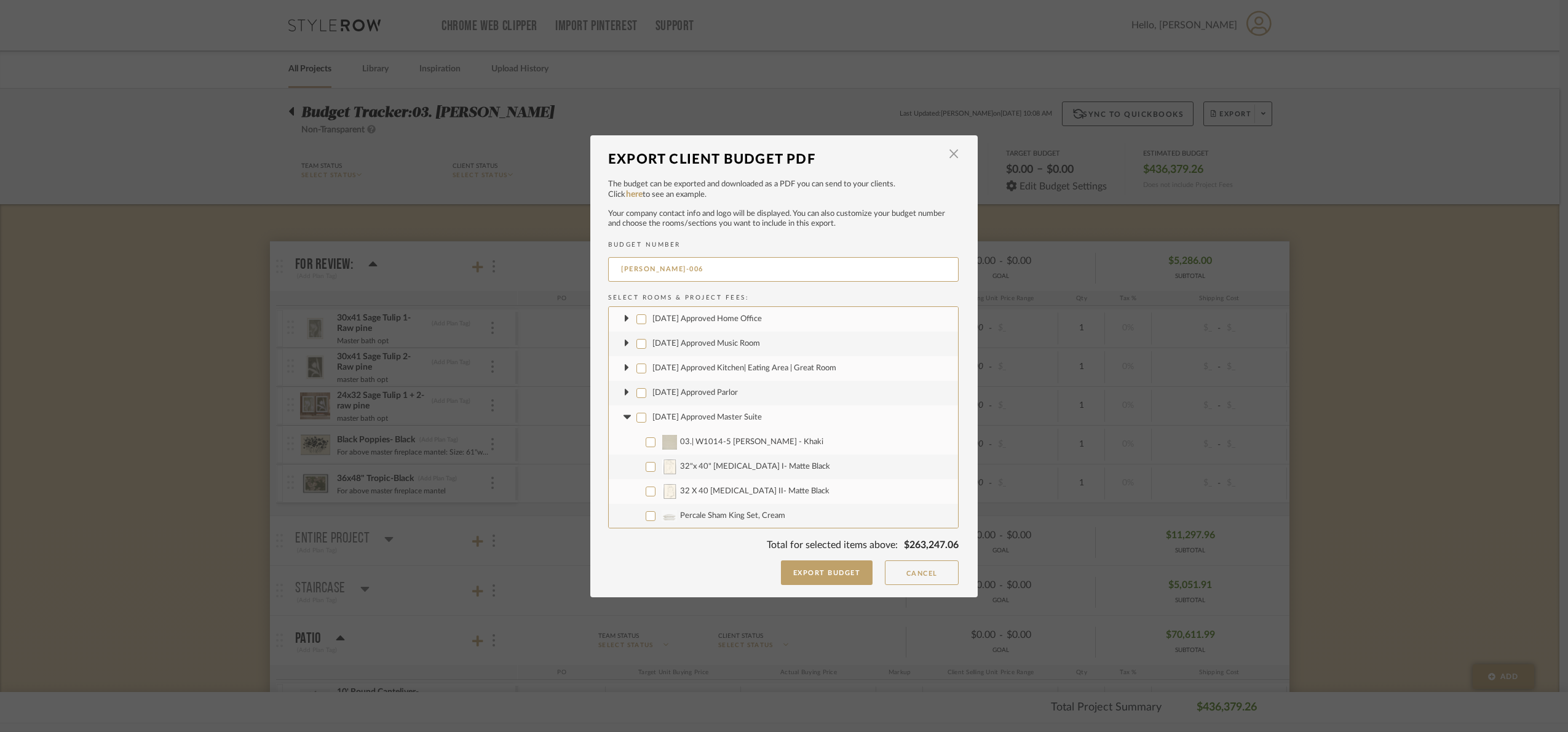
checkbox input "false"
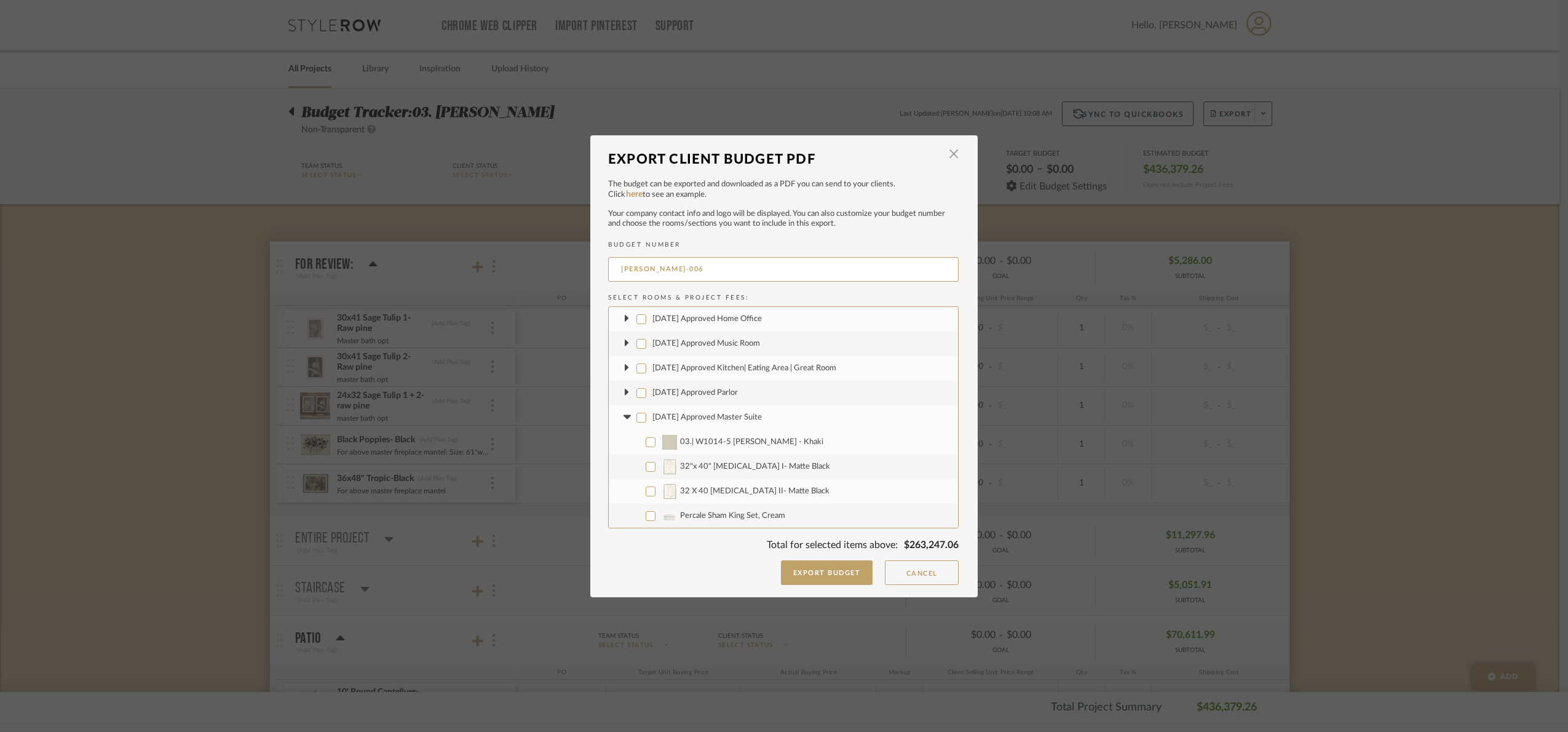
checkbox input "false"
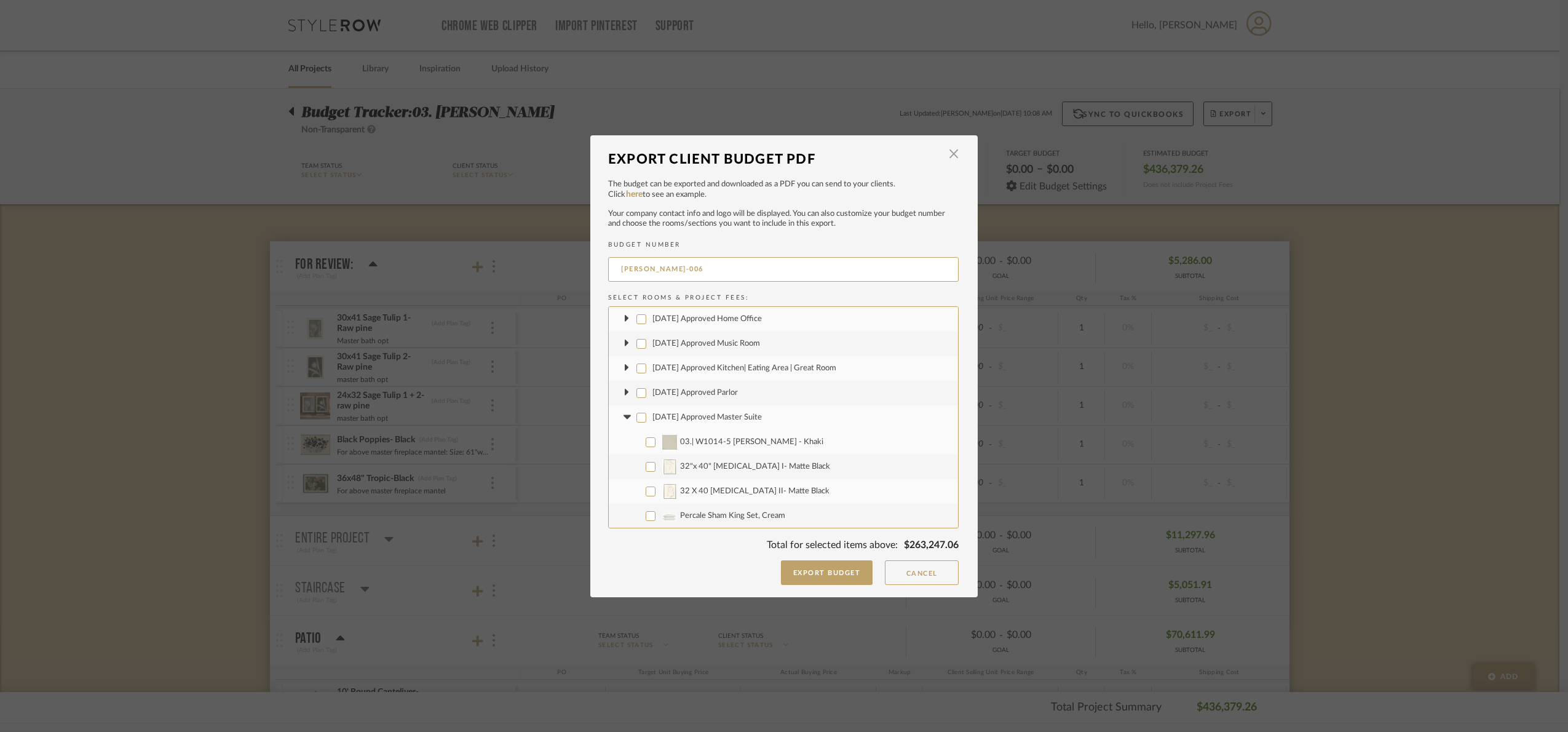
checkbox input "false"
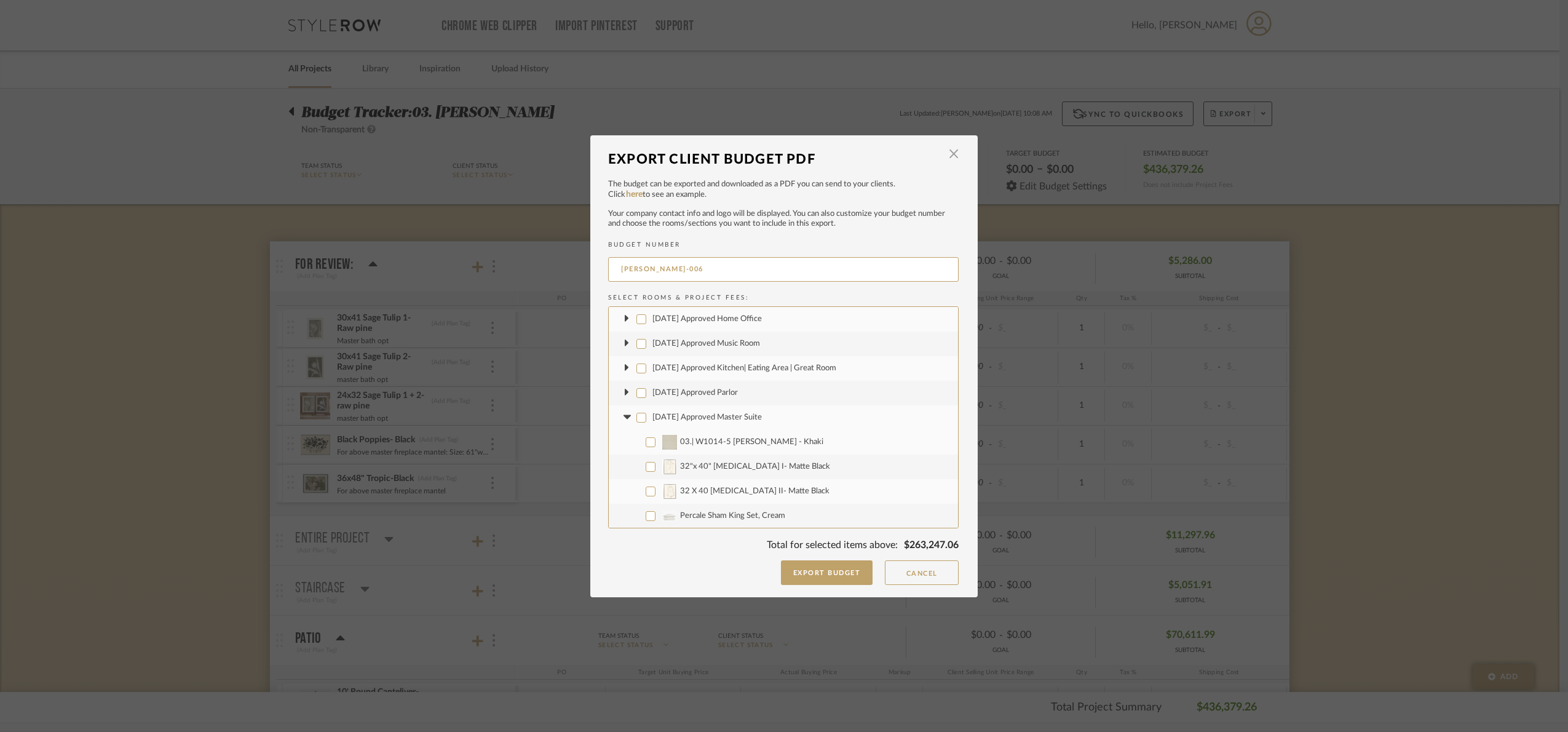
checkbox input "false"
click at [624, 416] on icon at bounding box center [627, 418] width 7 height 4
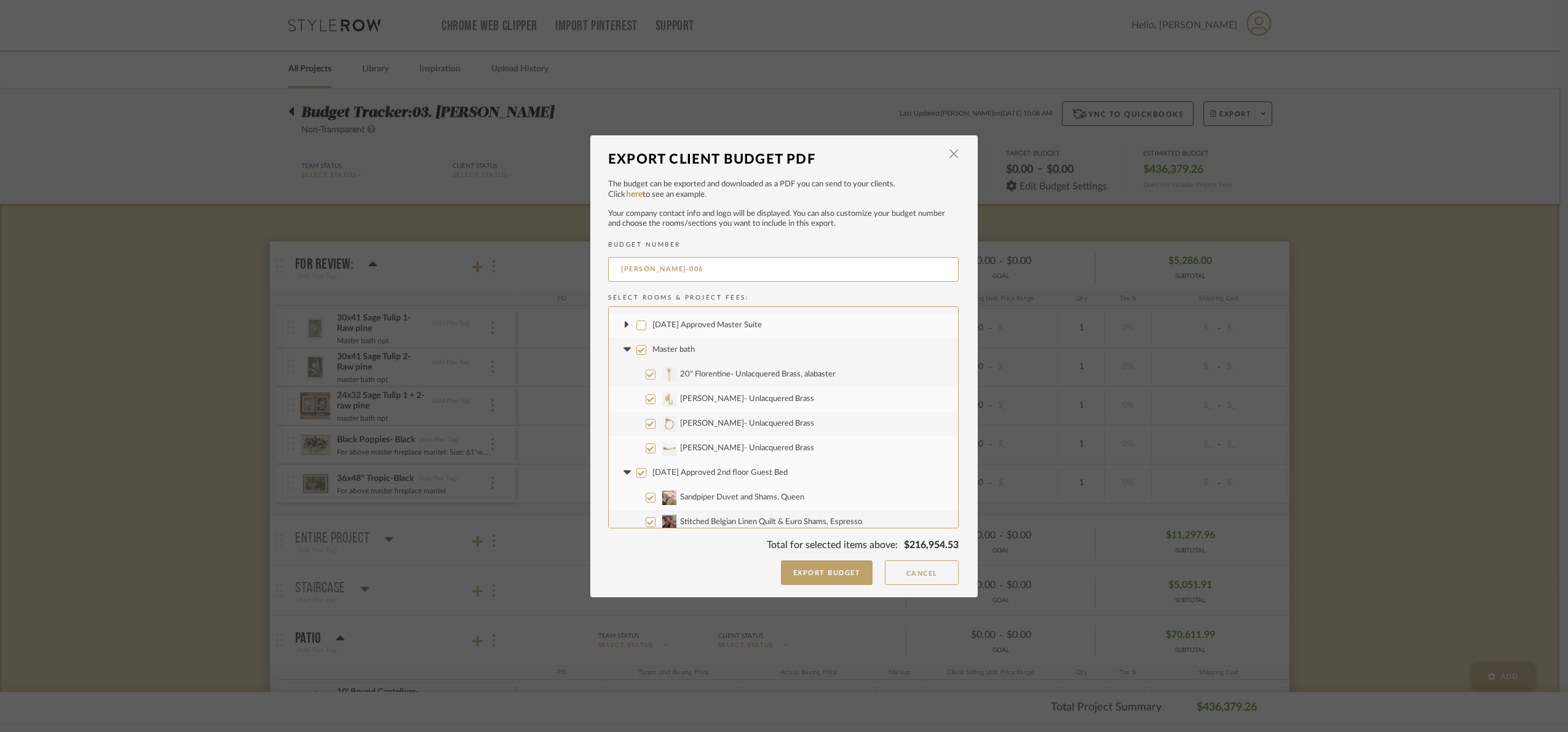
click at [636, 349] on input "Master bath" at bounding box center [641, 350] width 10 height 10
checkbox input "false"
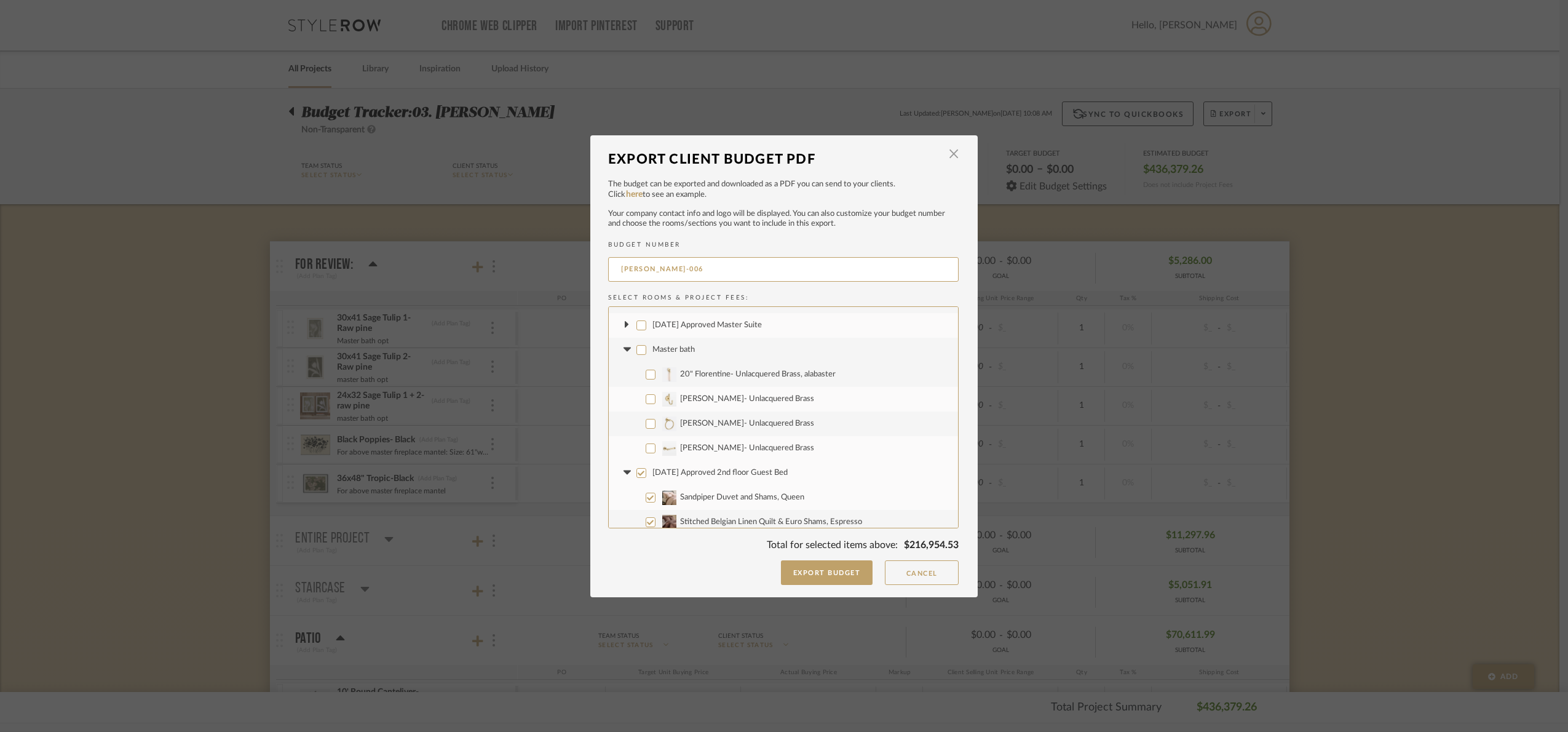
checkbox input "false"
click at [620, 350] on icon at bounding box center [627, 350] width 13 height 5
click at [638, 373] on input "[DATE] Approved 2nd floor Guest Bed" at bounding box center [641, 375] width 10 height 10
checkbox input "false"
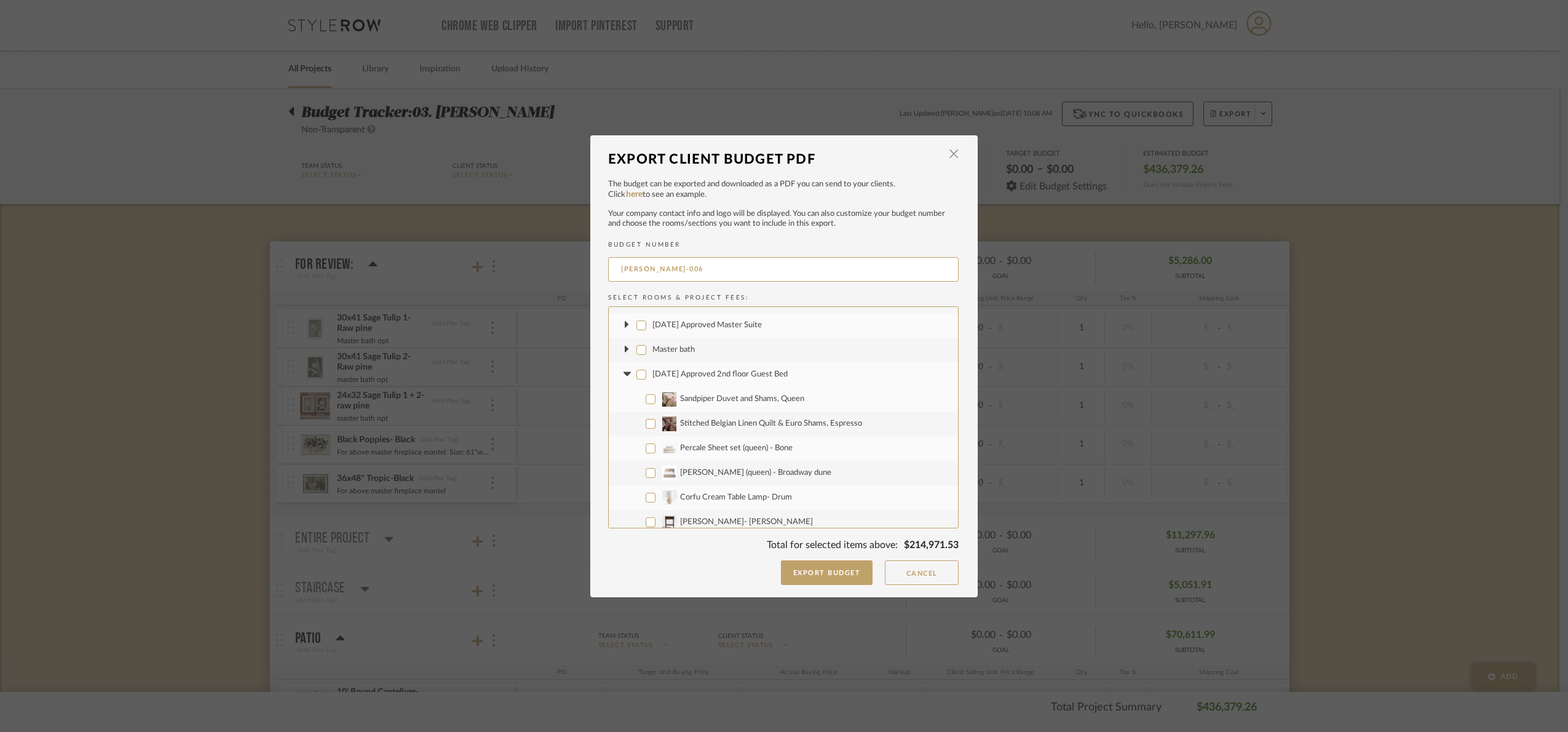
checkbox input "false"
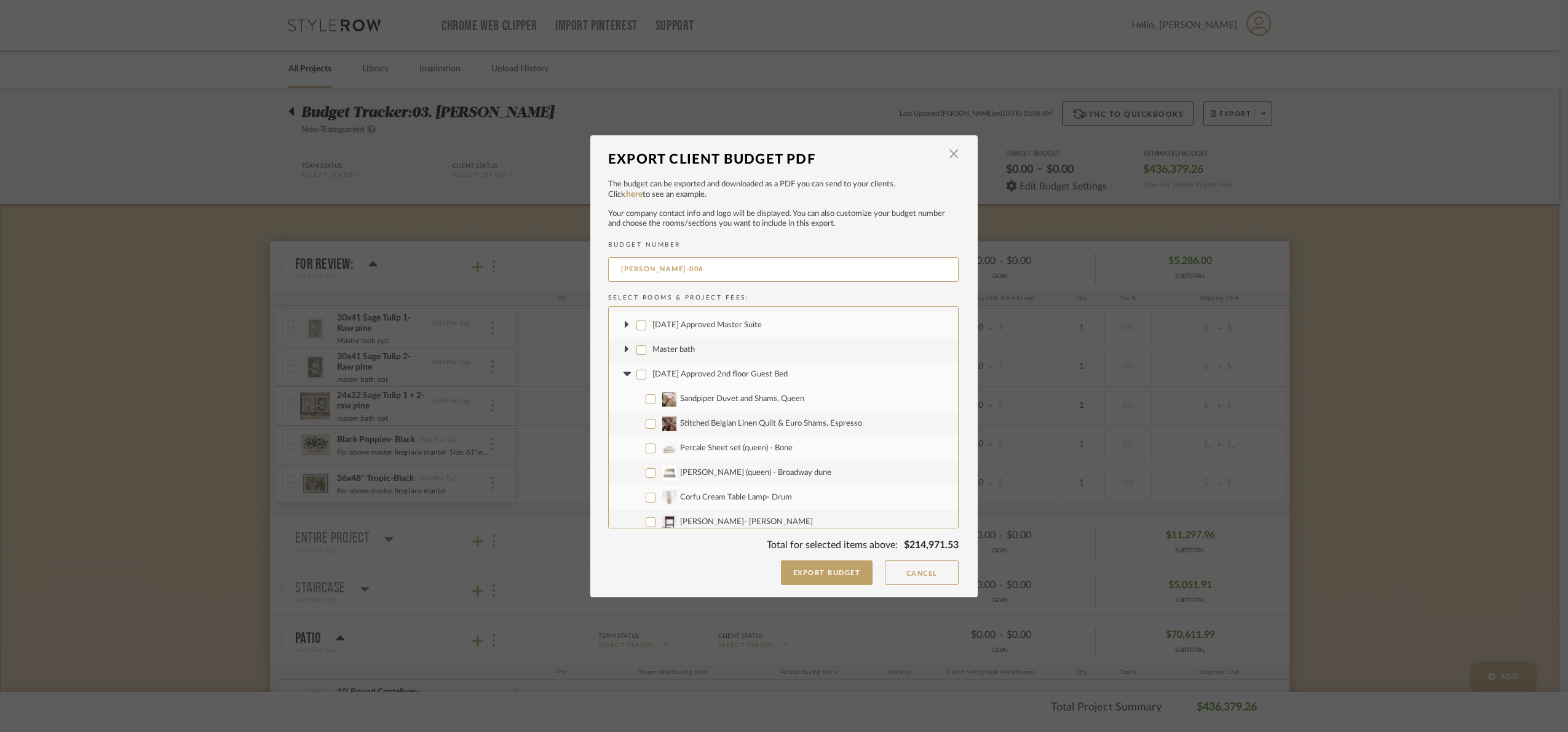
checkbox input "false"
click at [624, 375] on icon at bounding box center [627, 375] width 13 height 5
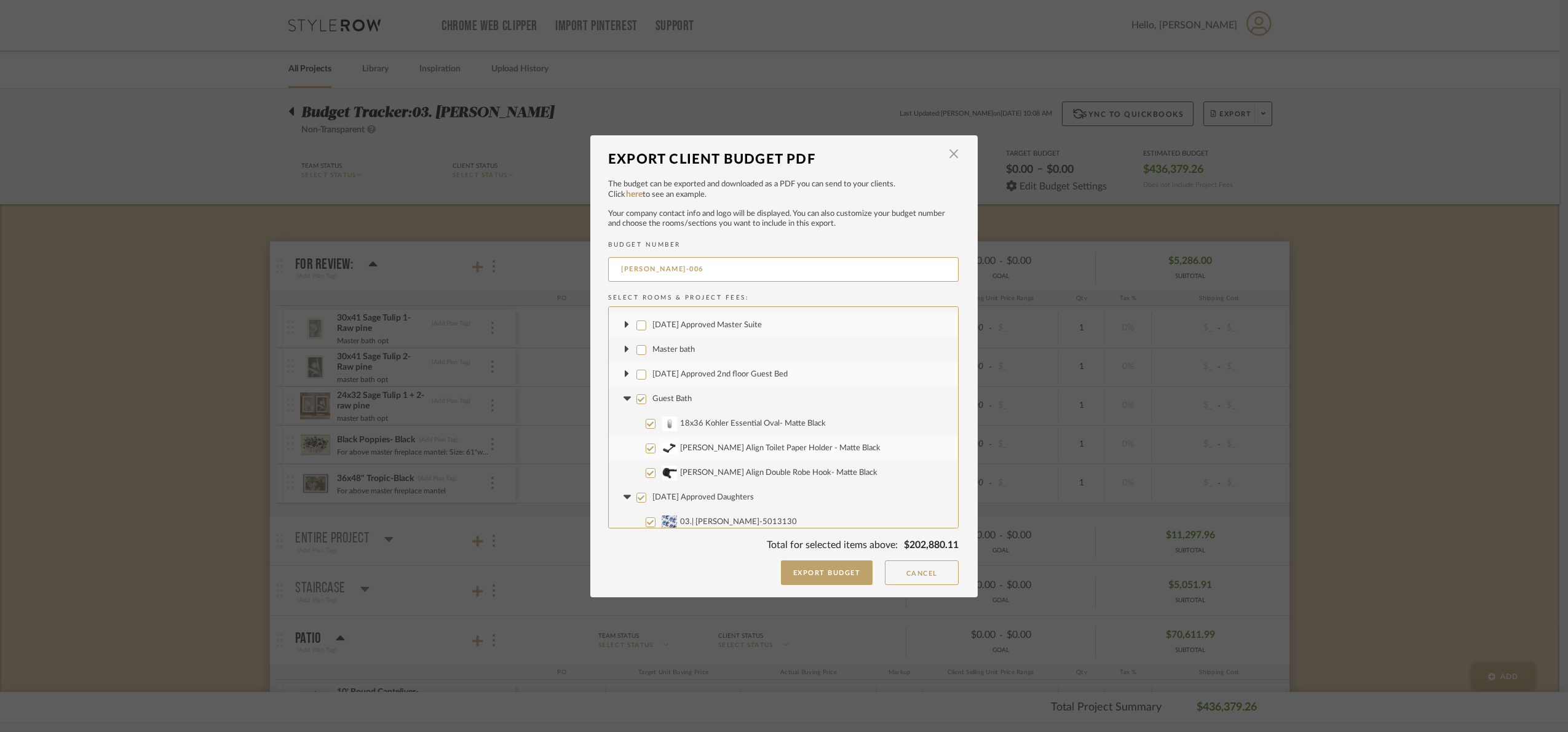
click at [636, 397] on input "Guest Bath" at bounding box center [641, 400] width 10 height 10
checkbox input "false"
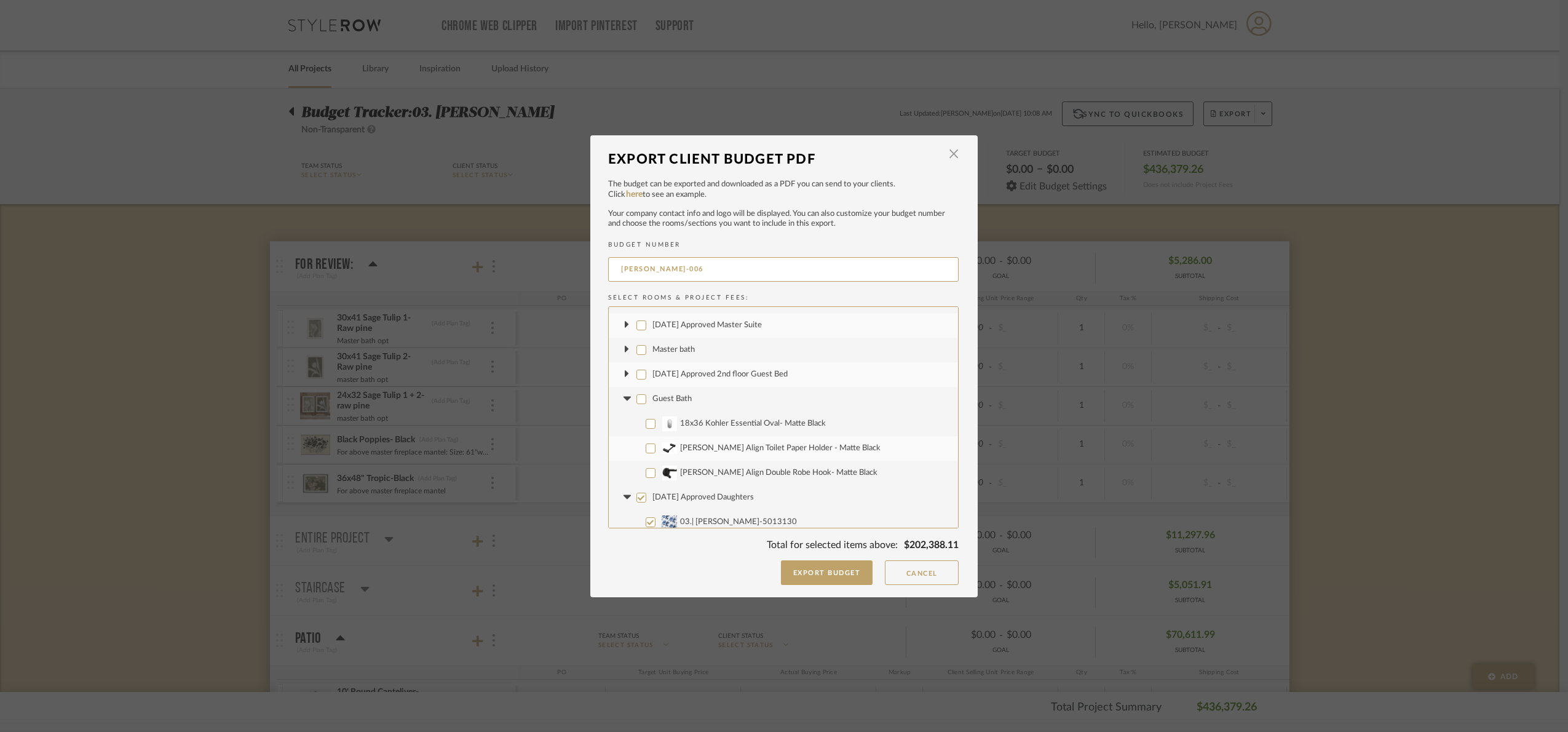
click at [624, 399] on icon at bounding box center [627, 399] width 7 height 4
click at [637, 421] on input "[DATE] Approved Daughters" at bounding box center [641, 424] width 10 height 10
checkbox input "false"
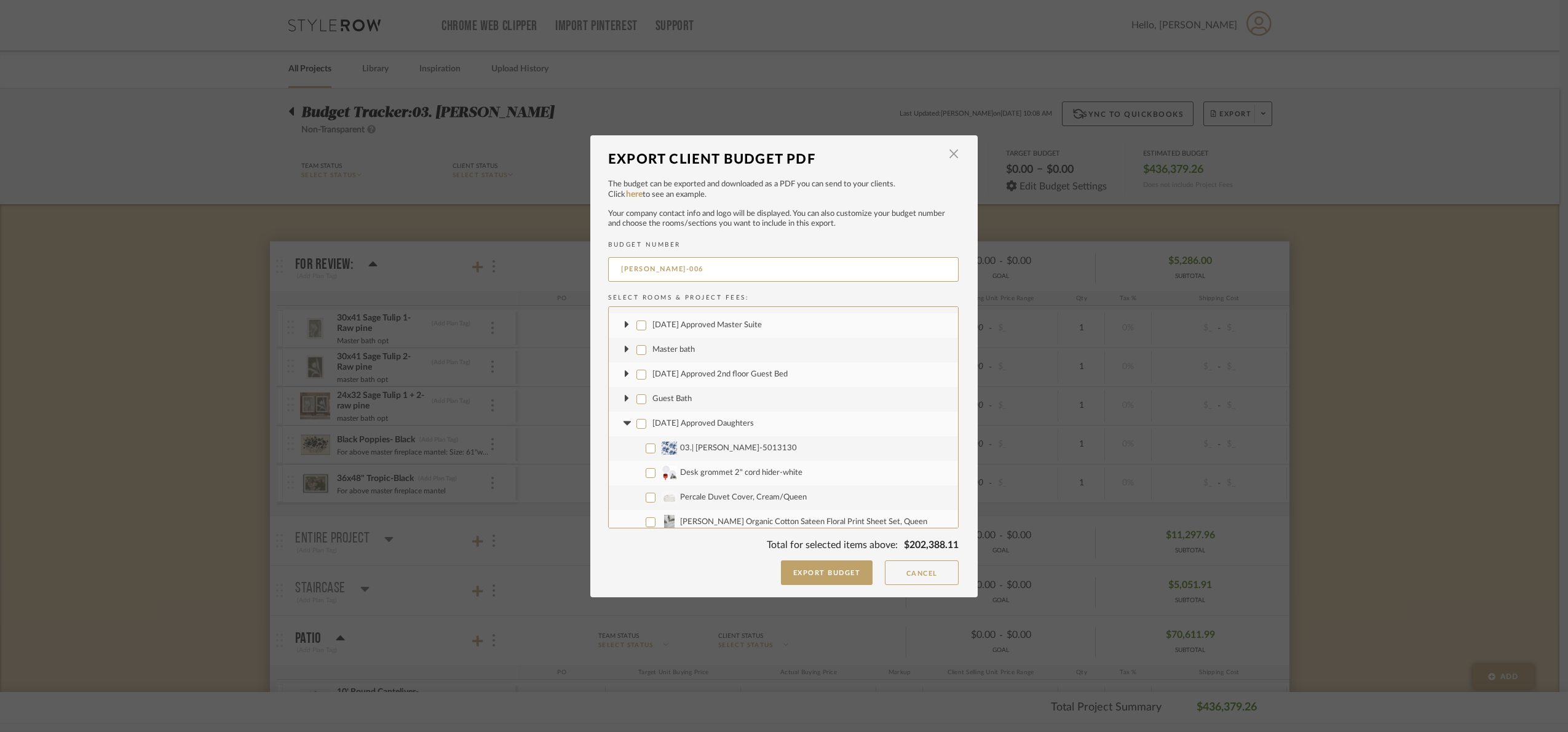
checkbox input "false"
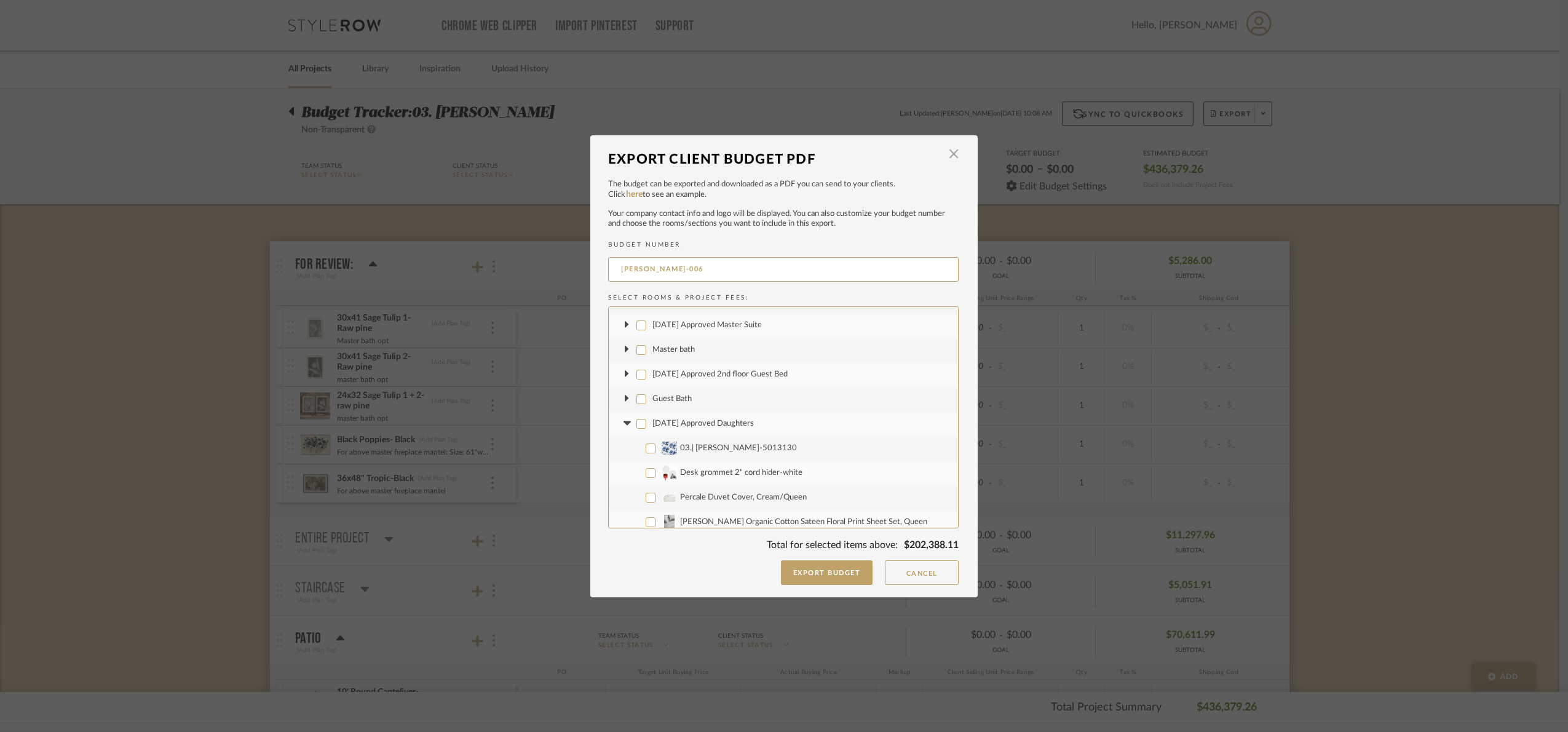
checkbox input "false"
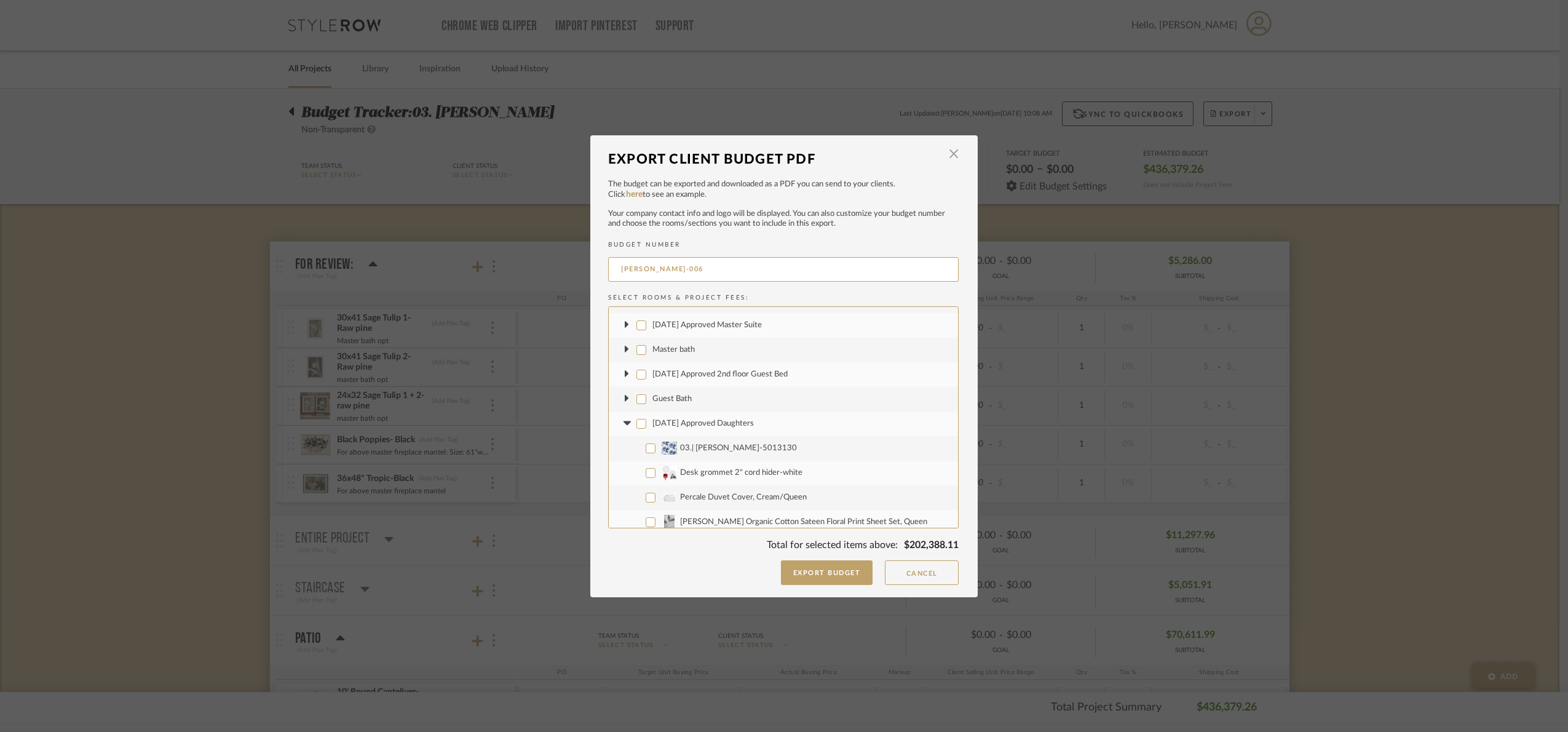
checkbox input "false"
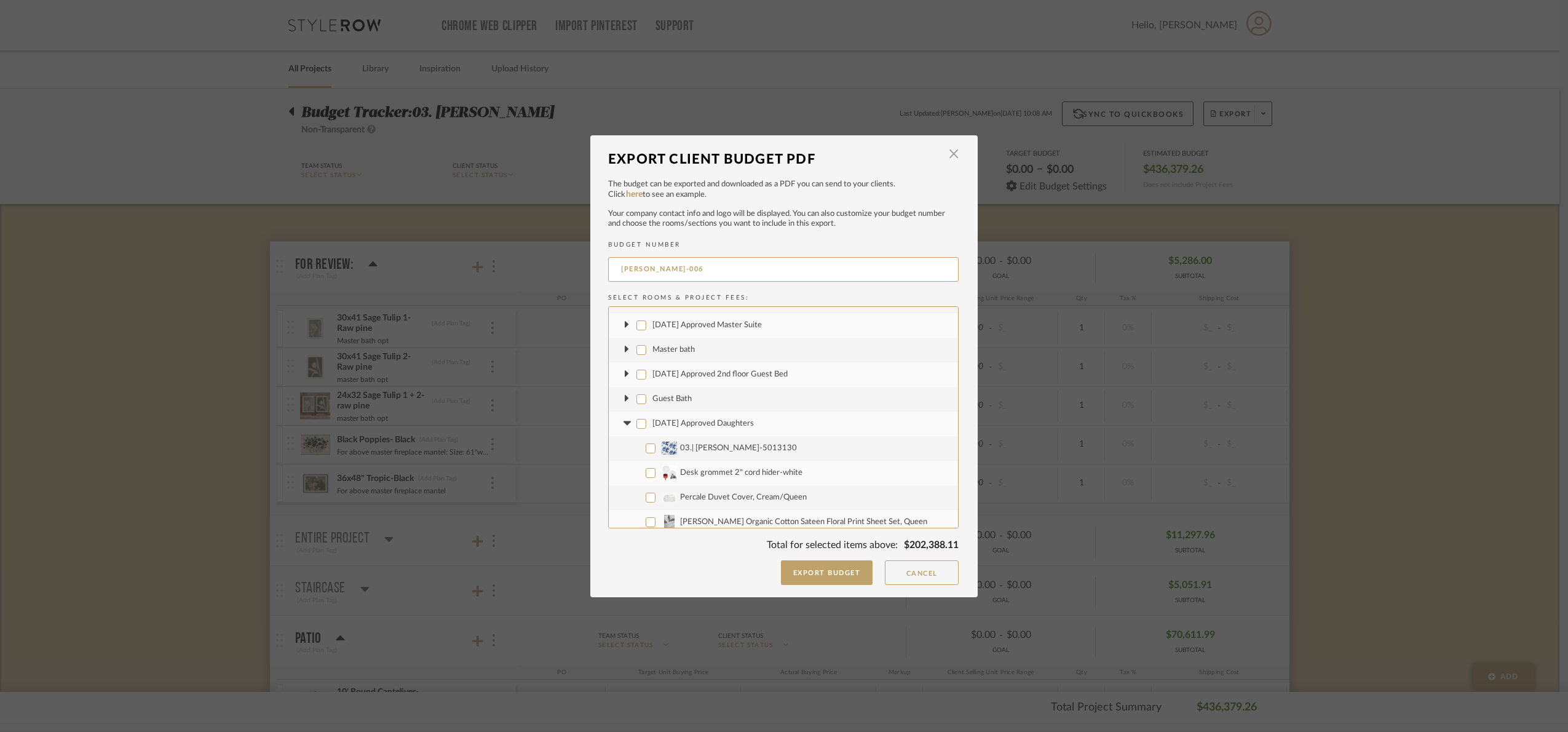
checkbox input "false"
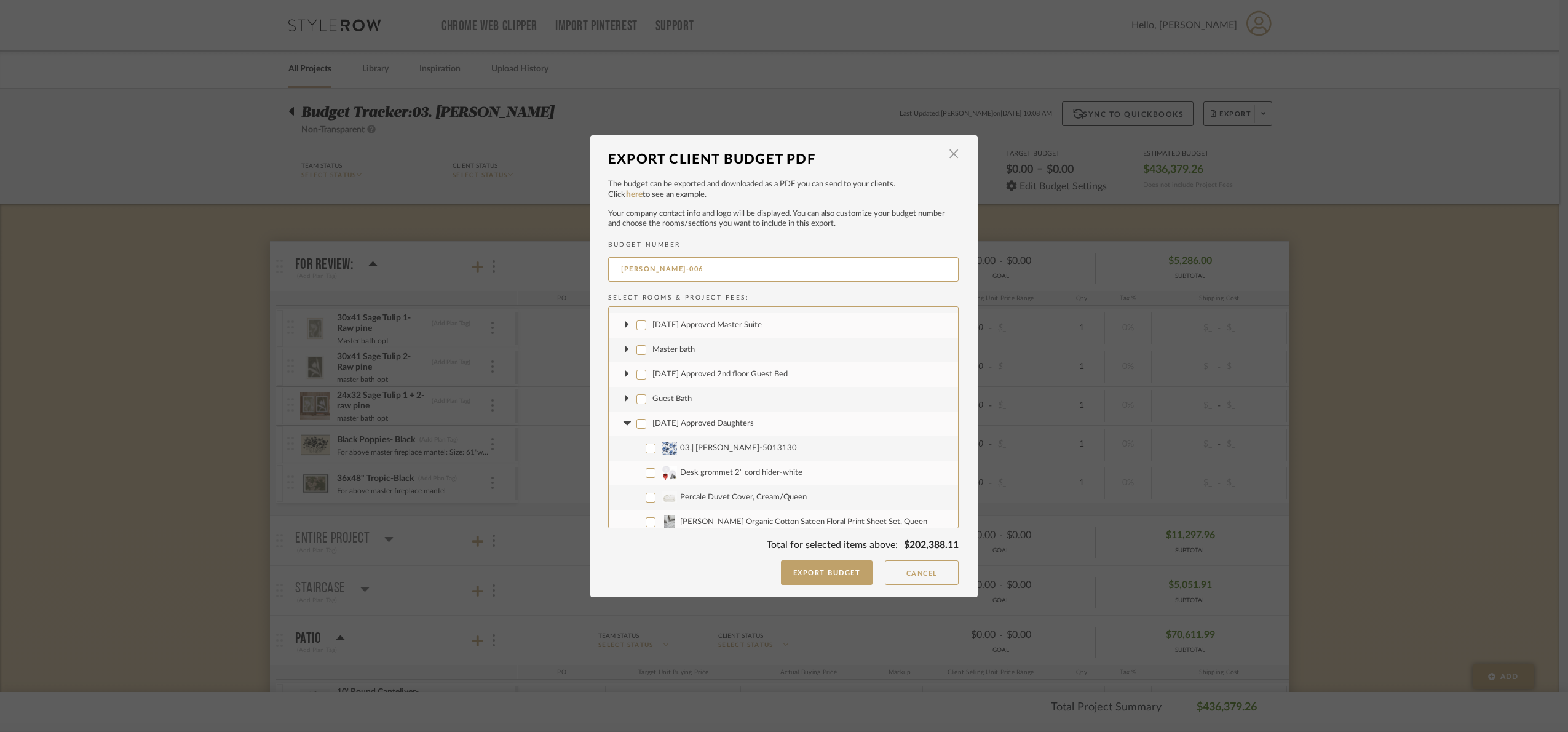
click at [623, 424] on icon at bounding box center [627, 424] width 7 height 4
drag, startPoint x: 637, startPoint y: 357, endPoint x: 631, endPoint y: 360, distance: 6.7
click at [637, 355] on input "[DATE] Approved Son's Bedroom" at bounding box center [641, 357] width 10 height 10
checkbox input "false"
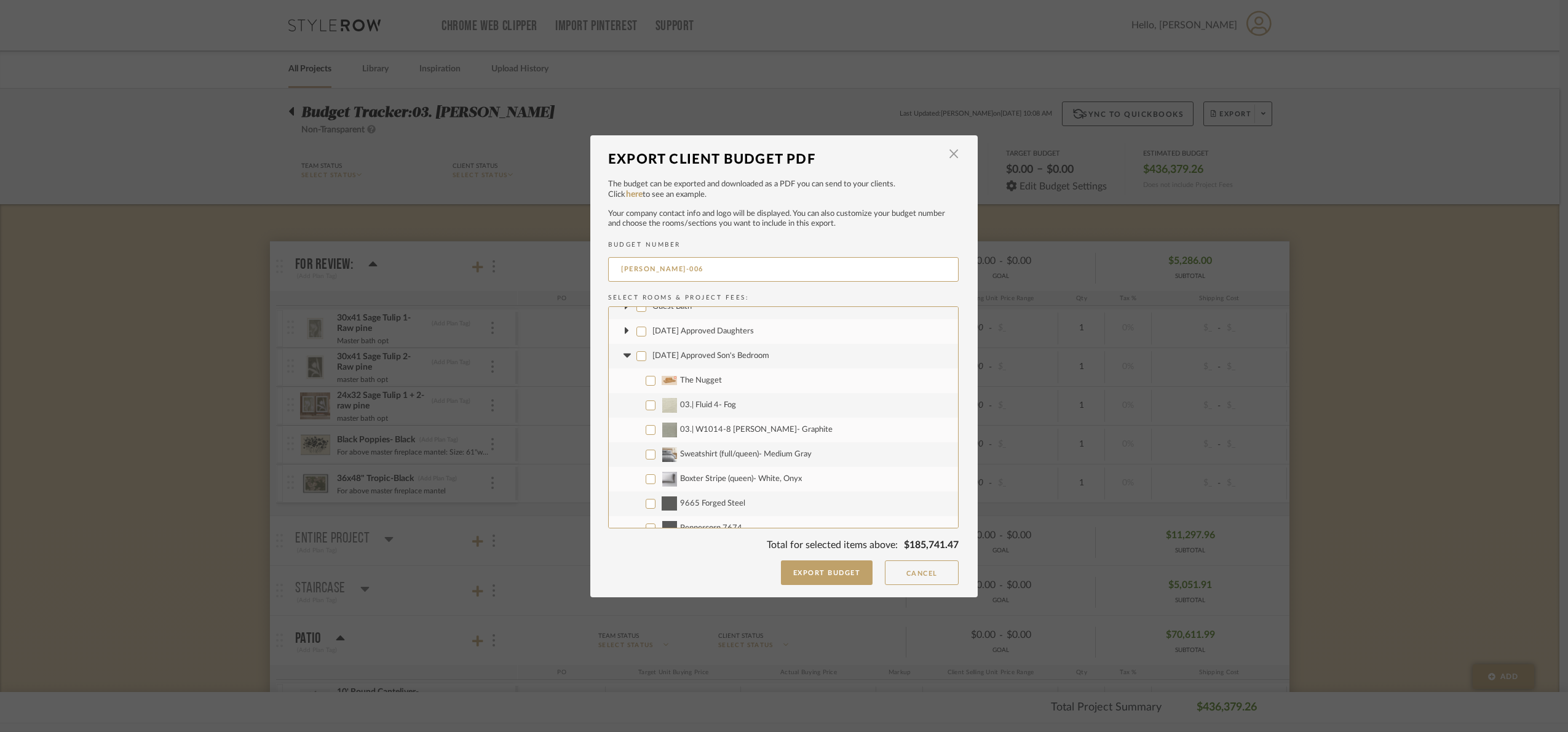
checkbox input "false"
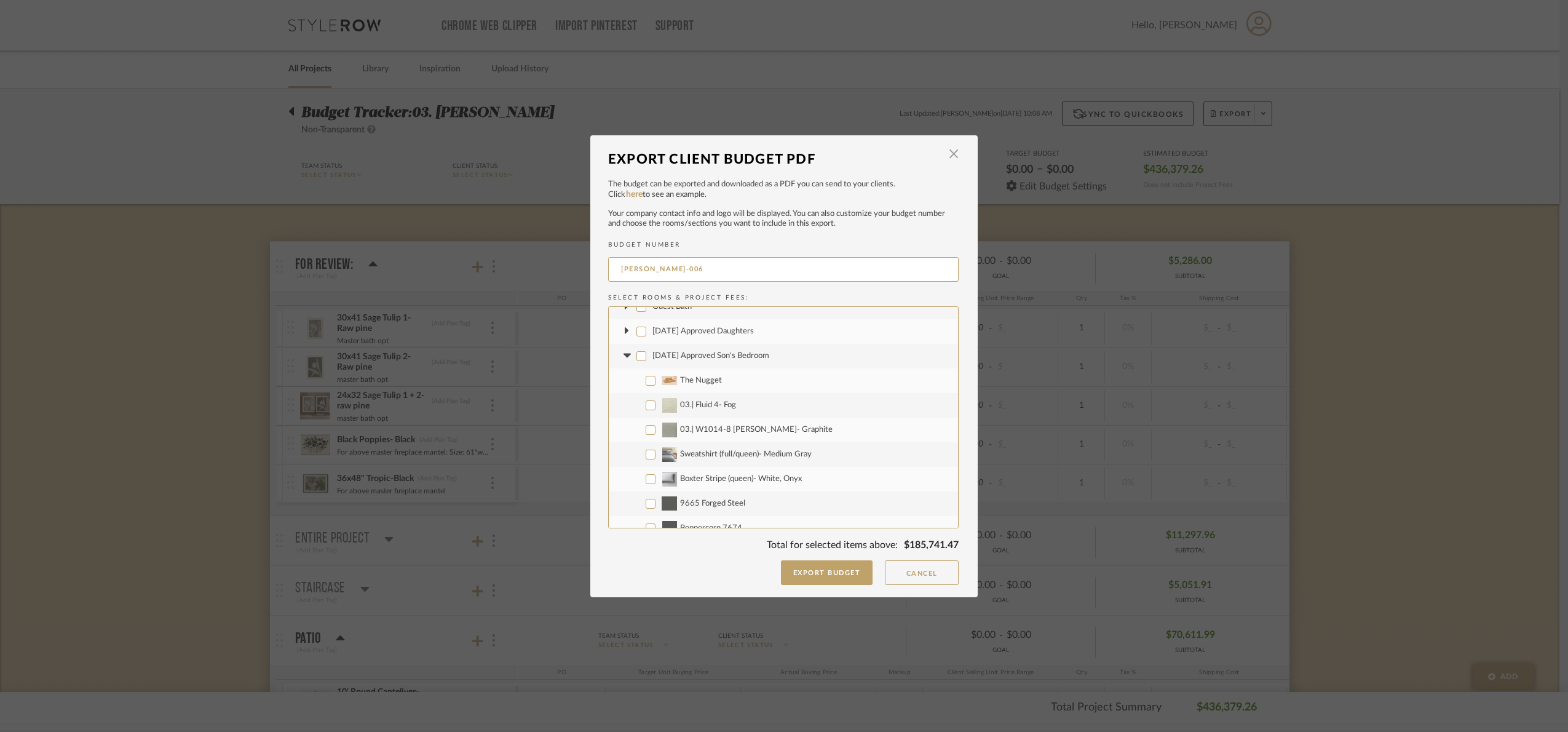
checkbox input "false"
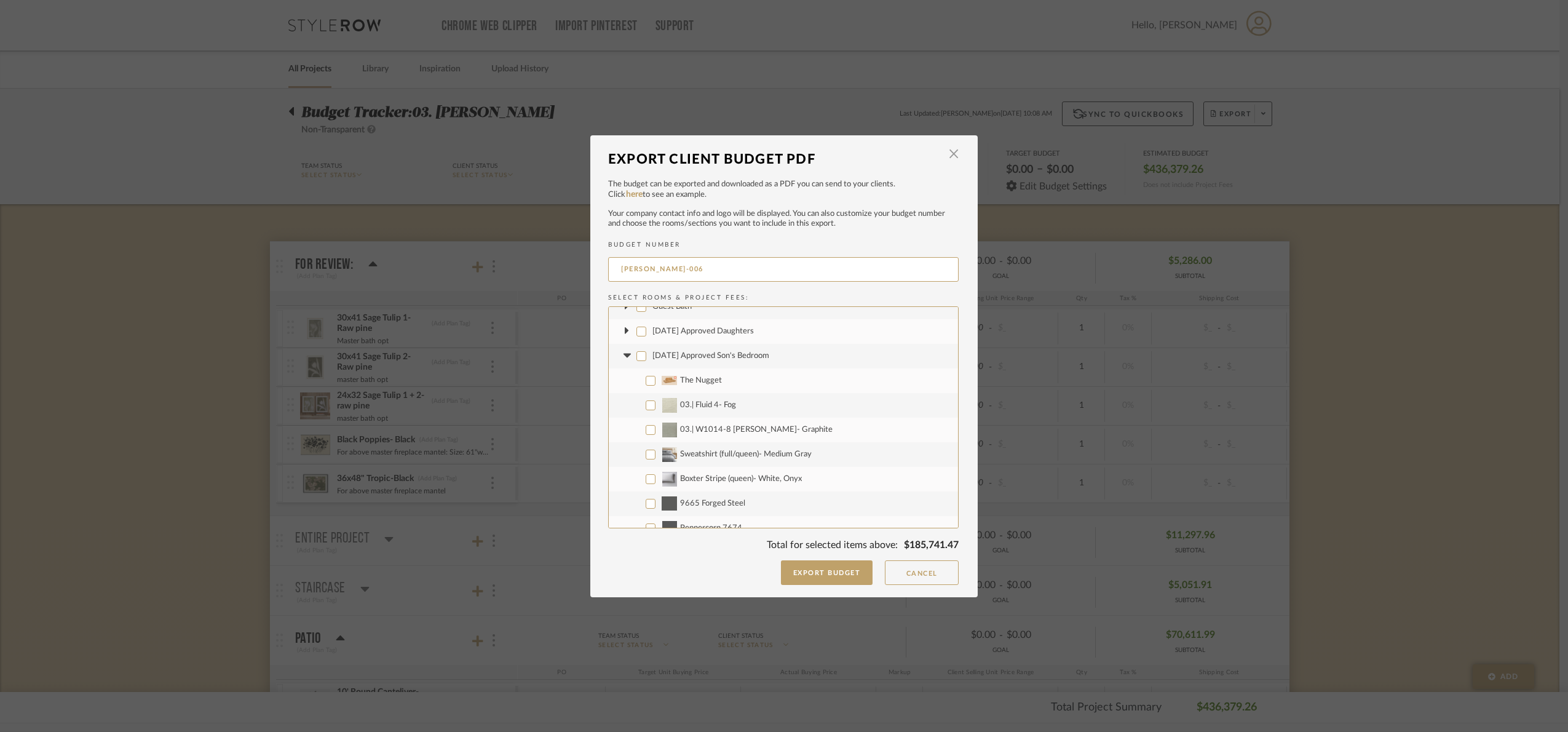
checkbox input "false"
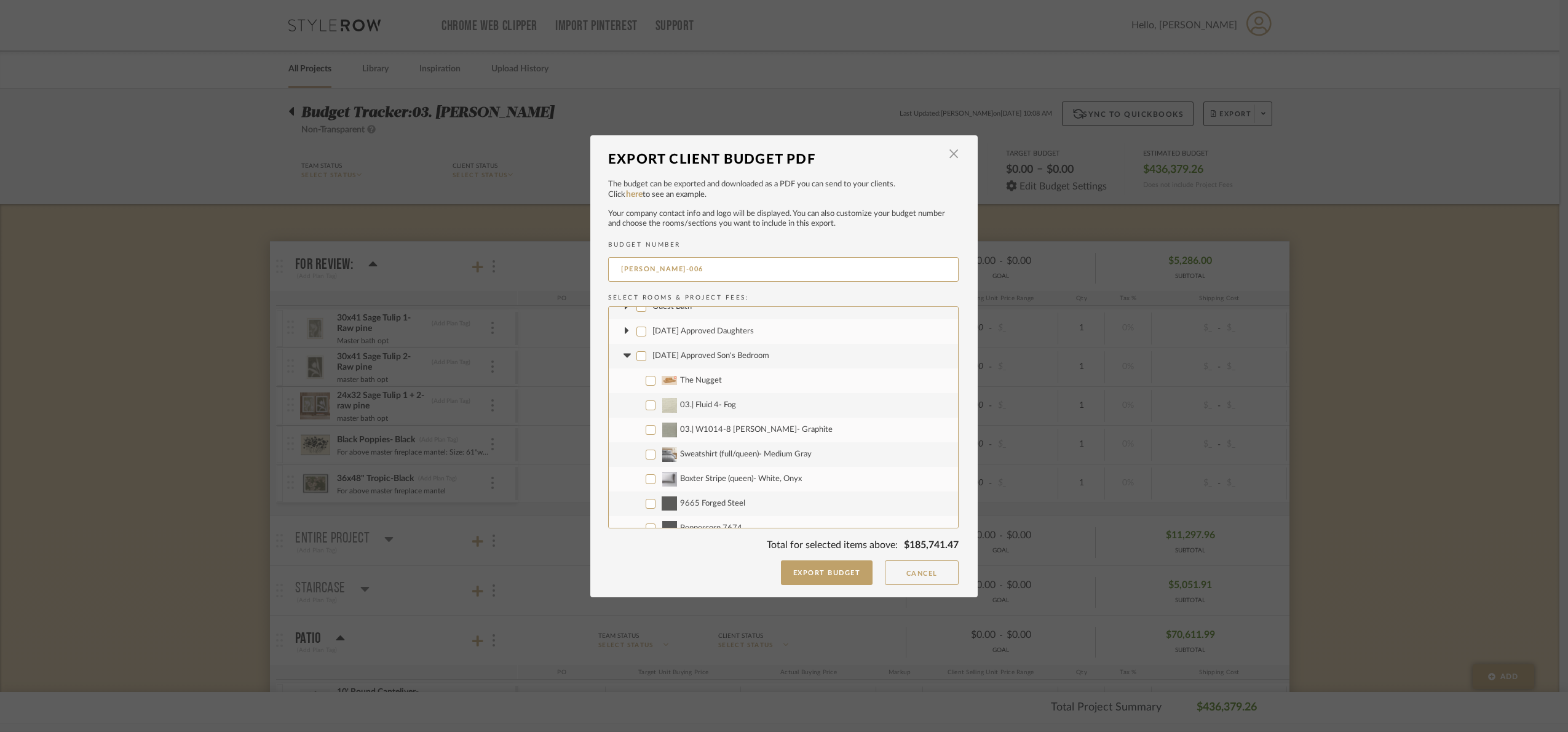
checkbox input "false"
click at [622, 360] on fa-icon at bounding box center [627, 356] width 13 height 13
click at [636, 380] on input "[DATE] Approved Basement Guest" at bounding box center [641, 381] width 10 height 10
click at [620, 380] on icon at bounding box center [627, 381] width 13 height 5
click at [636, 402] on input "Project Wide" at bounding box center [641, 405] width 10 height 10
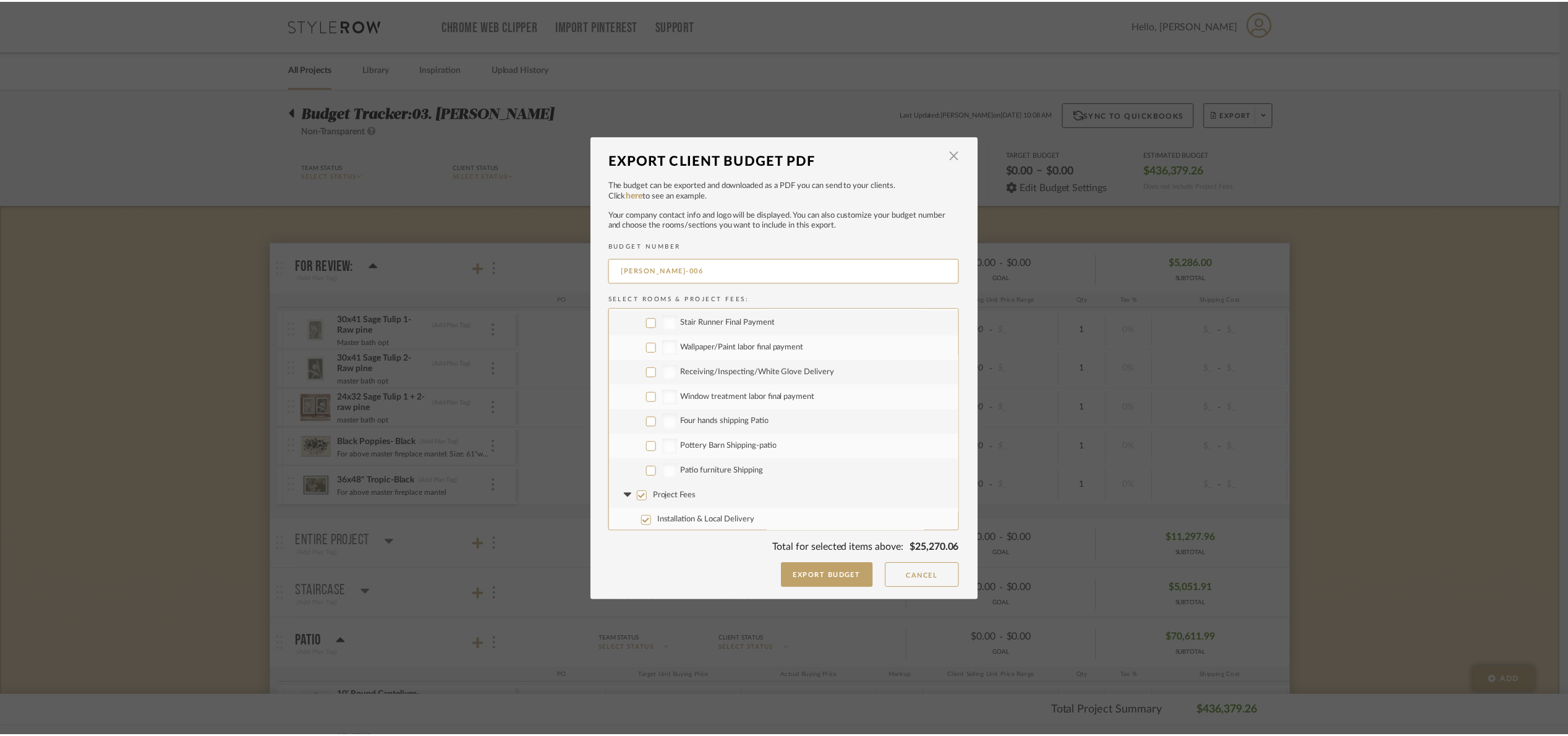
scroll to position [2326, 0]
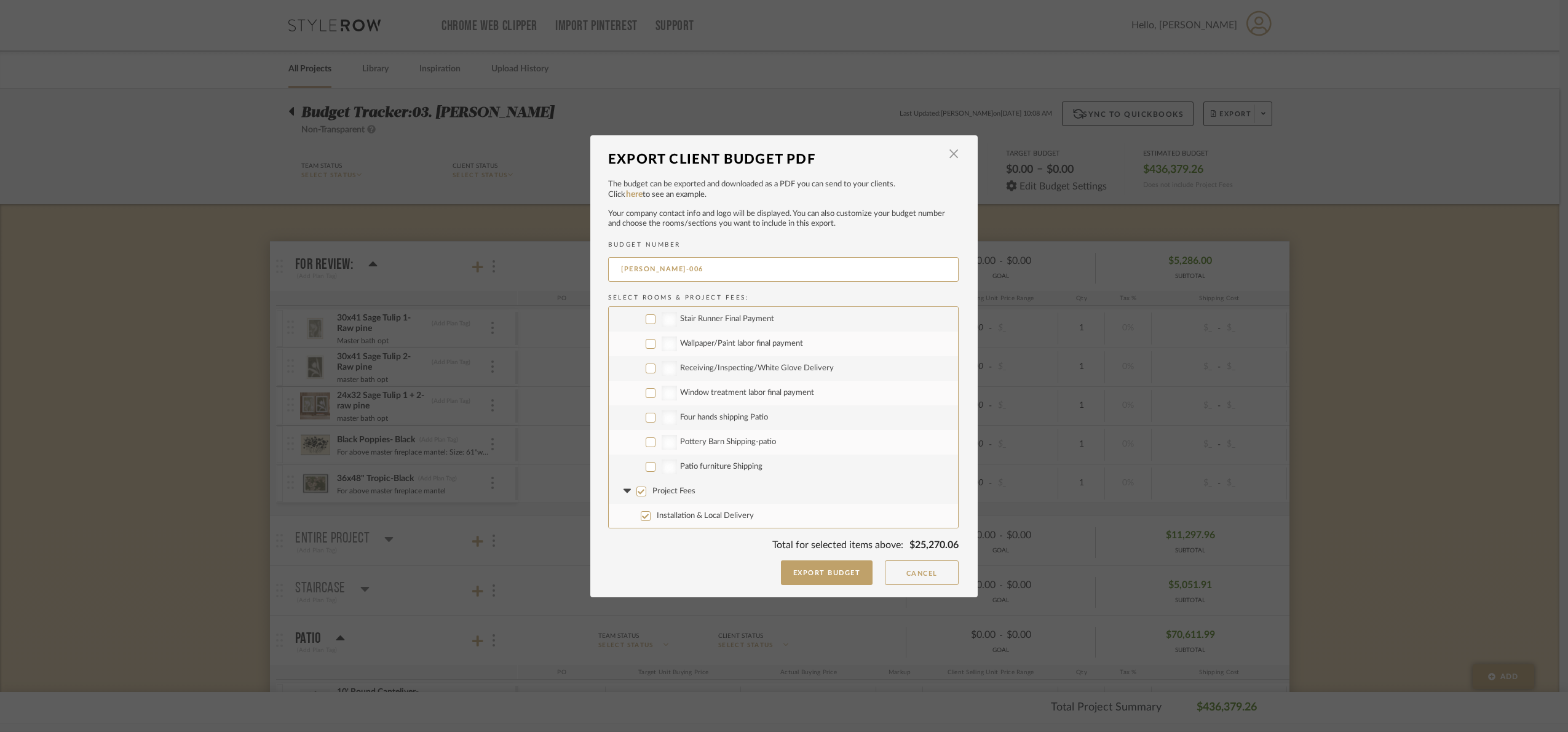
click at [648, 467] on input "Patio furniture Shipping" at bounding box center [651, 467] width 10 height 10
click at [831, 572] on button "Export Budget" at bounding box center [827, 573] width 93 height 25
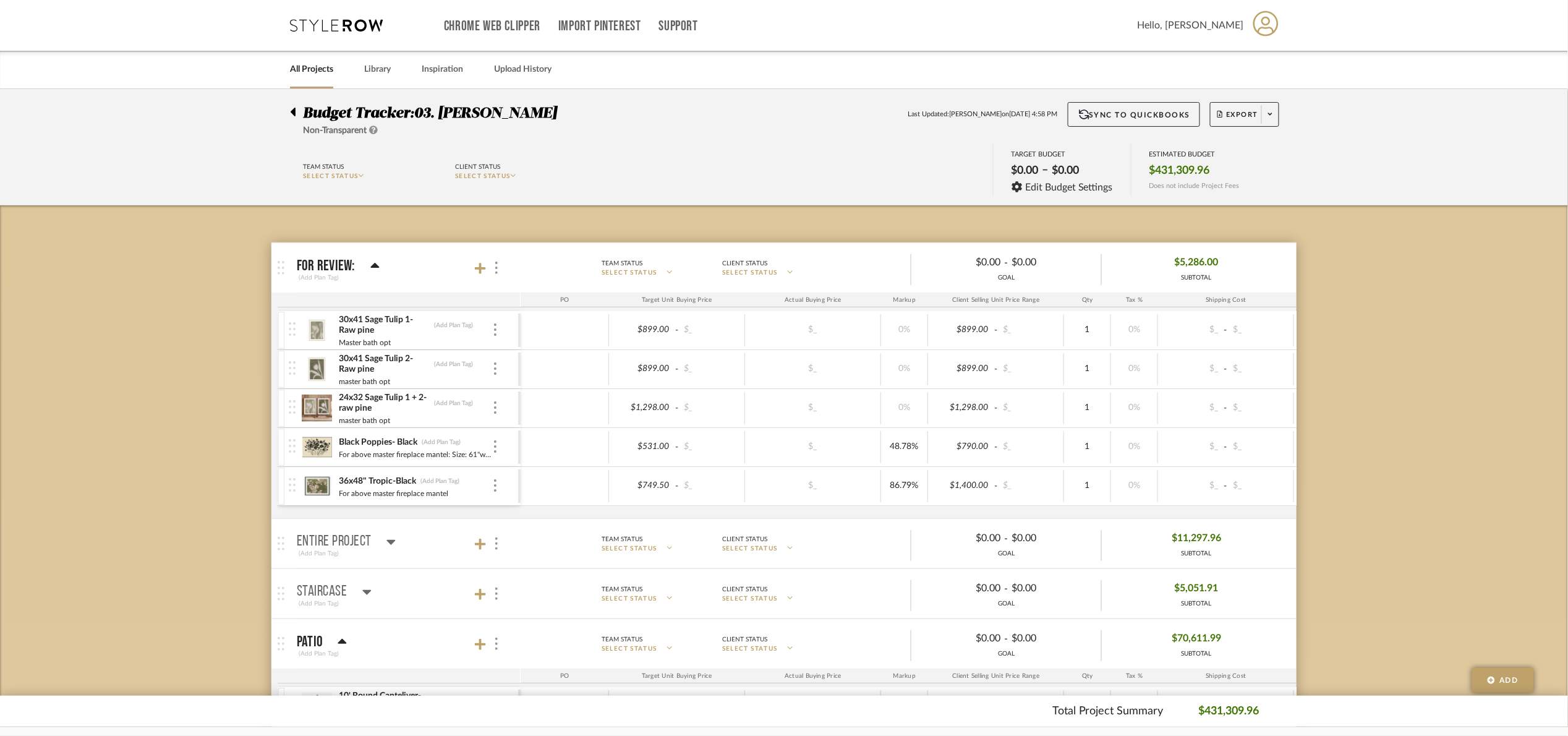
click at [294, 110] on icon at bounding box center [293, 112] width 6 height 15
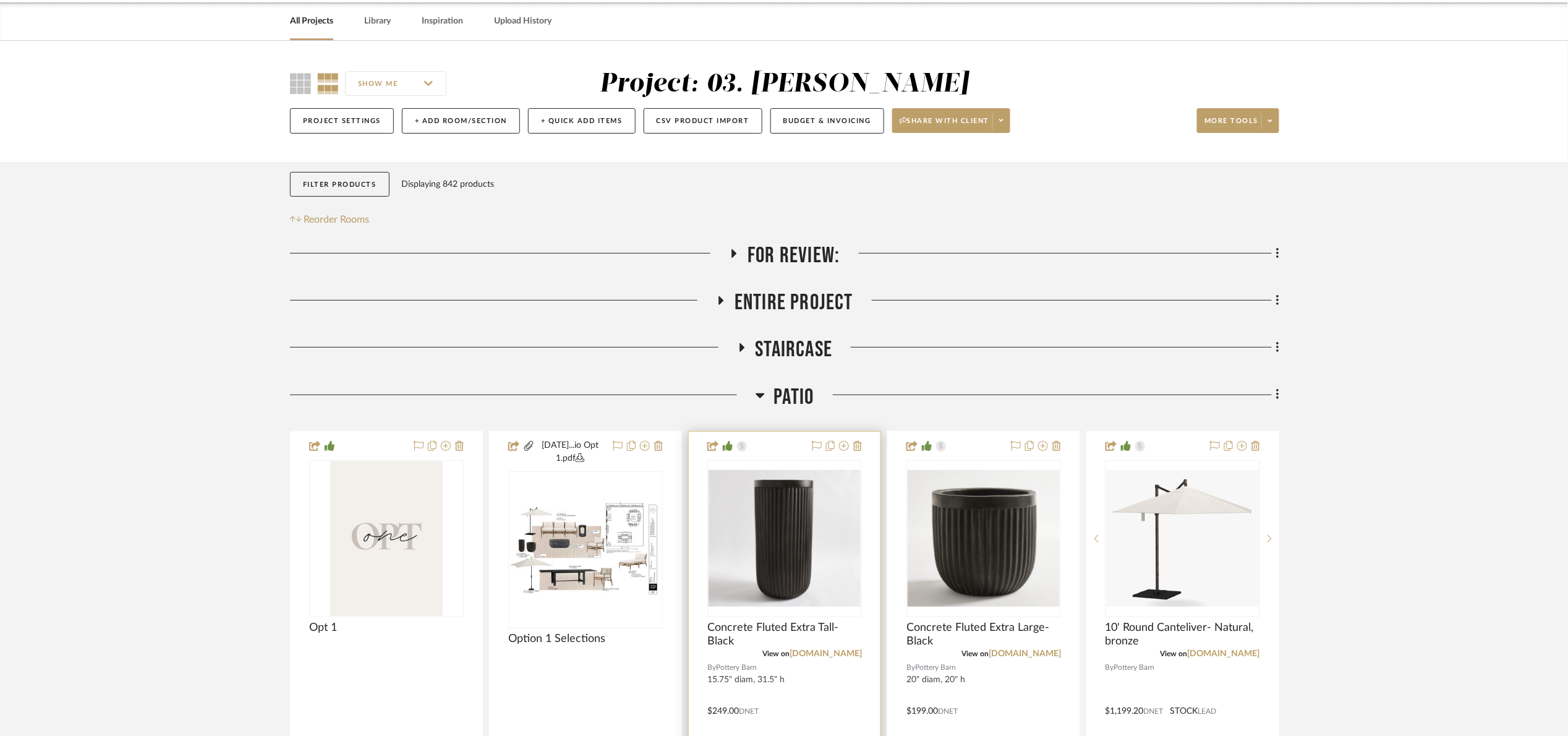
scroll to position [743, 0]
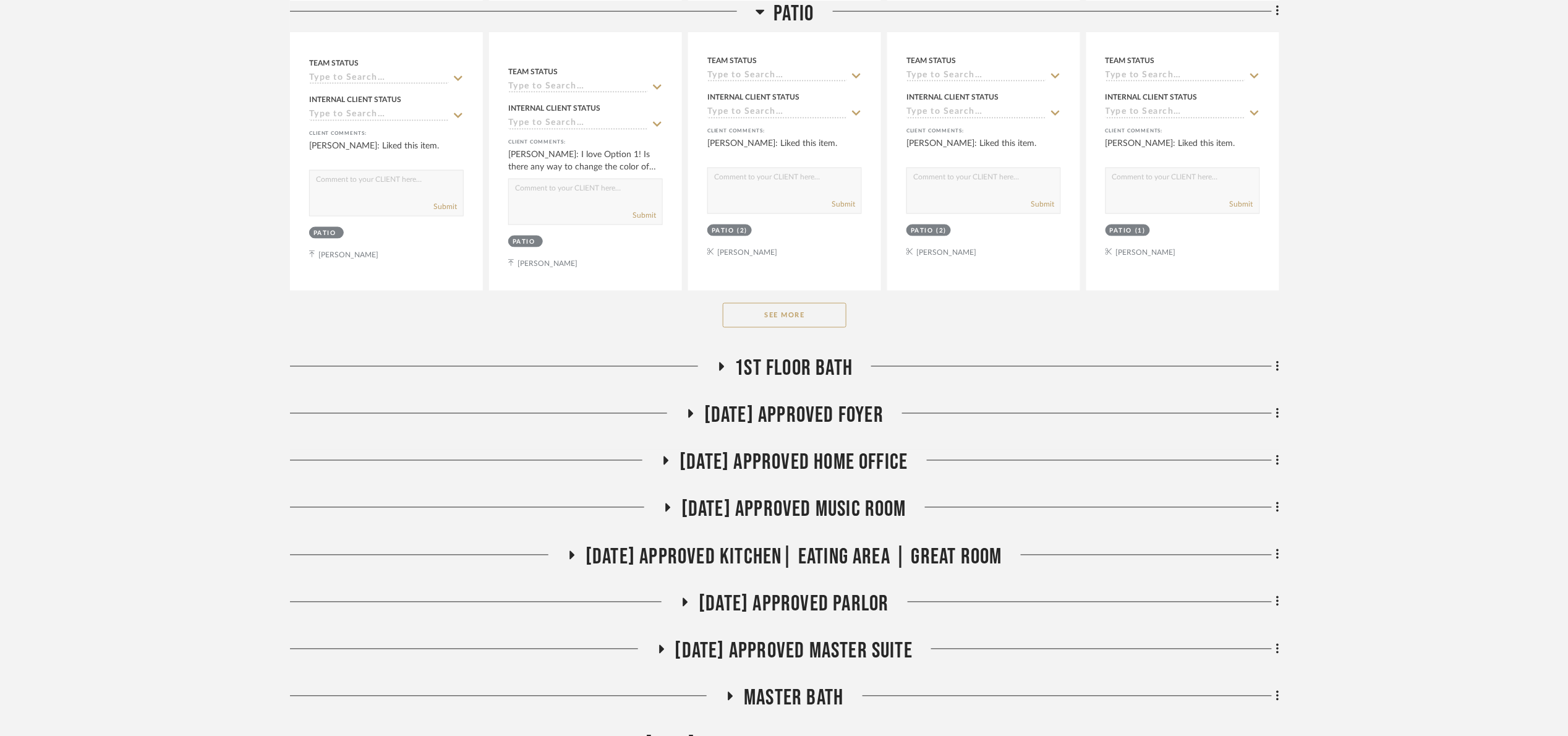
click at [798, 307] on button "See More" at bounding box center [784, 315] width 124 height 25
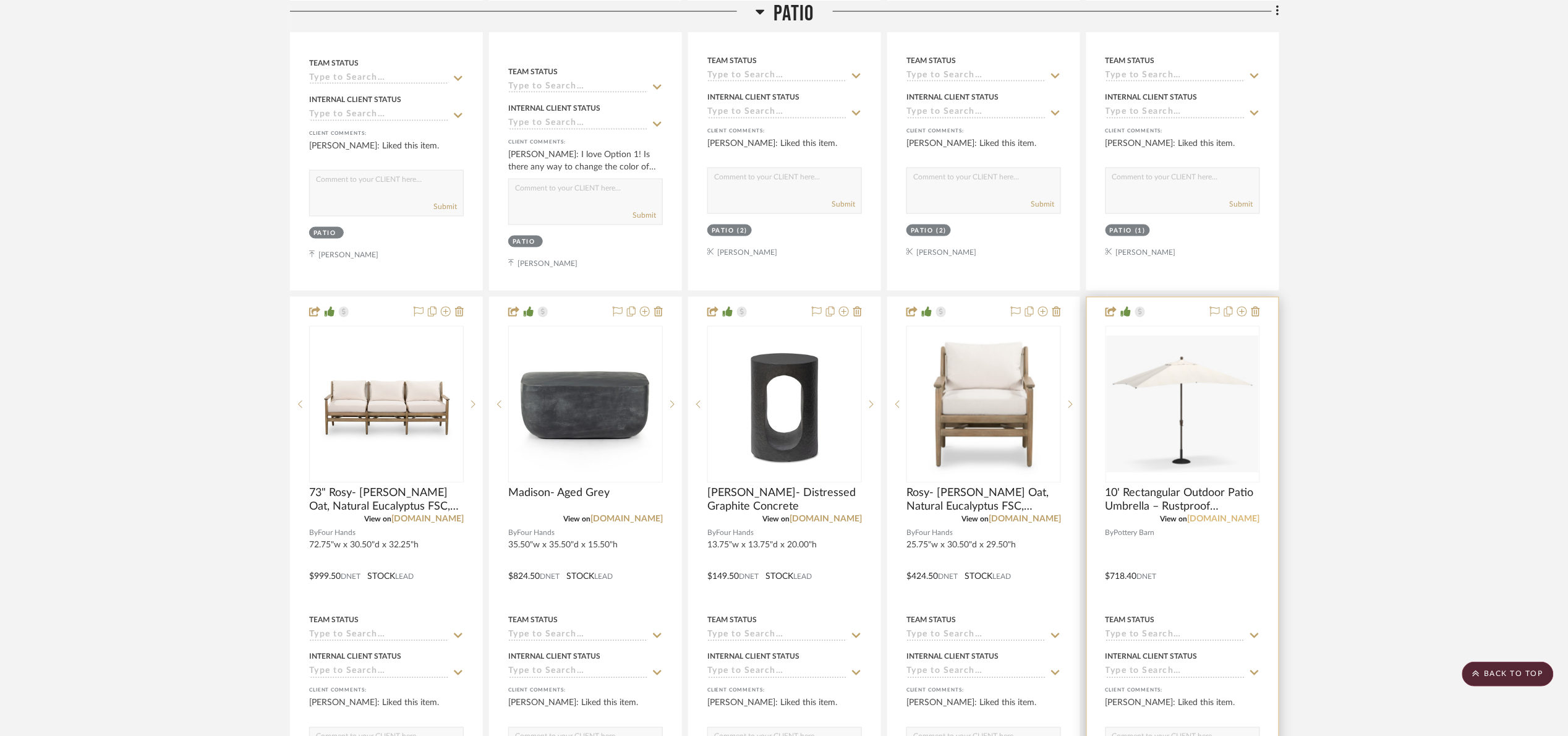
click at [1252, 520] on link "potterybarn.com" at bounding box center [1224, 520] width 73 height 9
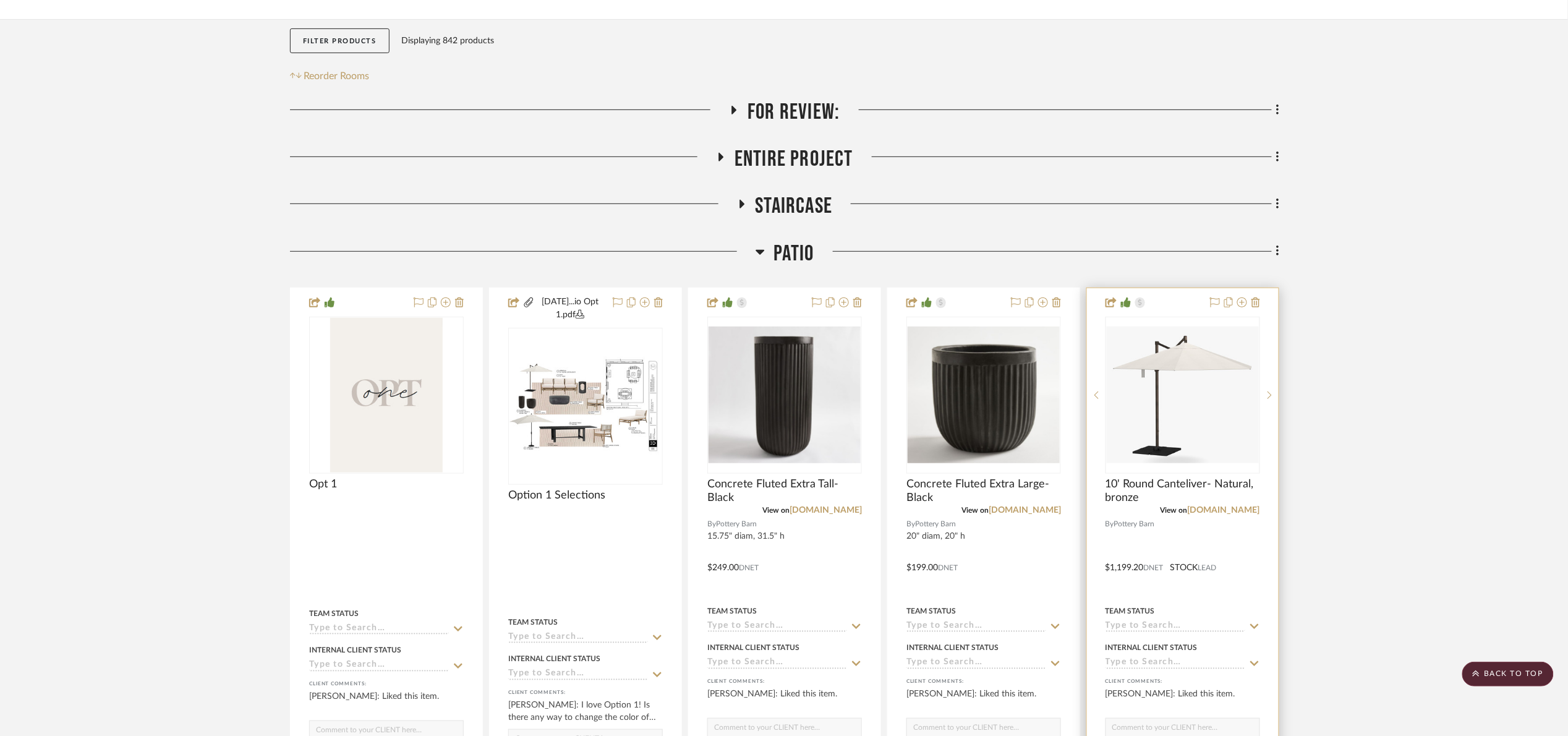
scroll to position [185, 0]
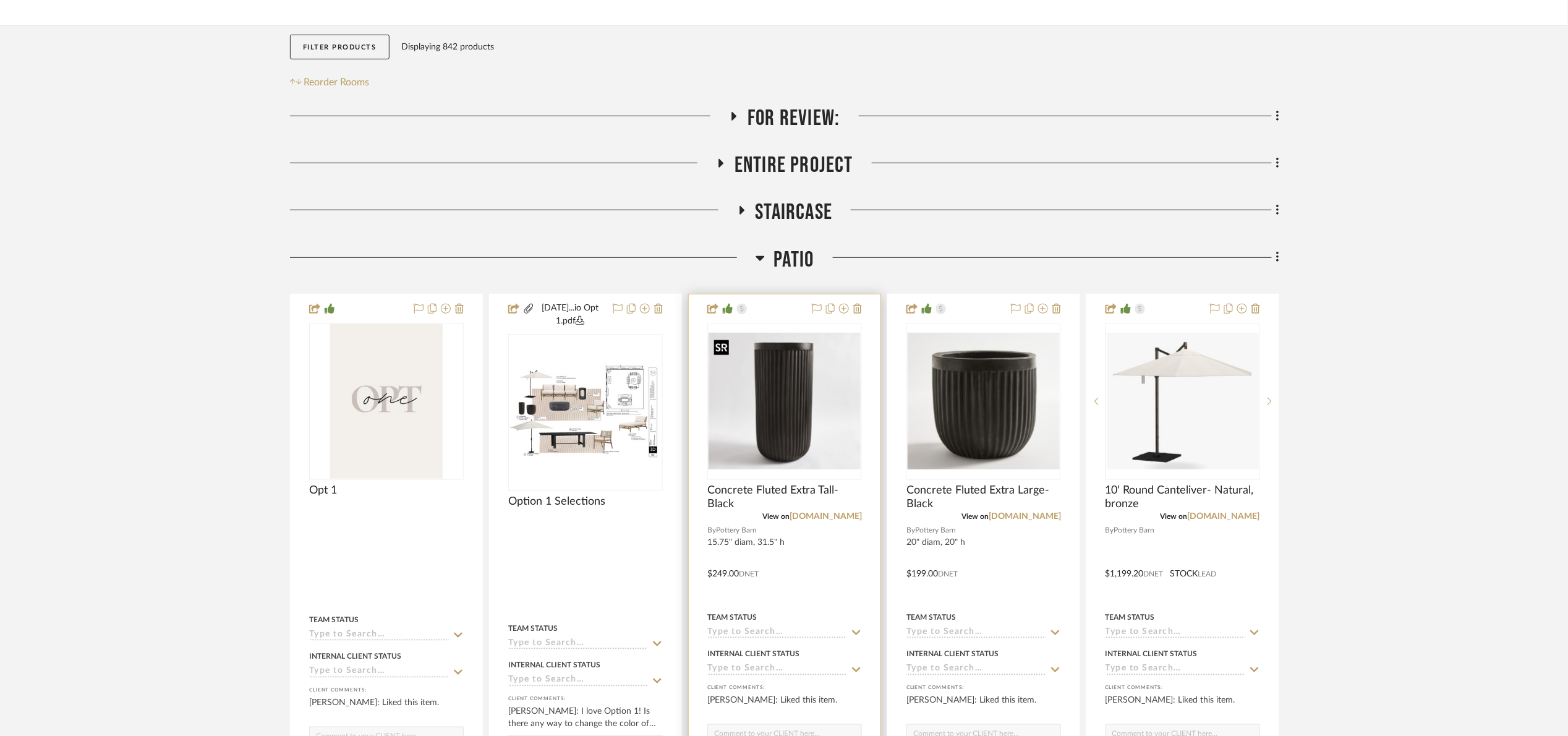
click at [770, 461] on img "0" at bounding box center [785, 401] width 152 height 136
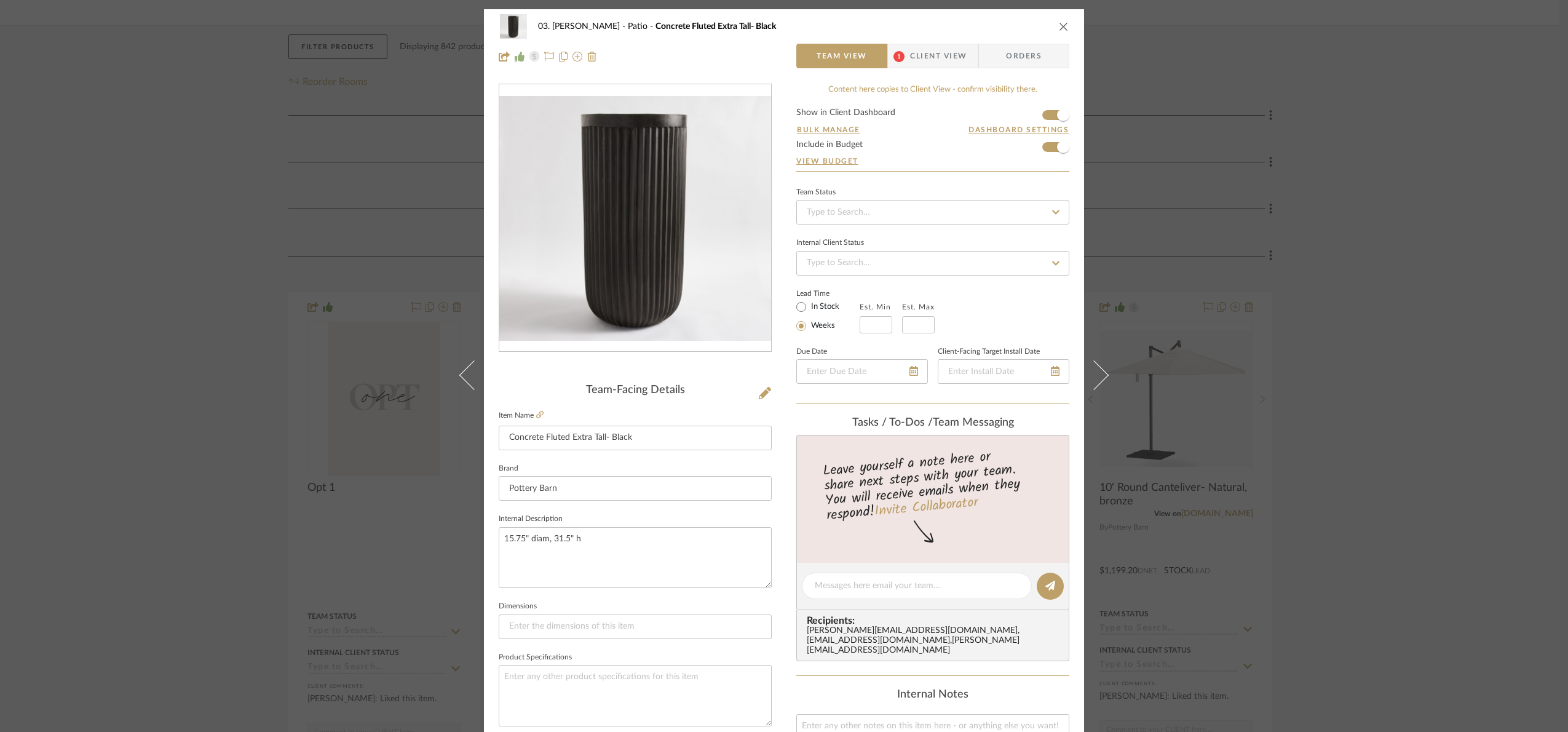
click at [1360, 295] on div "03. Jennifer Patio Concrete Fluted Extra Tall- Black Team View 1 Client View Or…" at bounding box center [784, 366] width 1568 height 732
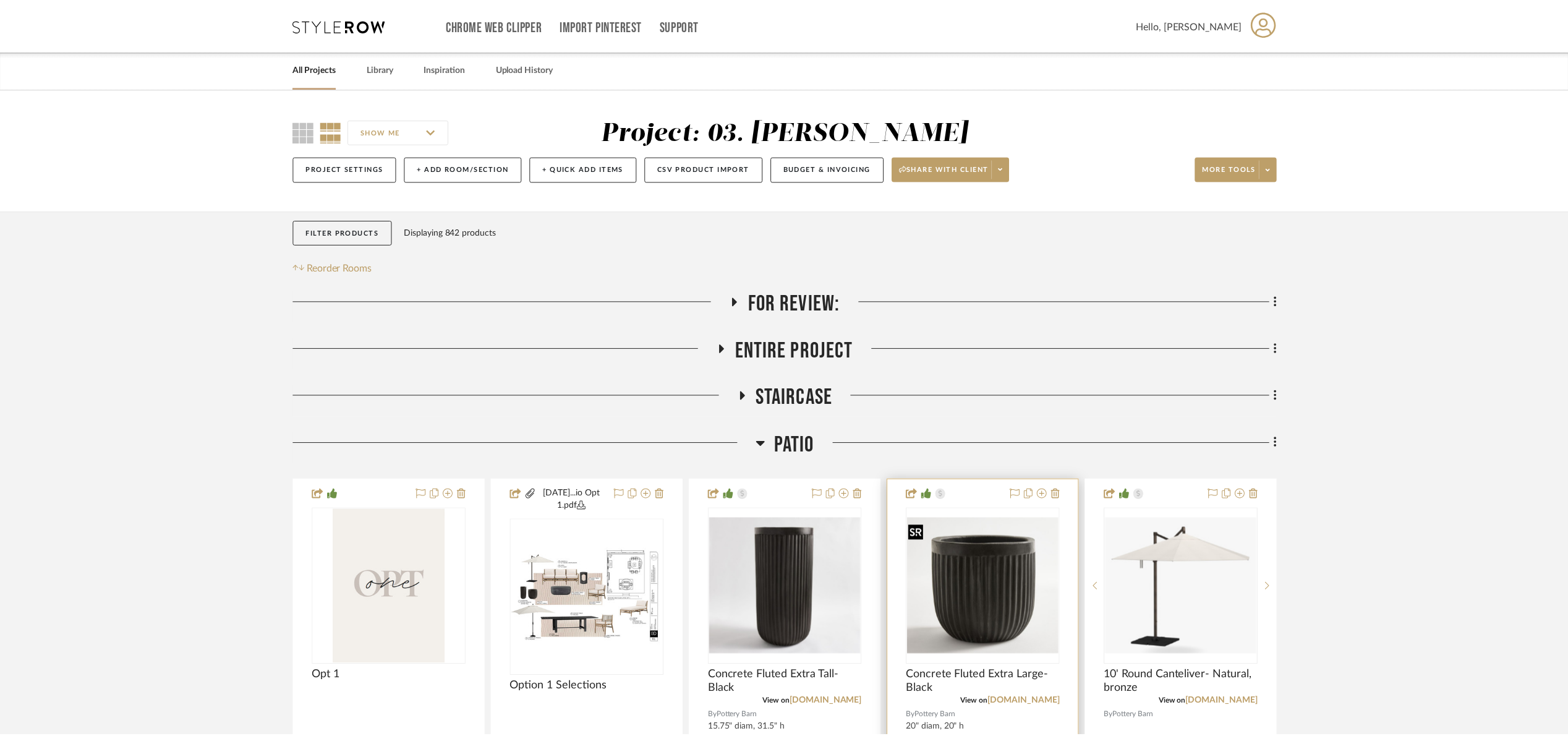
scroll to position [185, 0]
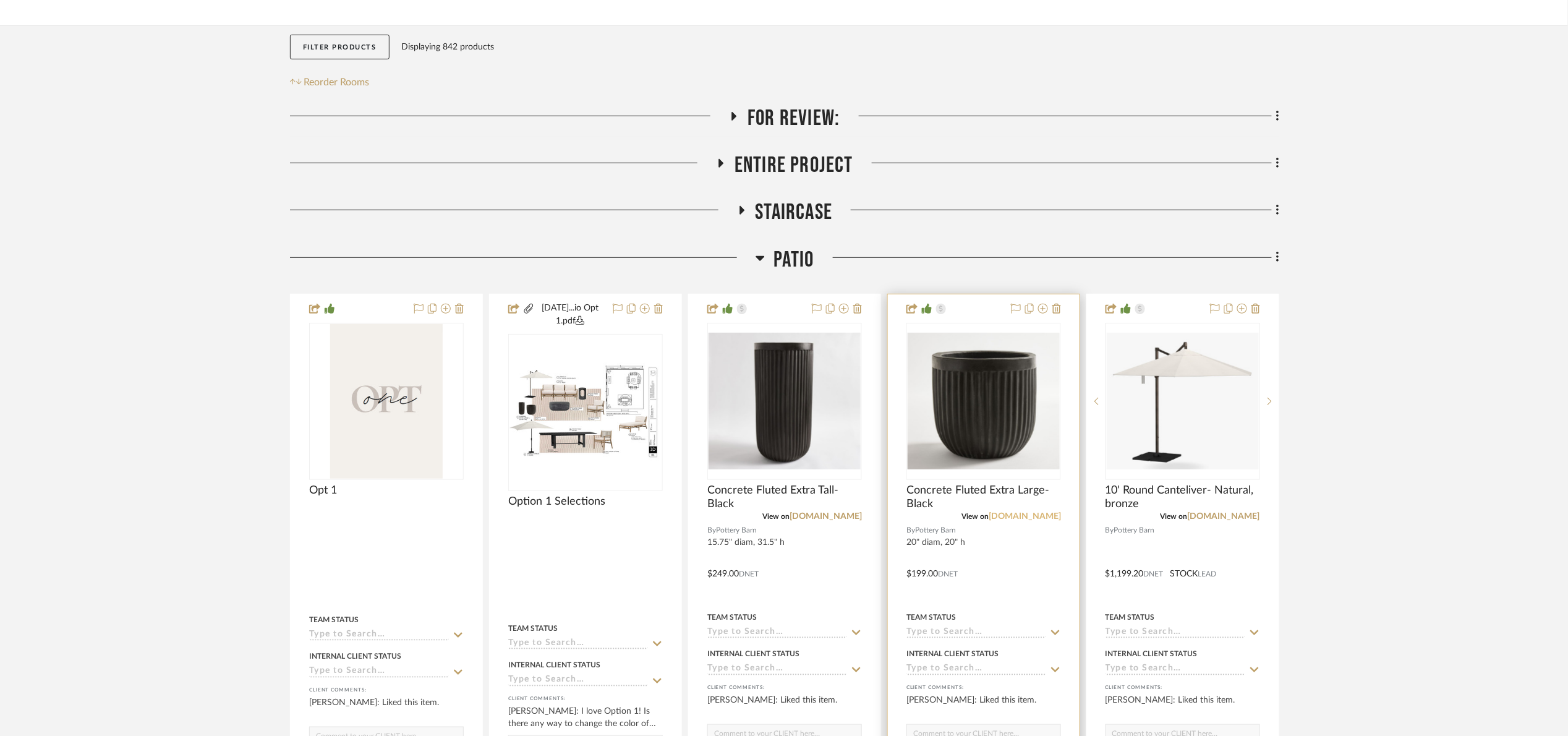
click at [1037, 515] on link "potterybarn.com" at bounding box center [1024, 517] width 73 height 9
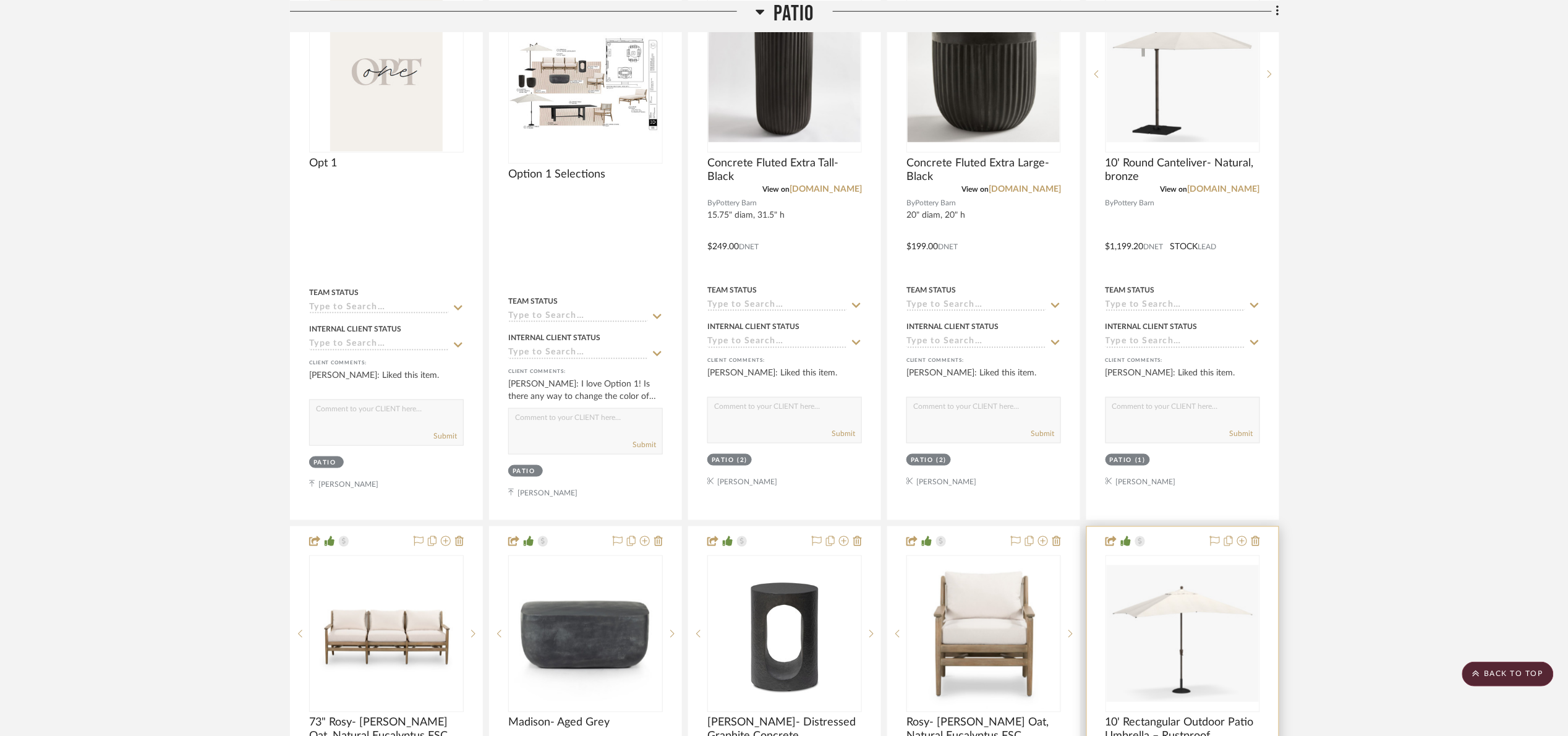
scroll to position [835, 0]
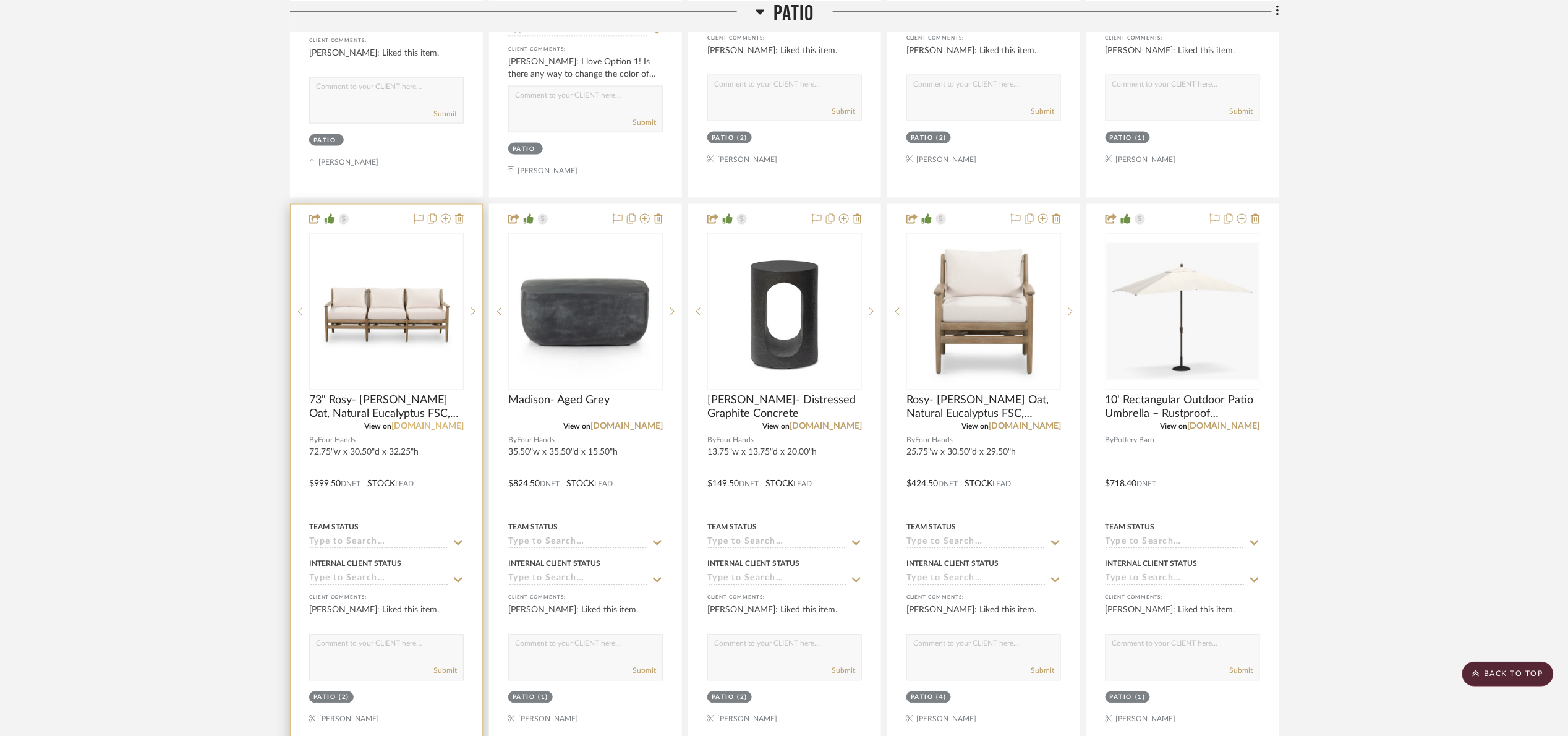
click at [428, 431] on link "fourhands.com" at bounding box center [427, 427] width 73 height 9
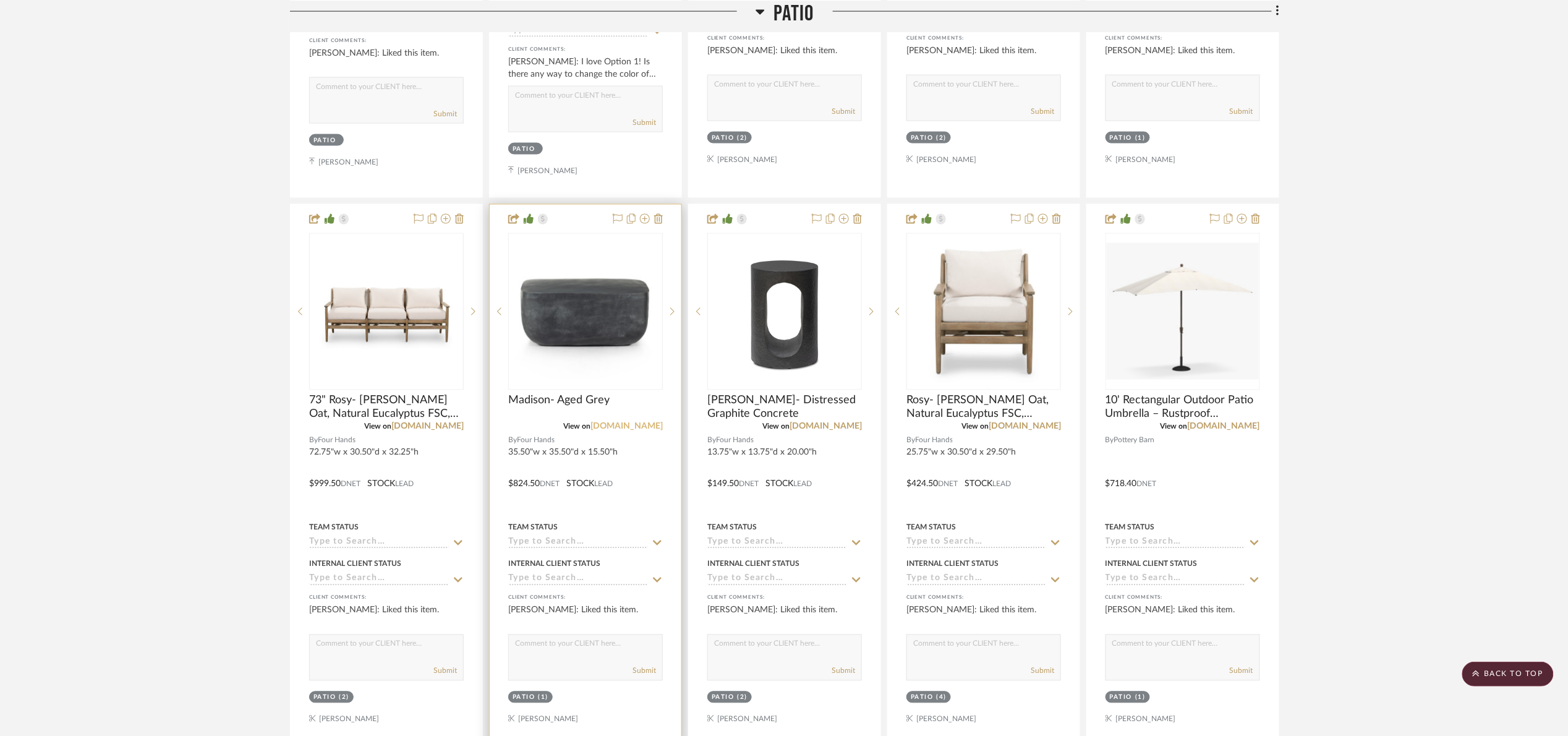
click at [640, 430] on link "fourhands.com" at bounding box center [626, 427] width 73 height 9
click at [848, 425] on link "fourhands.com" at bounding box center [826, 427] width 73 height 9
click at [802, 336] on img "0" at bounding box center [785, 312] width 152 height 152
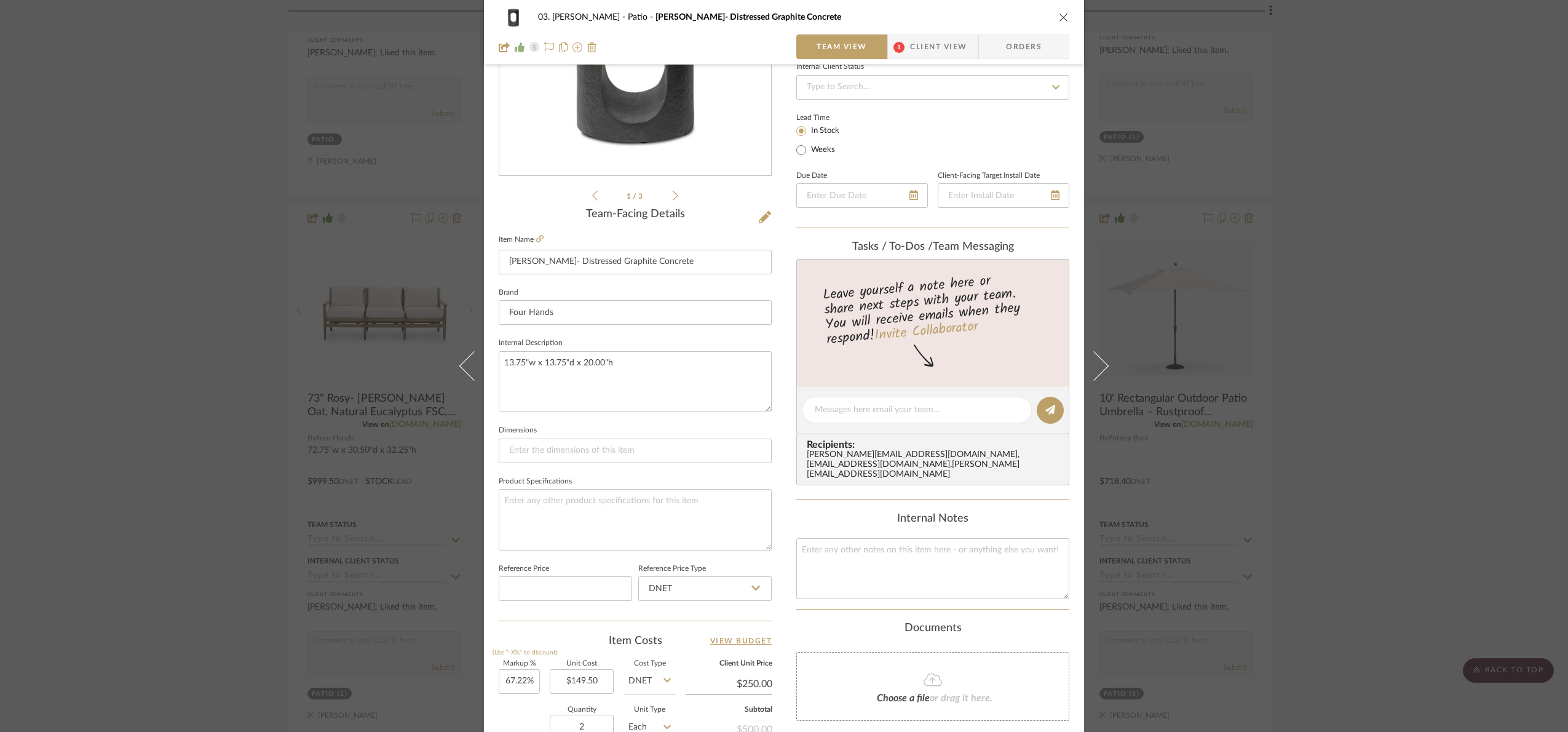
scroll to position [415, 0]
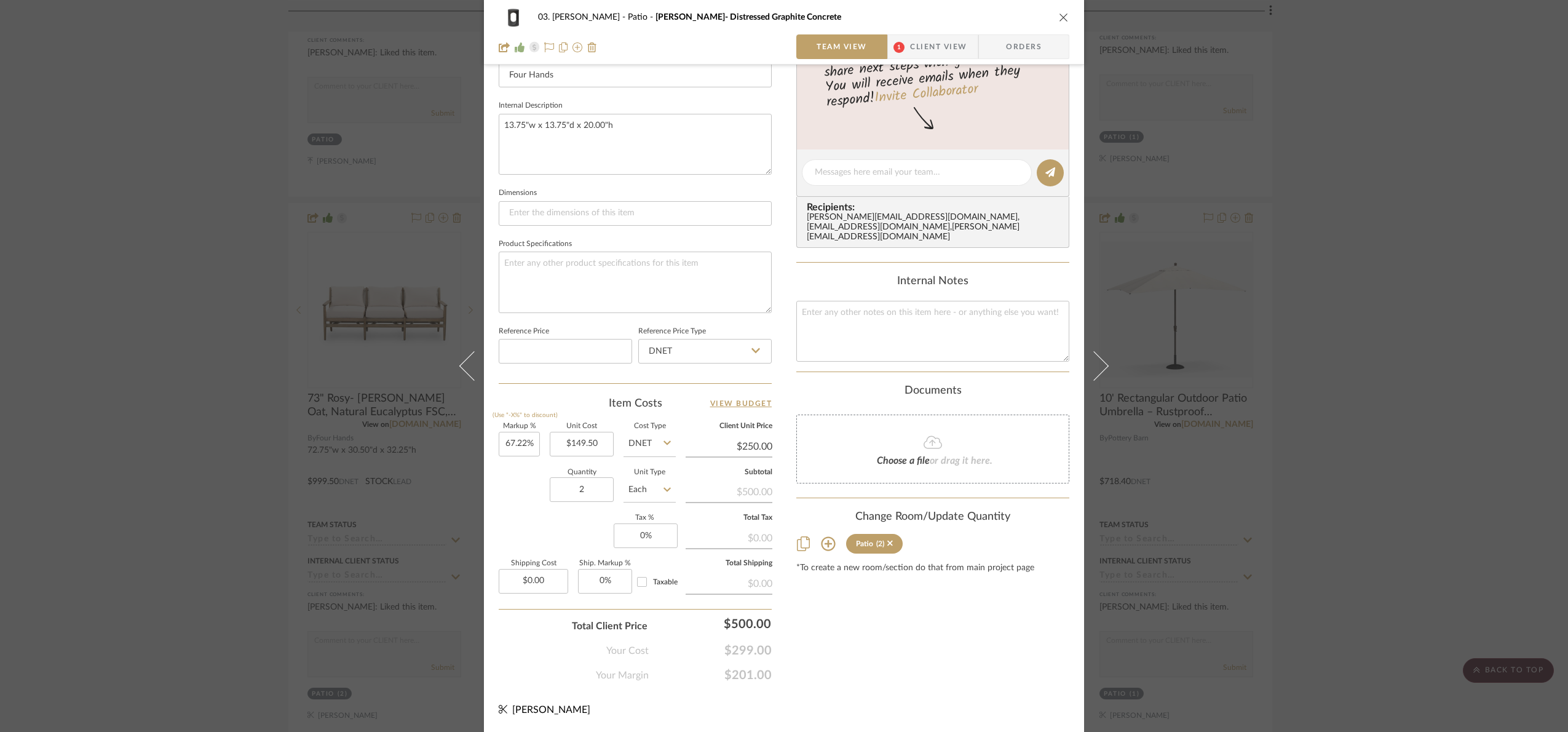
click at [1370, 250] on div "03. Jennifer Patio Sam- Distressed Graphite Concrete Team View 1 Client View Or…" at bounding box center [784, 366] width 1568 height 732
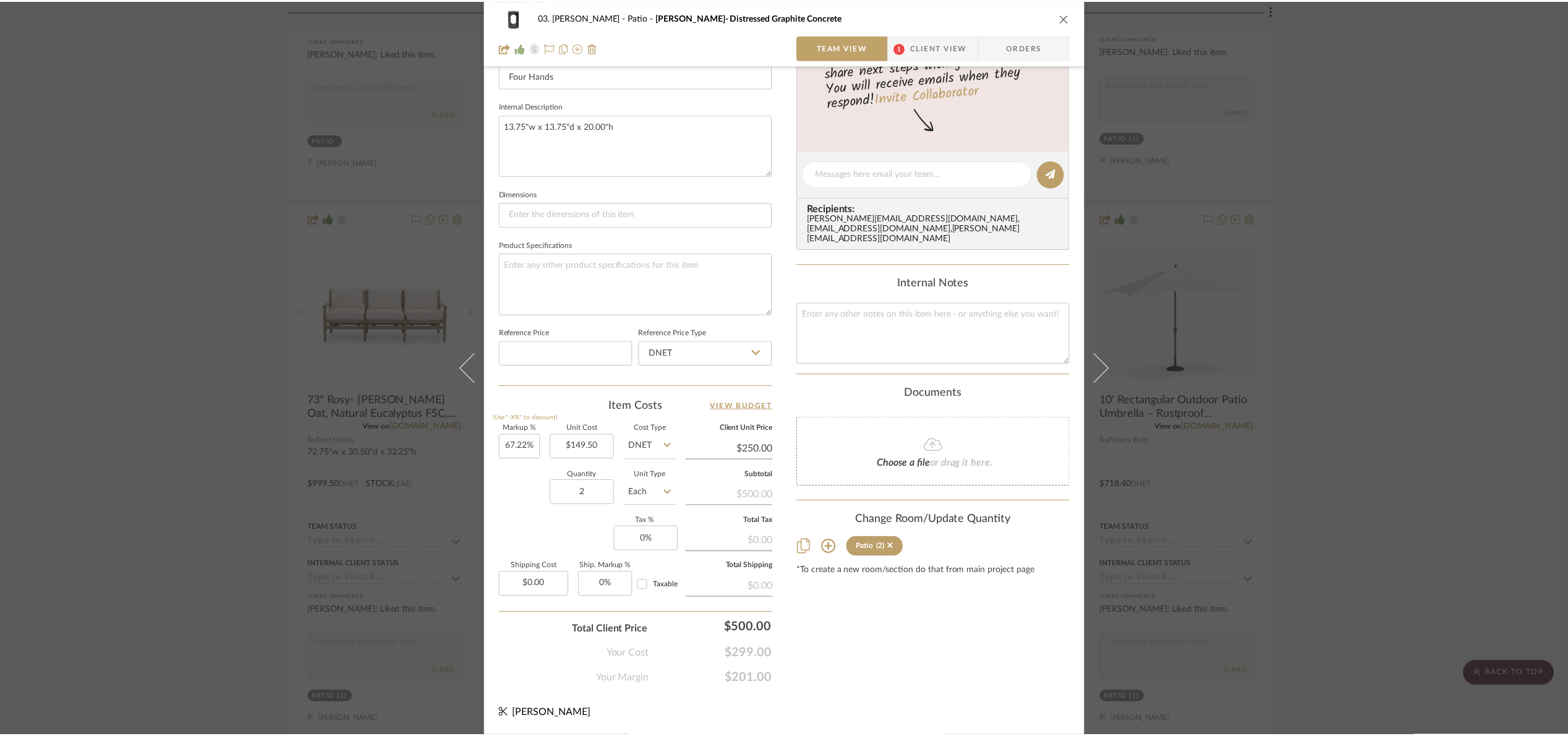
scroll to position [835, 0]
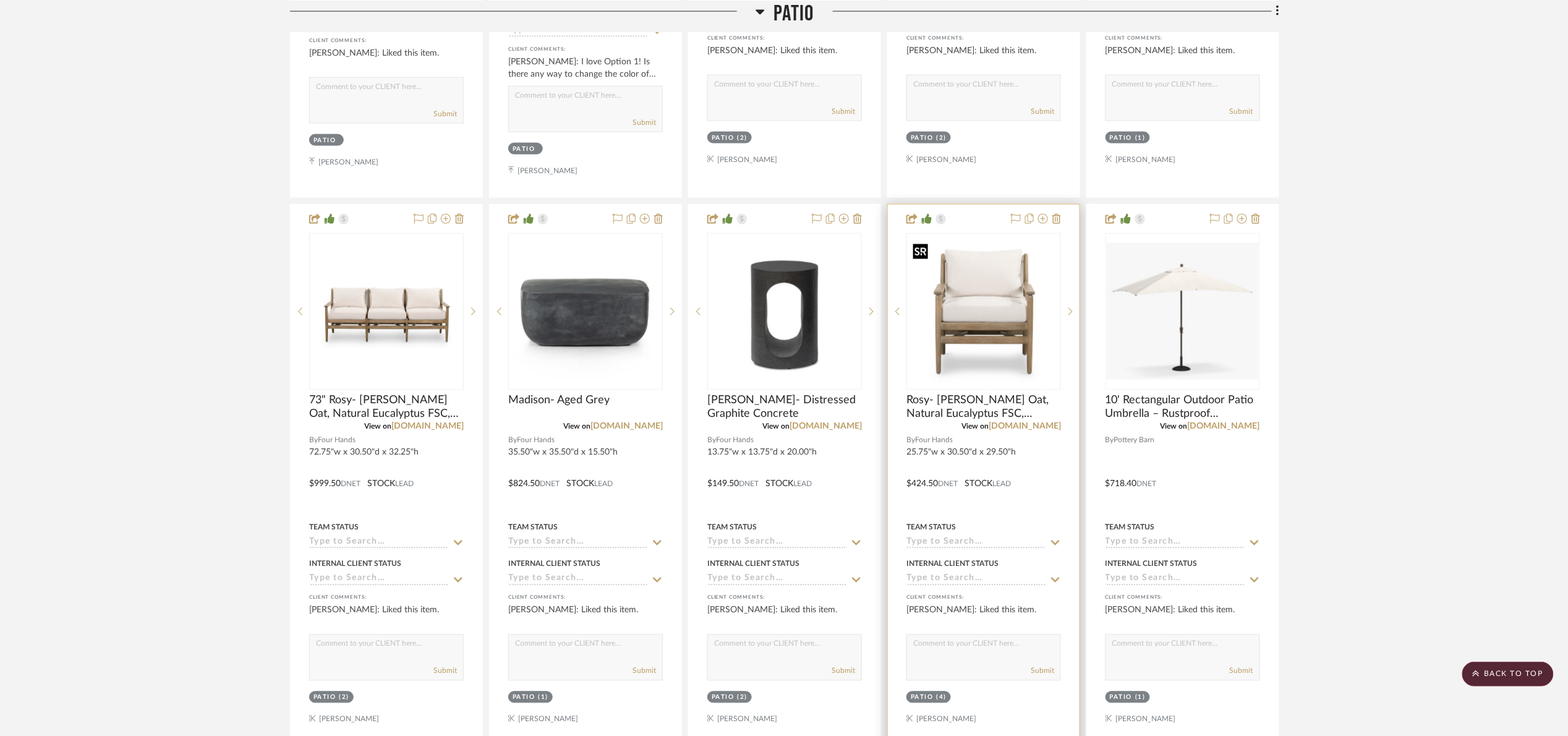
click at [1004, 321] on img "0" at bounding box center [984, 312] width 152 height 152
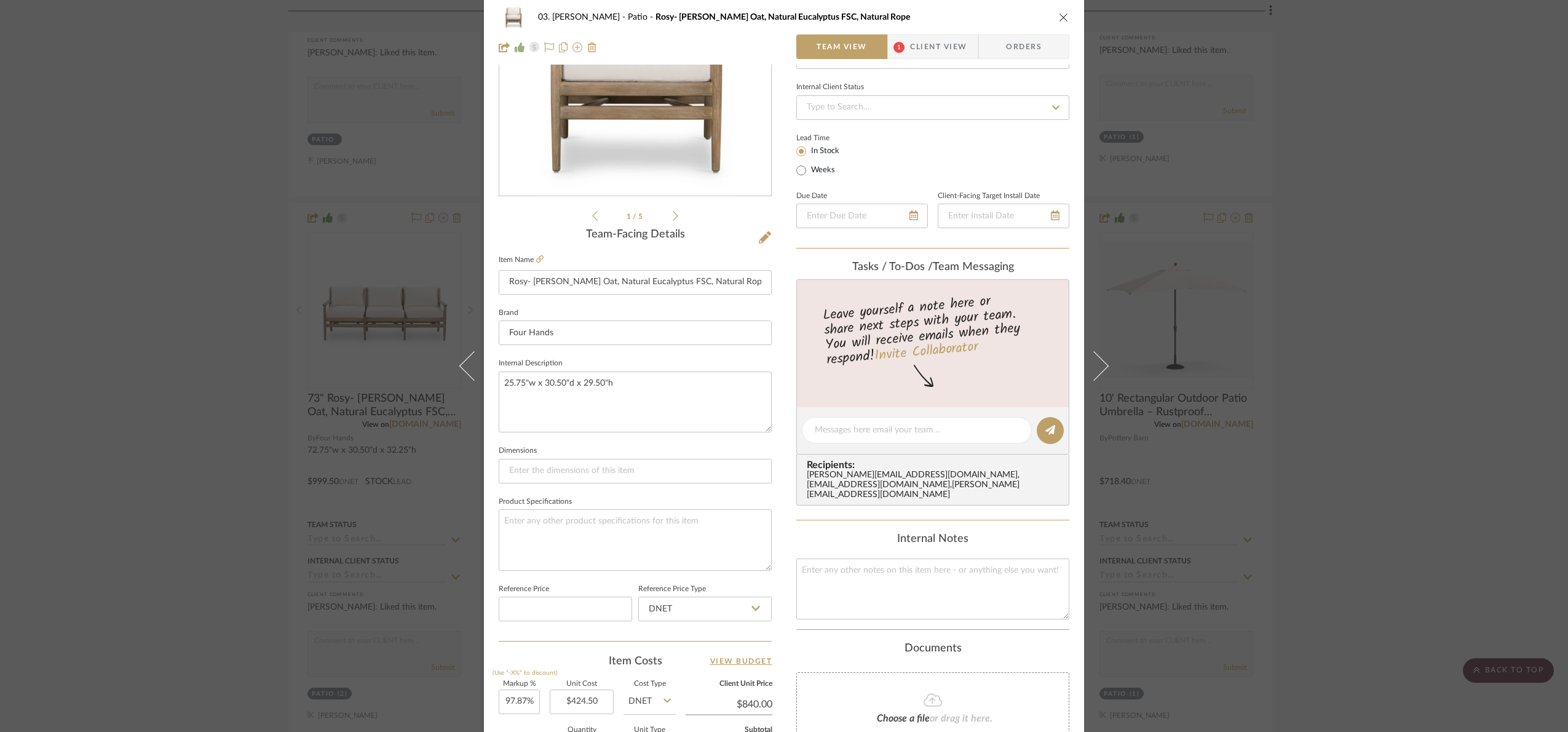
scroll to position [415, 0]
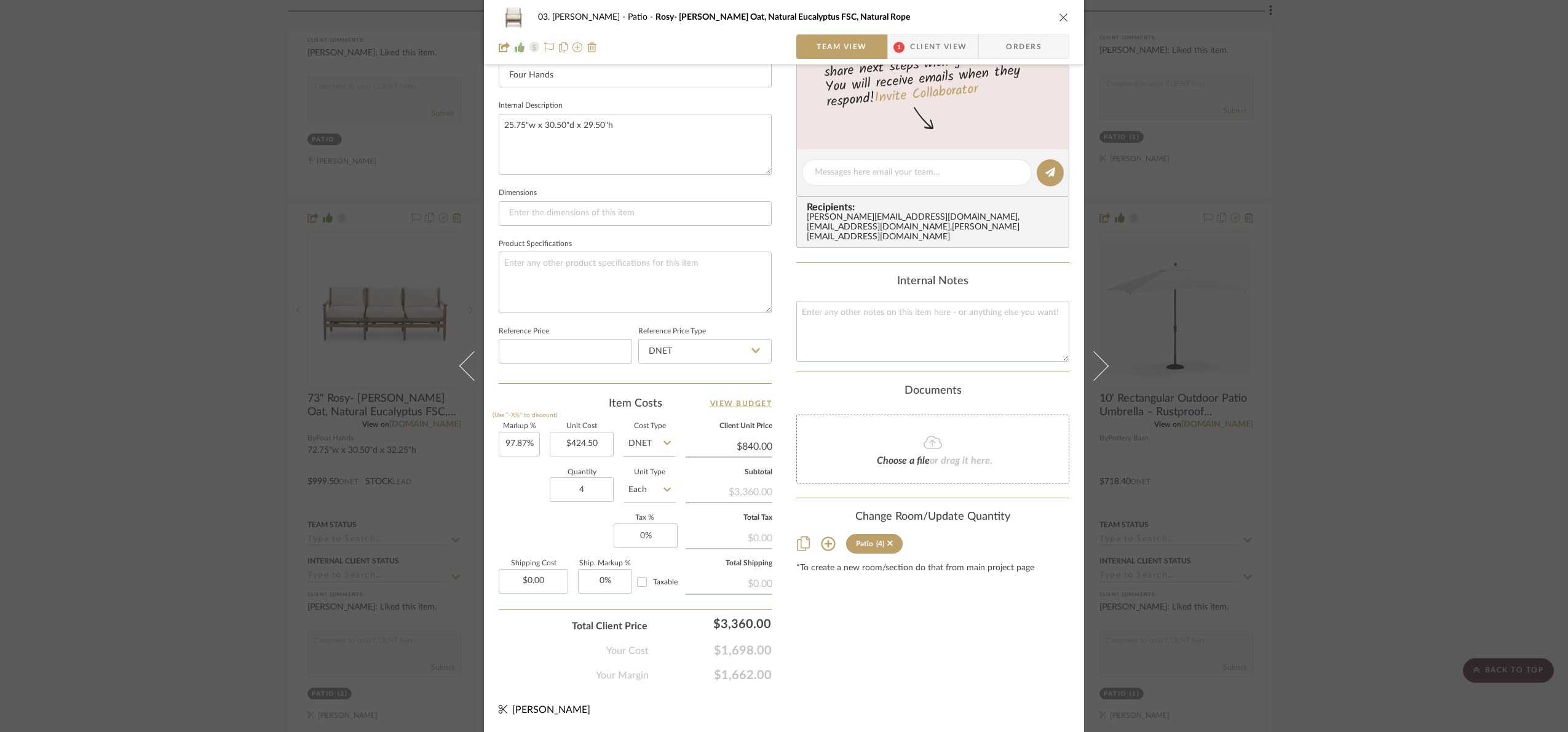
click at [1373, 332] on div "03. Jennifer Patio Rosy- Lakin Oat, Natural Eucalyptus FSC, Natural Rope Team V…" at bounding box center [784, 366] width 1568 height 732
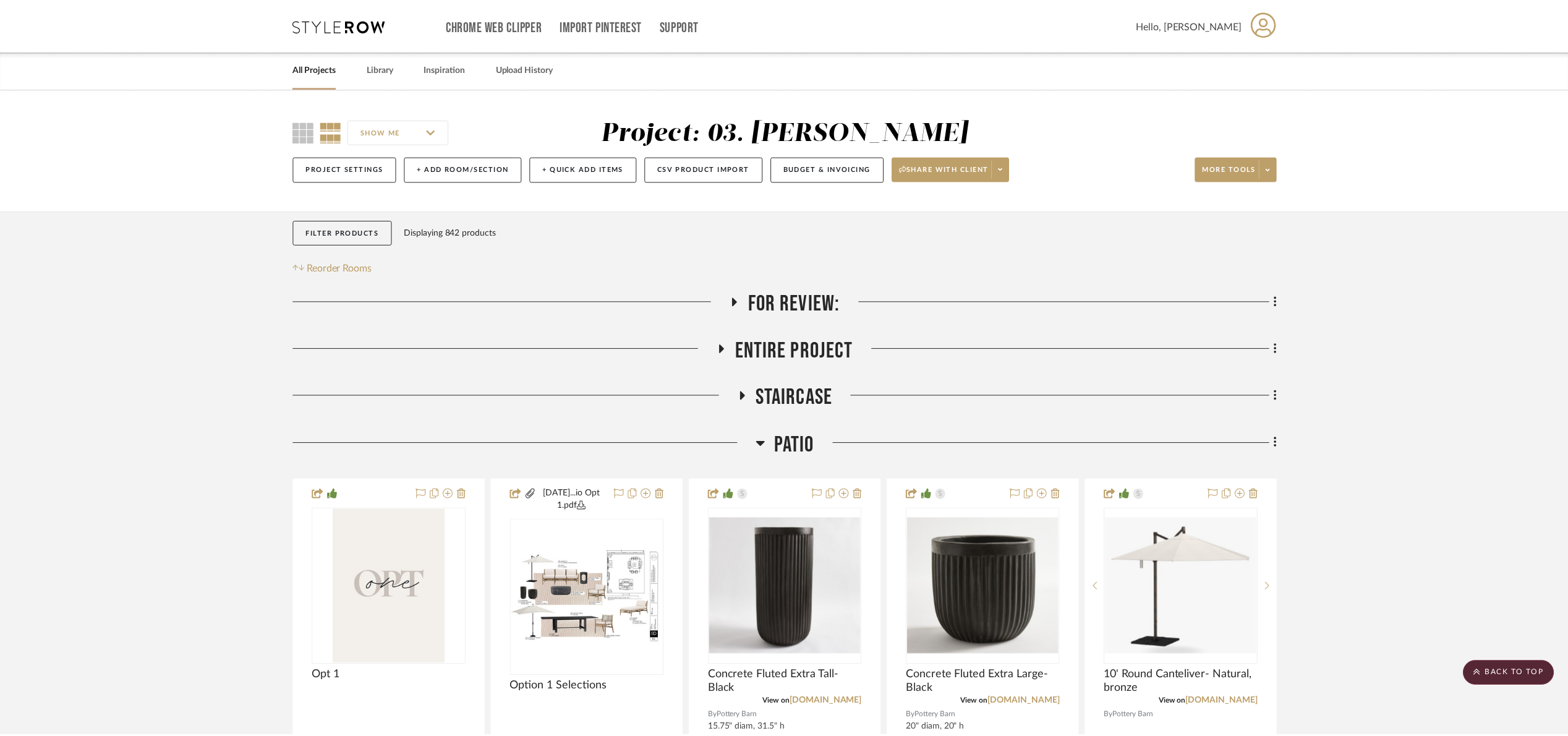
scroll to position [835, 0]
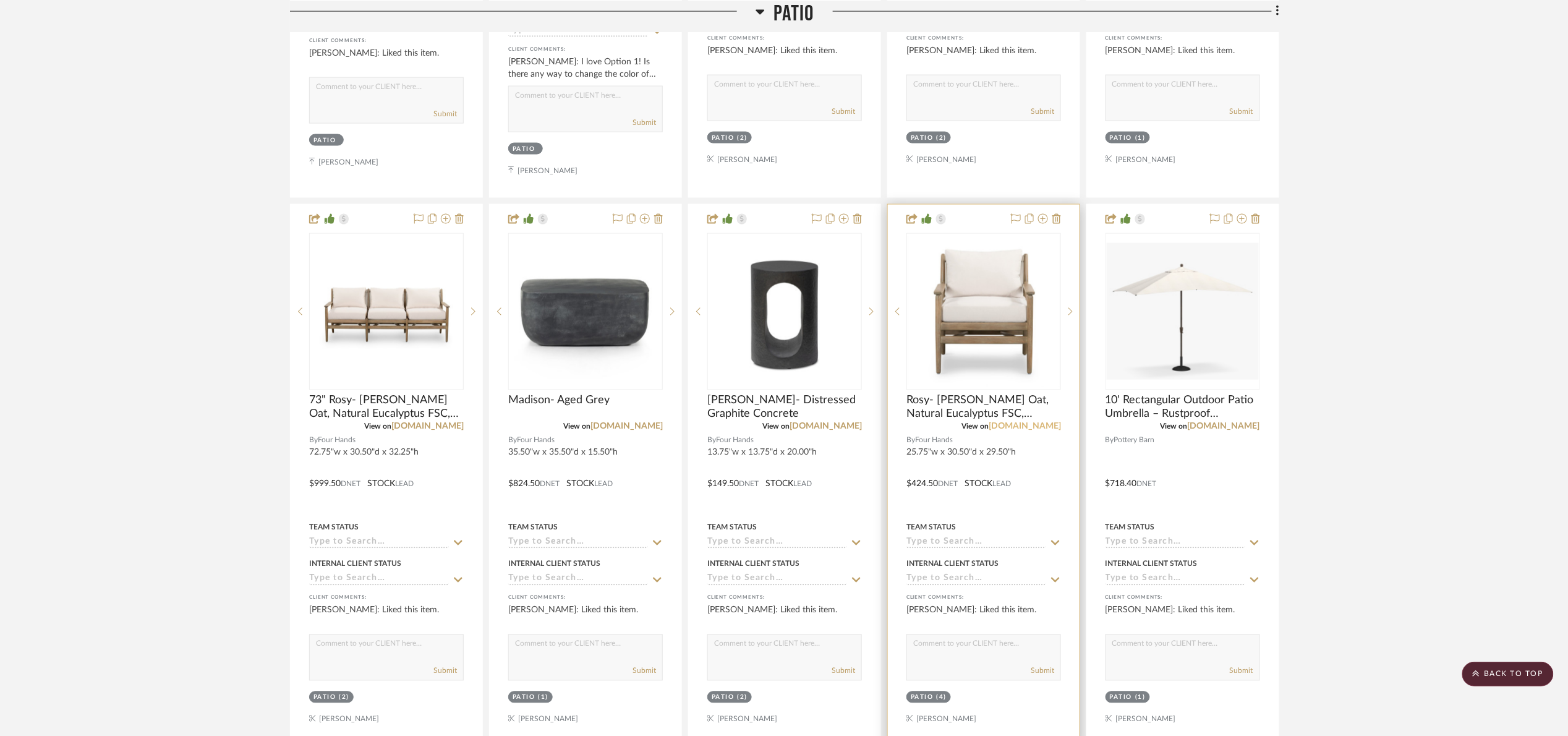
click at [1053, 427] on link "fourhands.com" at bounding box center [1024, 427] width 73 height 9
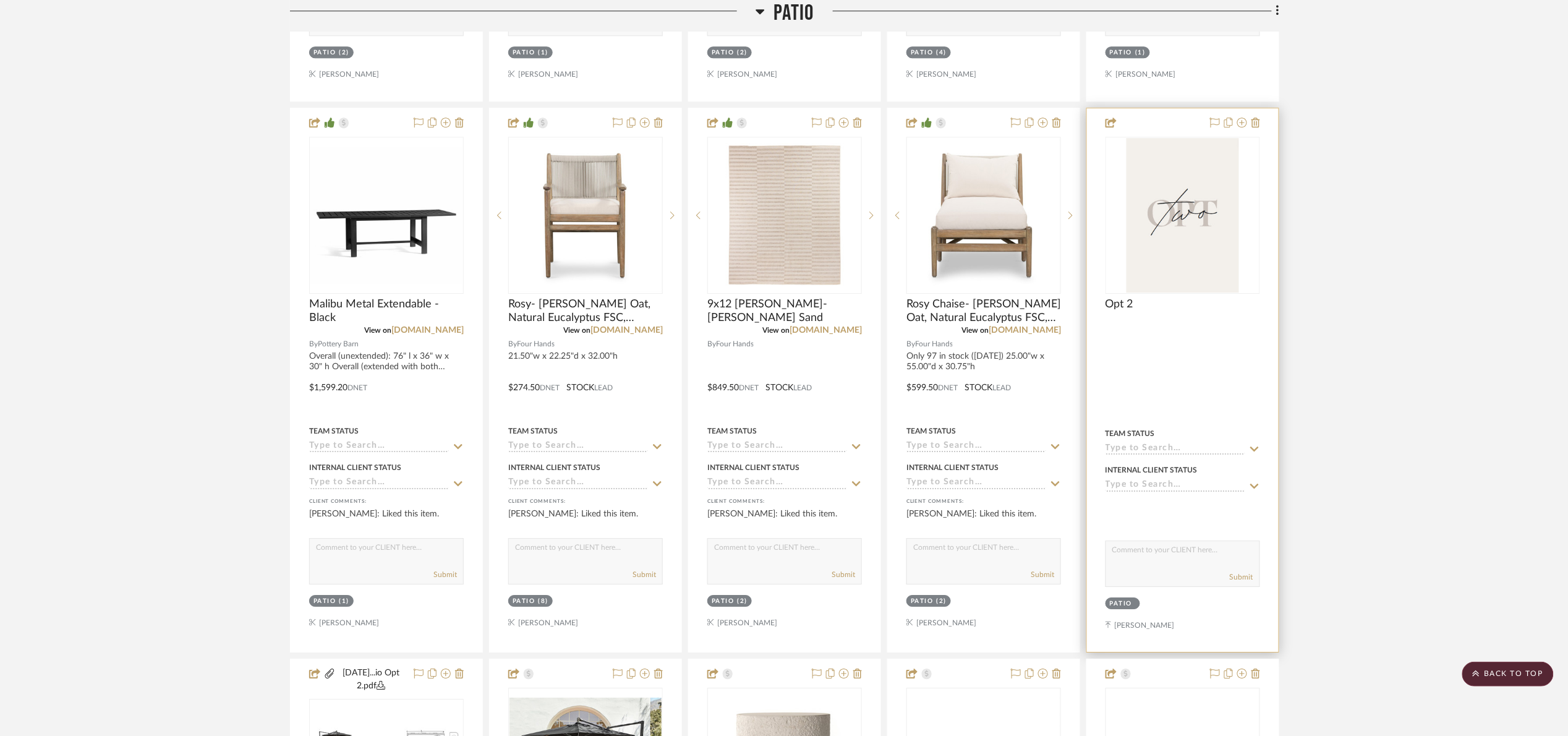
scroll to position [1578, 0]
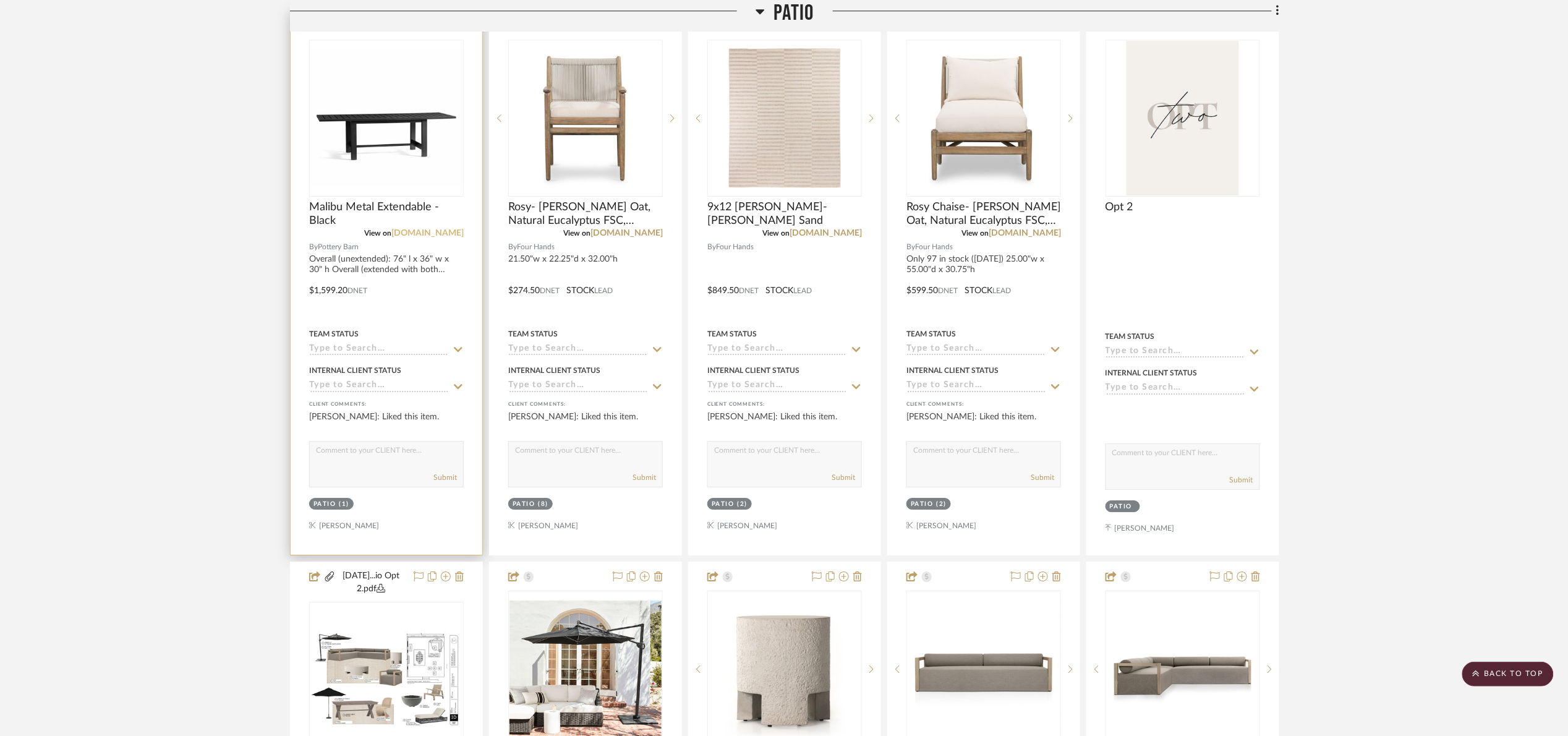
click at [443, 237] on link "potterybarn.com" at bounding box center [427, 233] width 73 height 9
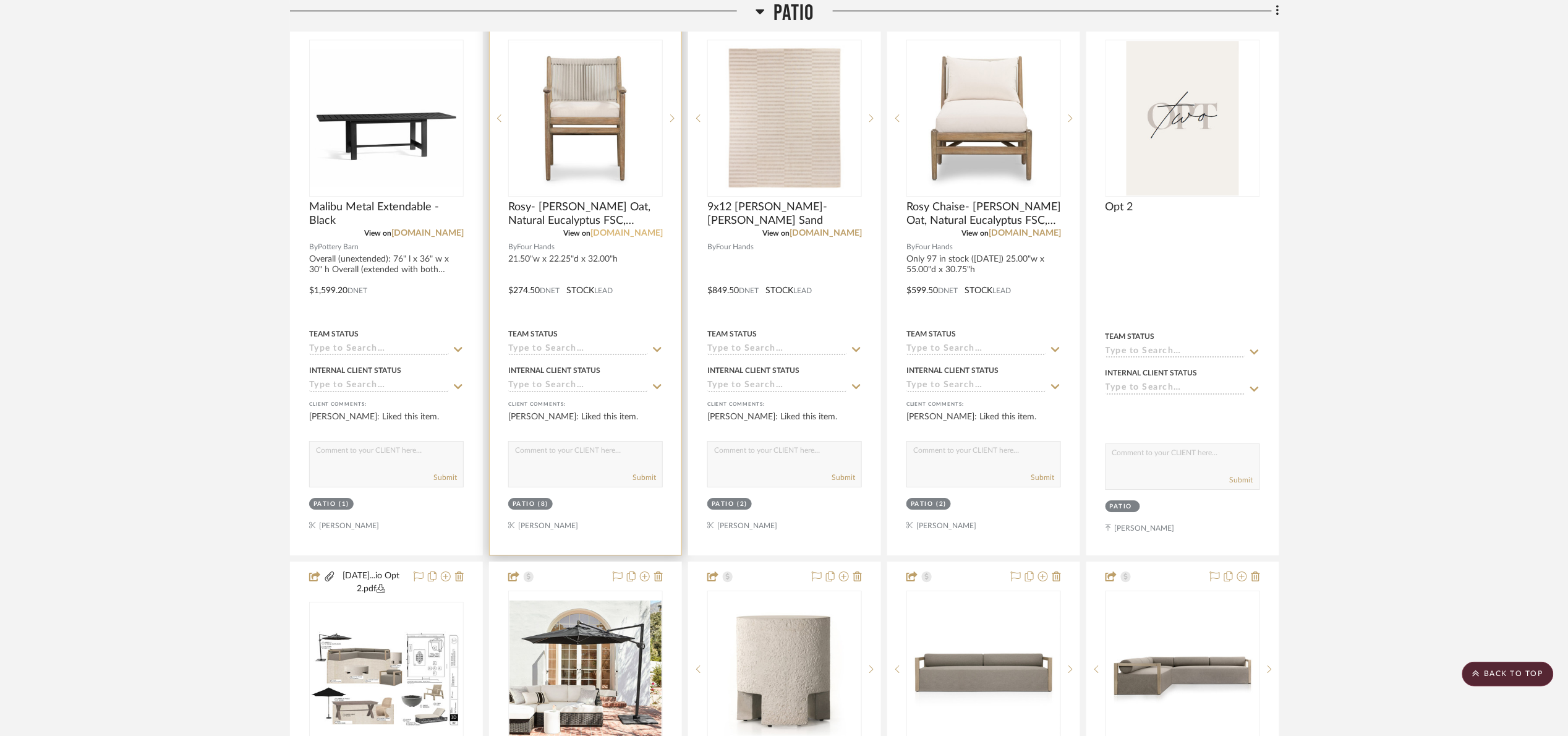
click at [624, 235] on link "fourhands.com" at bounding box center [626, 233] width 73 height 9
click at [832, 232] on link "fourhands.com" at bounding box center [826, 233] width 73 height 9
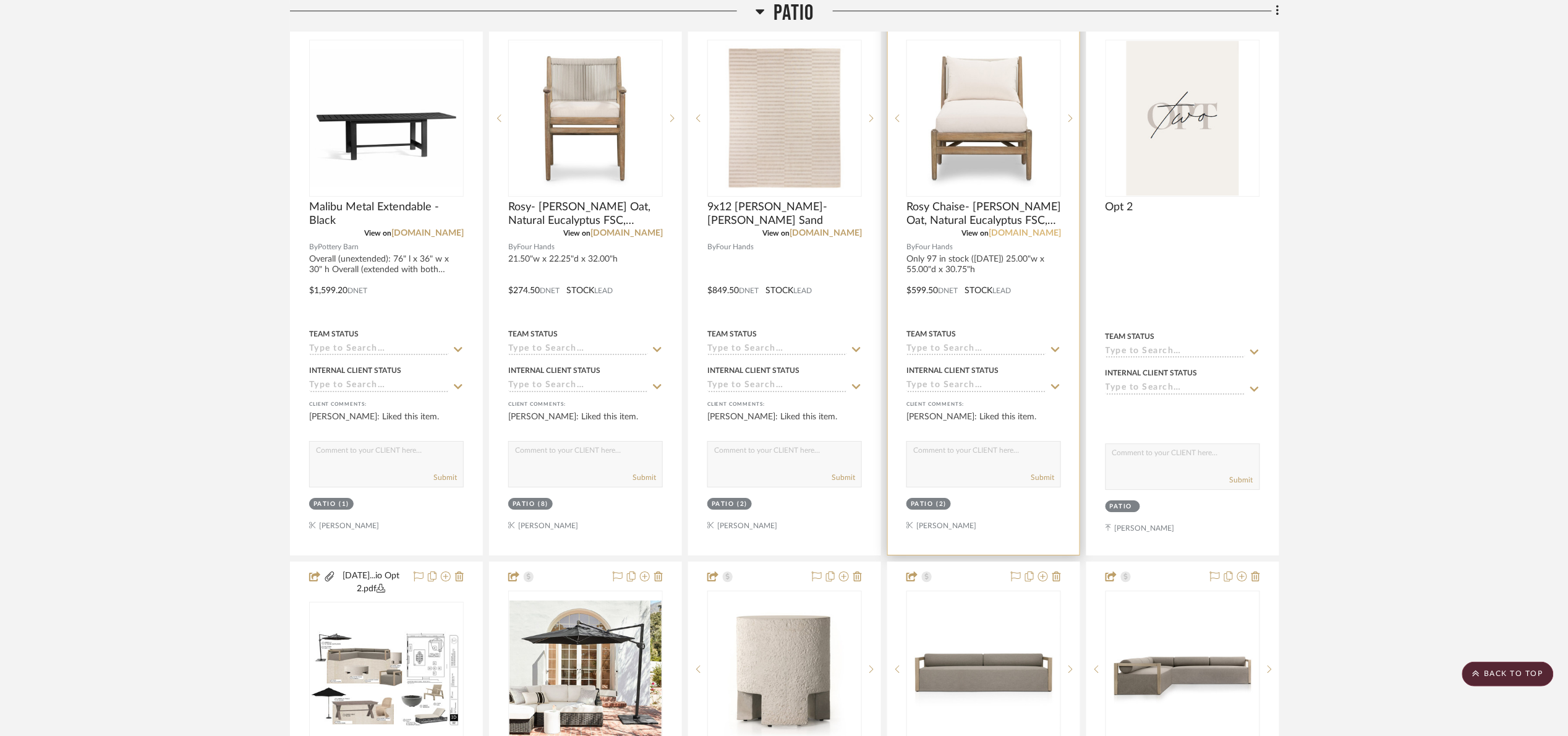
click at [1035, 235] on link "fourhands.com" at bounding box center [1024, 233] width 73 height 9
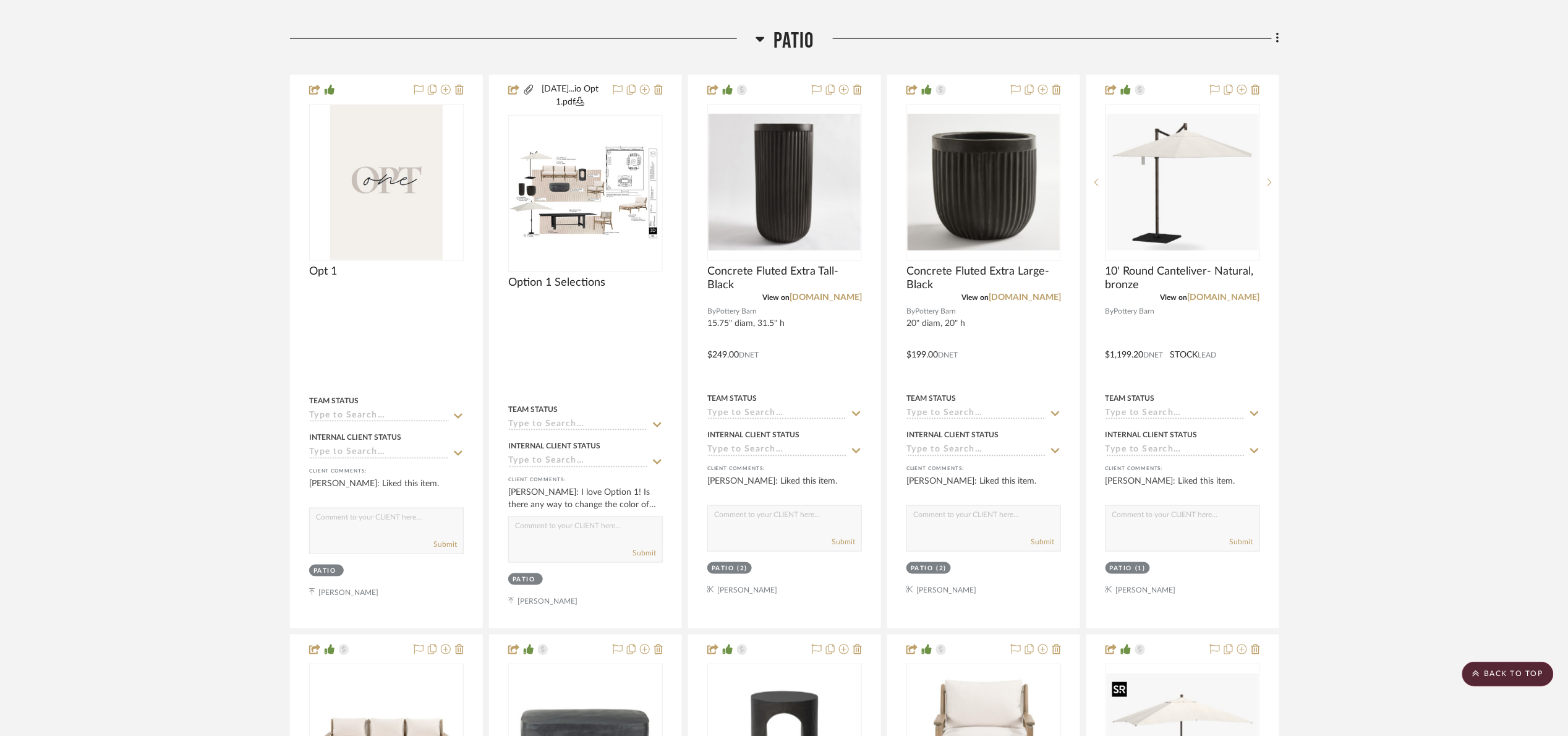
scroll to position [371, 0]
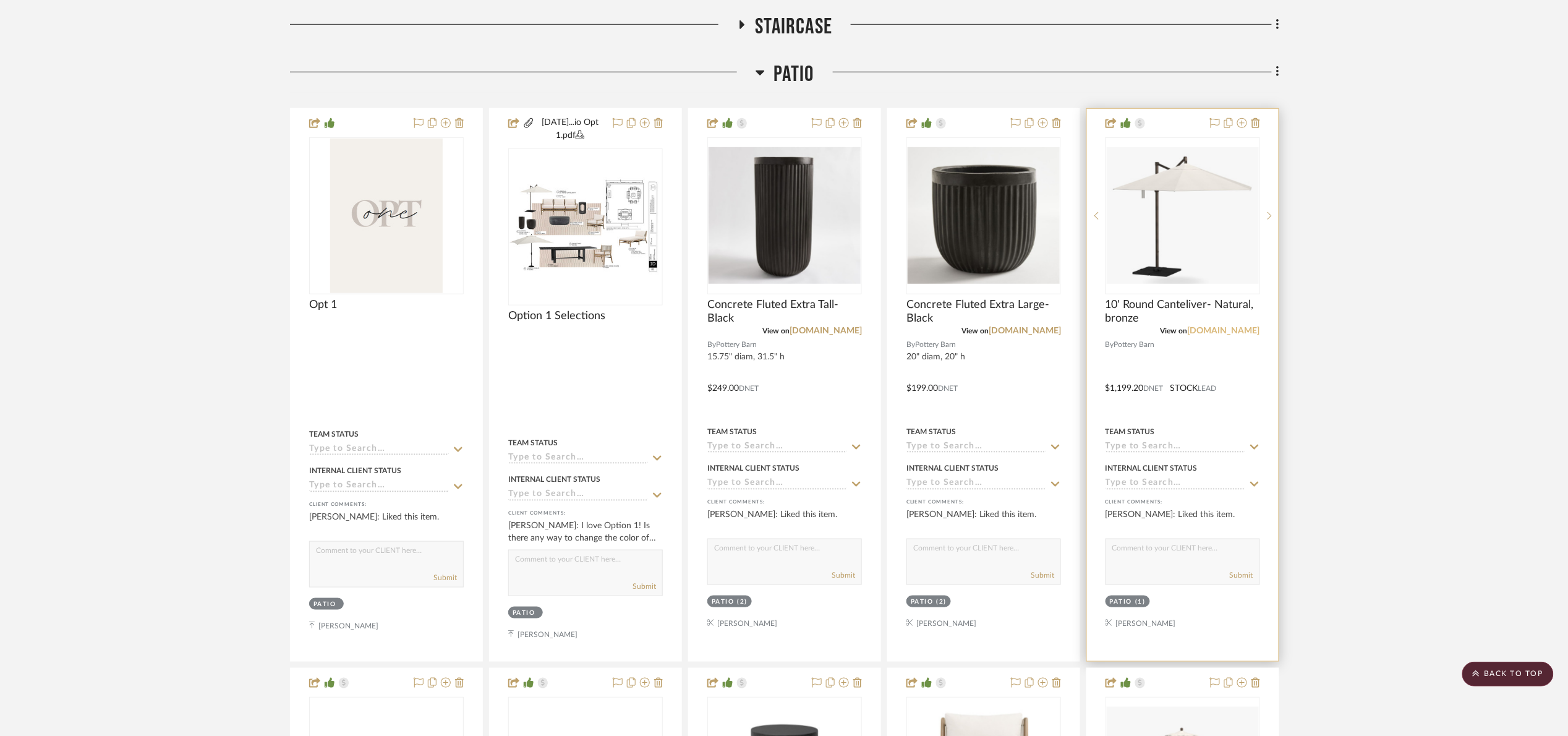
click at [1221, 331] on link "potterybarn.com" at bounding box center [1224, 331] width 73 height 9
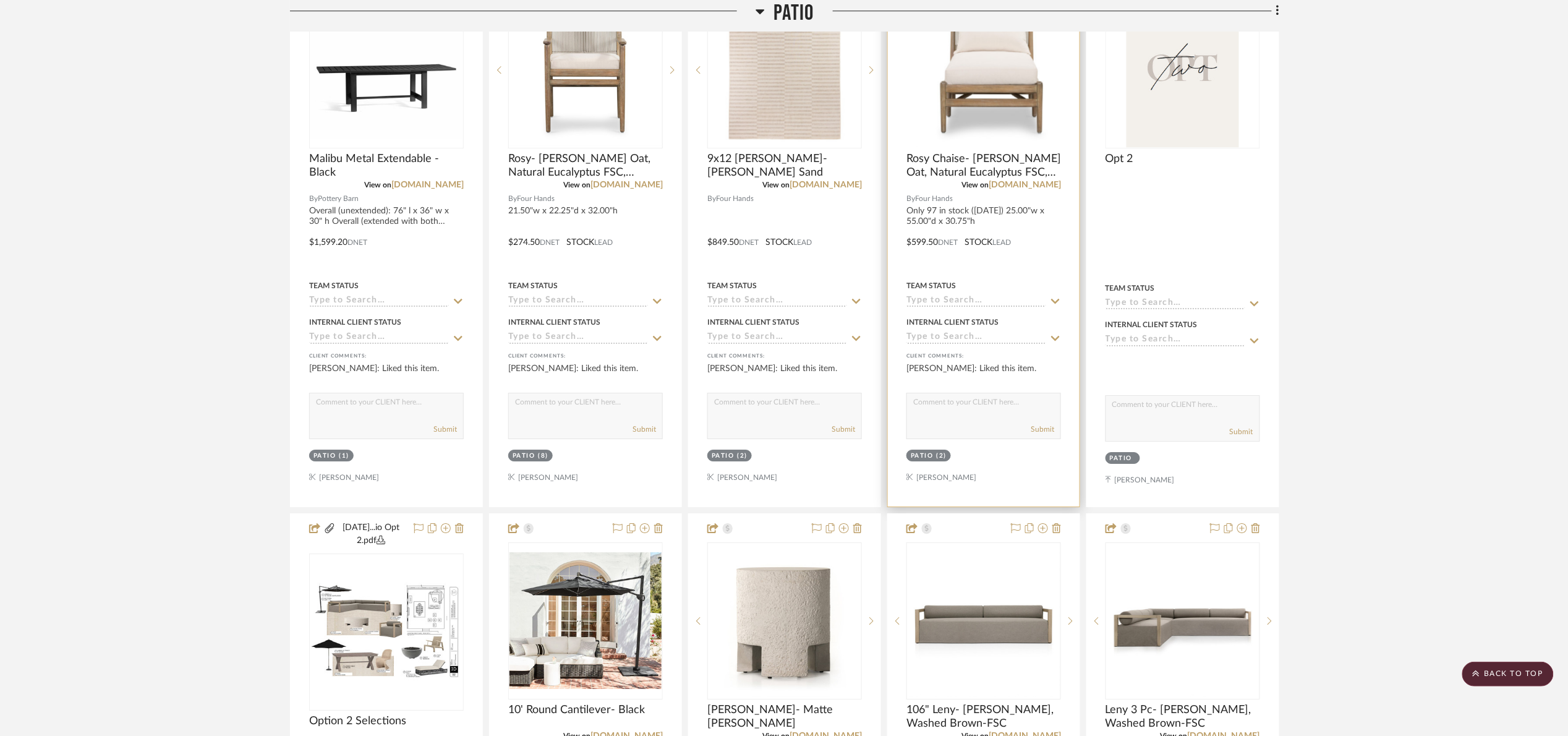
scroll to position [1763, 0]
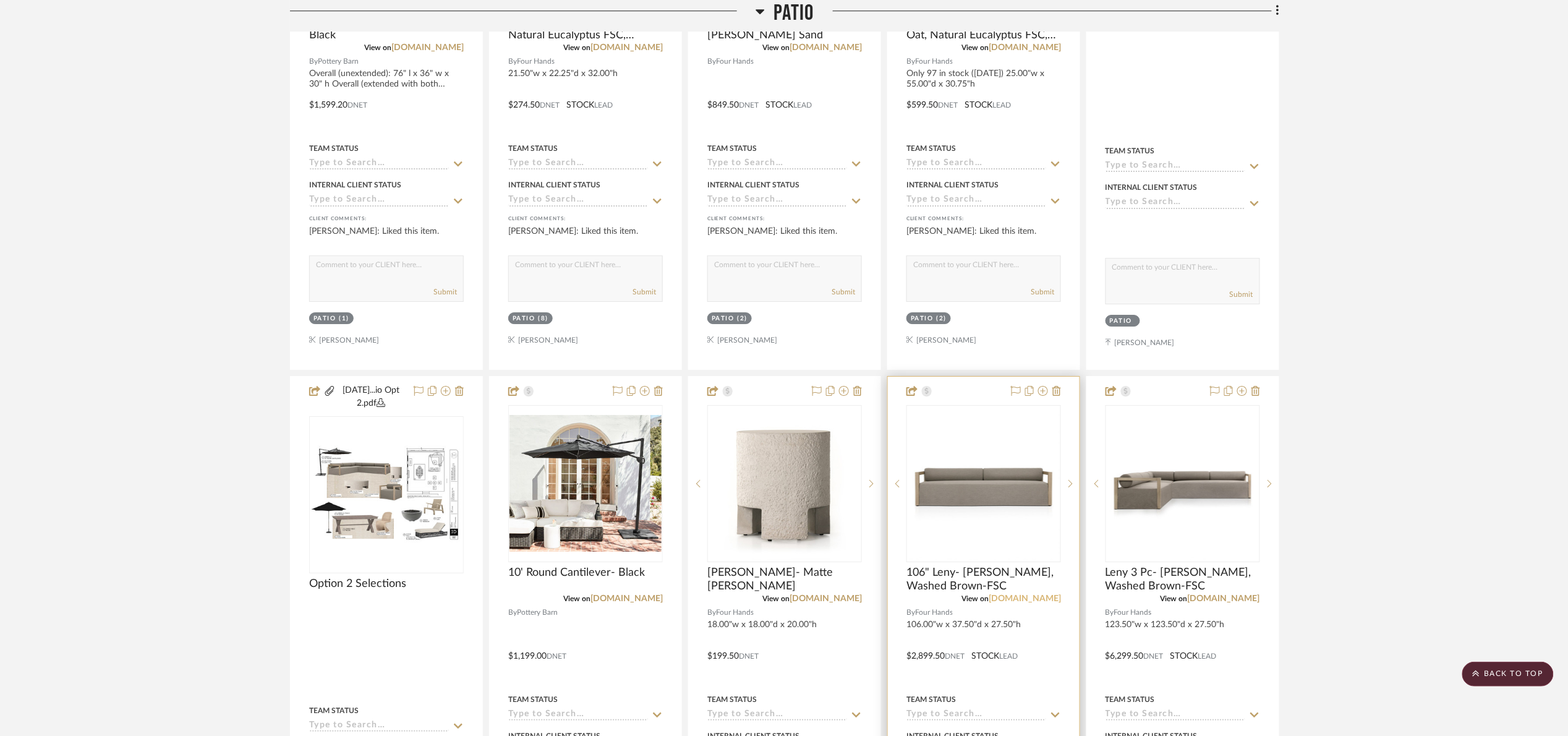
click at [1044, 600] on link "fourhands.com" at bounding box center [1024, 599] width 73 height 9
click at [789, 6] on span "Patio" at bounding box center [794, 13] width 40 height 26
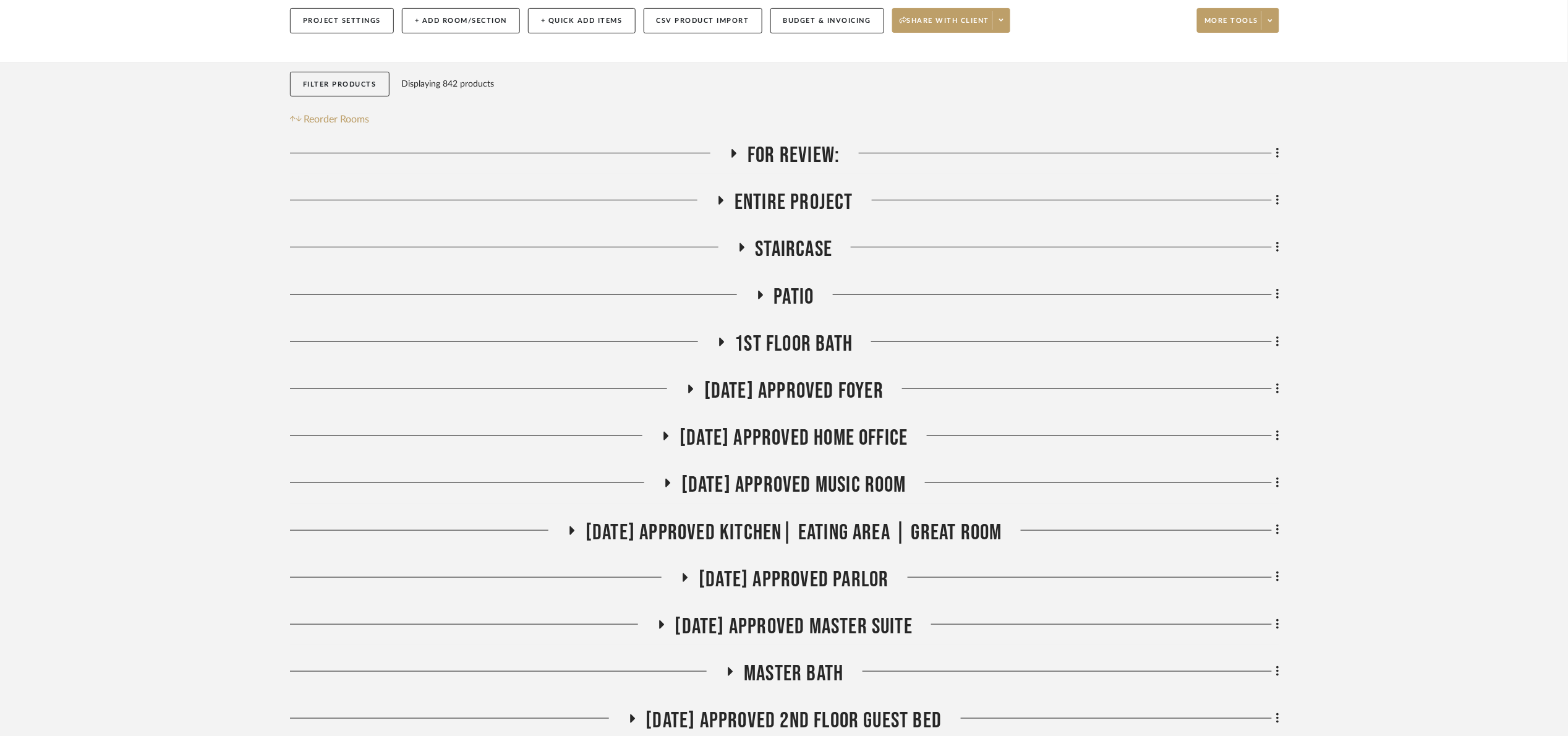
scroll to position [93, 0]
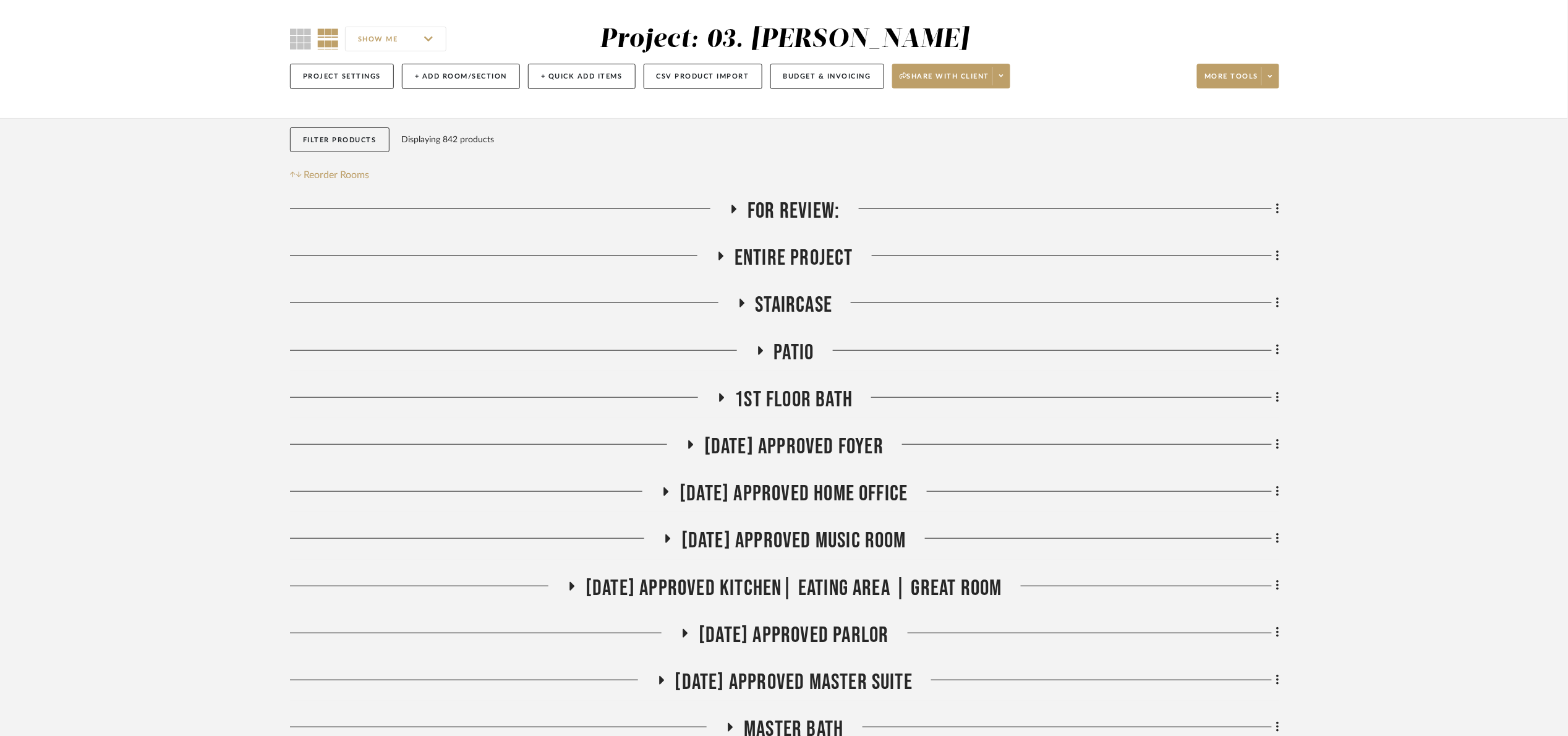
click at [804, 354] on span "Patio" at bounding box center [794, 353] width 40 height 26
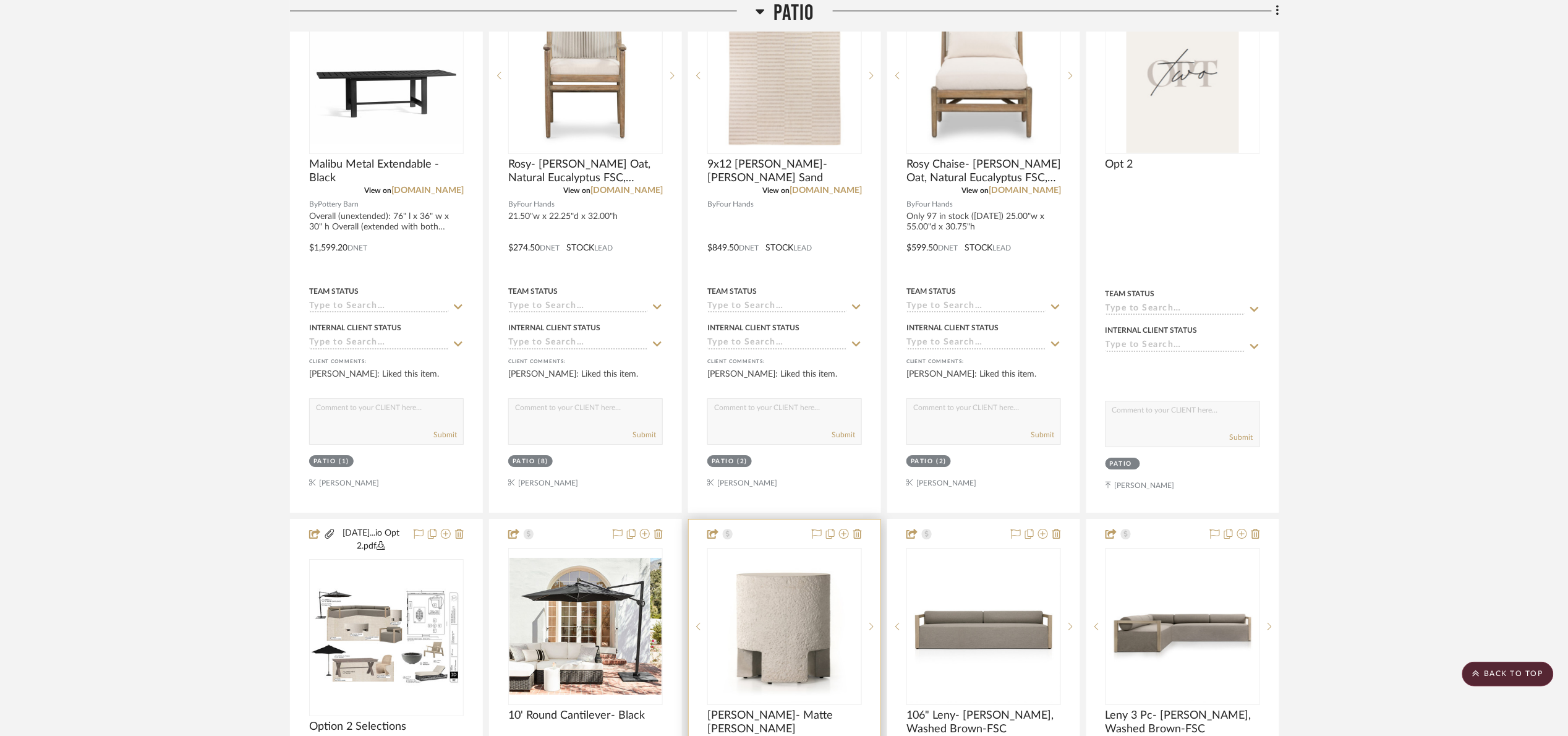
scroll to position [1855, 0]
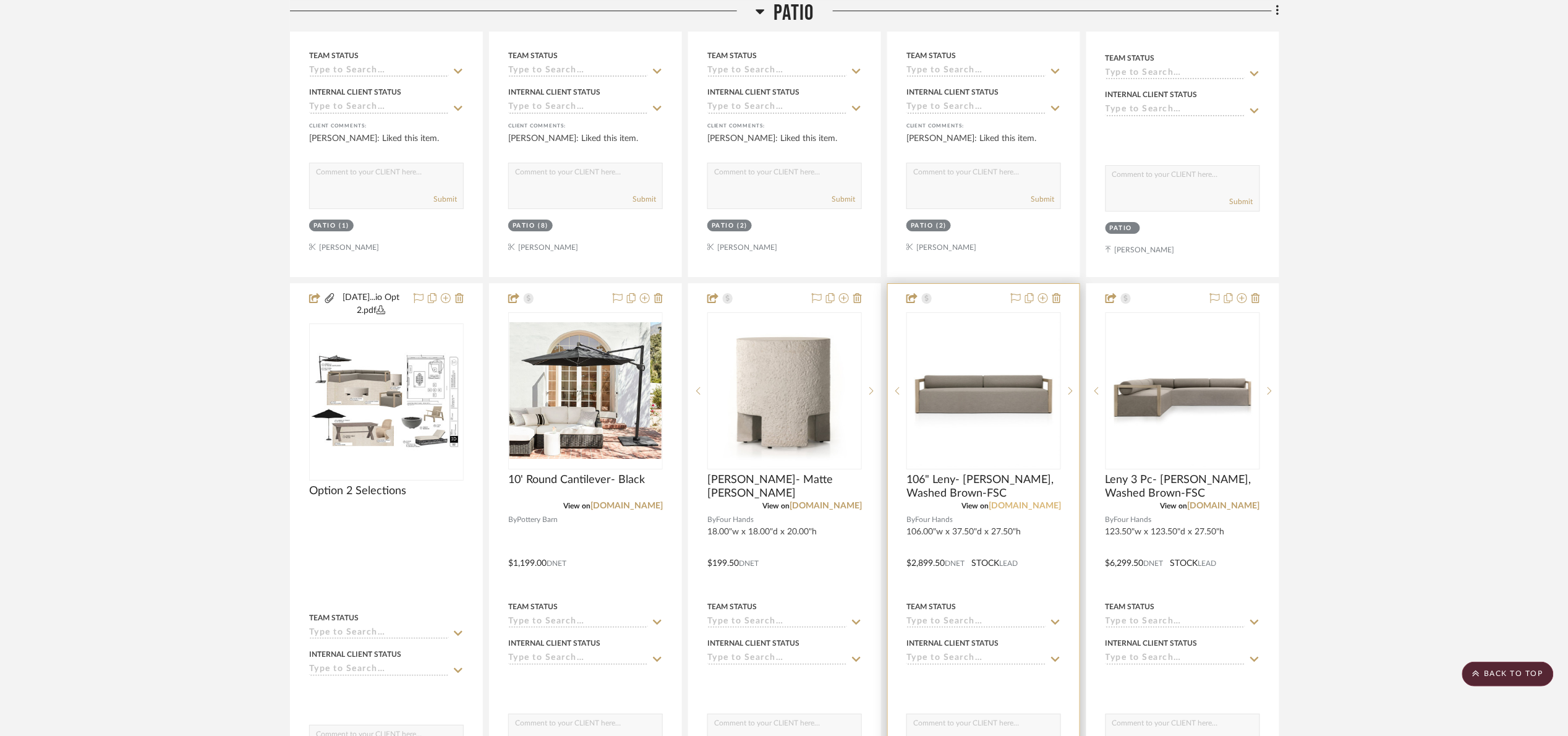
click at [1041, 510] on link "fourhands.com" at bounding box center [1024, 506] width 73 height 9
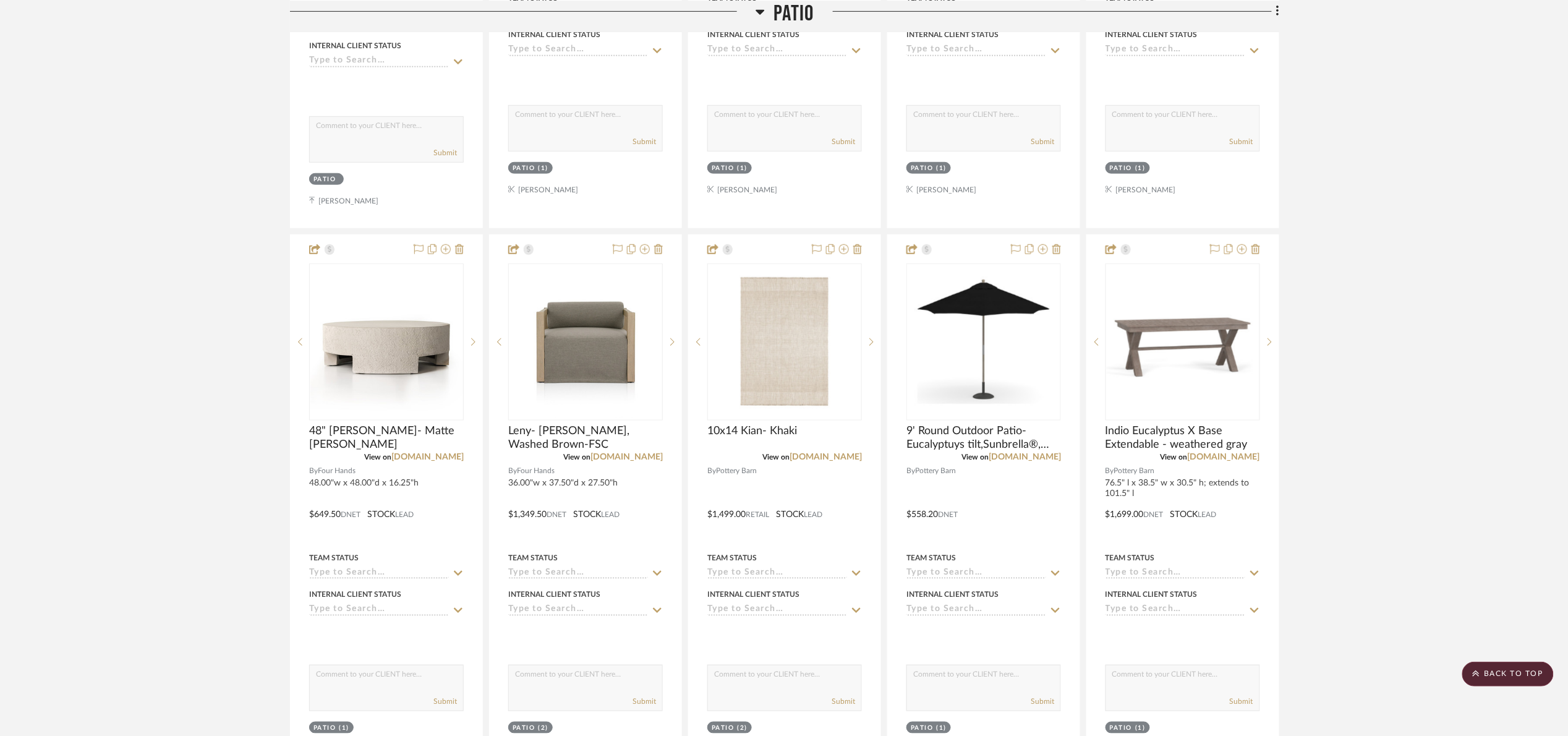
scroll to position [2505, 0]
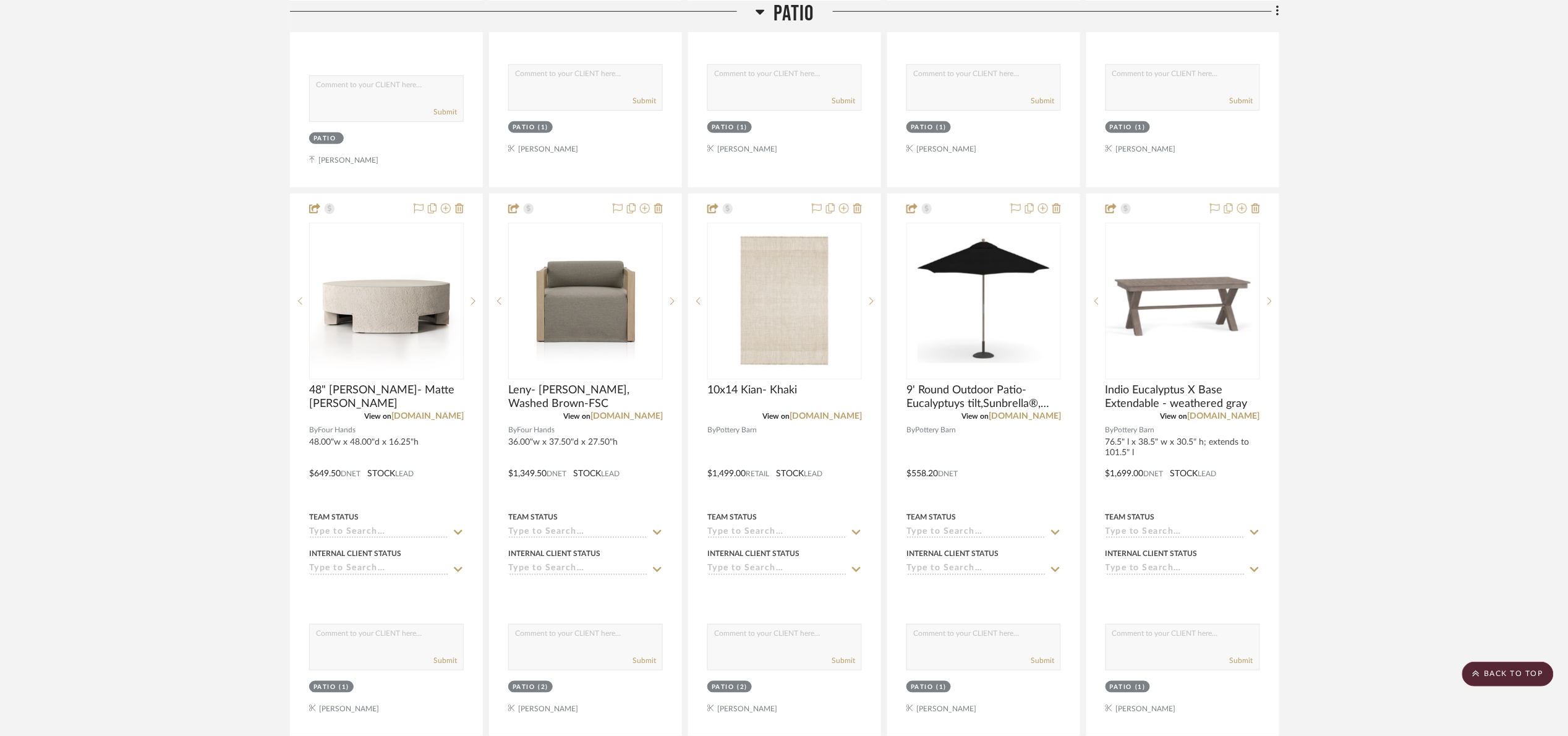
click at [1405, 261] on project-details-page "SHOW ME Project: 03. Jennifer Project Settings + Add Room/Section + Quick Add I…" at bounding box center [784, 328] width 1568 height 5488
click at [1443, 284] on project-details-page "SHOW ME Project: 03. Jennifer Project Settings + Add Room/Section + Quick Add I…" at bounding box center [784, 328] width 1568 height 5488
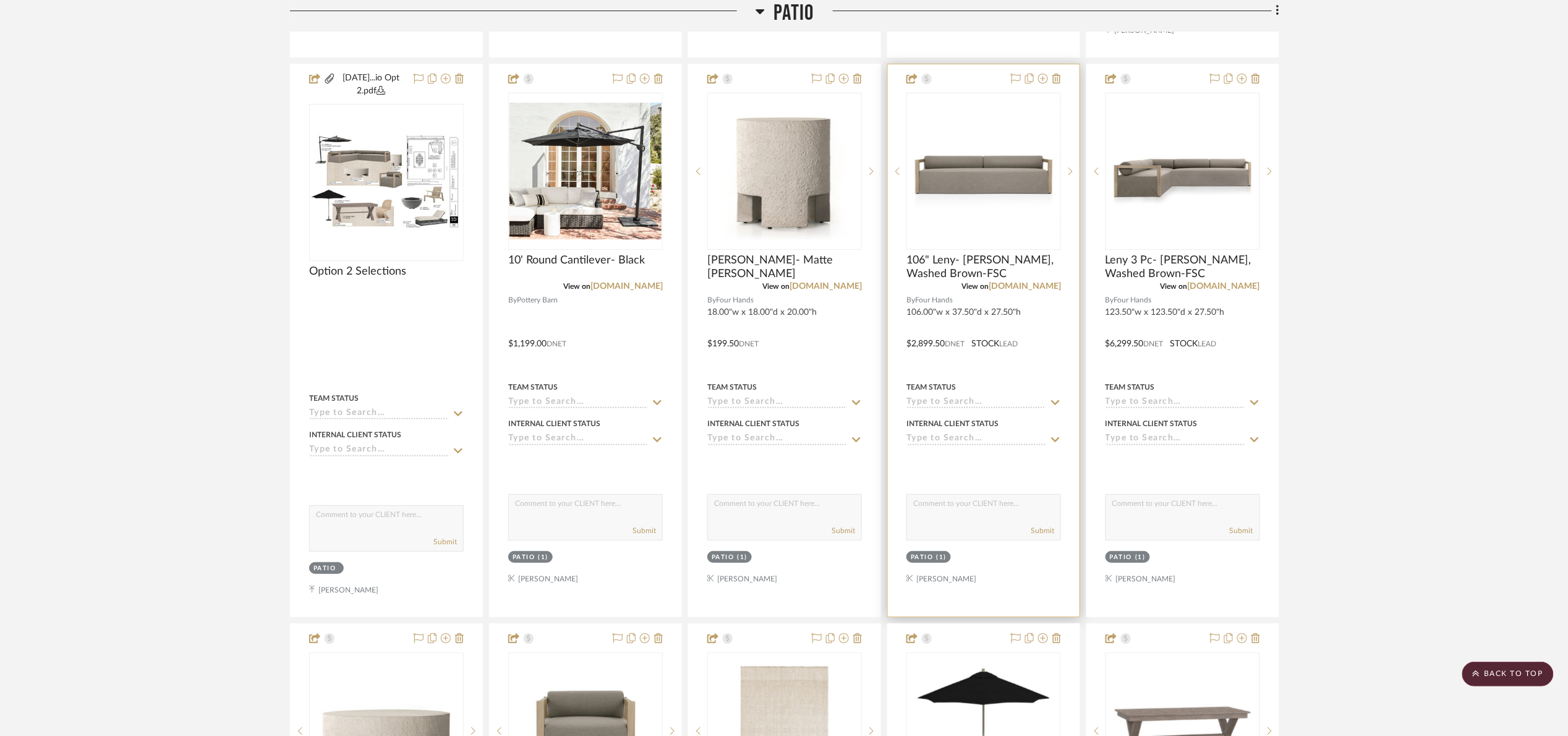
scroll to position [2042, 0]
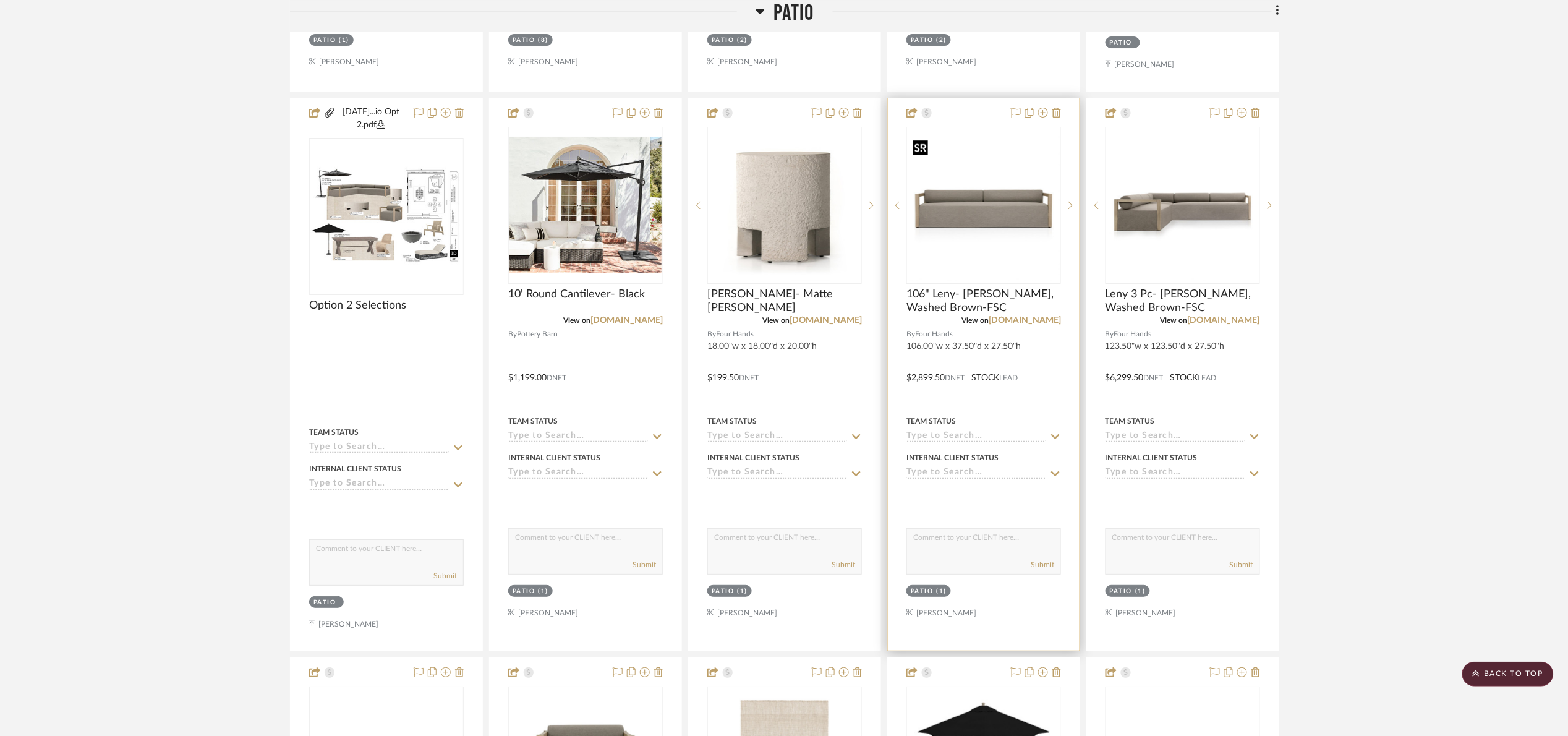
click at [994, 196] on img "0" at bounding box center [984, 205] width 152 height 152
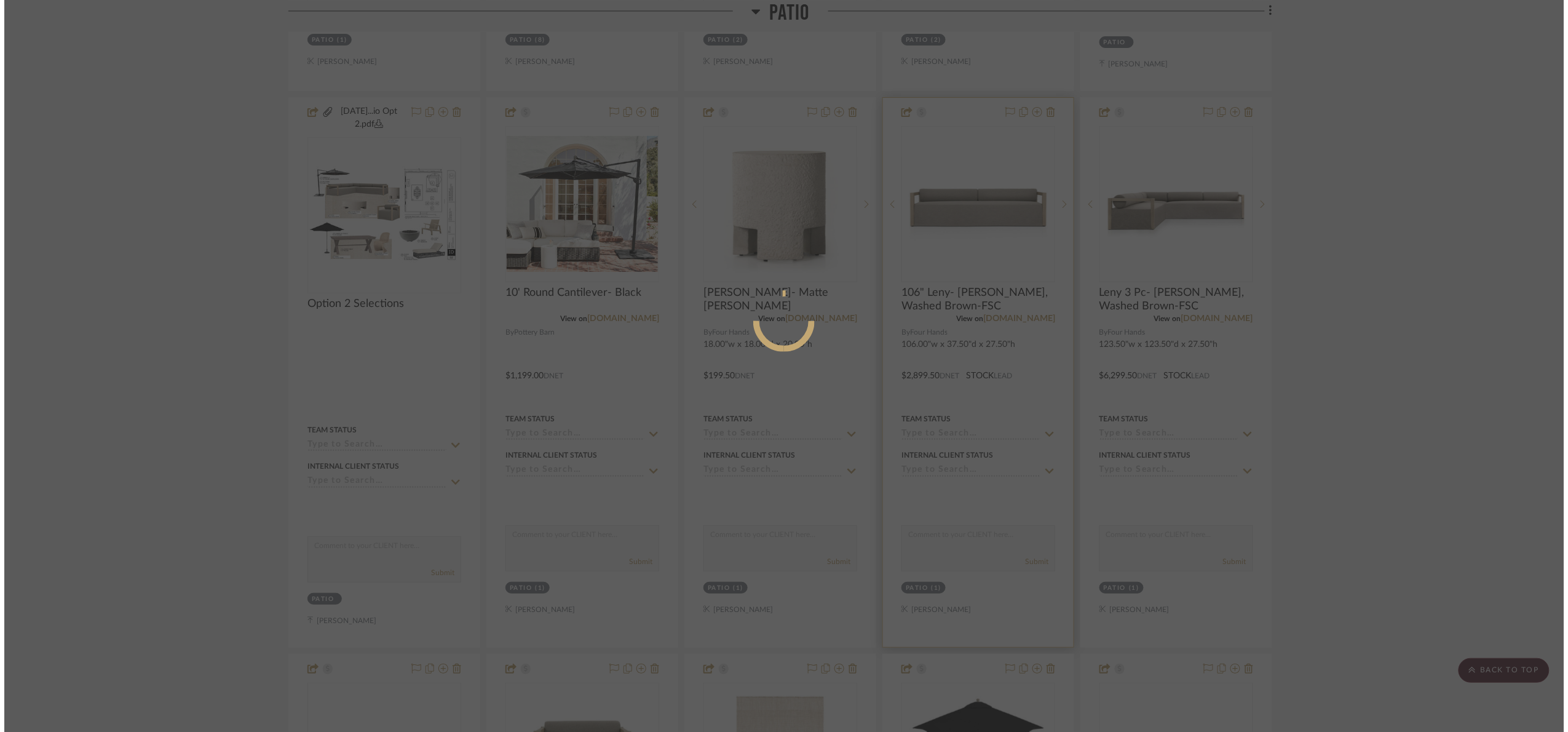
scroll to position [0, 0]
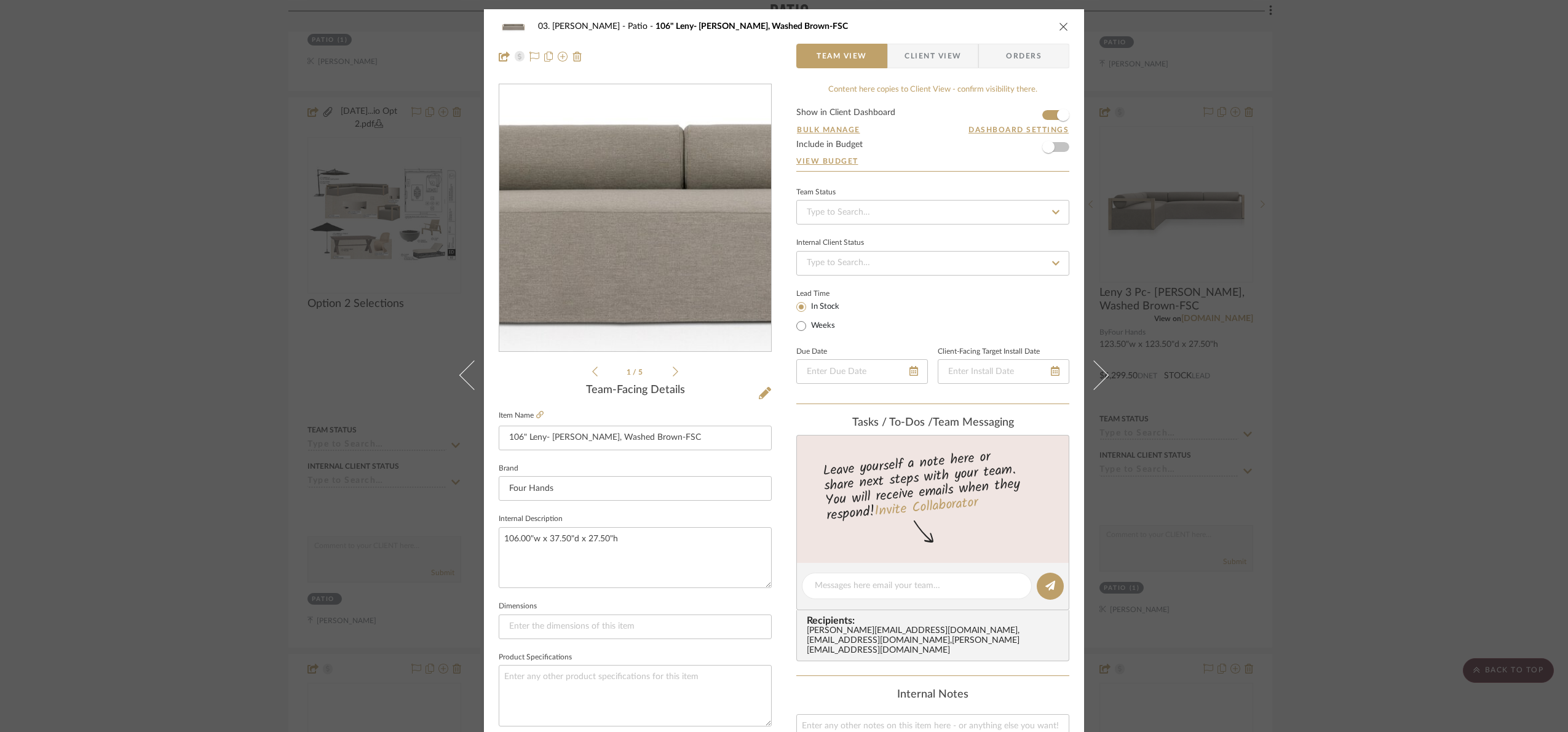
click at [616, 222] on img "0" at bounding box center [635, 218] width 267 height 267
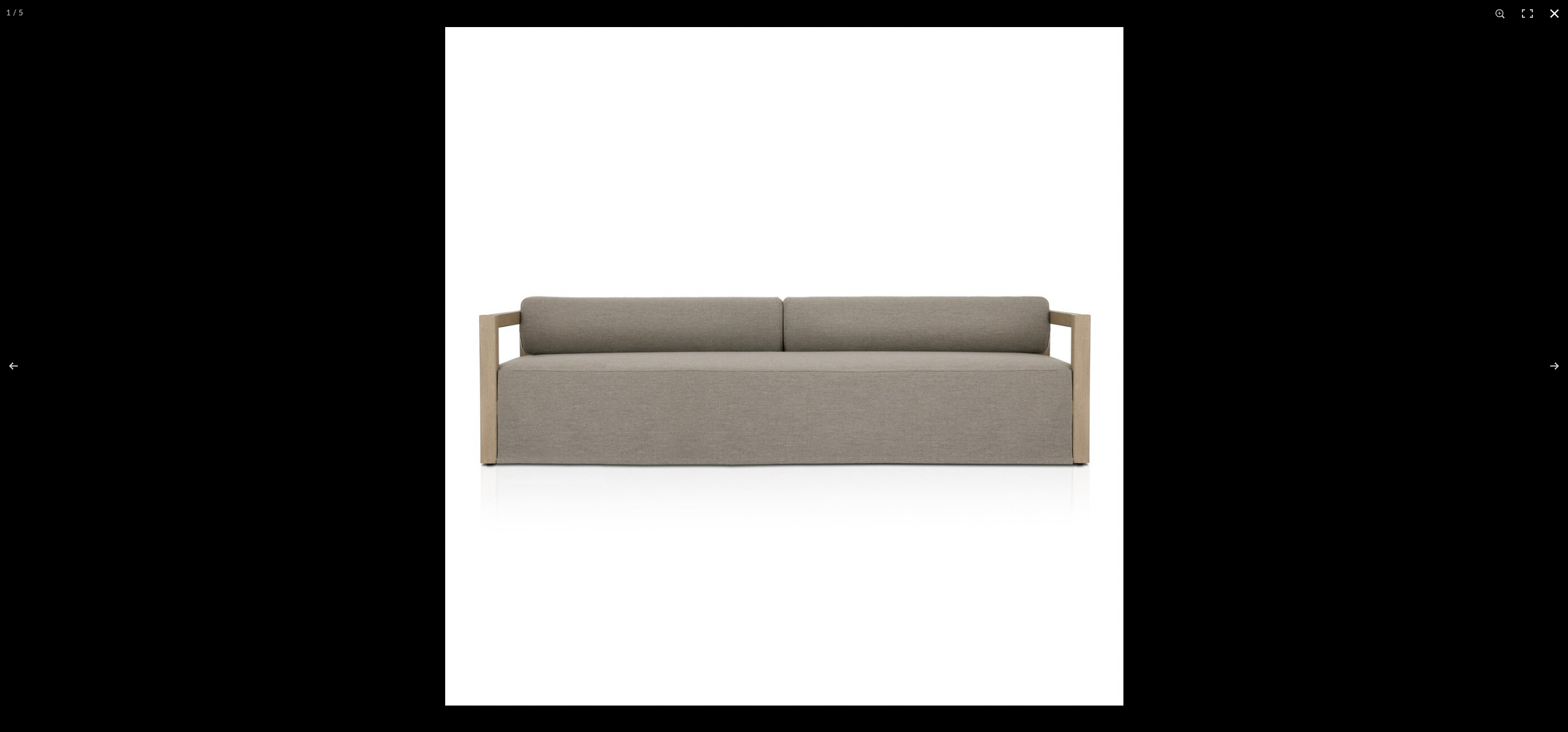
click at [404, 340] on div at bounding box center [784, 366] width 1568 height 732
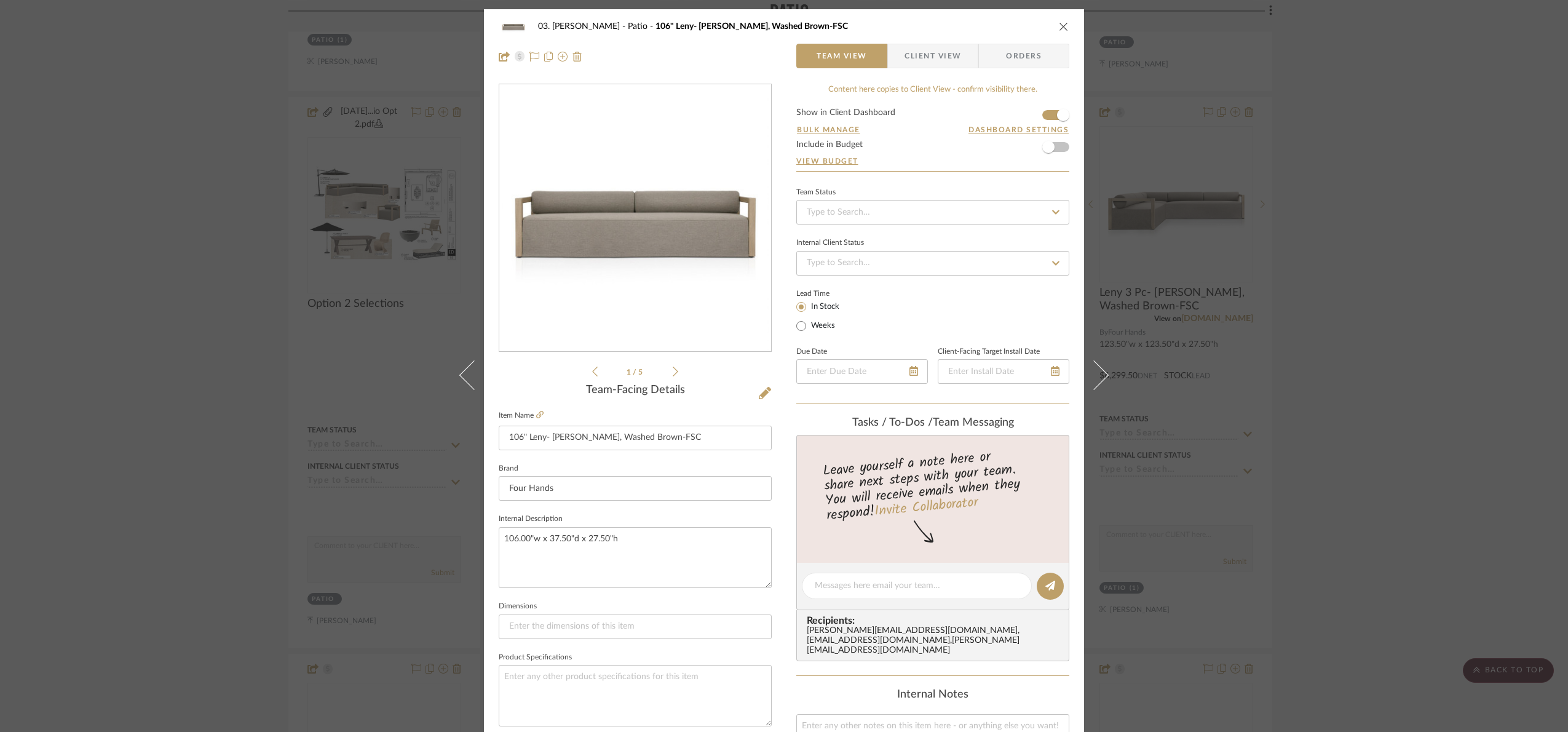
click at [1401, 340] on div "03. Jennifer Patio 106" Leny- Alessi Fawn, Washed Brown-FSC Team View Client Vi…" at bounding box center [784, 366] width 1568 height 732
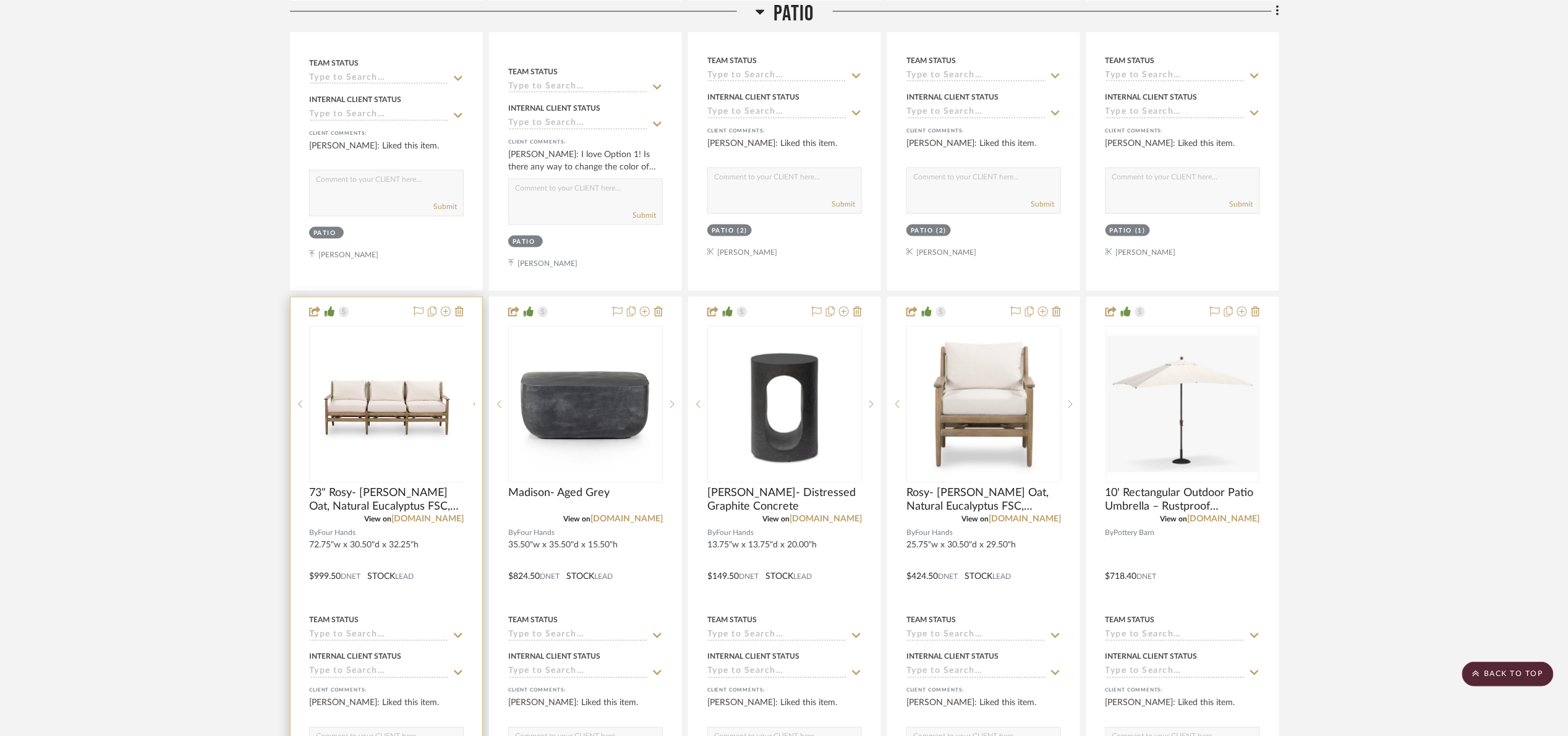
scroll to position [279, 0]
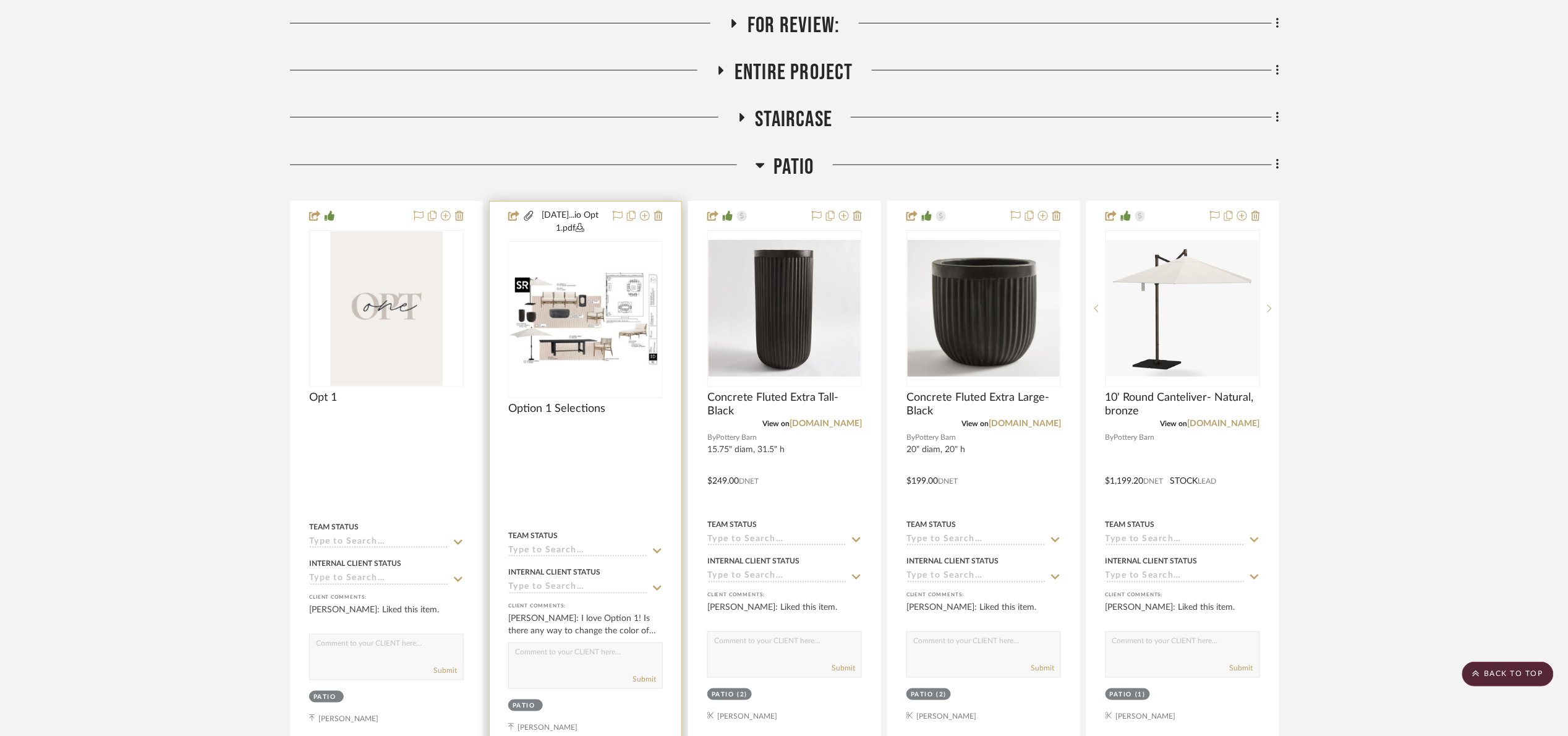
click at [0, 0] on img at bounding box center [0, 0] width 0 height 0
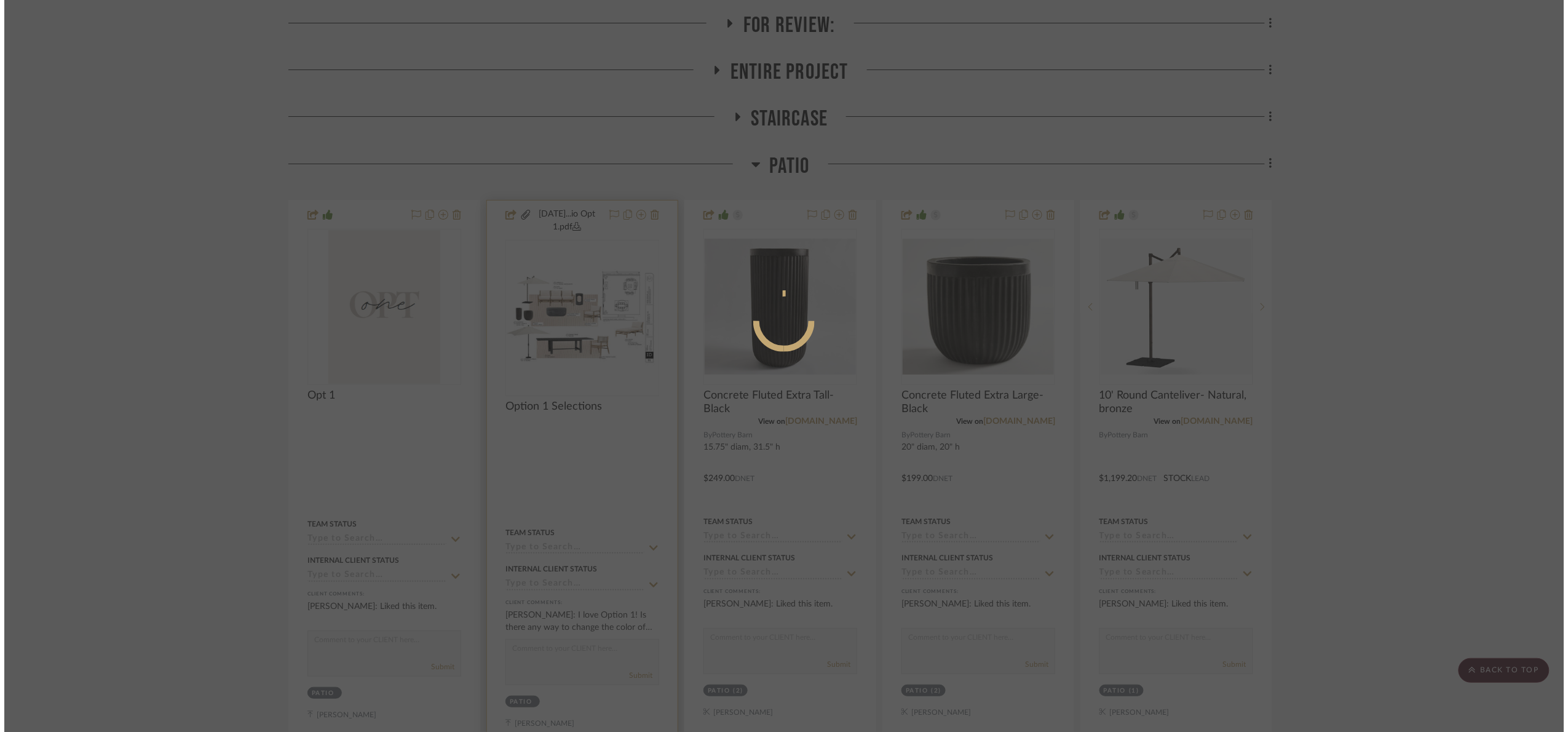
scroll to position [0, 0]
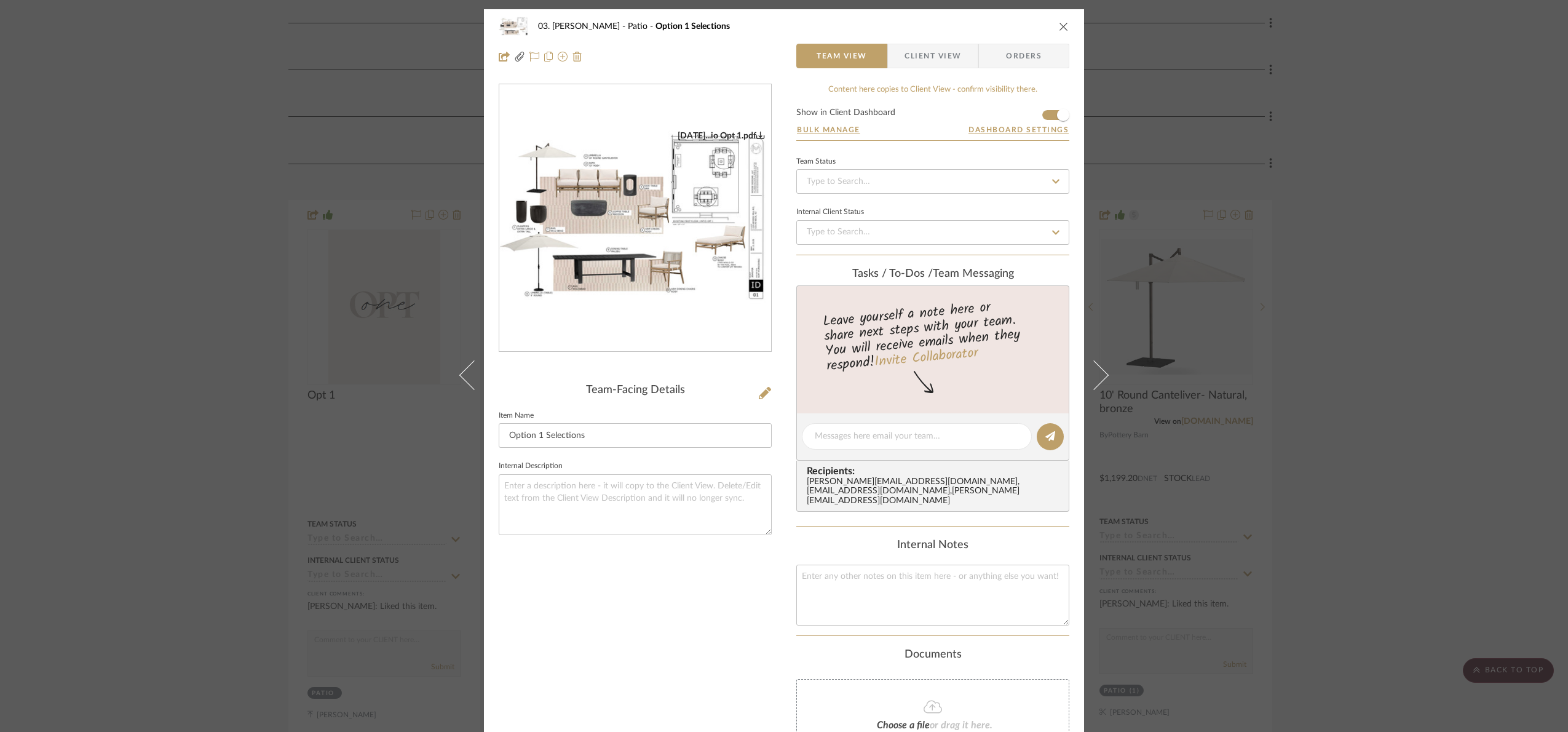
click at [682, 214] on img "0" at bounding box center [635, 218] width 272 height 176
drag, startPoint x: 1554, startPoint y: 227, endPoint x: 1497, endPoint y: 250, distance: 61.5
click at [1551, 229] on div "03. Jennifer Patio Option 1 Selections Team View Client View Orders 08.12.25...…" at bounding box center [784, 366] width 1568 height 732
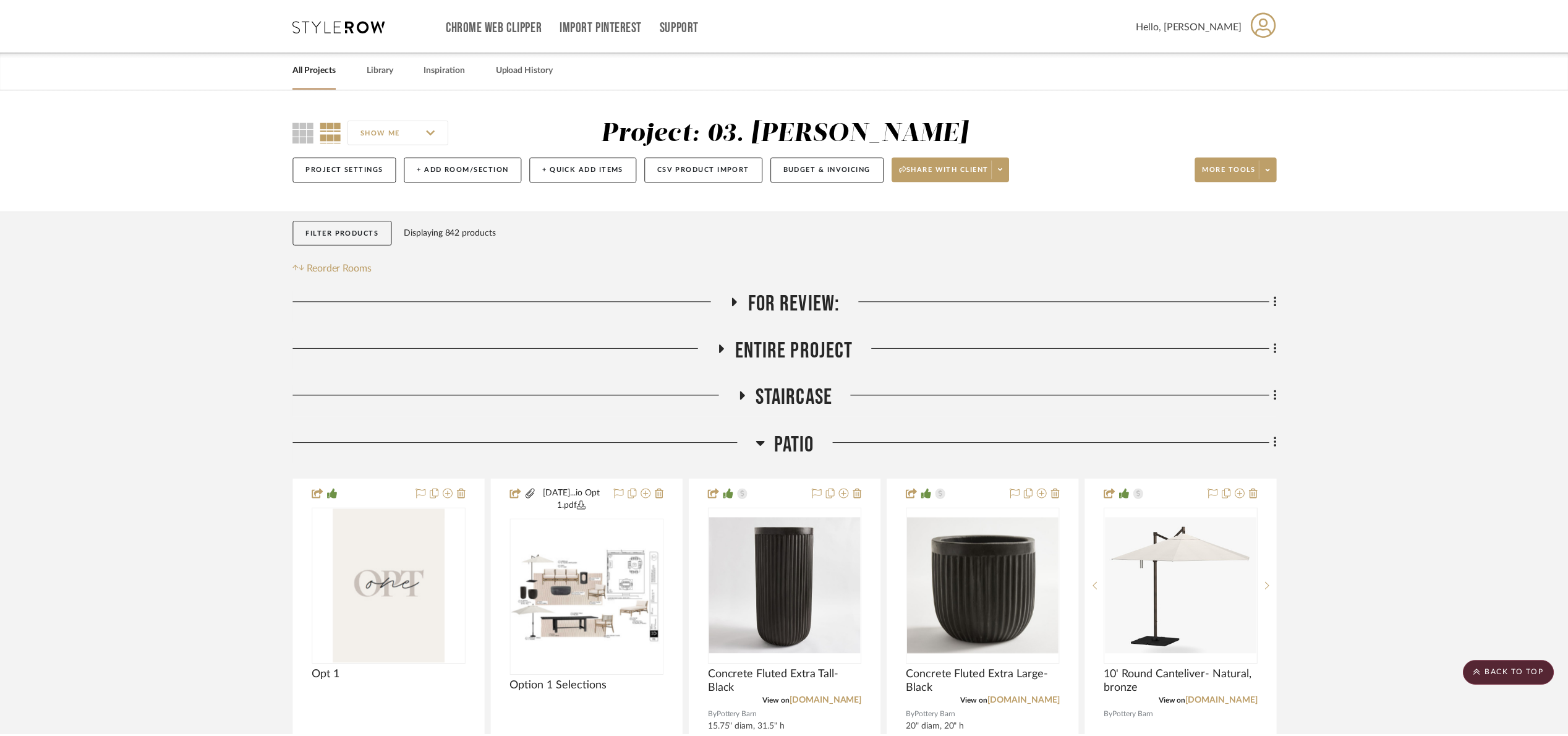
scroll to position [279, 0]
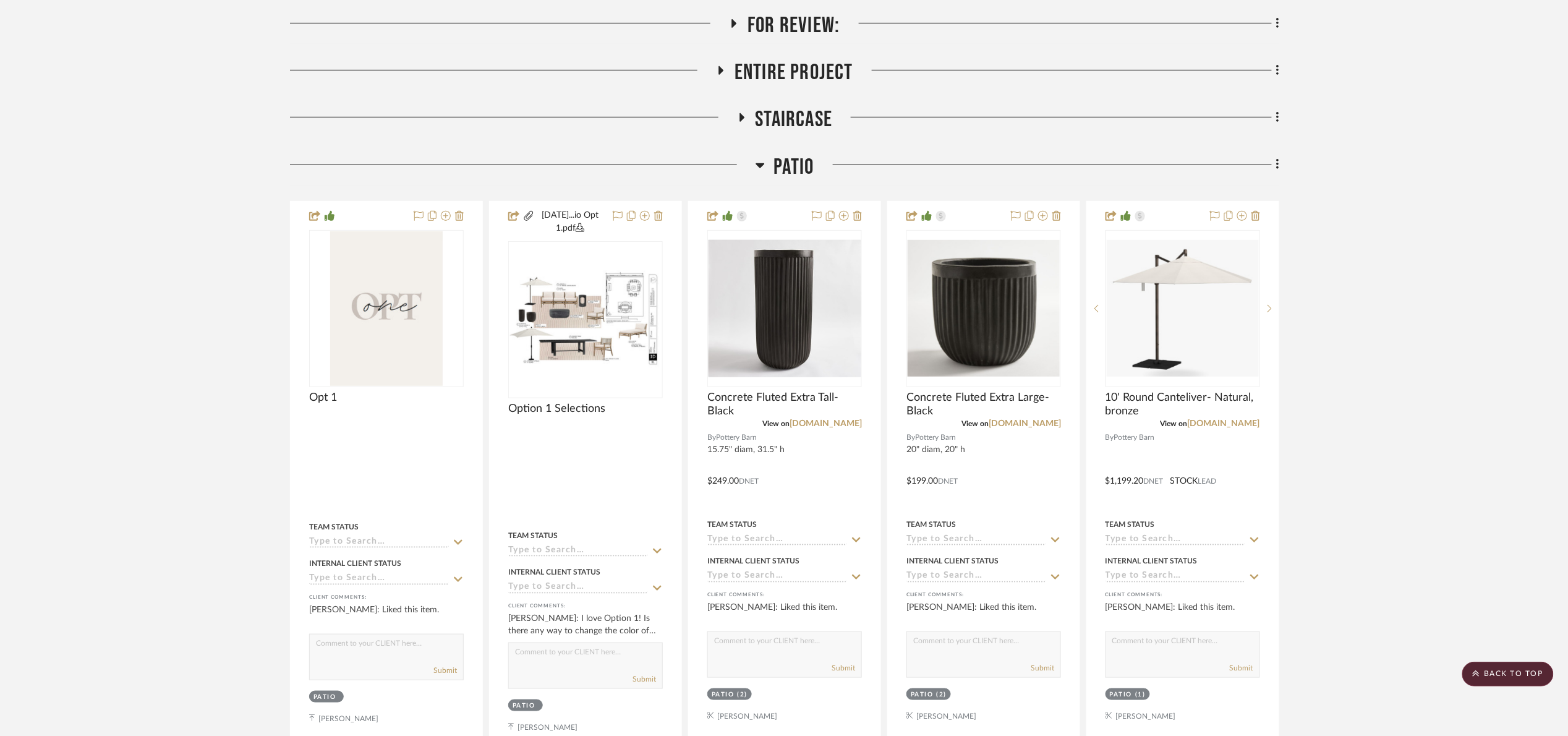
click at [794, 170] on span "Patio" at bounding box center [794, 167] width 40 height 26
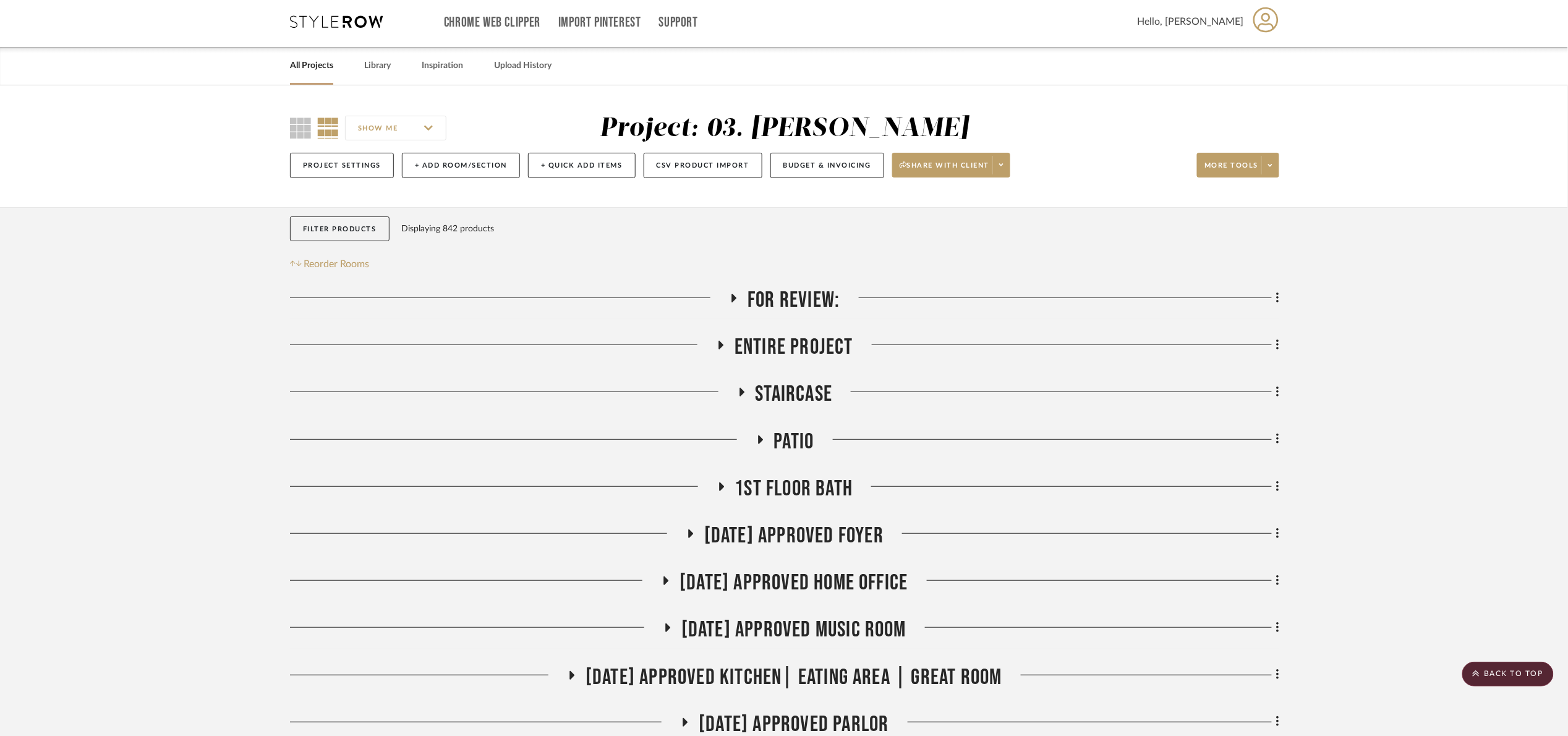
scroll to position [0, 0]
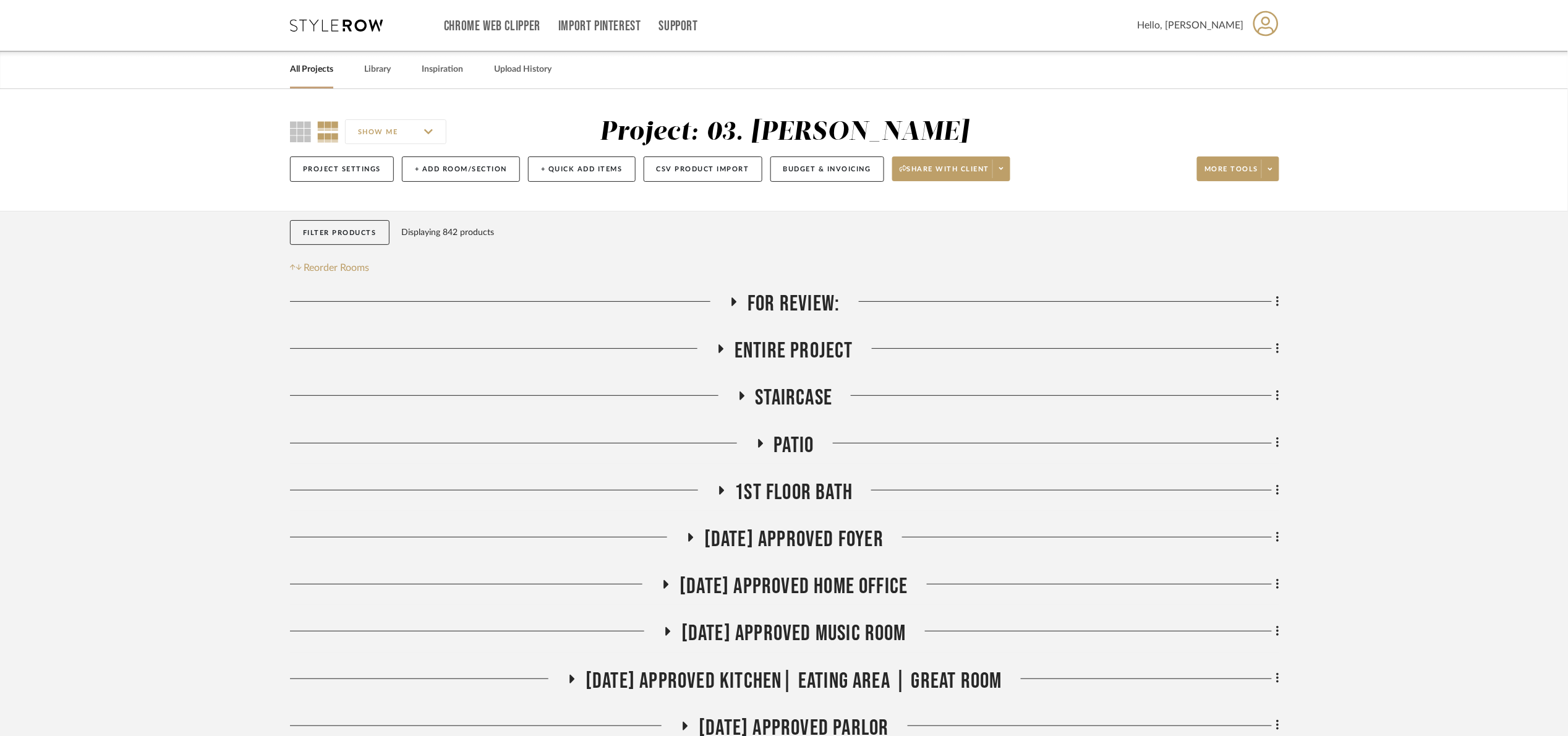
click at [783, 454] on span "Patio" at bounding box center [794, 446] width 40 height 26
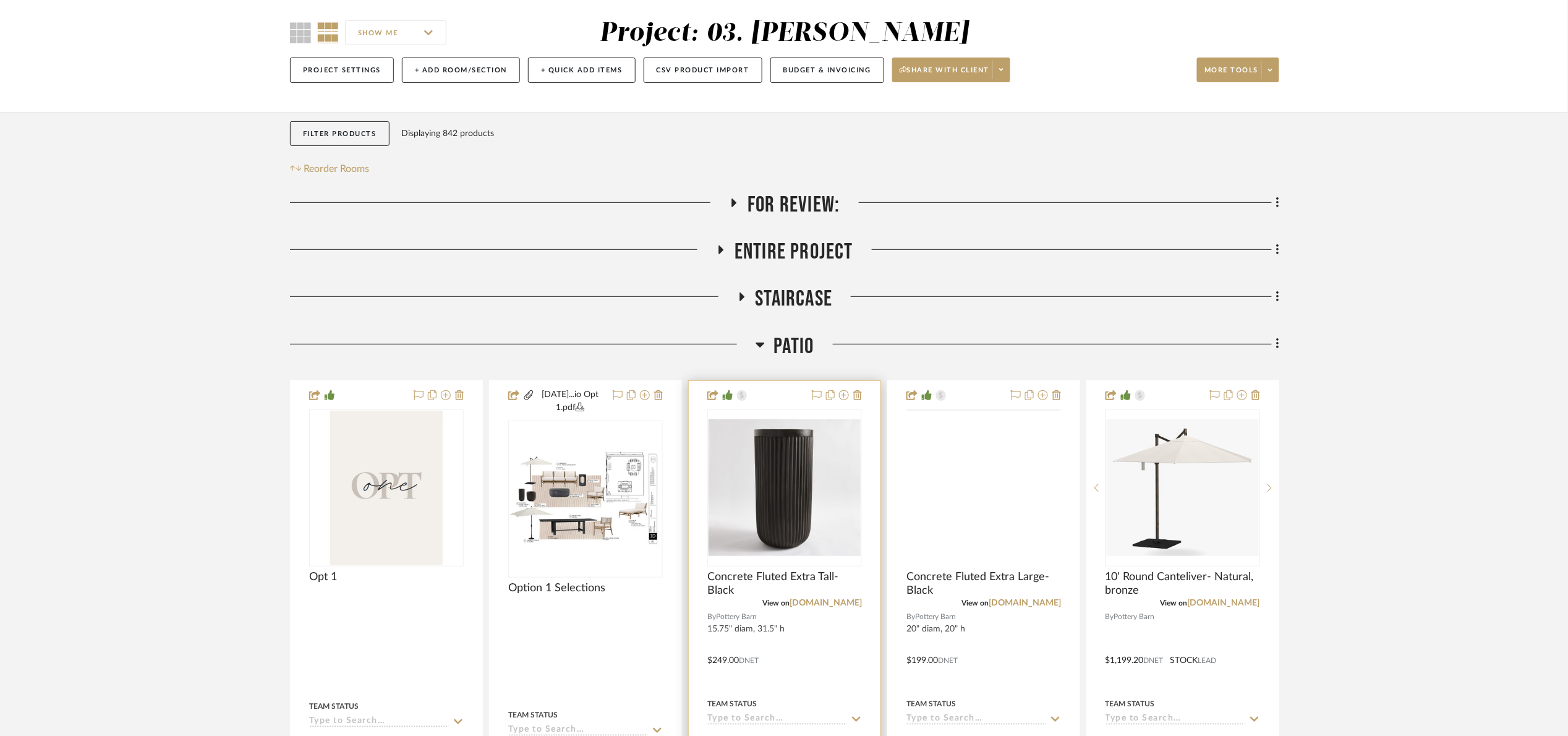
scroll to position [185, 0]
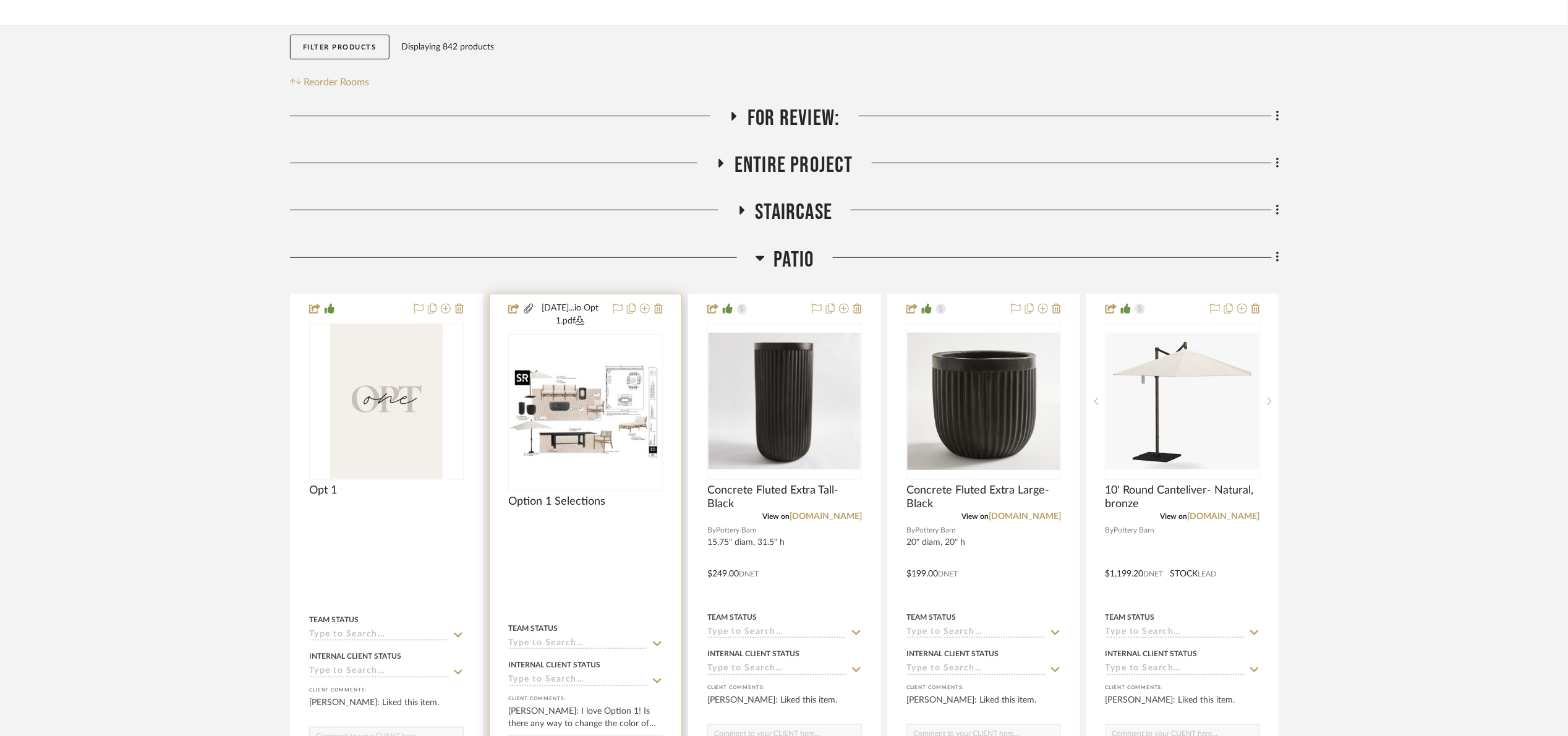
click at [0, 0] on img at bounding box center [0, 0] width 0 height 0
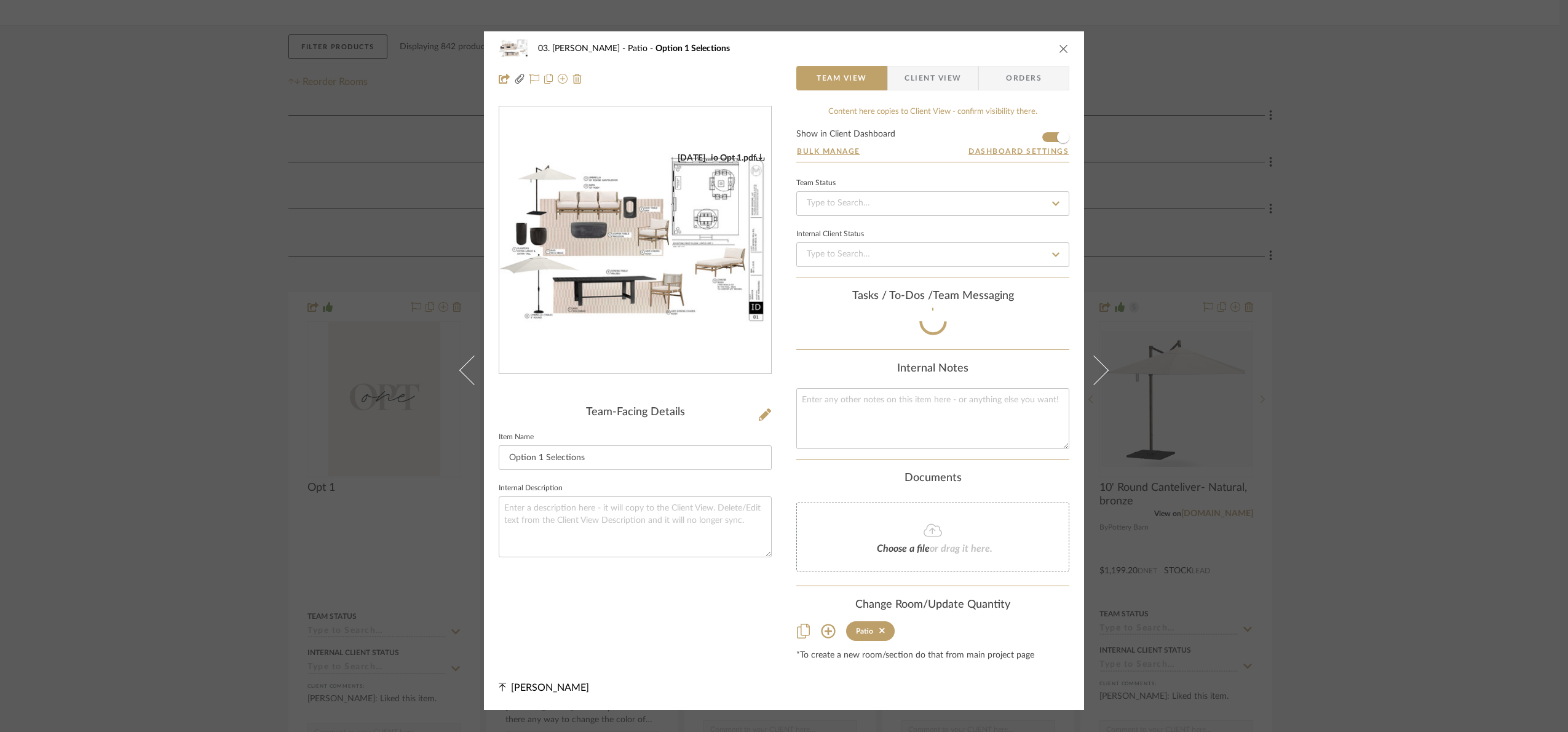
click at [646, 260] on img "0" at bounding box center [635, 240] width 272 height 176
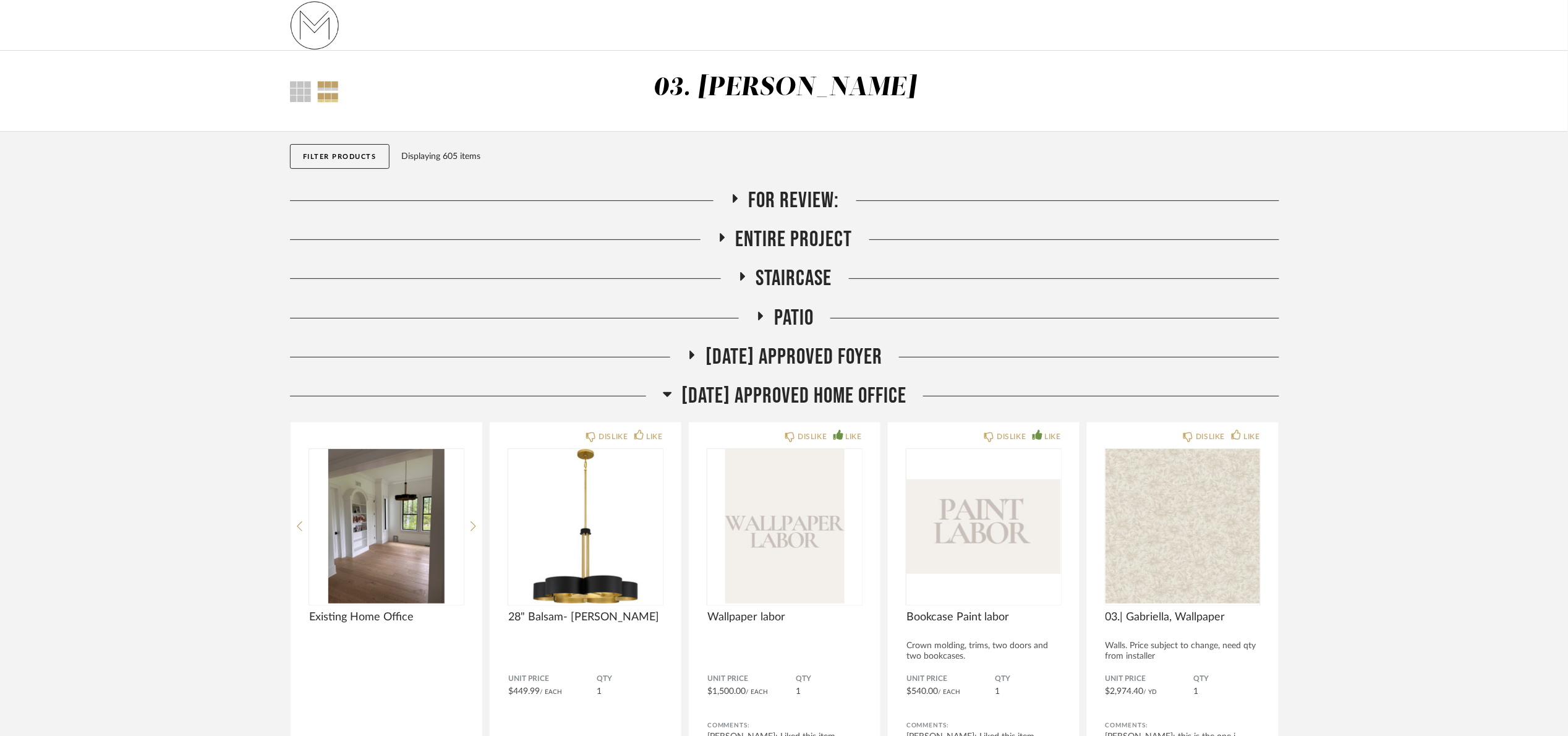
click at [790, 334] on div "Patio" at bounding box center [785, 324] width 989 height 39
drag, startPoint x: 794, startPoint y: 328, endPoint x: 794, endPoint y: 319, distance: 9.0
click at [794, 322] on span "Patio" at bounding box center [794, 318] width 40 height 26
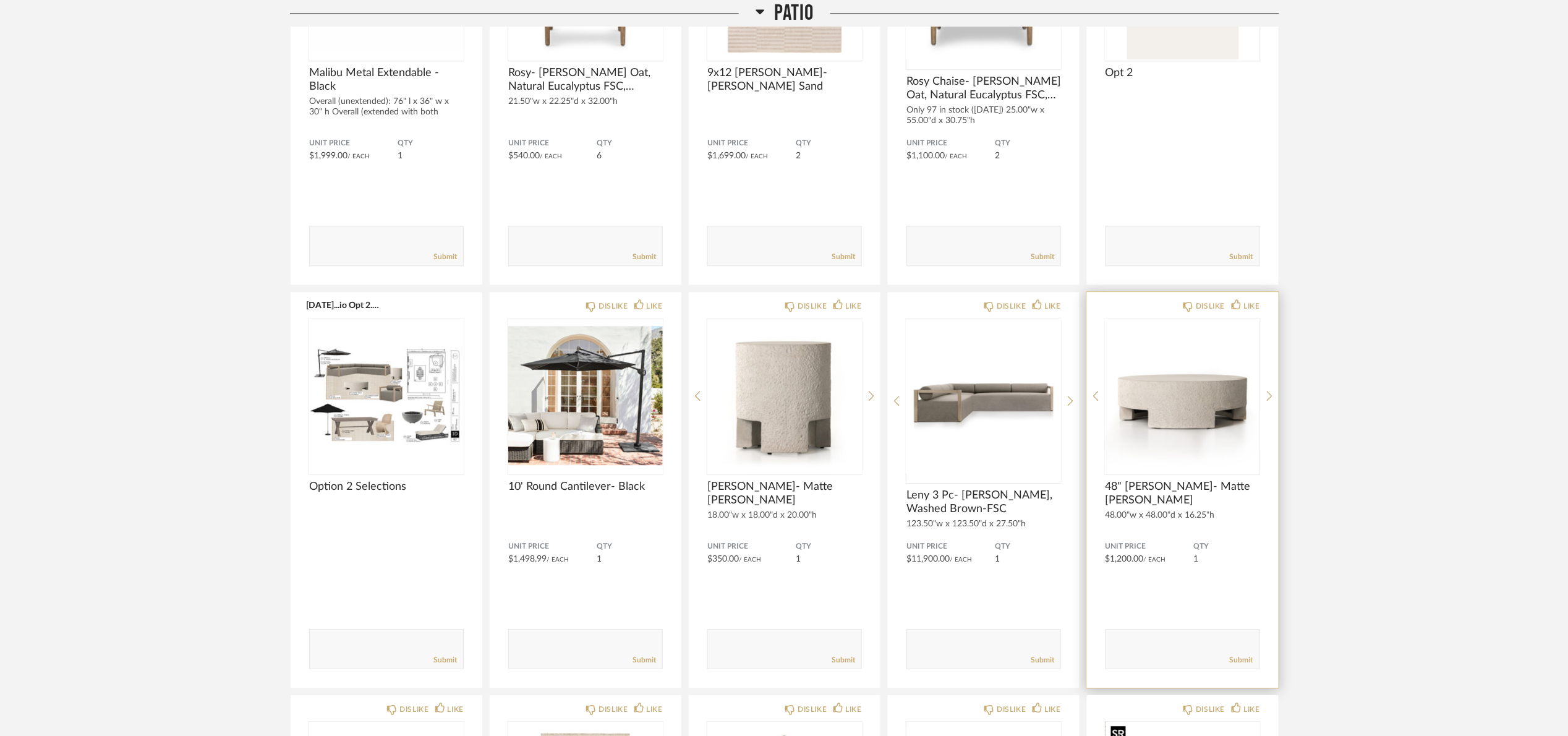
scroll to position [1215, 0]
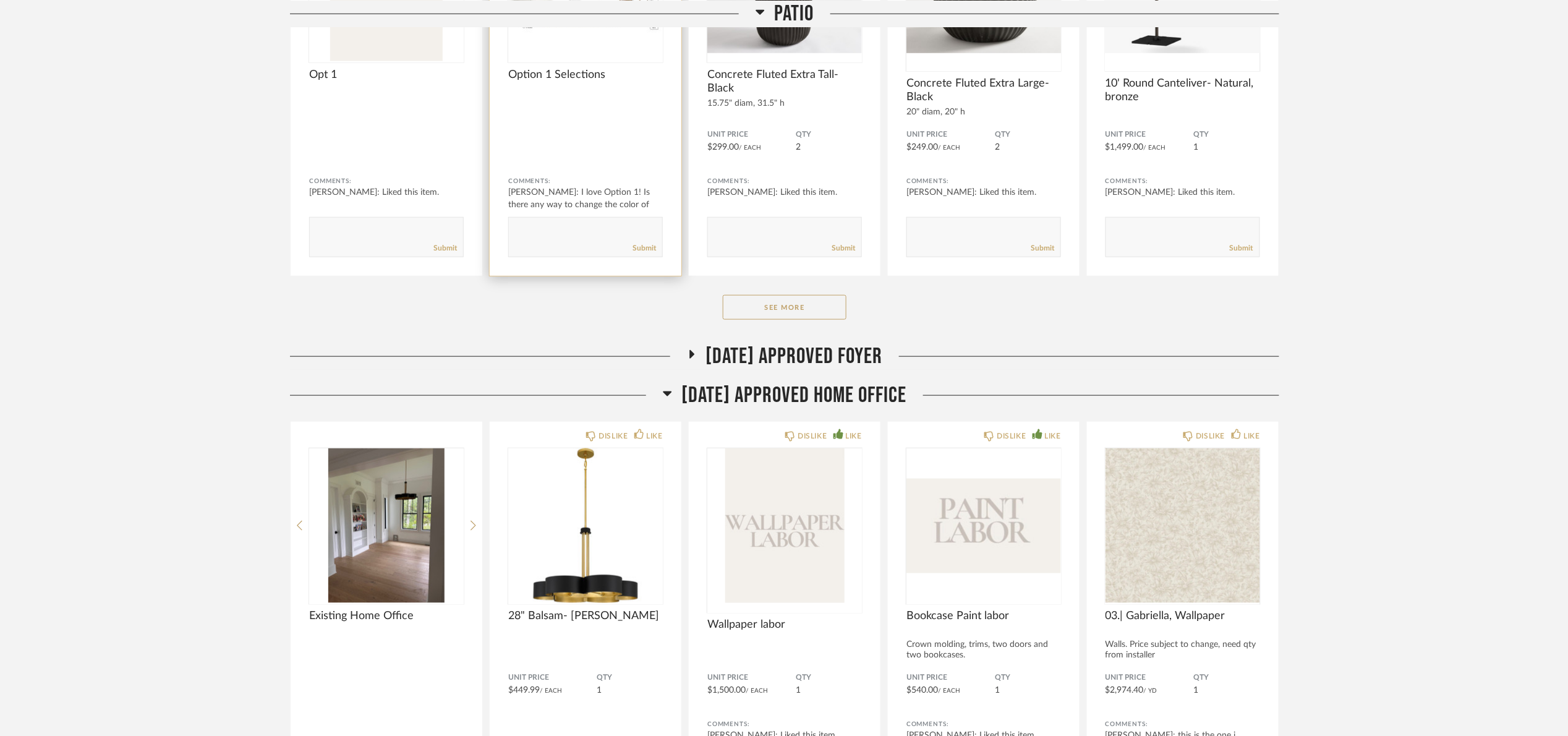
scroll to position [379, 0]
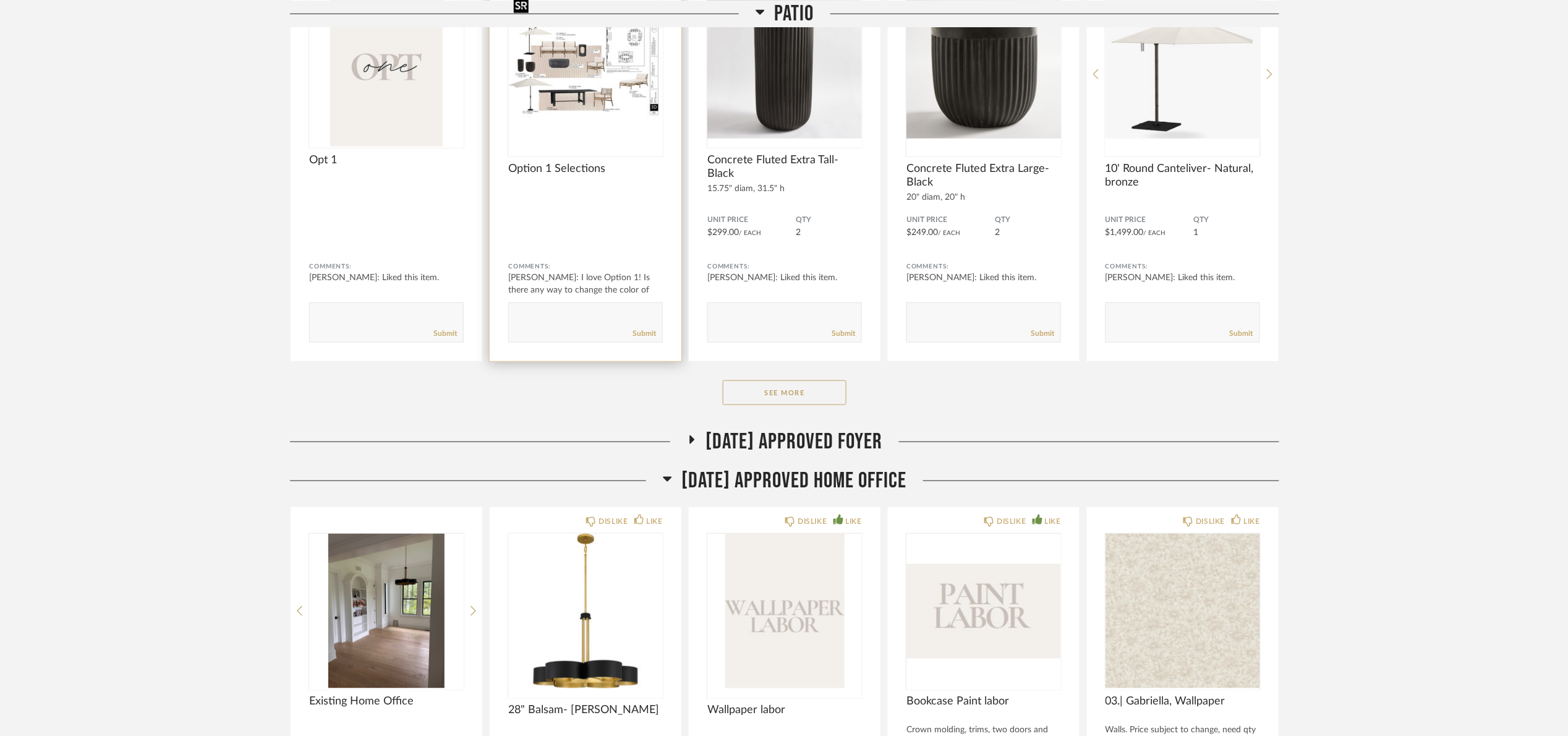
click at [0, 0] on img at bounding box center [0, 0] width 0 height 0
